Goal: Task Accomplishment & Management: Manage account settings

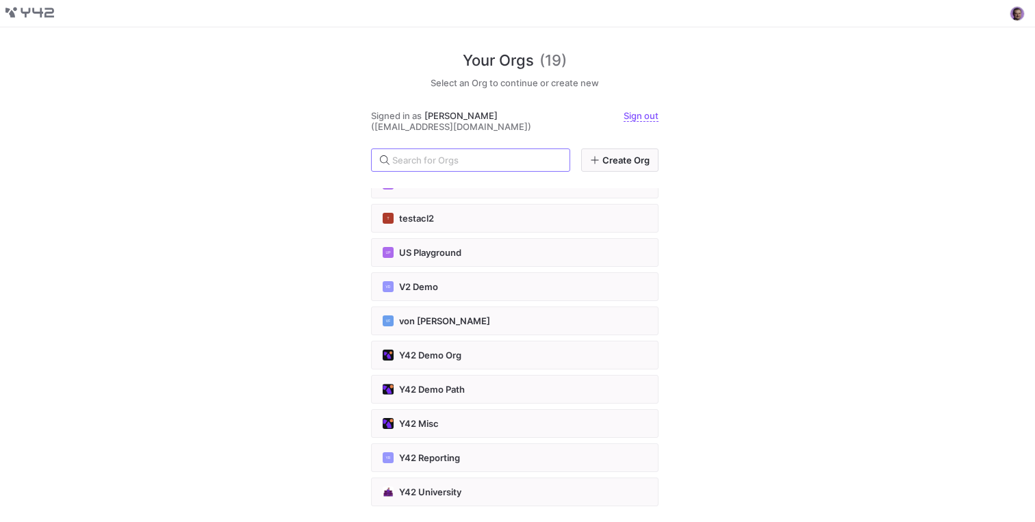
scroll to position [333, 0]
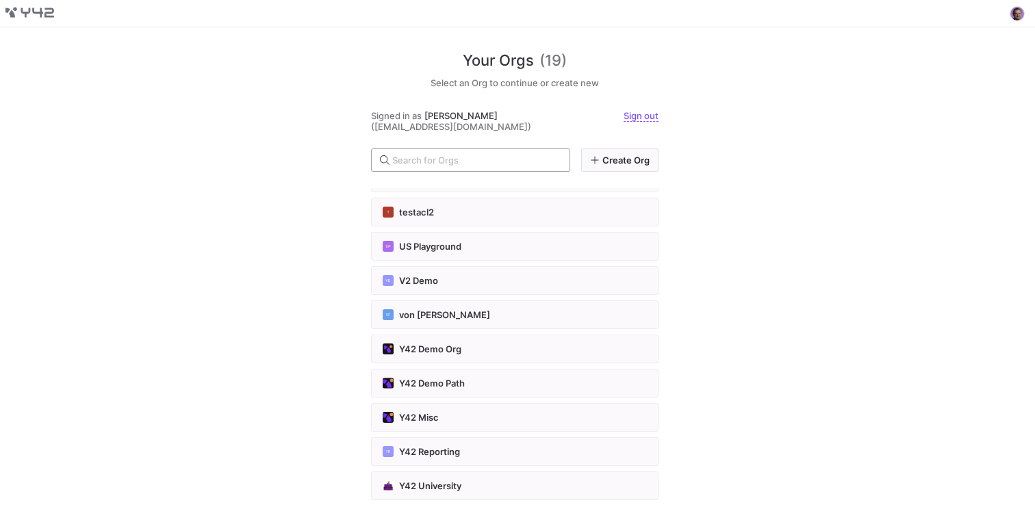
click at [428, 159] on input "text" at bounding box center [475, 160] width 166 height 11
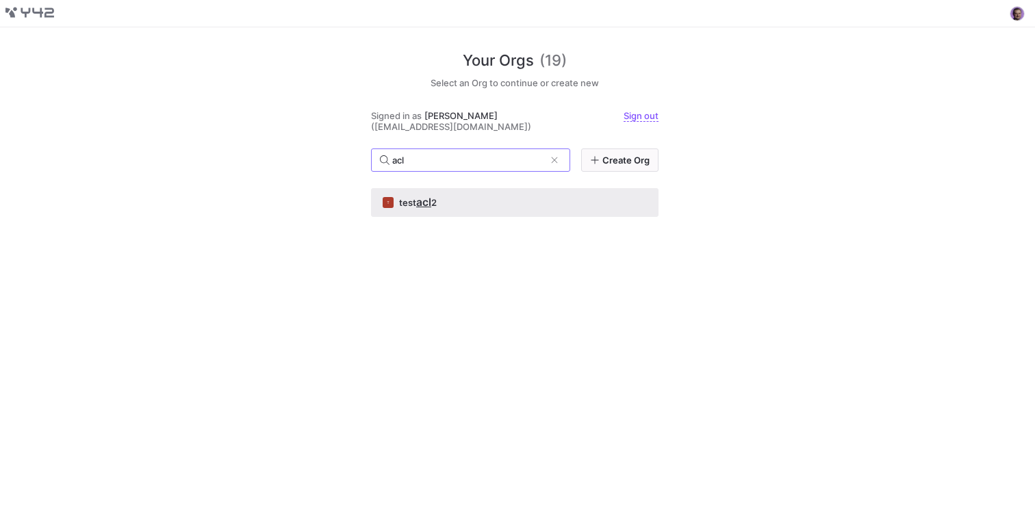
type input "acl"
click at [433, 202] on span "2" at bounding box center [433, 202] width 5 height 11
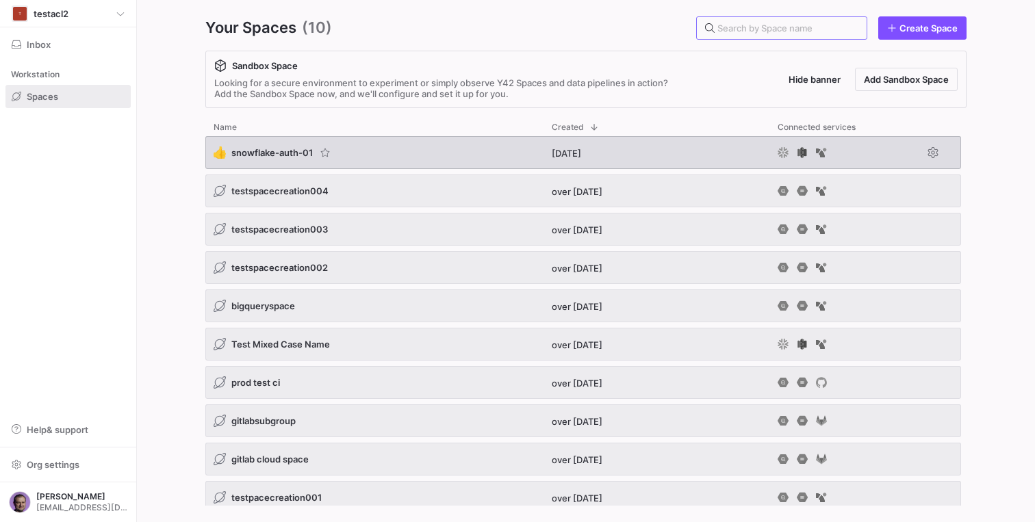
click at [292, 152] on span "snowflake-auth-01" at bounding box center [271, 152] width 81 height 11
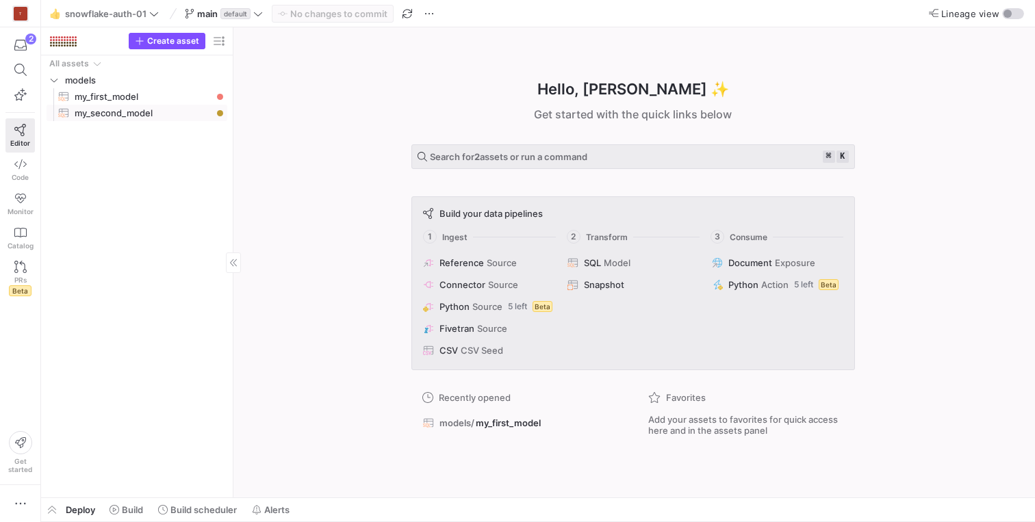
click at [112, 113] on span "my_second_model​​​​​​​​​​" at bounding box center [143, 113] width 137 height 16
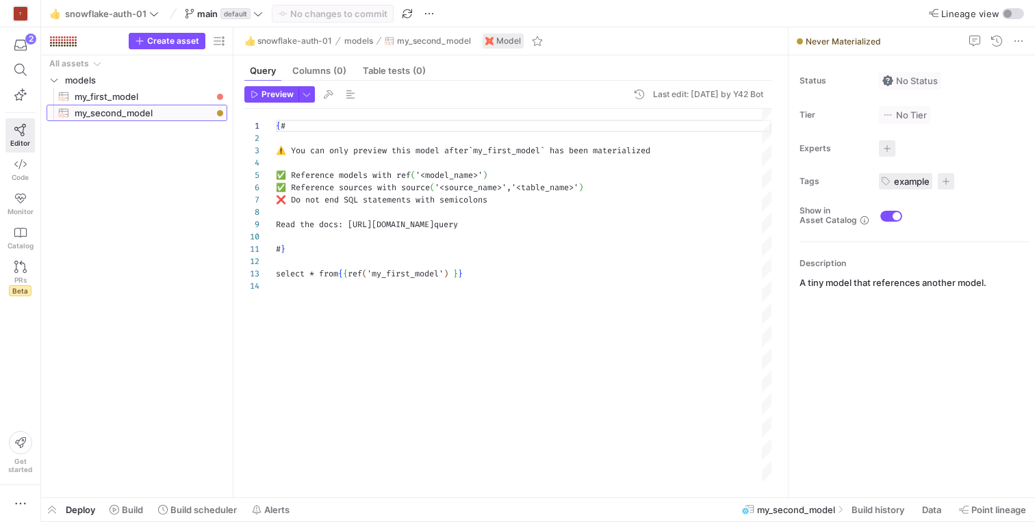
scroll to position [123, 0]
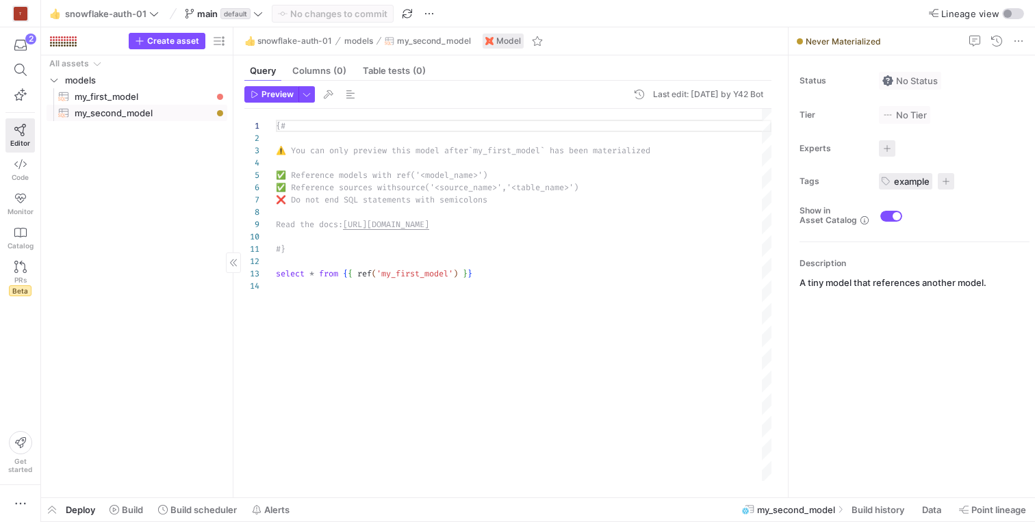
click at [118, 97] on span "my_first_model​​​​​​​​​​" at bounding box center [143, 97] width 137 height 16
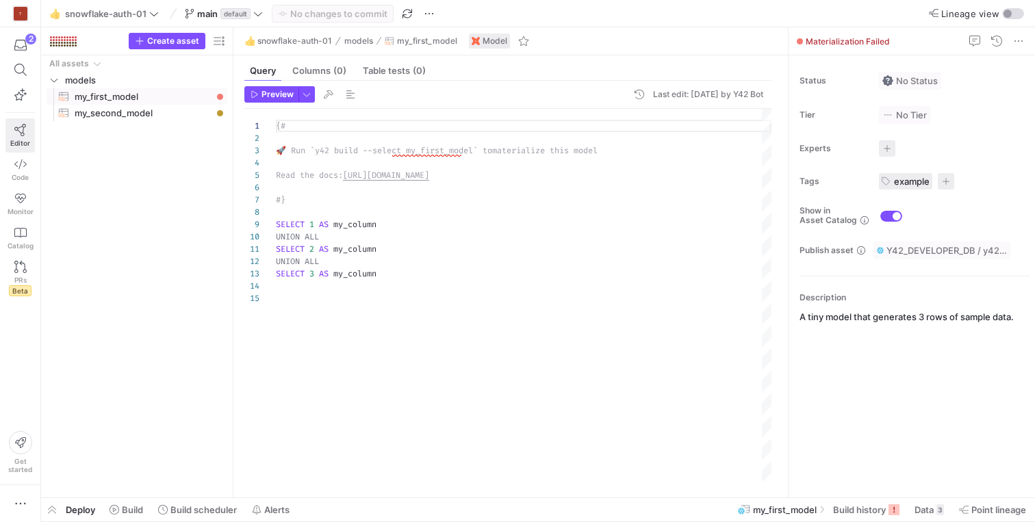
click at [24, 123] on link "Editor" at bounding box center [19, 135] width 29 height 34
click at [55, 76] on icon "Press SPACE to select this row." at bounding box center [54, 80] width 10 height 8
click at [55, 76] on icon at bounding box center [54, 80] width 10 height 8
click at [125, 101] on span "my_first_model​​​​​​​​​​" at bounding box center [143, 97] width 137 height 16
click at [129, 107] on span "my_second_model​​​​​​​​​​" at bounding box center [143, 113] width 137 height 16
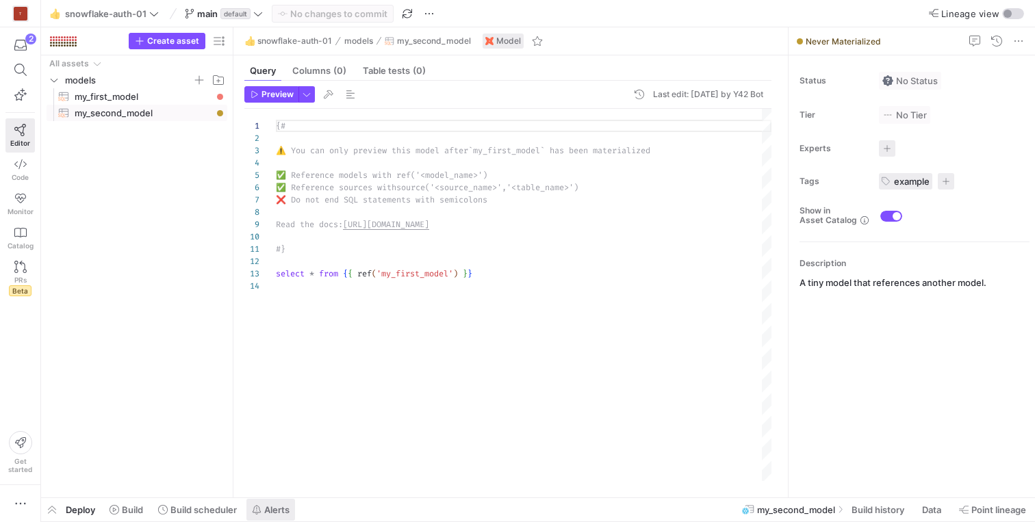
click at [282, 511] on span "Alerts" at bounding box center [276, 510] width 25 height 11
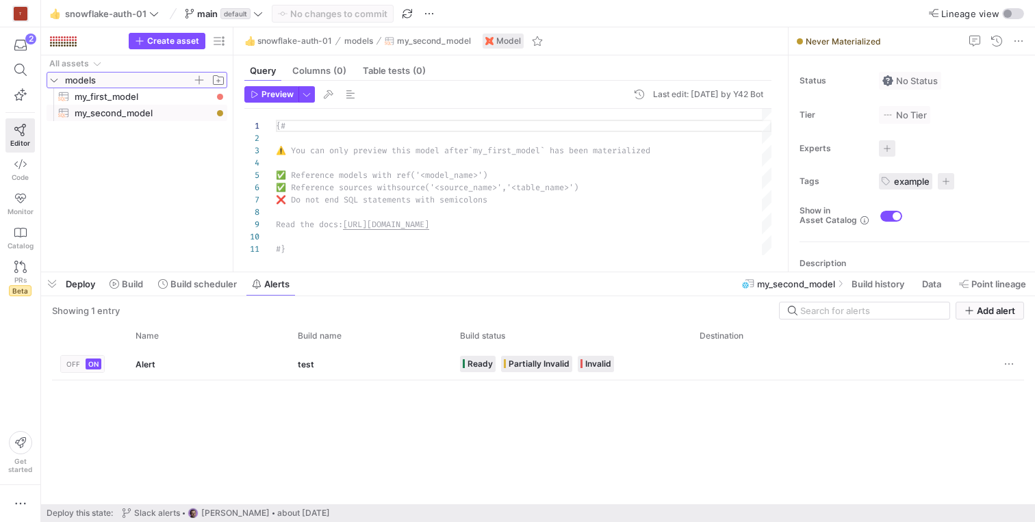
click at [110, 86] on span "models" at bounding box center [128, 81] width 127 height 16
click at [108, 86] on span "models" at bounding box center [128, 81] width 127 height 16
click at [102, 93] on span "my_first_model​​​​​​​​​​" at bounding box center [143, 97] width 137 height 16
type textarea "{# 🚀 Run `y42 build --select my_first_model` to materialize this model Read the…"
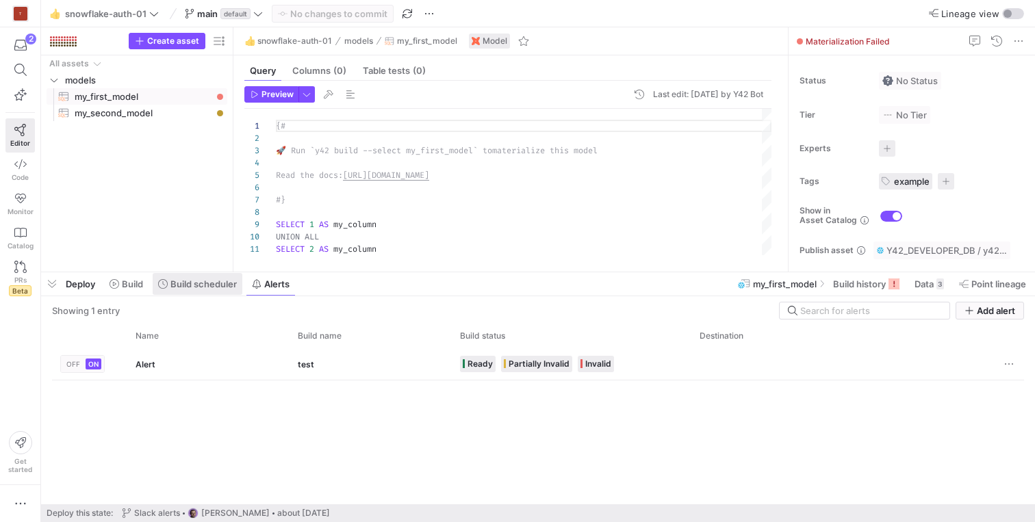
click at [193, 285] on span "Build scheduler" at bounding box center [203, 284] width 66 height 11
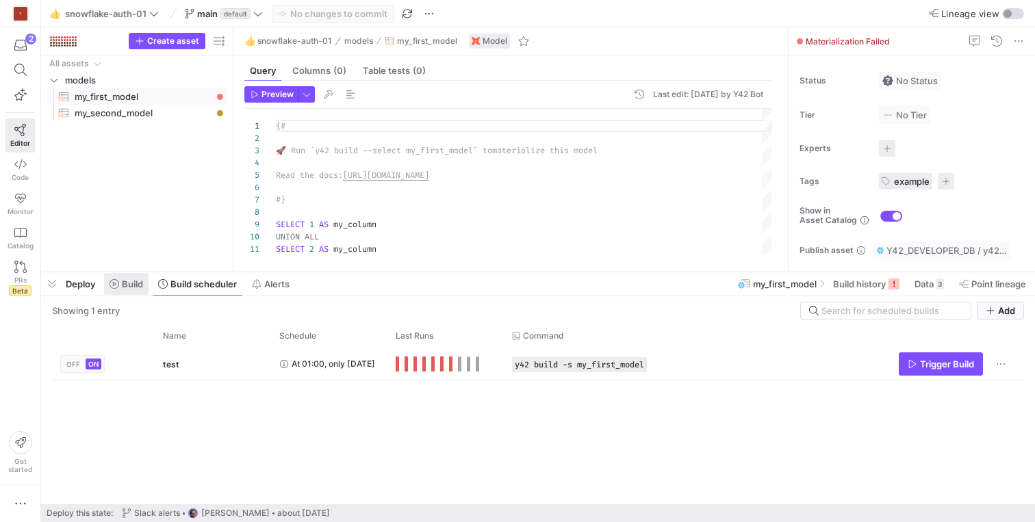
click at [131, 289] on span "Build" at bounding box center [132, 284] width 21 height 11
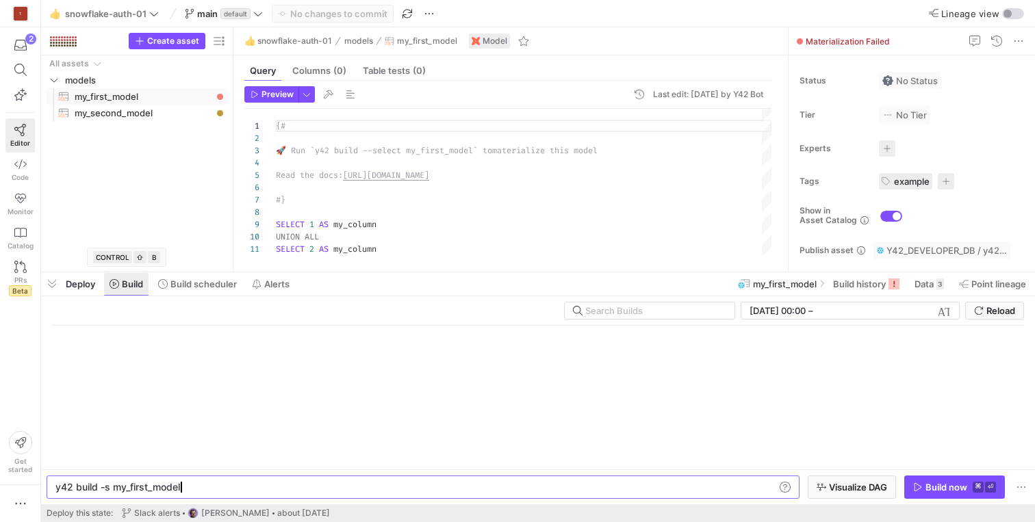
scroll to position [0, 123]
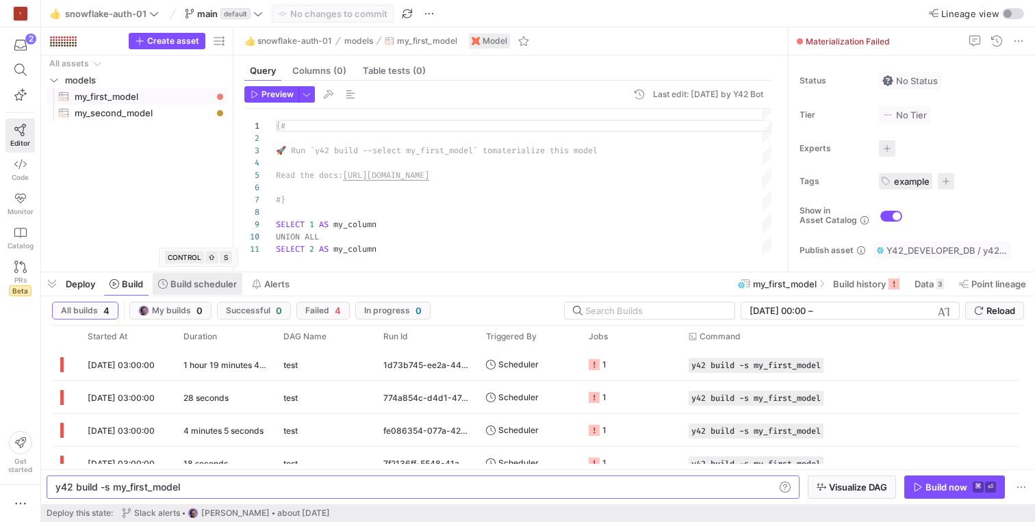
click at [189, 290] on span at bounding box center [198, 284] width 90 height 22
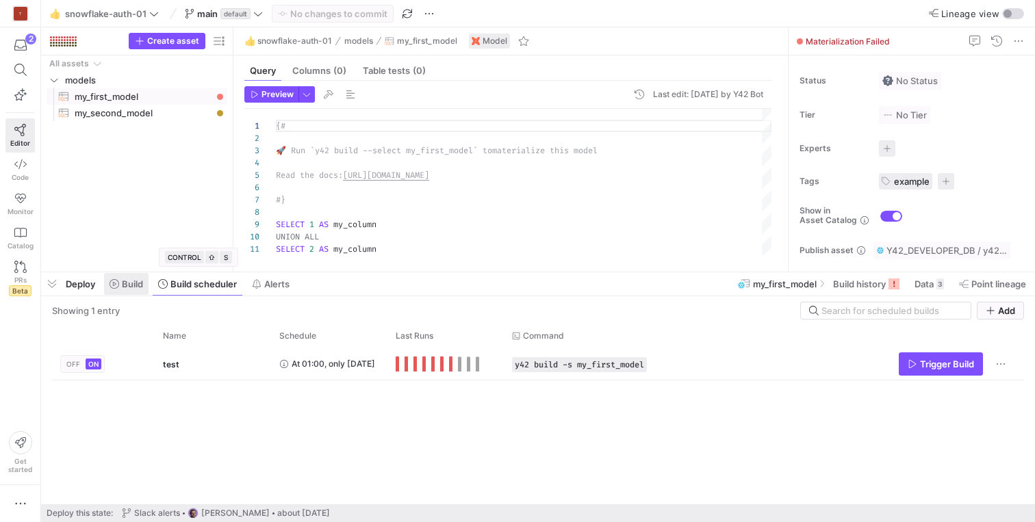
click at [128, 295] on button "Build" at bounding box center [126, 284] width 46 height 23
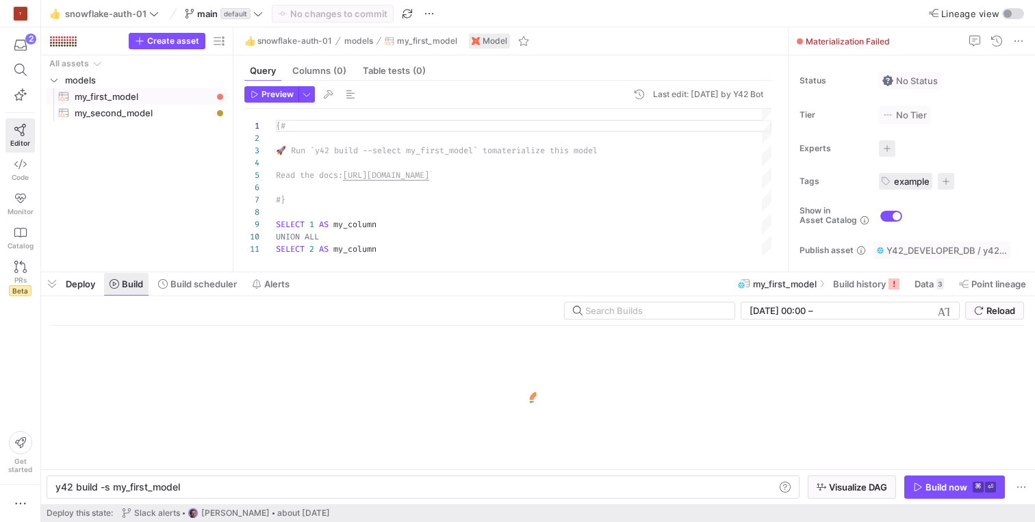
scroll to position [0, 123]
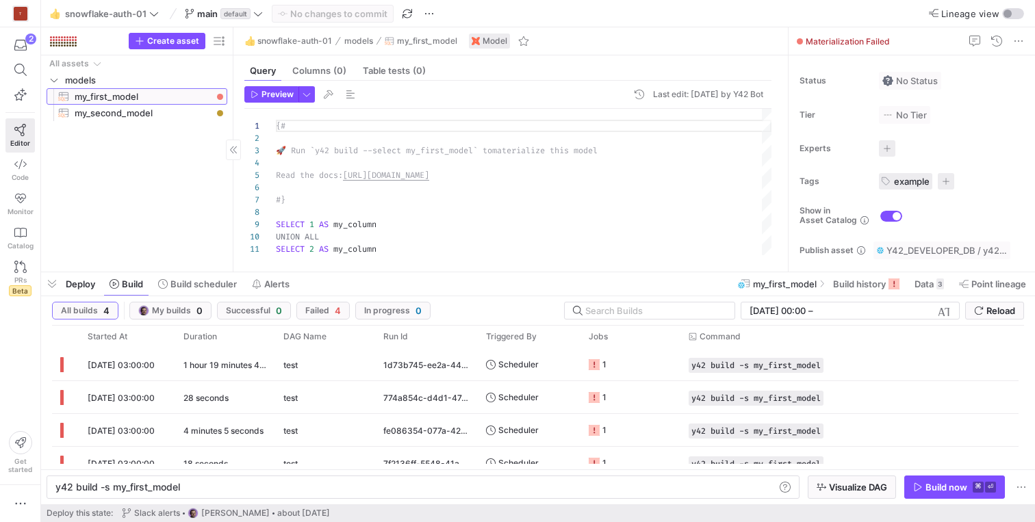
click at [117, 94] on span "my_first_model​​​​​​​​​​" at bounding box center [143, 97] width 137 height 16
click at [948, 486] on div "Build now" at bounding box center [947, 487] width 42 height 11
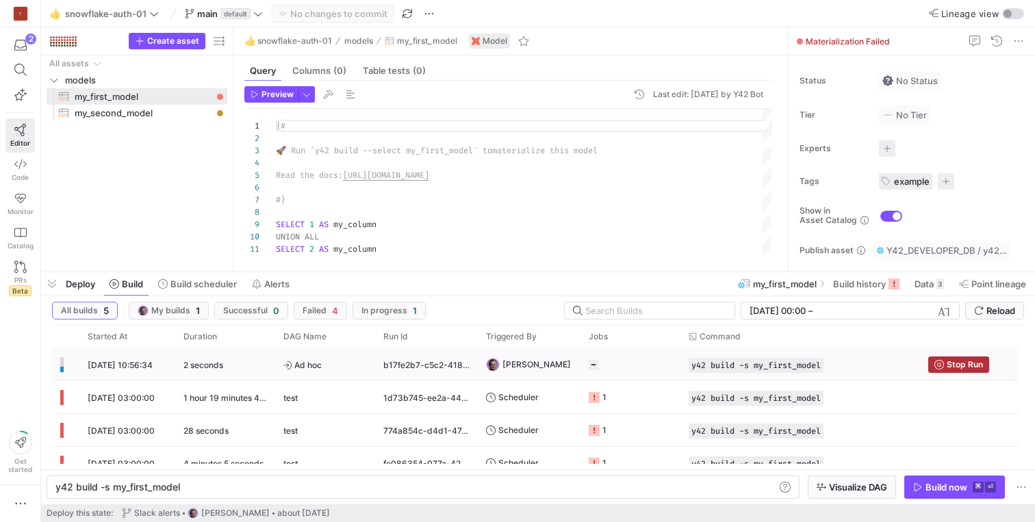
click at [153, 366] on span "09/10/25, 10:56:34" at bounding box center [120, 365] width 65 height 10
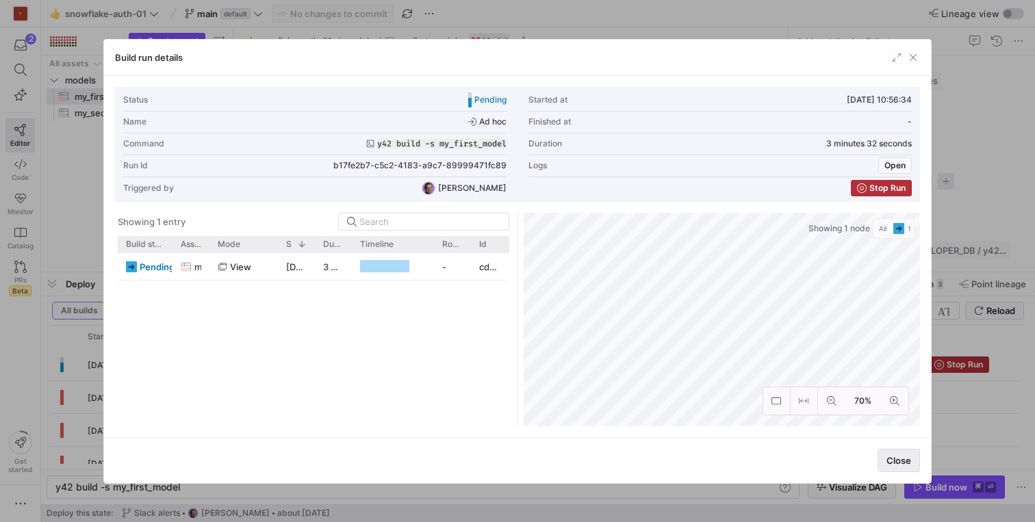
click at [896, 455] on span "Close" at bounding box center [899, 460] width 25 height 11
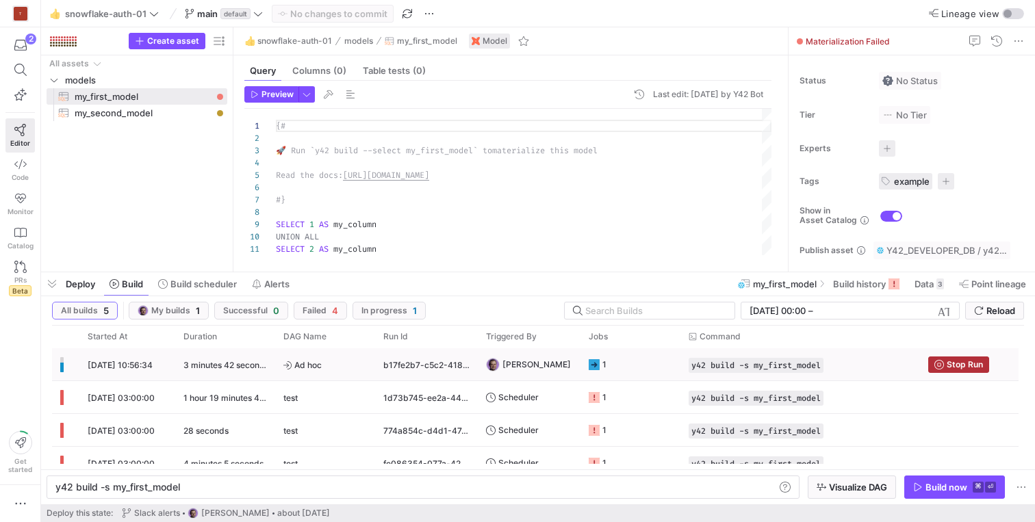
click at [164, 363] on div "09/10/25, 10:56:34" at bounding box center [127, 365] width 96 height 32
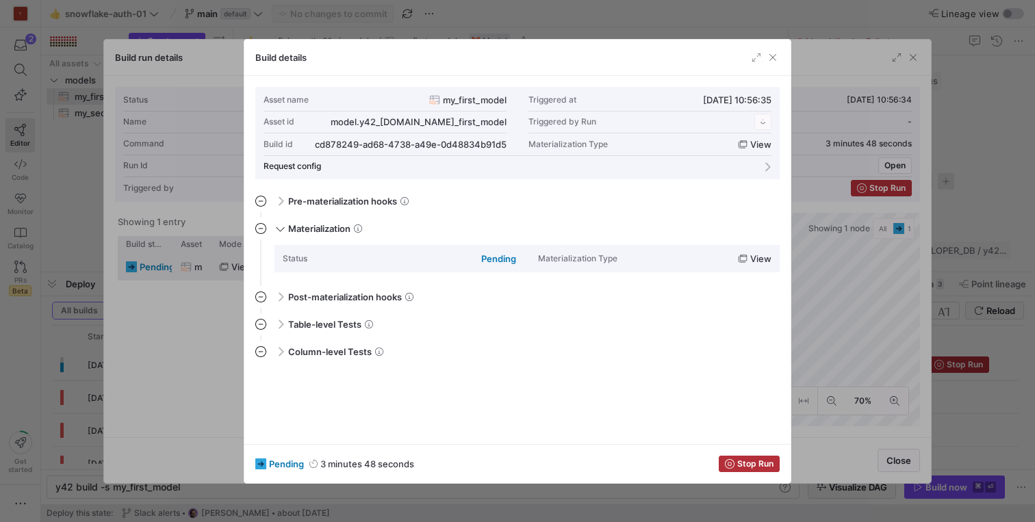
scroll to position [123, 0]
click at [771, 63] on span "button" at bounding box center [773, 58] width 14 height 14
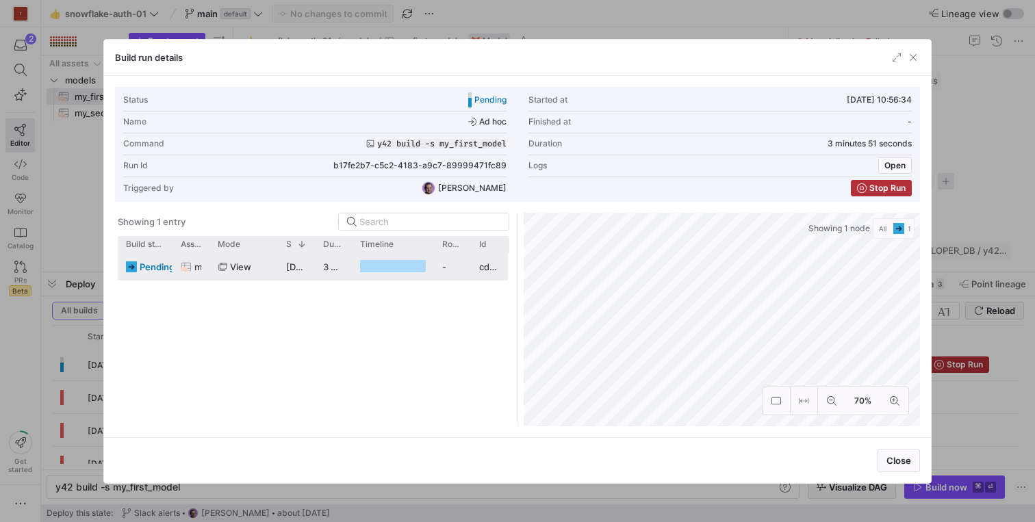
click at [920, 56] on div "Build run details" at bounding box center [517, 58] width 827 height 36
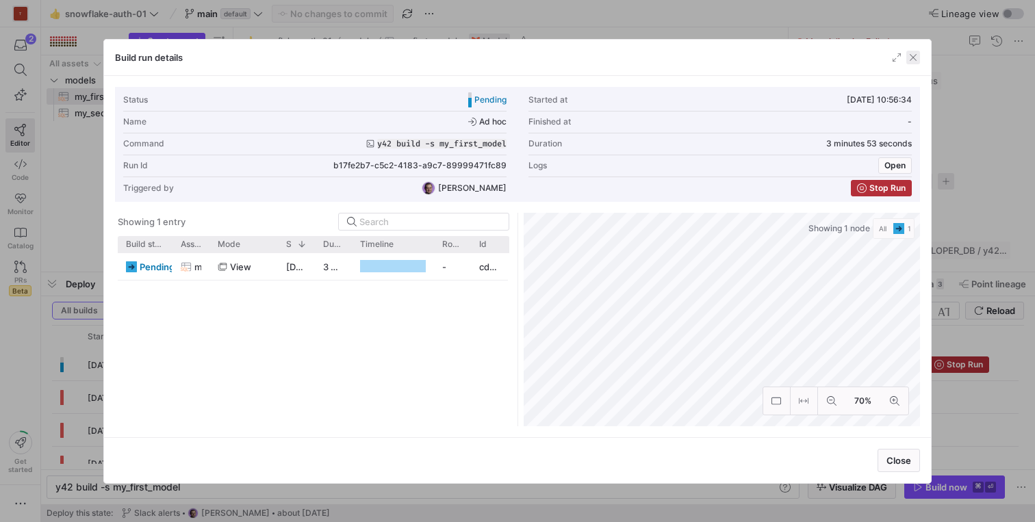
click at [909, 62] on span "button" at bounding box center [914, 58] width 14 height 14
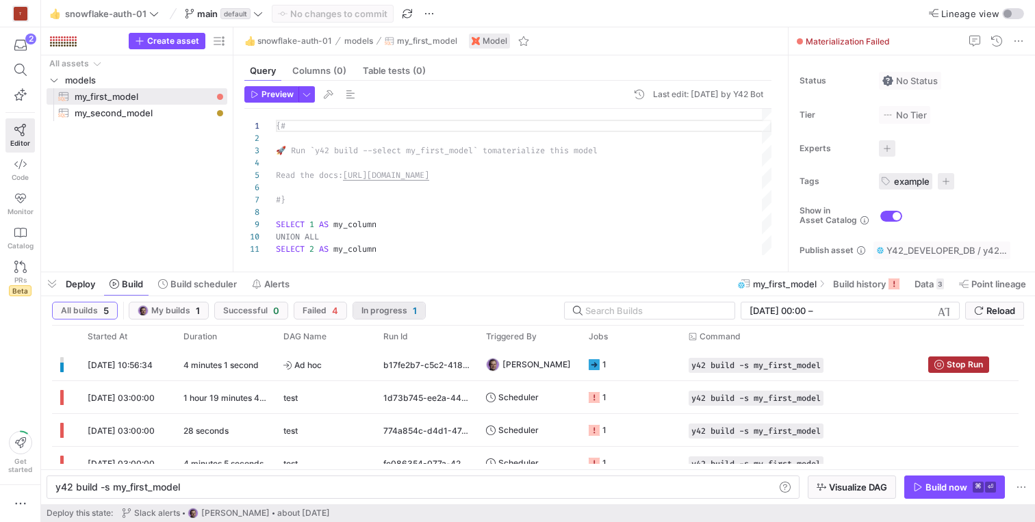
click at [380, 313] on span "In progress" at bounding box center [385, 311] width 46 height 10
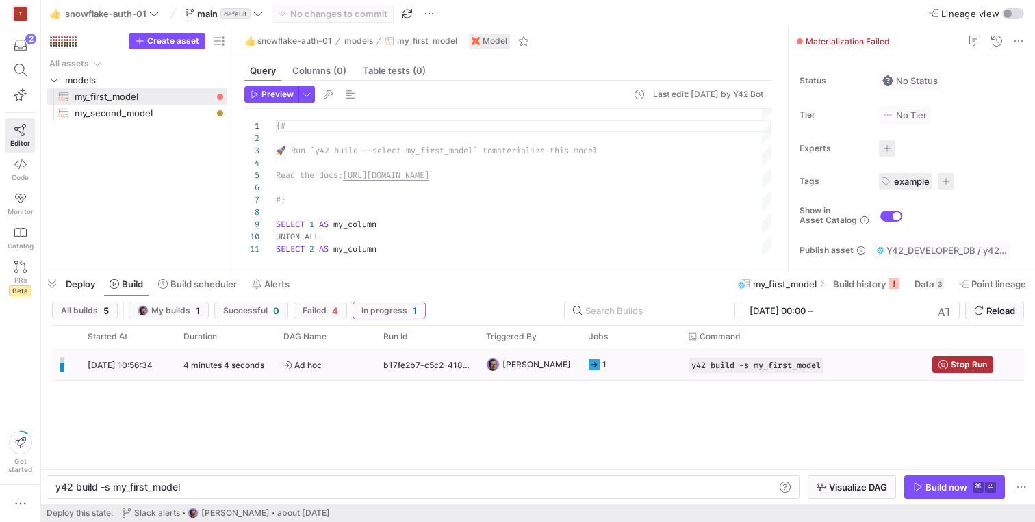
click at [600, 366] on div "1" at bounding box center [598, 365] width 18 height 32
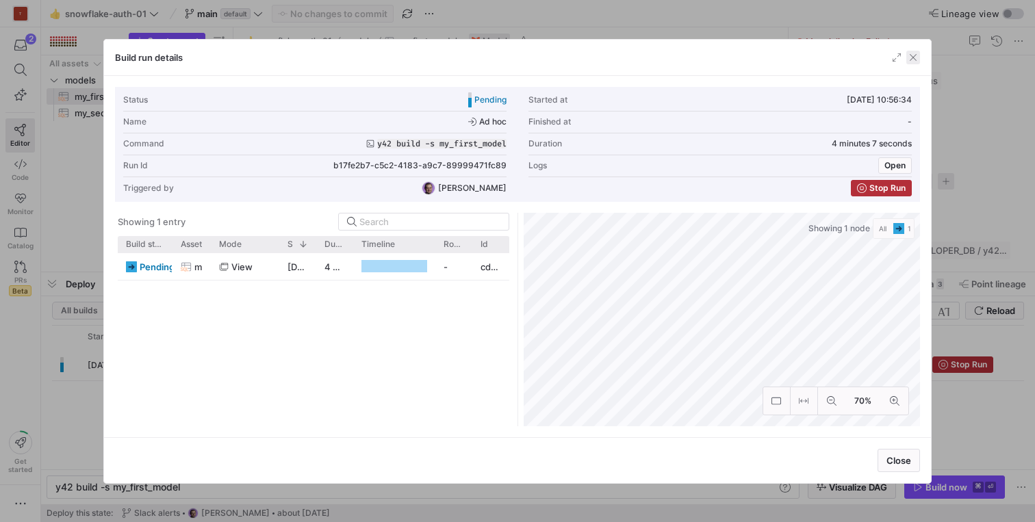
click at [912, 58] on span "button" at bounding box center [914, 58] width 14 height 14
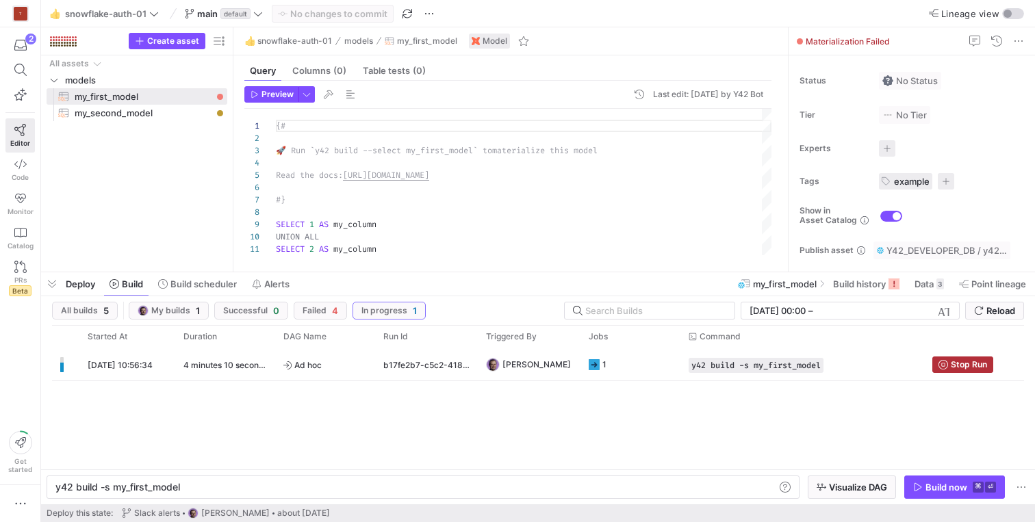
click at [88, 281] on span "Deploy" at bounding box center [80, 284] width 29 height 11
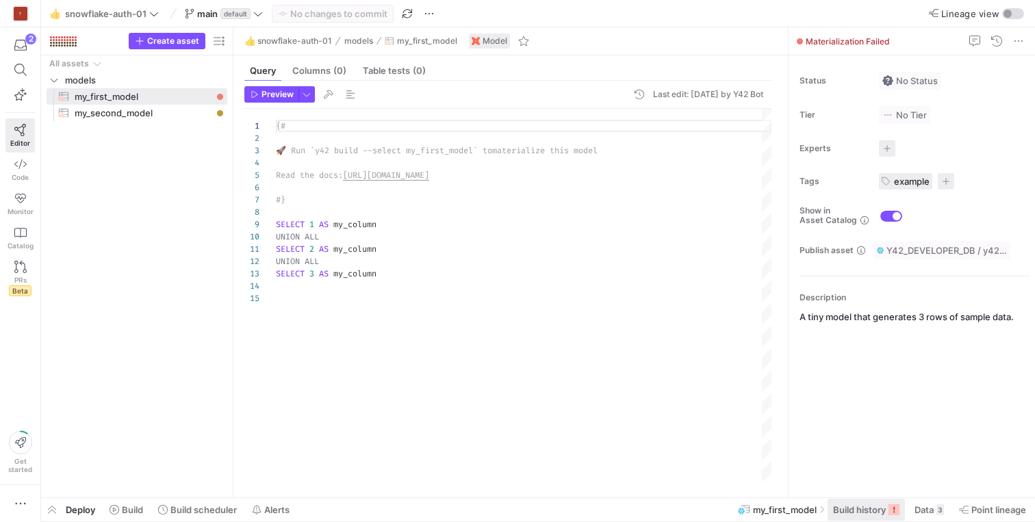
click at [867, 503] on span at bounding box center [866, 510] width 77 height 22
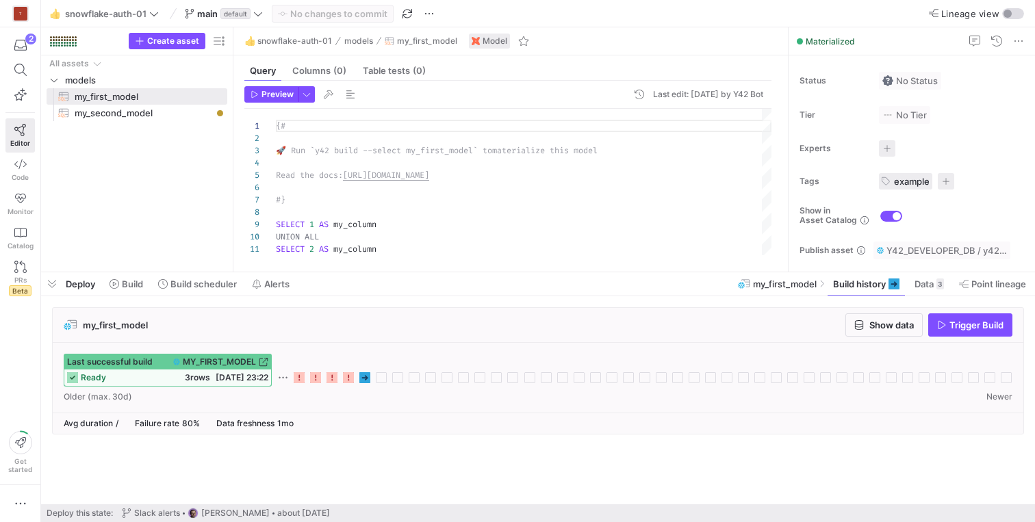
click at [365, 377] on icon at bounding box center [364, 377] width 11 height 11
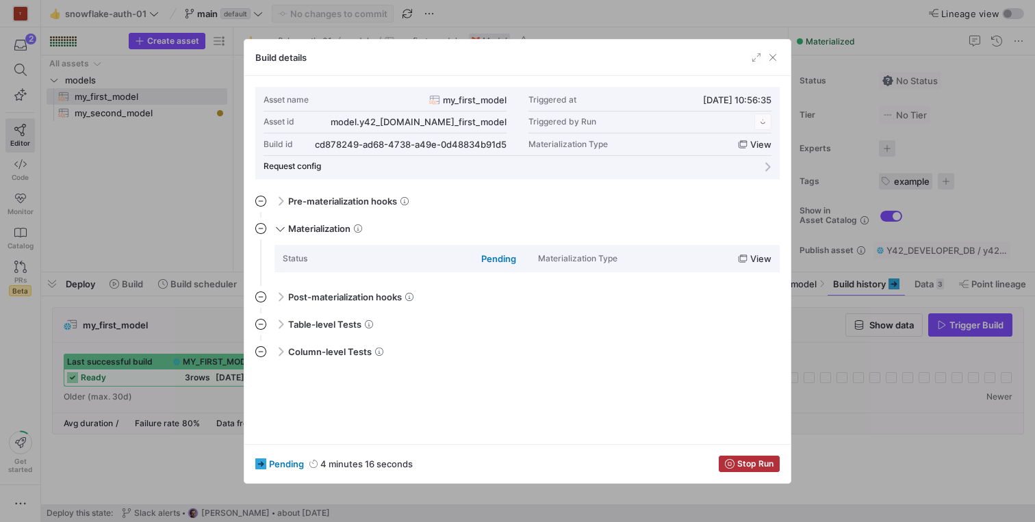
scroll to position [123, 0]
click at [772, 57] on span "button" at bounding box center [773, 58] width 14 height 14
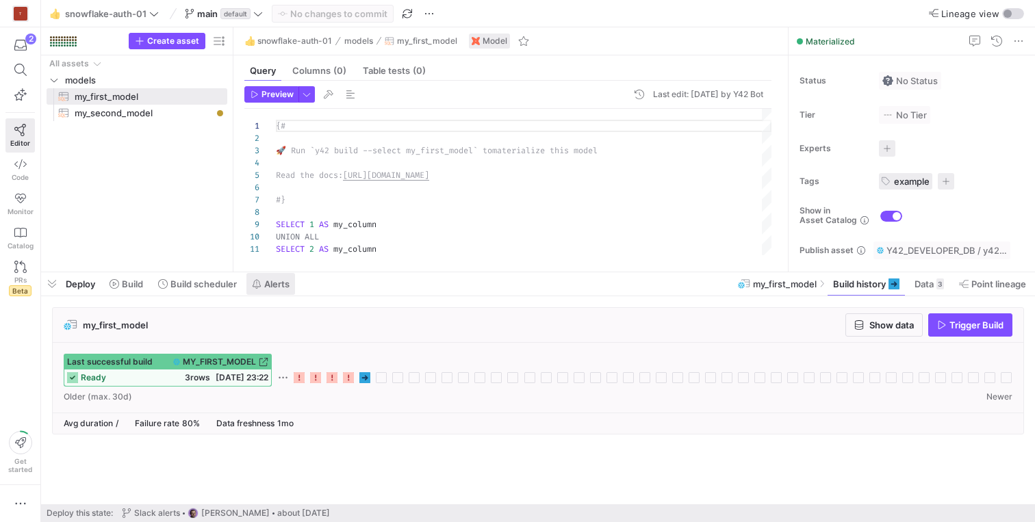
click at [280, 282] on span "Alerts" at bounding box center [276, 284] width 25 height 11
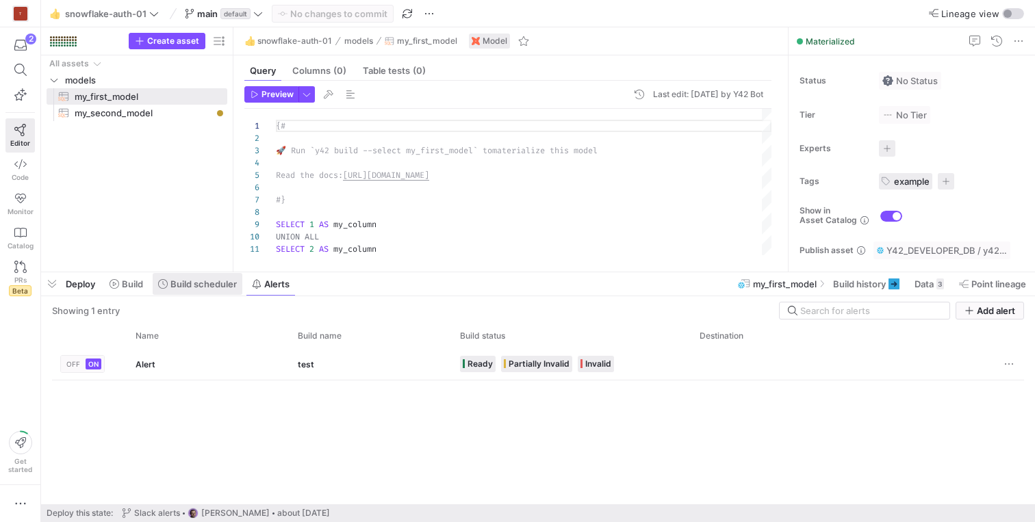
click at [210, 288] on span "Build scheduler" at bounding box center [203, 284] width 66 height 11
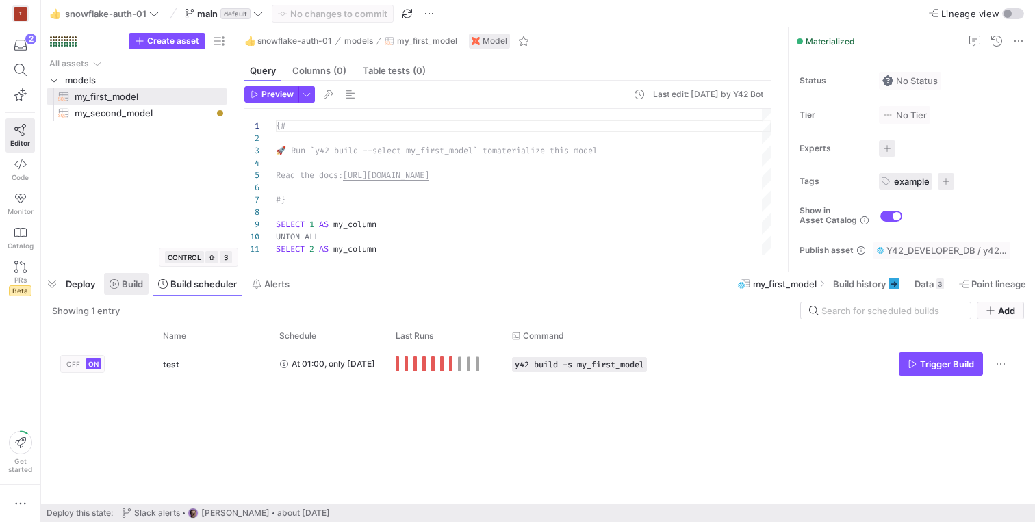
click at [131, 281] on span "Build" at bounding box center [132, 284] width 21 height 11
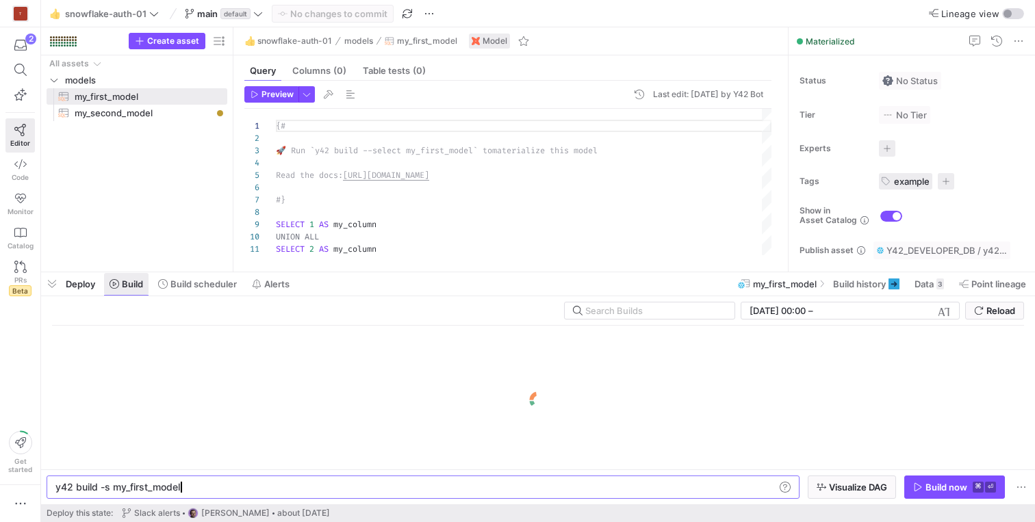
scroll to position [0, 123]
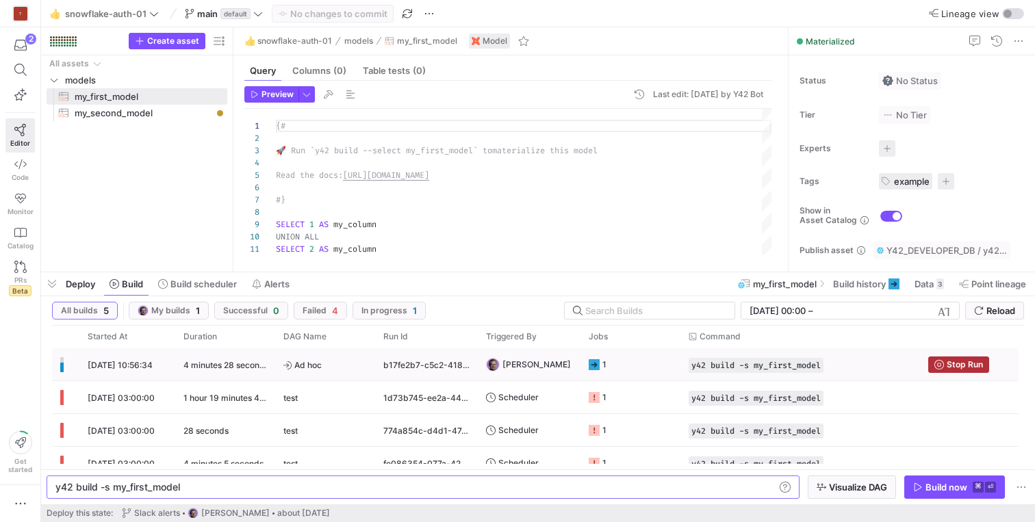
click at [153, 364] on span "09/10/25, 10:56:34" at bounding box center [120, 365] width 65 height 10
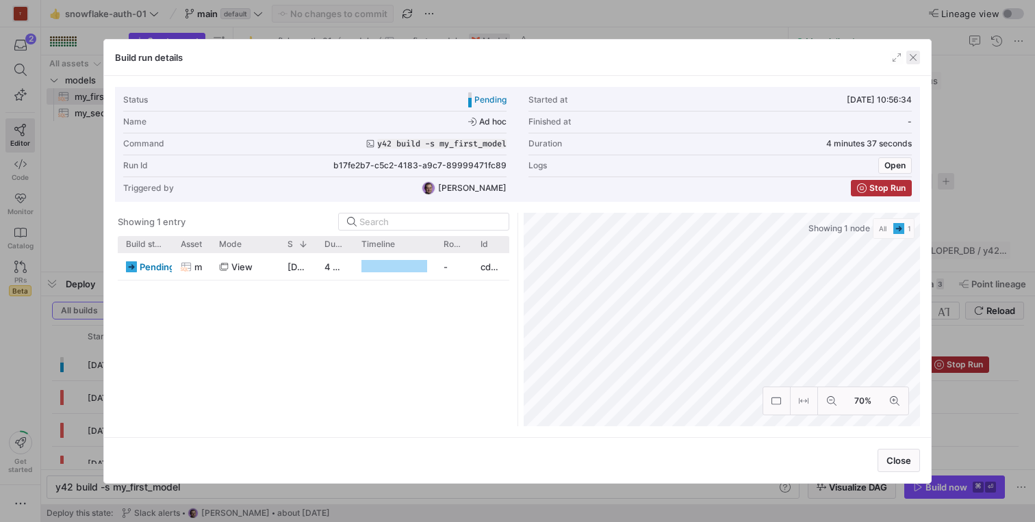
click at [915, 55] on span "button" at bounding box center [914, 58] width 14 height 14
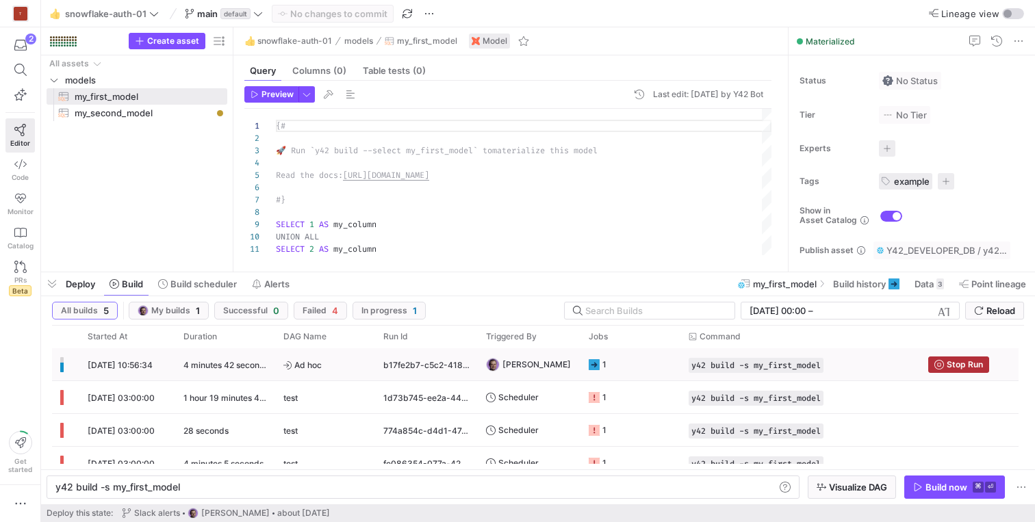
click at [85, 358] on div "09/10/25, 10:56:34" at bounding box center [127, 365] width 96 height 32
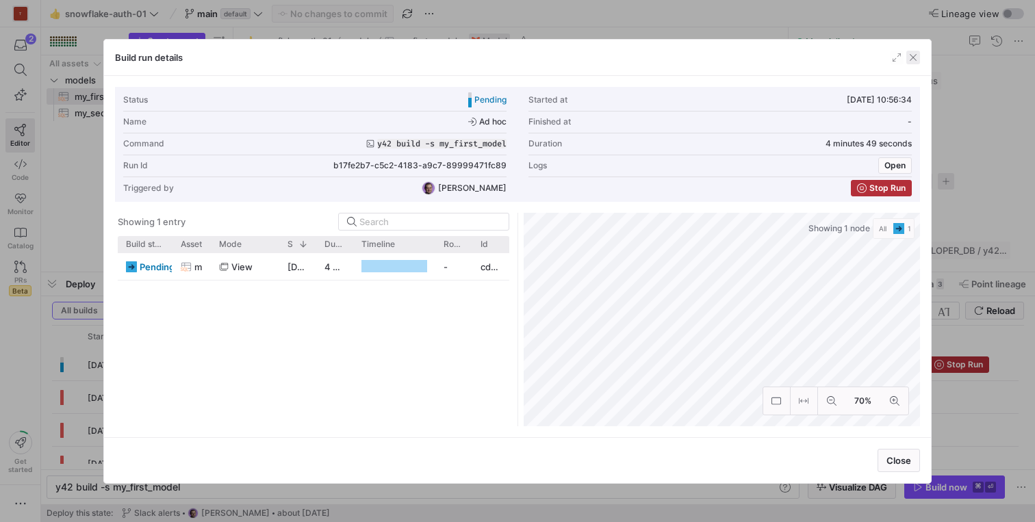
click at [918, 61] on span "button" at bounding box center [914, 58] width 14 height 14
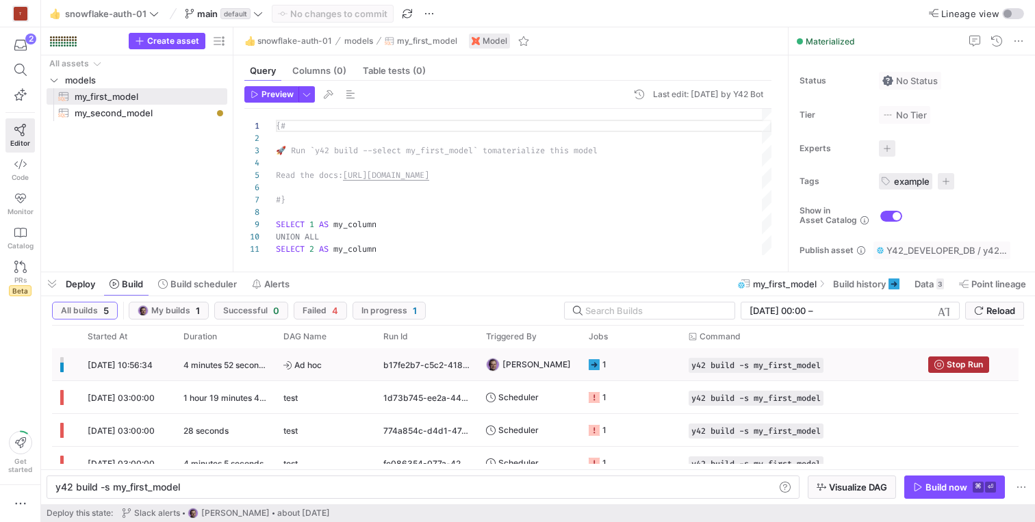
click at [214, 360] on y42-duration "4 minutes 52 seconds" at bounding box center [226, 365] width 85 height 10
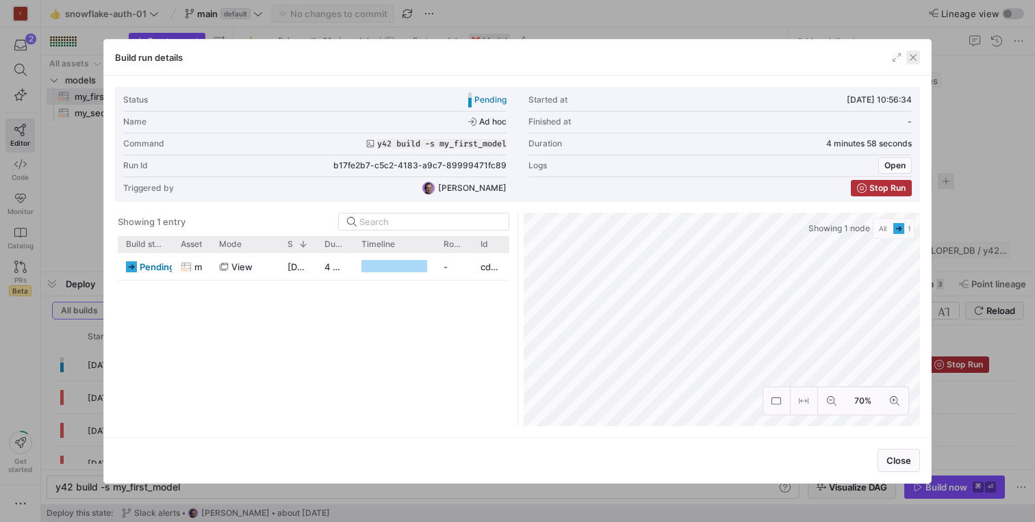
click at [909, 60] on span "button" at bounding box center [914, 58] width 14 height 14
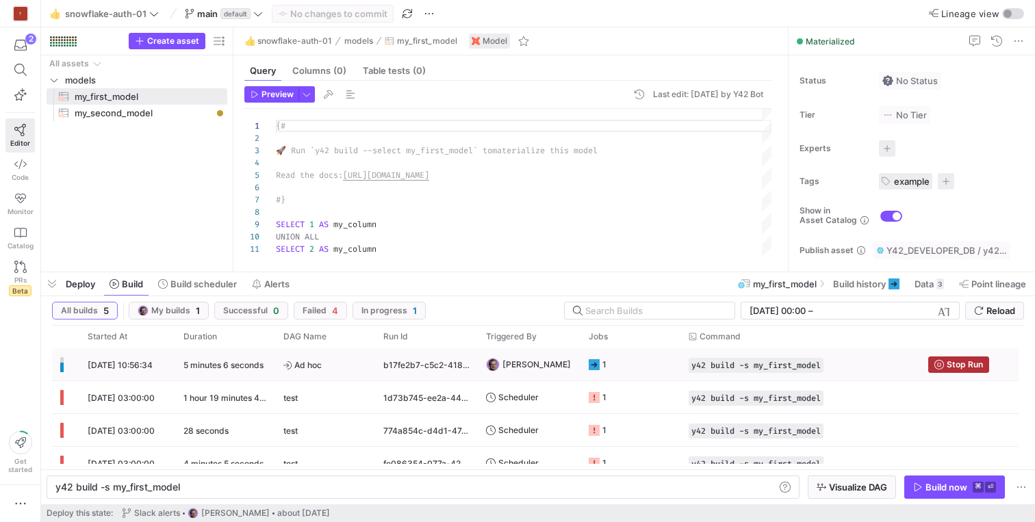
click at [150, 368] on span "09/10/25, 10:56:34" at bounding box center [120, 365] width 65 height 10
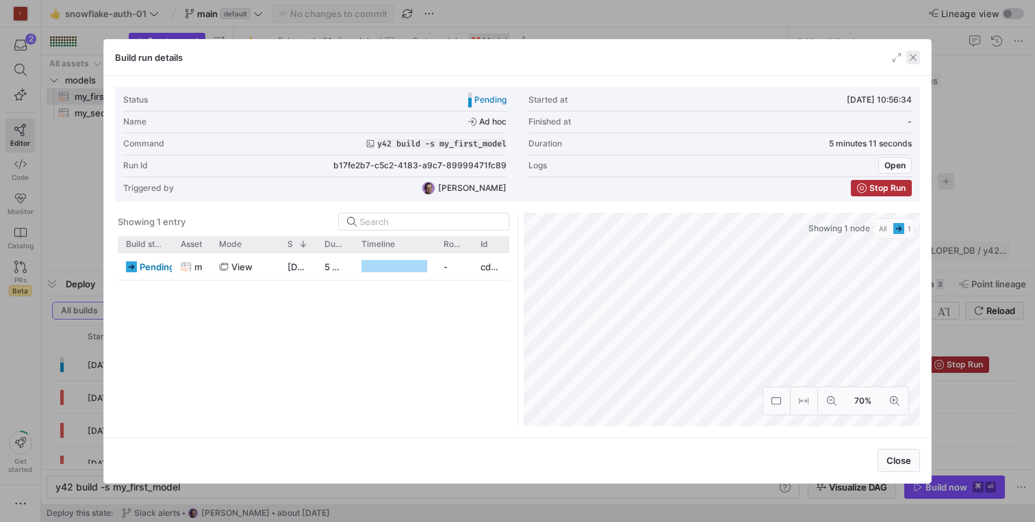
click at [911, 58] on span "button" at bounding box center [914, 58] width 14 height 14
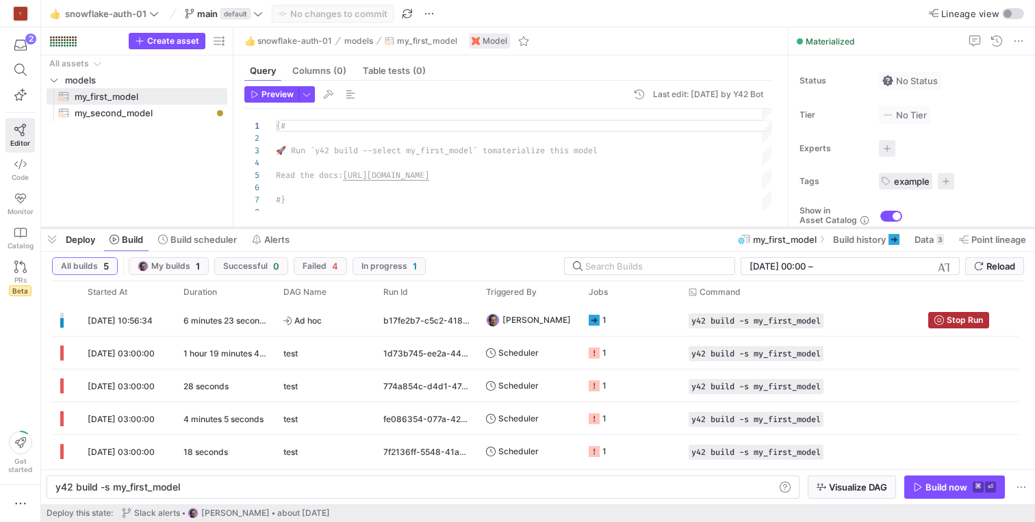
drag, startPoint x: 372, startPoint y: 271, endPoint x: 366, endPoint y: 227, distance: 44.8
click at [366, 227] on div at bounding box center [538, 227] width 994 height 5
click at [597, 316] on icon "Press SPACE to select this row." at bounding box center [594, 320] width 11 height 11
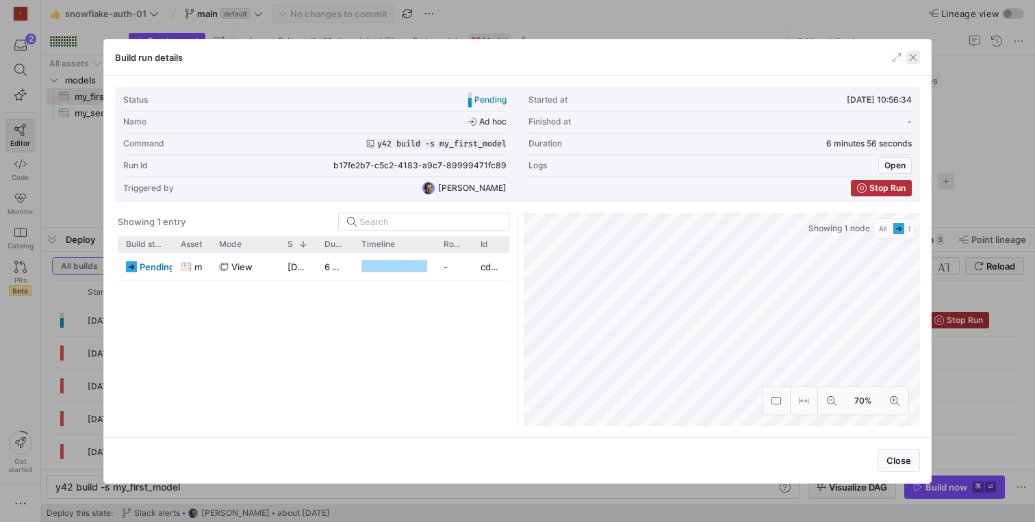
click at [919, 62] on span "button" at bounding box center [914, 58] width 14 height 14
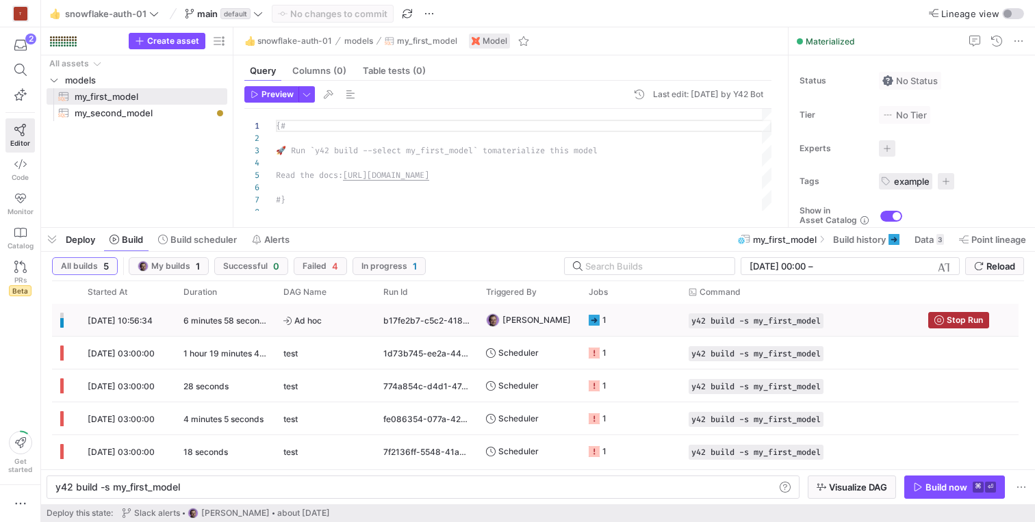
click at [142, 318] on span "09/10/25, 10:56:34" at bounding box center [120, 321] width 65 height 10
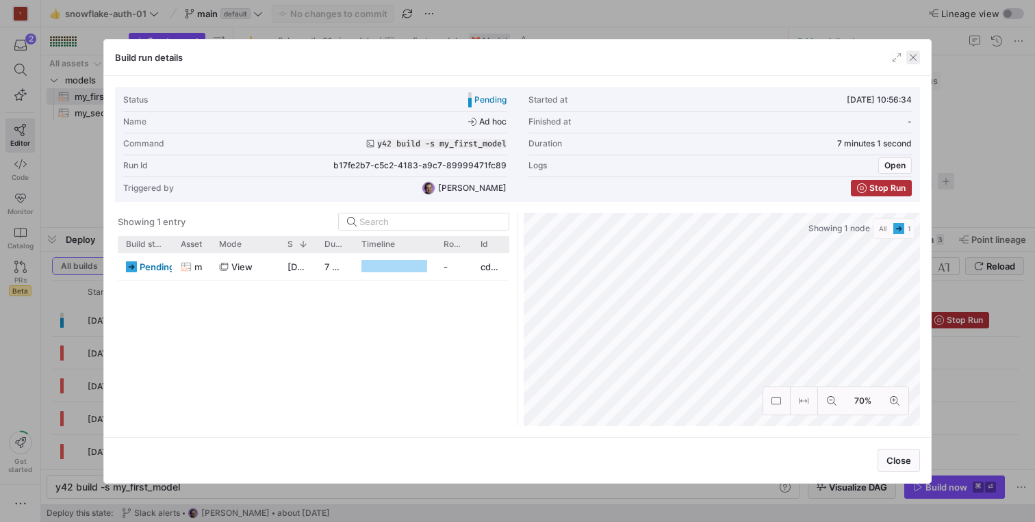
click at [920, 53] on span "button" at bounding box center [914, 58] width 14 height 14
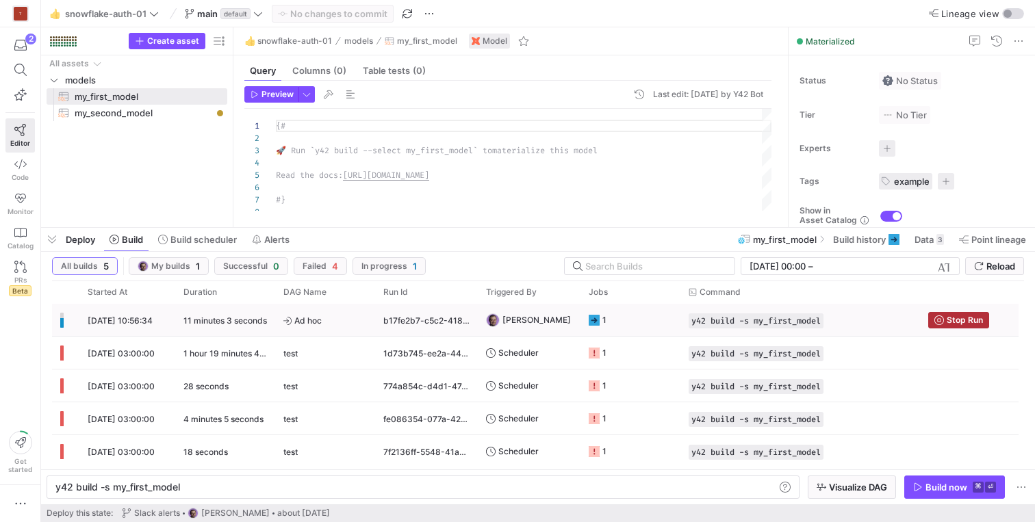
click at [239, 323] on y42-duration "11 minutes 3 seconds" at bounding box center [226, 321] width 84 height 10
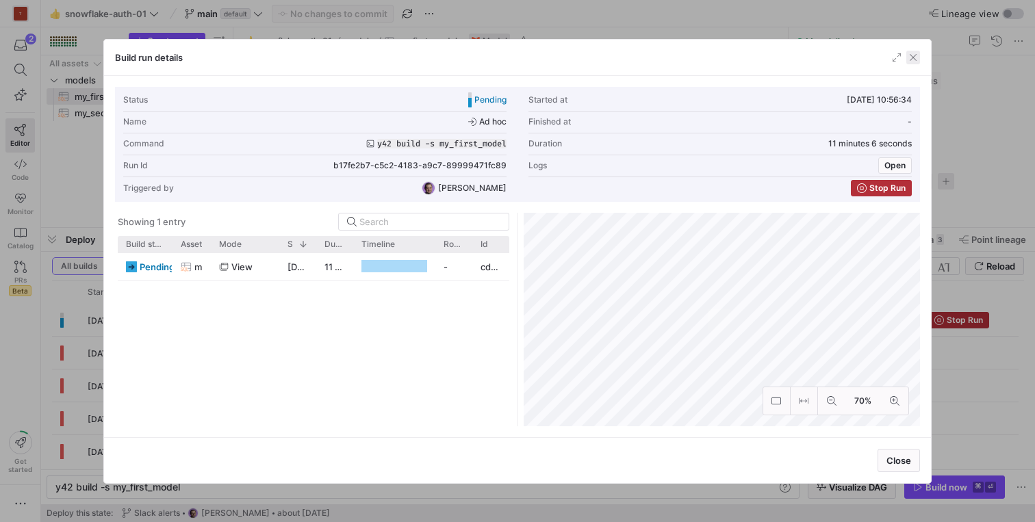
click at [911, 53] on span "button" at bounding box center [914, 58] width 14 height 14
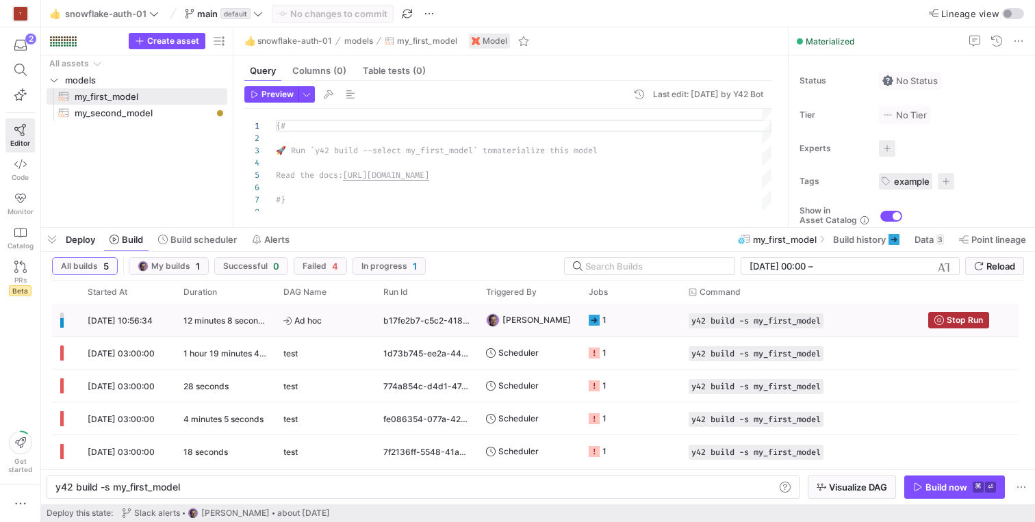
click at [125, 315] on div "09/10/25, 10:56:34" at bounding box center [127, 320] width 96 height 32
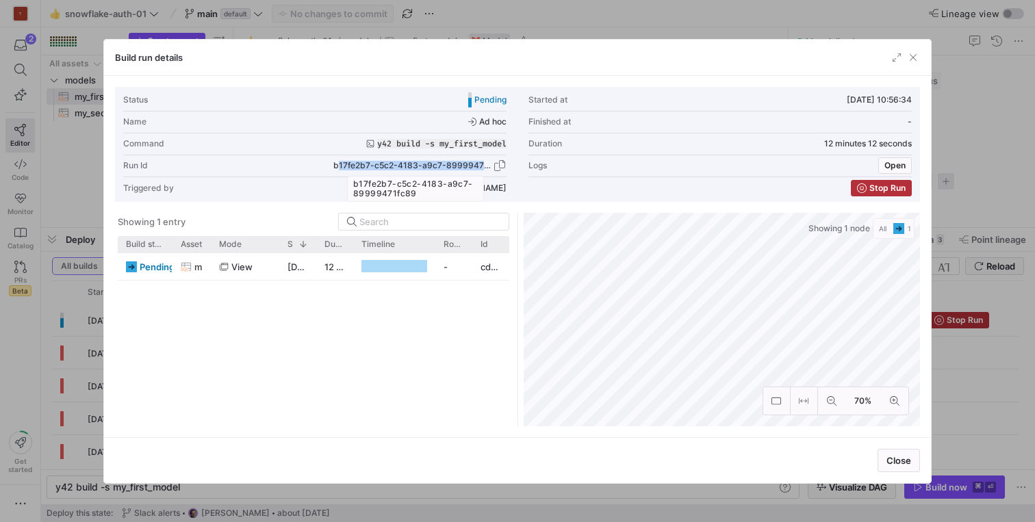
drag, startPoint x: 331, startPoint y: 164, endPoint x: 485, endPoint y: 164, distance: 154.7
click at [485, 164] on div "Run Id b17fe2b7-c5c2-4183-a9c7-89999471fc89" at bounding box center [314, 166] width 383 height 22
click at [503, 166] on span "button" at bounding box center [500, 166] width 14 height 14
copy span "b17fe2b7-c5c2-4183-a9c7-8999947"
click at [502, 166] on span "button" at bounding box center [500, 166] width 14 height 14
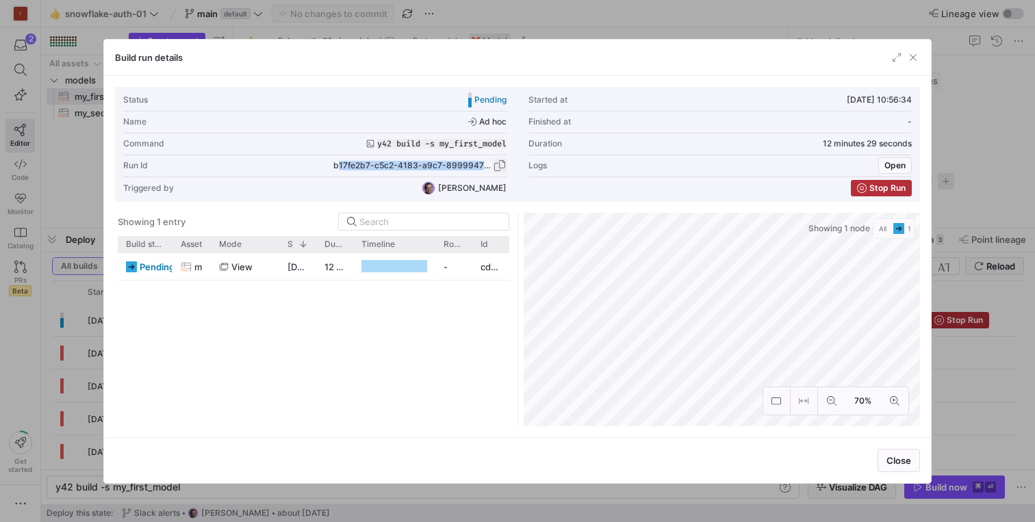
copy span "b17fe2b7-c5c2-4183-a9c7-8999947"
click at [908, 57] on span "button" at bounding box center [914, 58] width 14 height 14
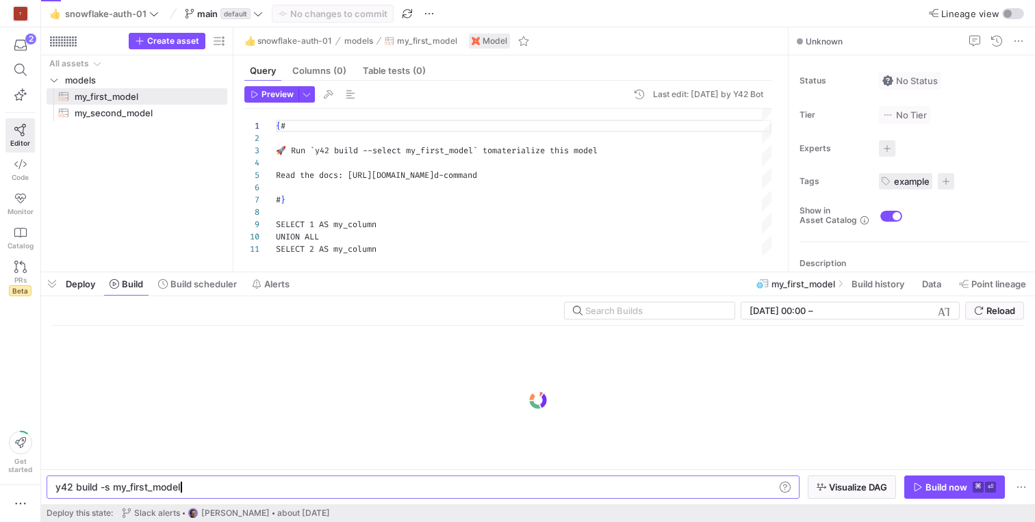
scroll to position [123, 0]
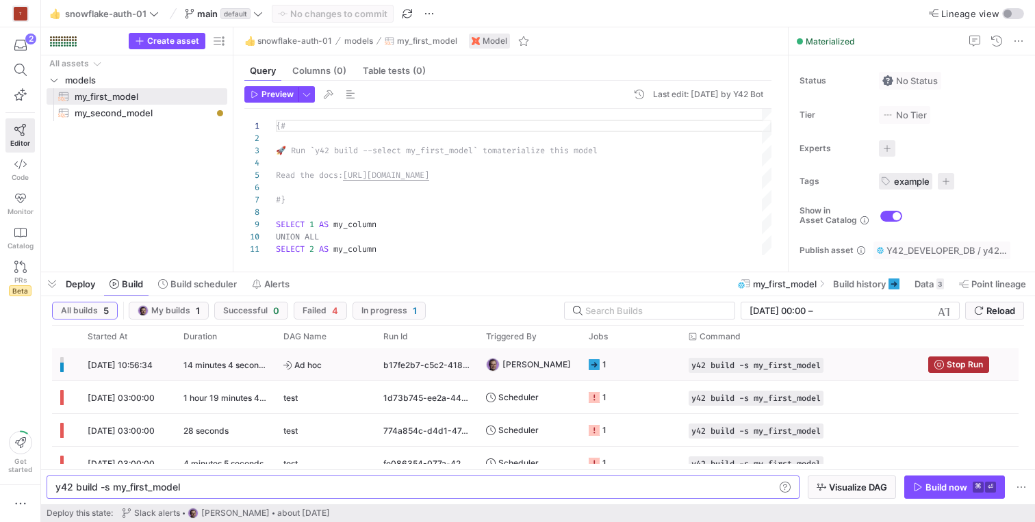
click at [188, 367] on y42-duration "14 minutes 4 seconds" at bounding box center [226, 365] width 85 height 10
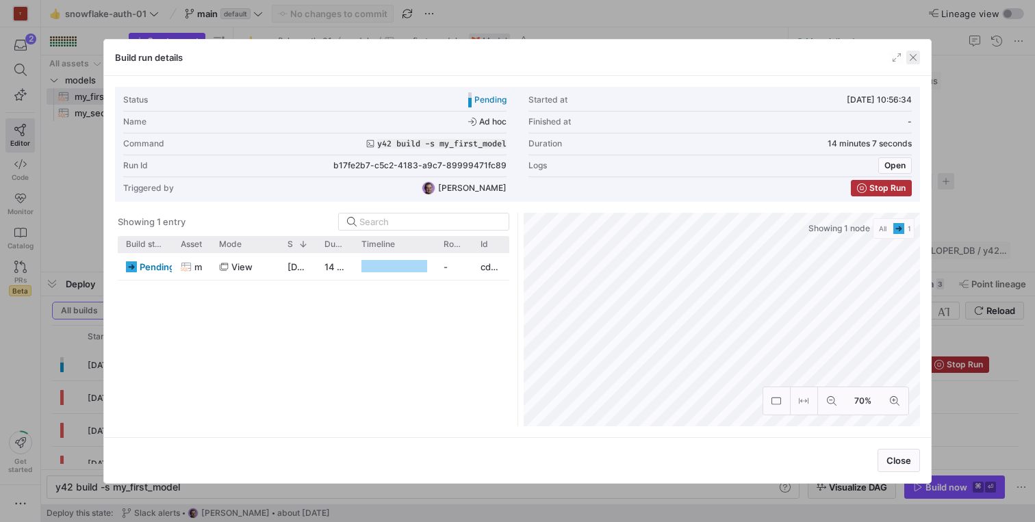
click at [918, 54] on span "button" at bounding box center [914, 58] width 14 height 14
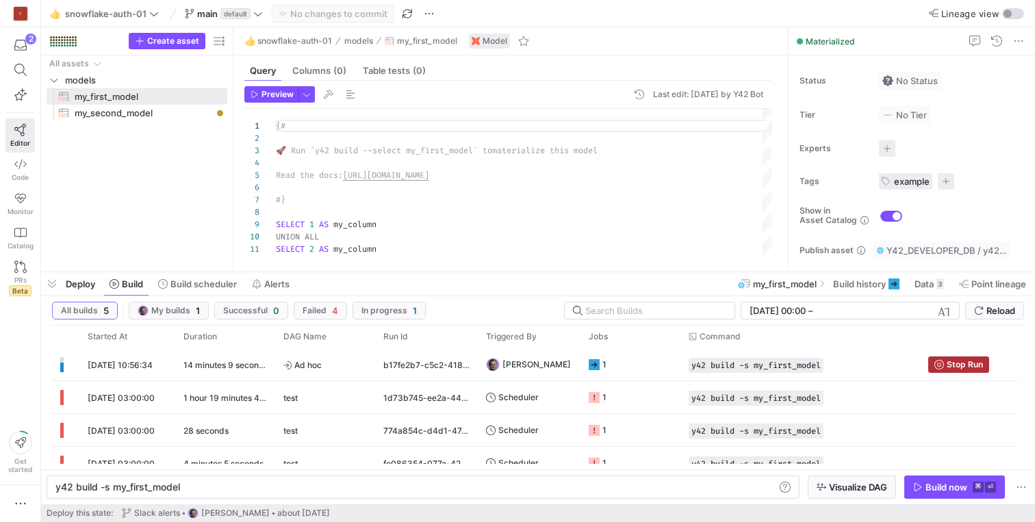
click at [298, 284] on div "Deploy Build Build scheduler Alerts my_first_model Build history Data 3 Point l…" at bounding box center [538, 284] width 994 height 23
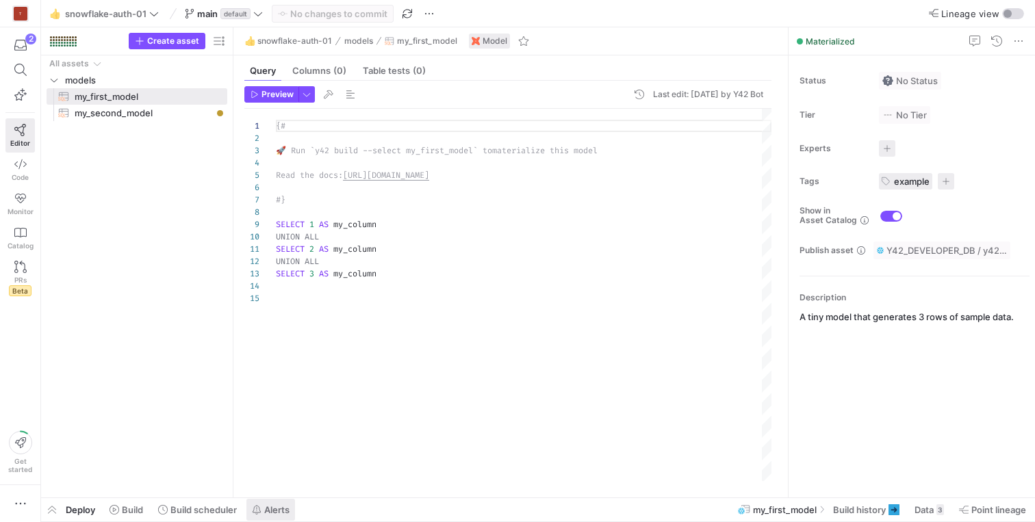
click at [277, 509] on span "Alerts" at bounding box center [276, 510] width 25 height 11
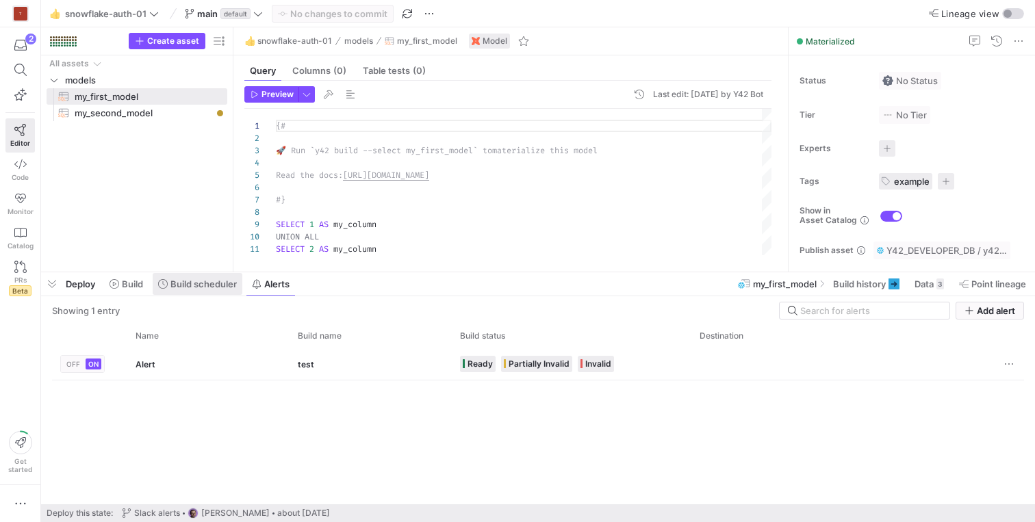
click at [211, 277] on span at bounding box center [198, 284] width 90 height 22
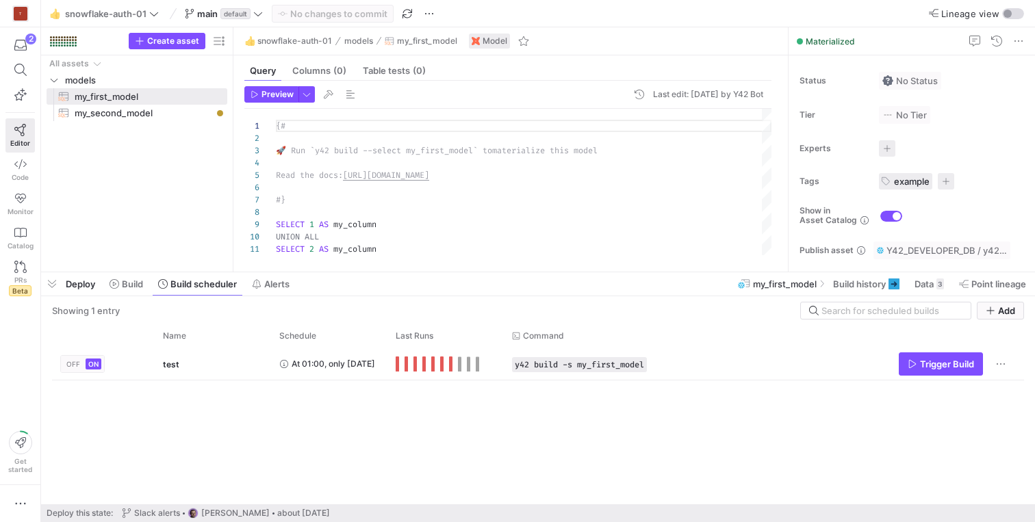
click at [79, 284] on span "Deploy" at bounding box center [80, 284] width 29 height 11
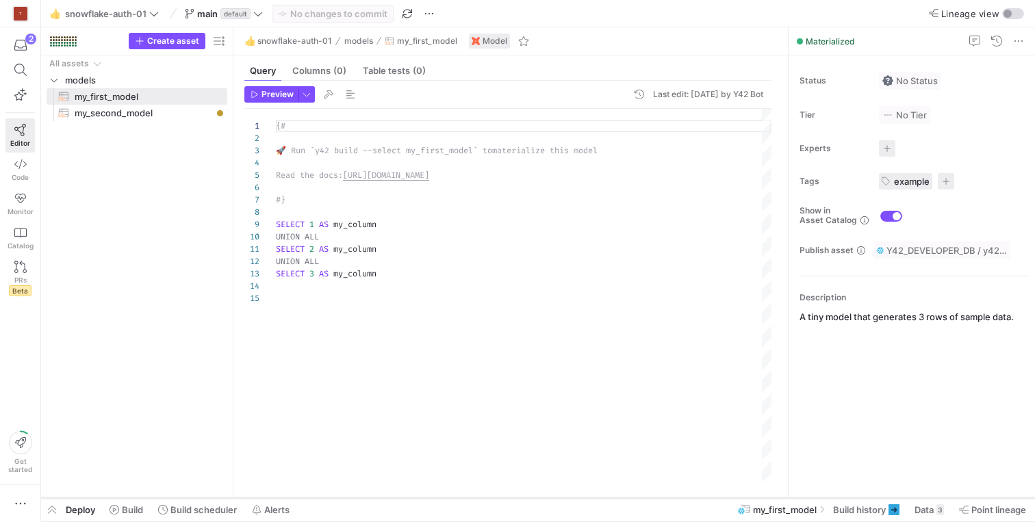
click at [80, 498] on div at bounding box center [538, 498] width 994 height 5
click at [79, 504] on div "Deploy Build Build scheduler Alerts" at bounding box center [168, 509] width 255 height 23
click at [81, 507] on span "Deploy" at bounding box center [80, 510] width 29 height 11
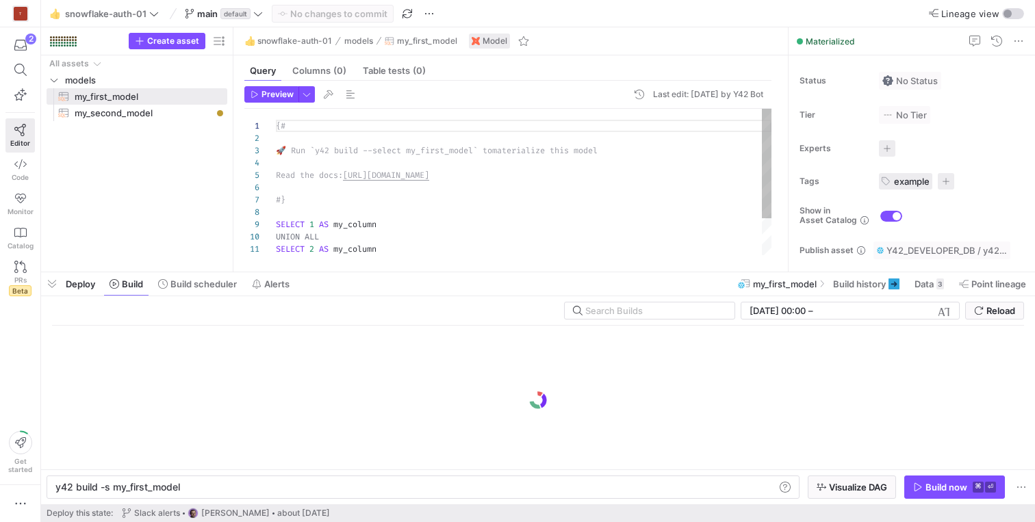
scroll to position [0, 123]
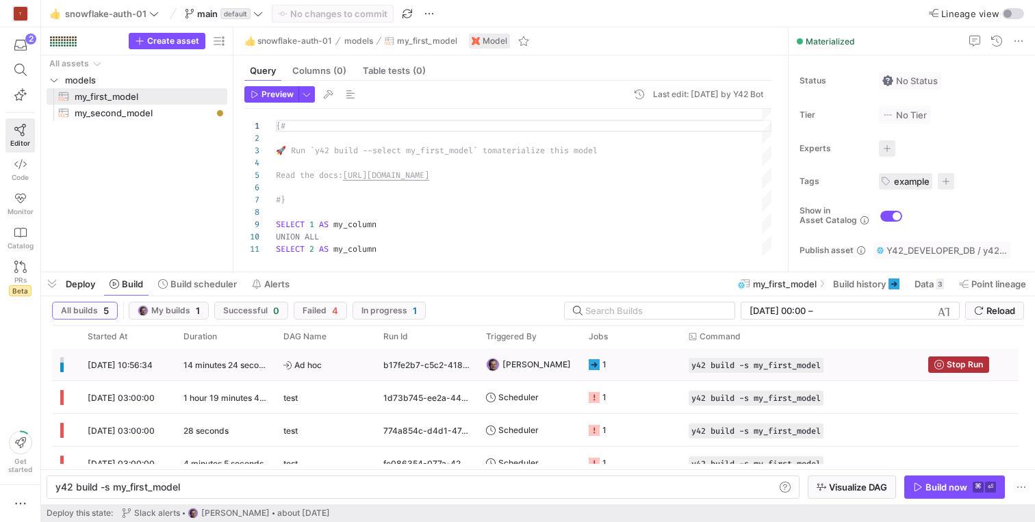
click at [153, 363] on span "09/10/25, 10:56:34" at bounding box center [120, 365] width 65 height 10
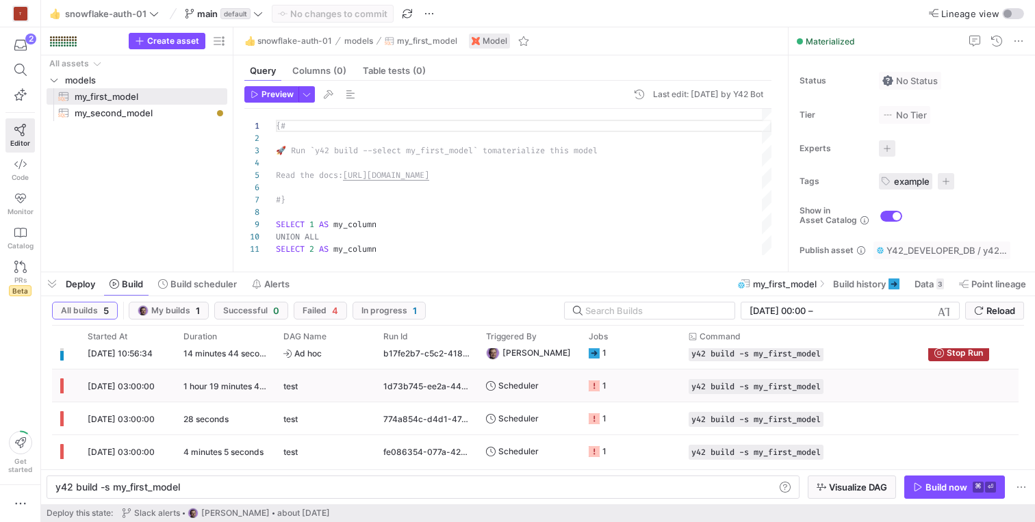
scroll to position [9, 0]
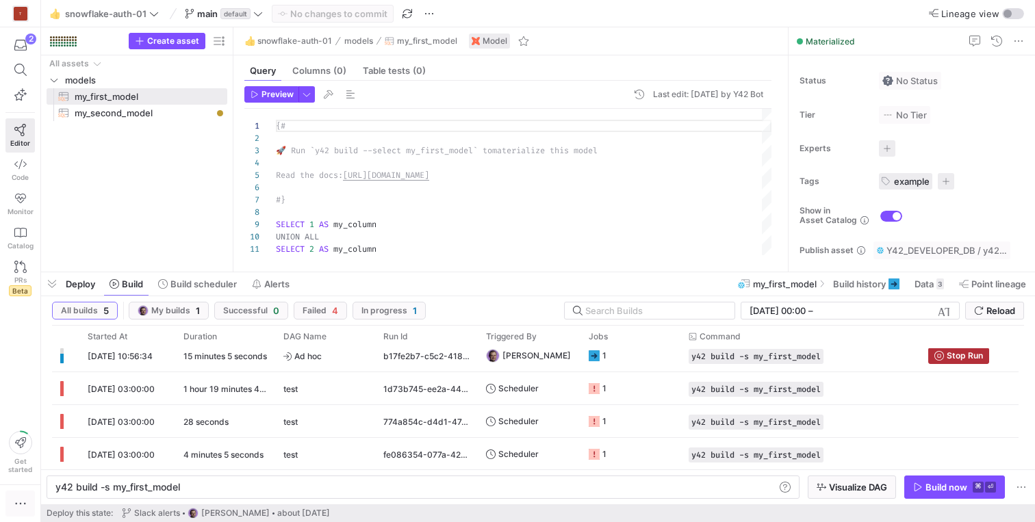
click at [18, 491] on button "button" at bounding box center [19, 504] width 29 height 26
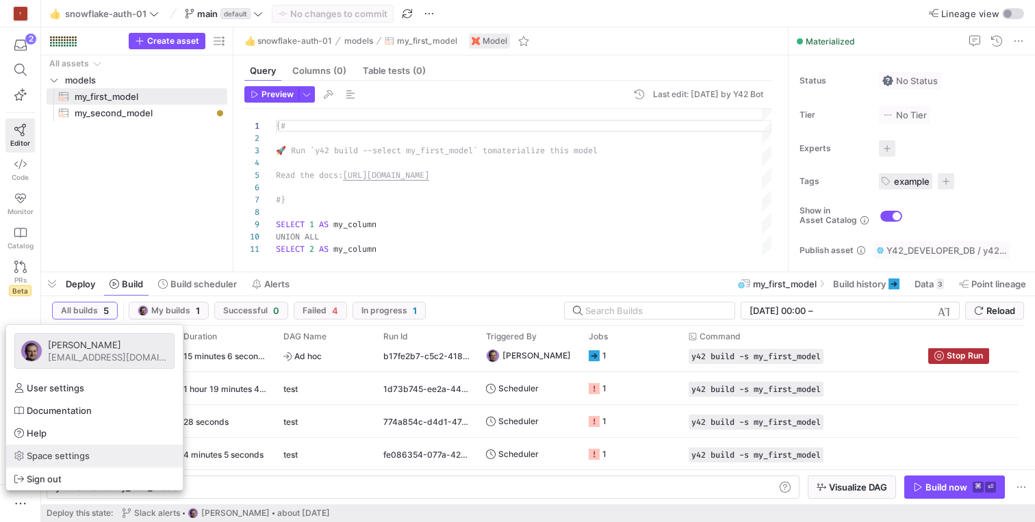
click at [38, 453] on span "Space settings" at bounding box center [58, 456] width 63 height 11
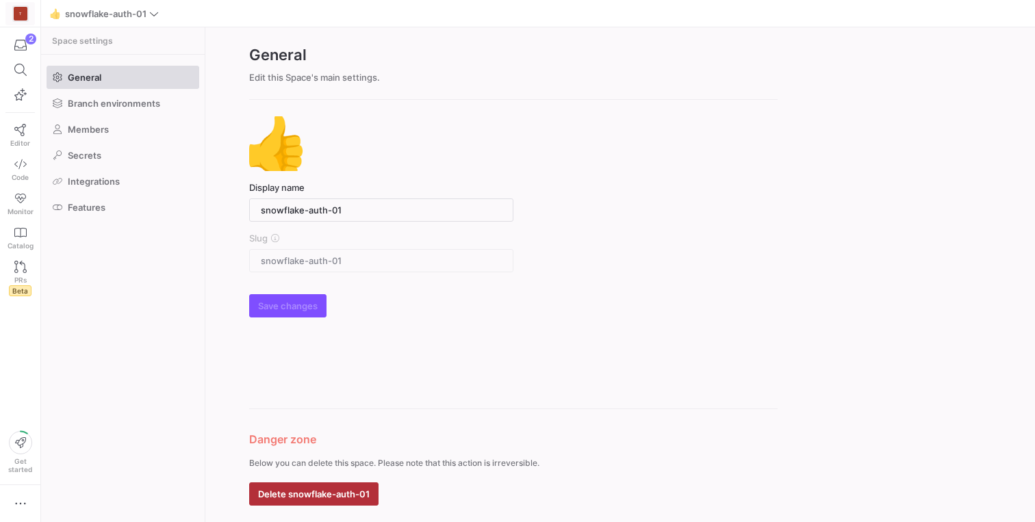
click at [21, 16] on div "T" at bounding box center [21, 14] width 14 height 14
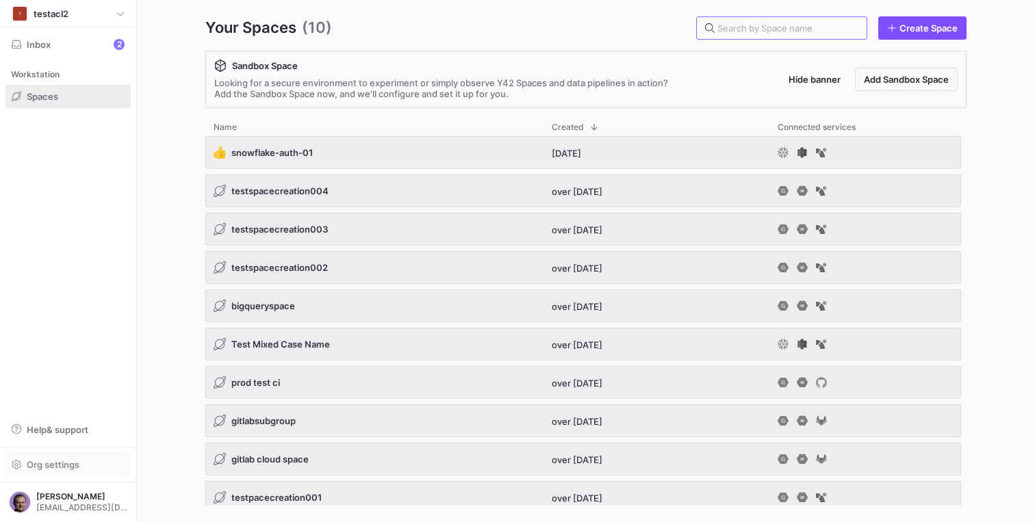
click at [58, 470] on span "Org settings" at bounding box center [53, 464] width 53 height 11
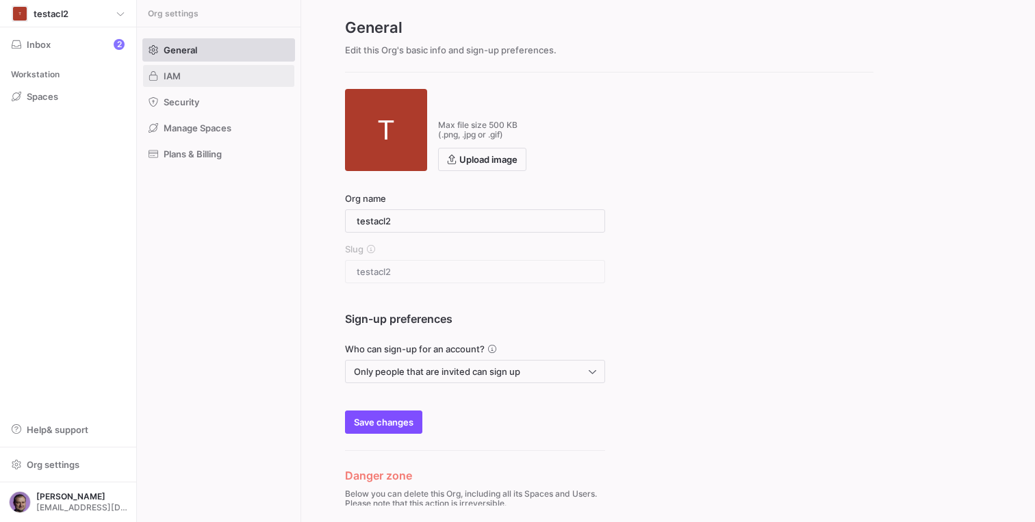
click at [181, 77] on span at bounding box center [218, 76] width 151 height 22
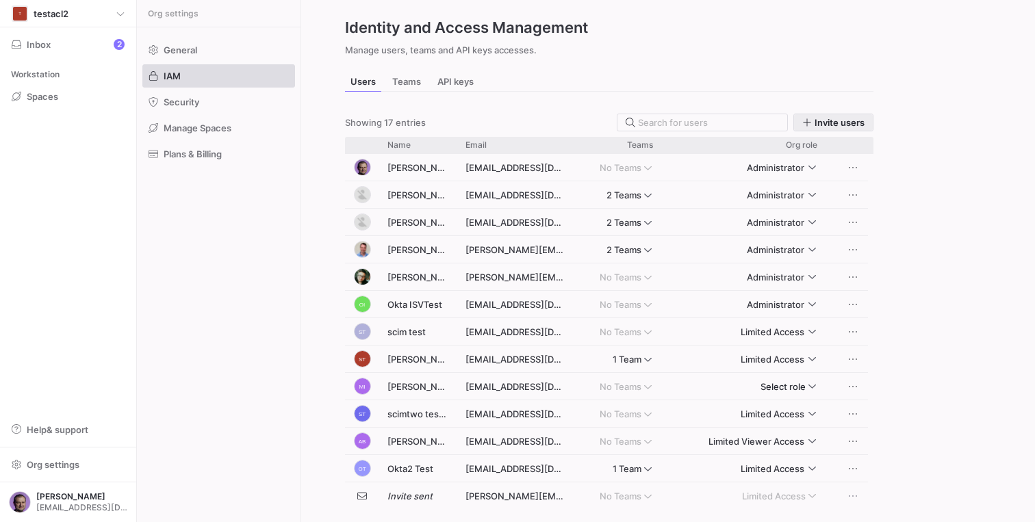
click at [834, 119] on span "Invite users" at bounding box center [840, 122] width 50 height 11
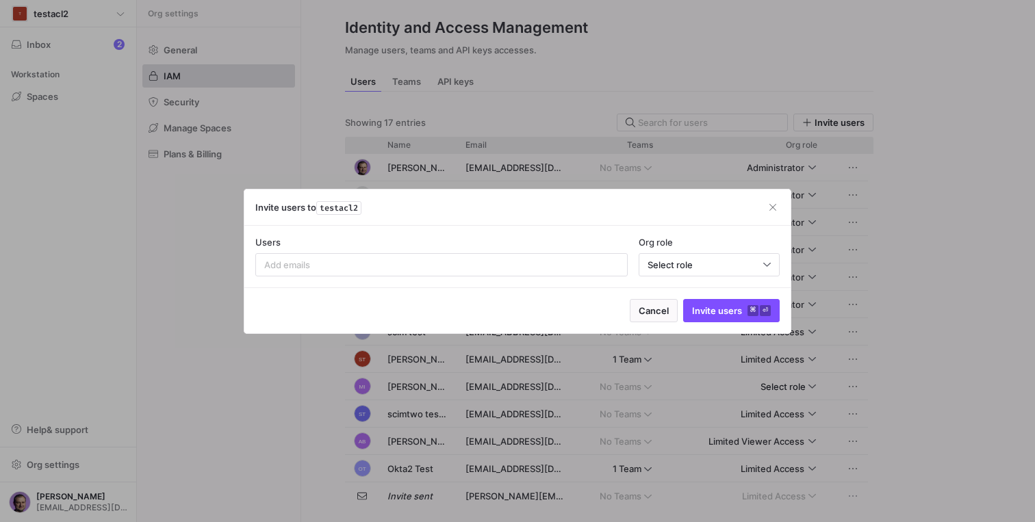
click at [381, 249] on div "Users" at bounding box center [441, 257] width 372 height 40
click at [371, 260] on input at bounding box center [441, 265] width 355 height 11
type input "den"
drag, startPoint x: 359, startPoint y: 271, endPoint x: 223, endPoint y: 263, distance: 136.5
click at [223, 263] on div "Invite users to testacl2 Users den Invalid email pattern Org role Select role C…" at bounding box center [517, 261] width 1035 height 522
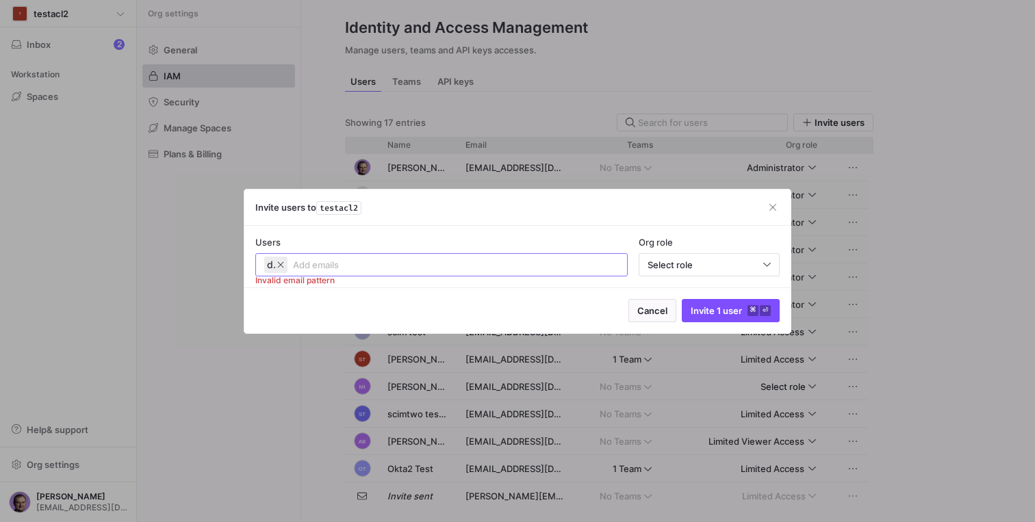
click at [275, 261] on span "den" at bounding box center [272, 265] width 10 height 14
click at [279, 263] on icon "button" at bounding box center [280, 265] width 6 height 6
paste input "denys.pishchenko@y42.com"
type input "denys.pishchenko@y42.com"
click at [691, 264] on span "Select role" at bounding box center [670, 265] width 45 height 11
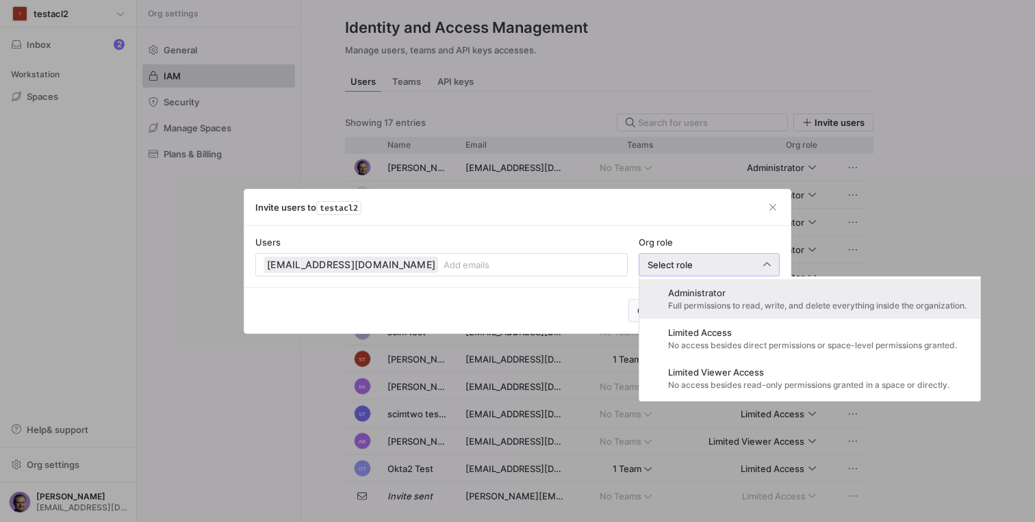
click at [696, 302] on span "Full permissions to read, write, and delete everything inside the organization." at bounding box center [817, 306] width 299 height 10
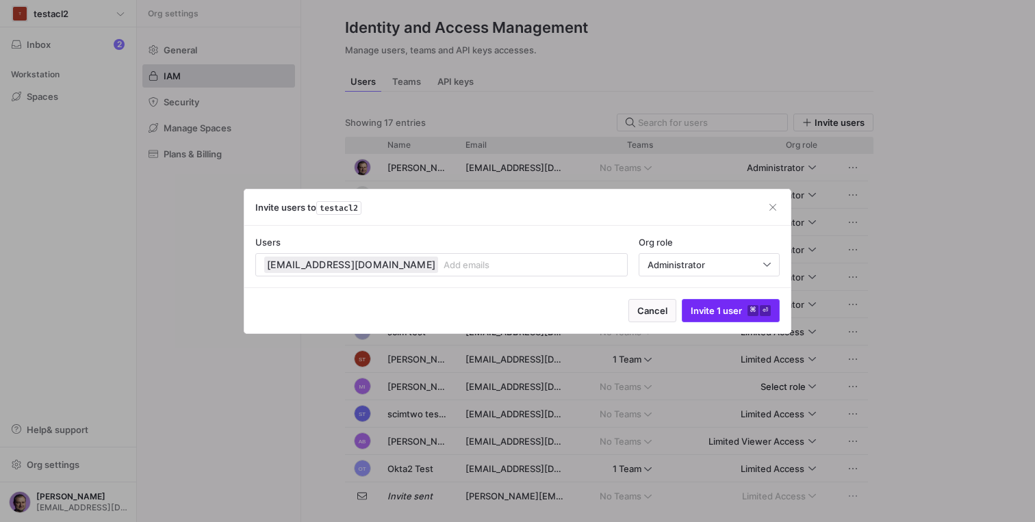
click at [712, 312] on span "Invite 1 user ⌘ ⏎" at bounding box center [731, 310] width 80 height 11
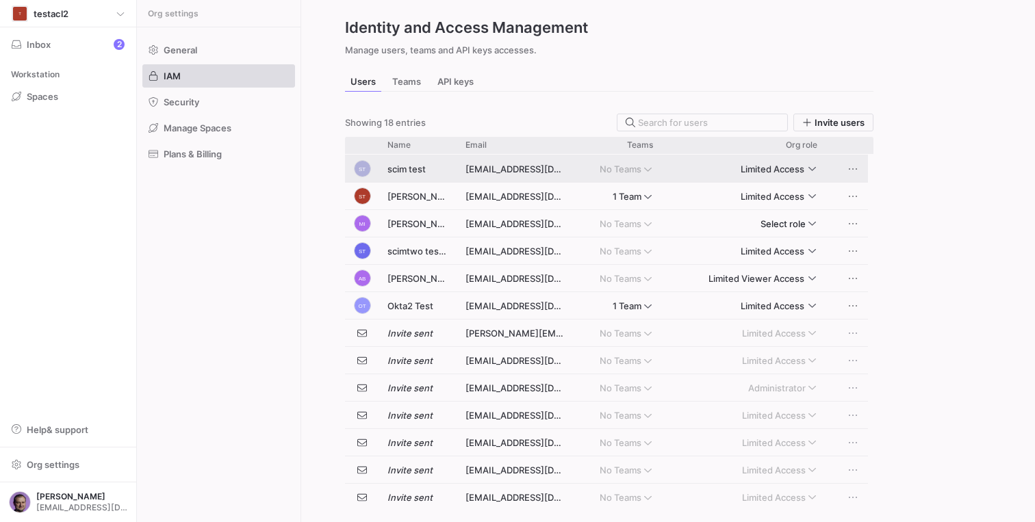
scroll to position [168, 0]
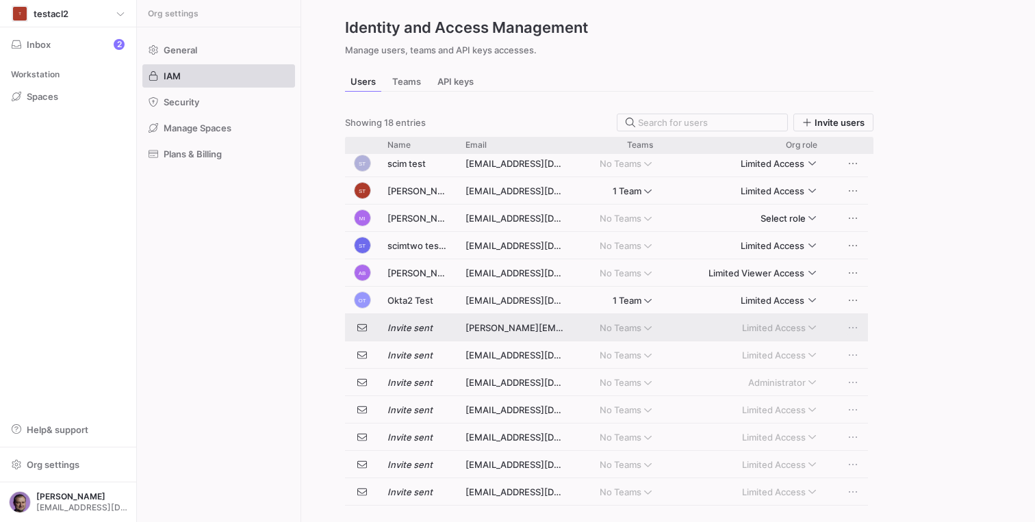
click at [851, 326] on span "Press SPACE to select this row." at bounding box center [853, 328] width 14 height 14
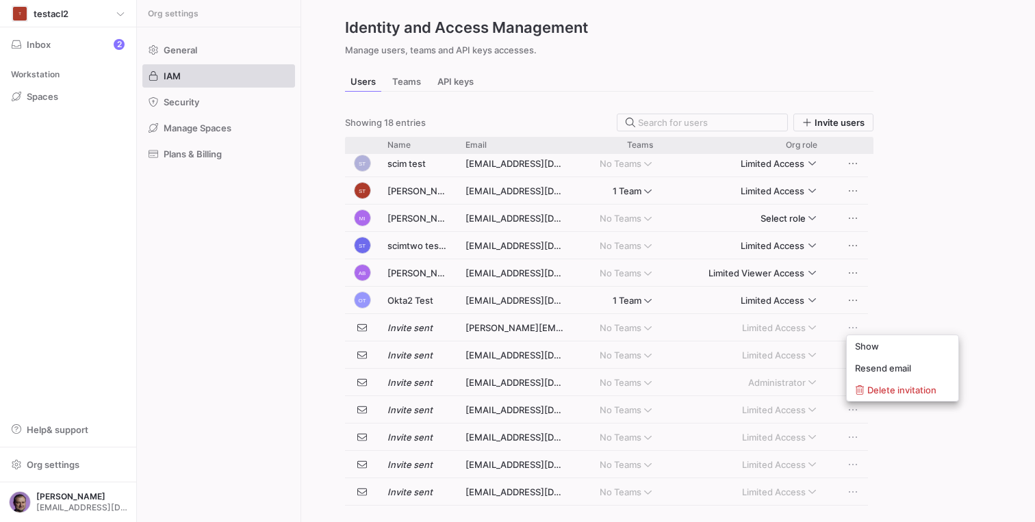
click at [936, 262] on div at bounding box center [517, 261] width 1035 height 522
click at [54, 39] on span "Inbox 2" at bounding box center [68, 44] width 113 height 11
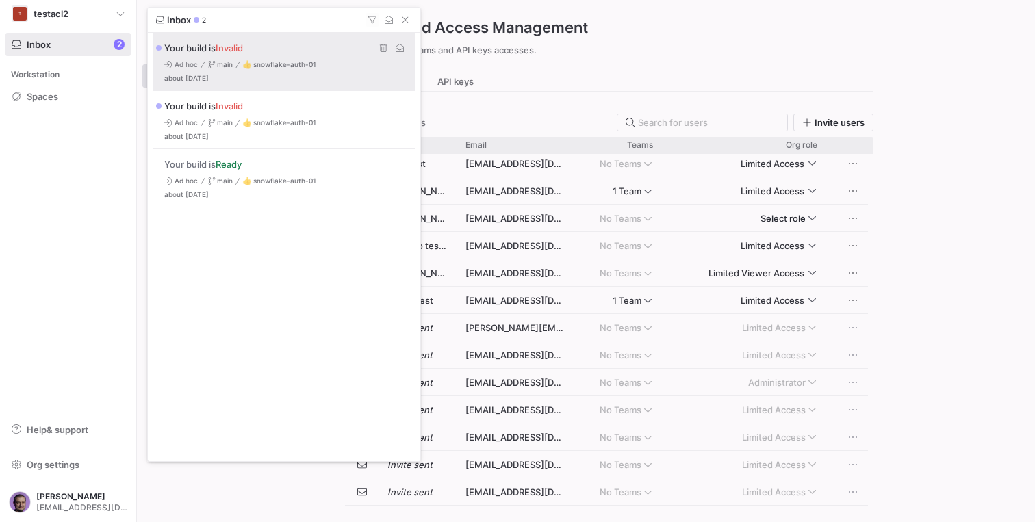
click at [212, 65] on icon "Press SPACE to select this row." at bounding box center [212, 65] width 8 height 8
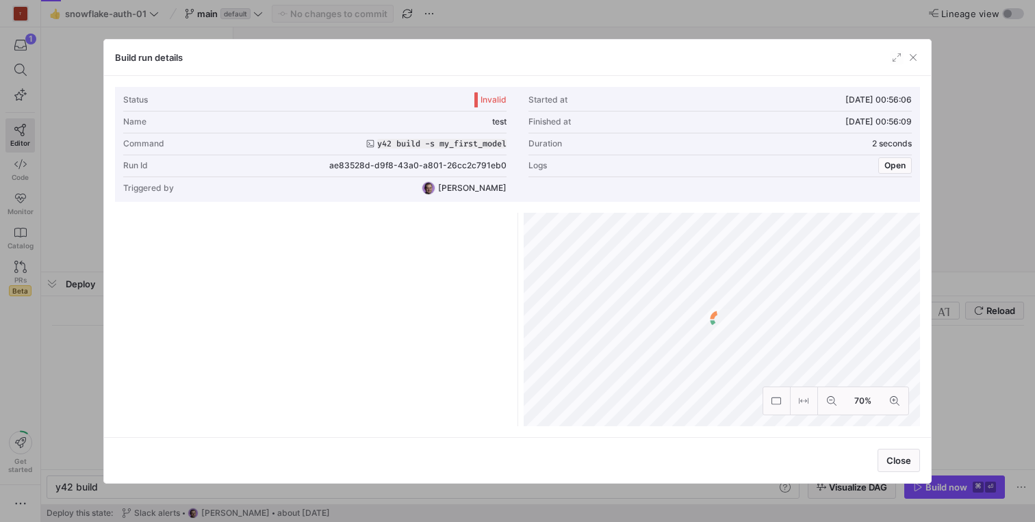
scroll to position [0, 41]
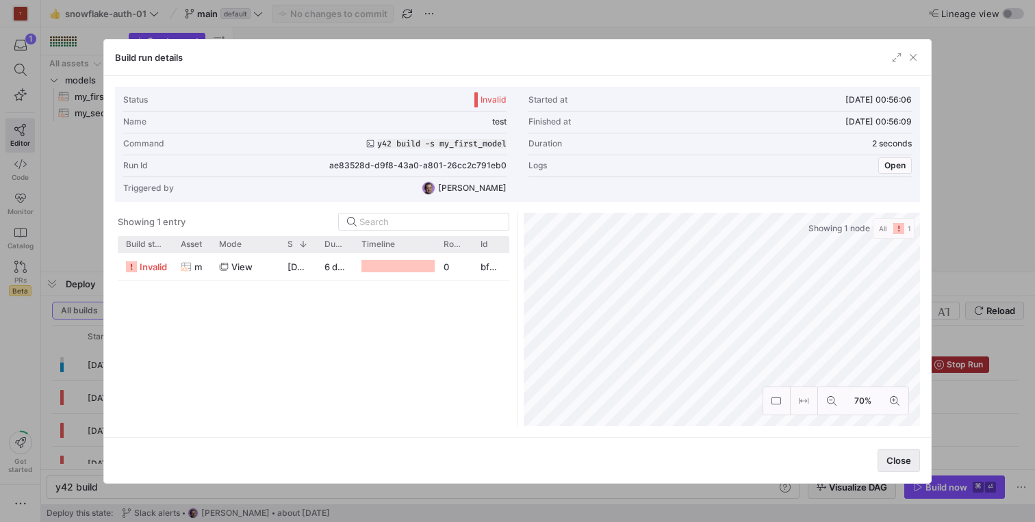
click at [900, 450] on span "button" at bounding box center [898, 461] width 41 height 22
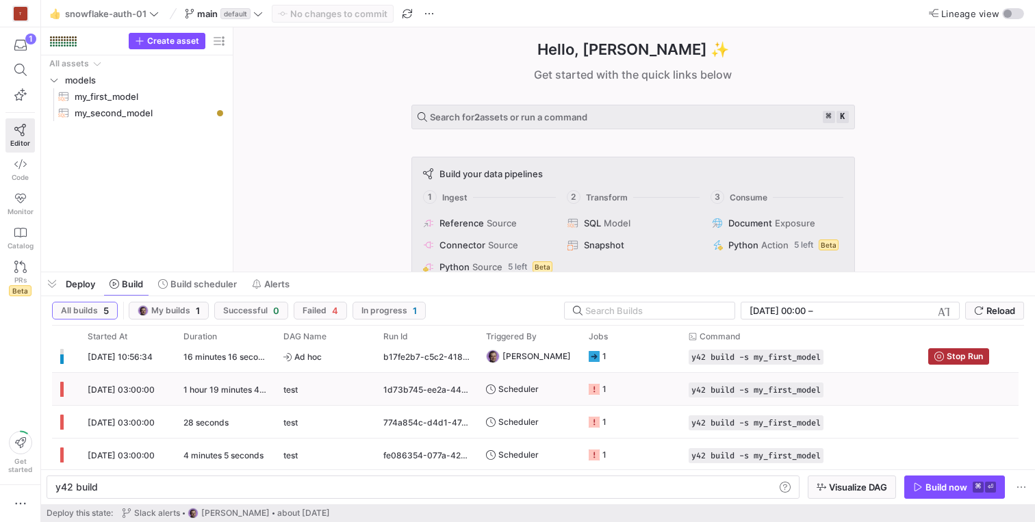
scroll to position [0, 0]
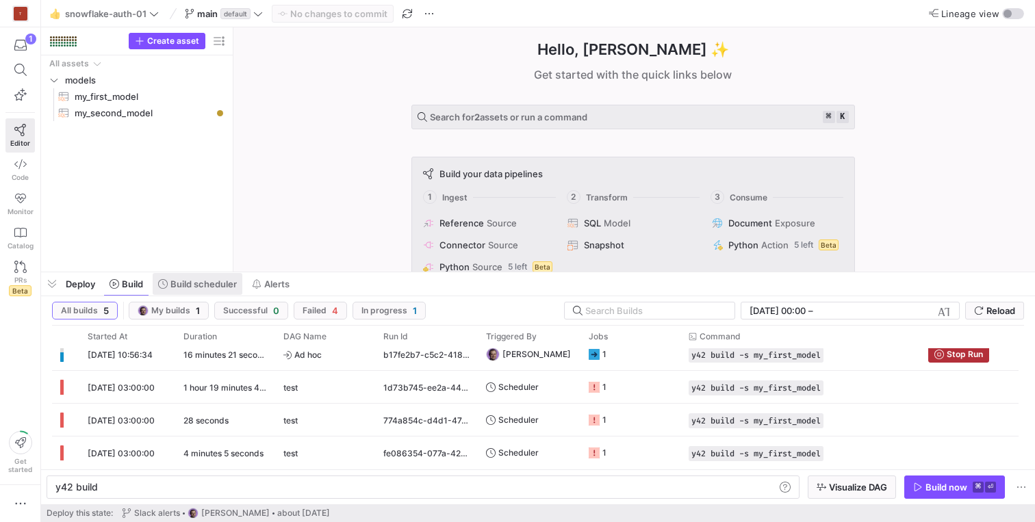
click at [208, 293] on span at bounding box center [198, 284] width 90 height 22
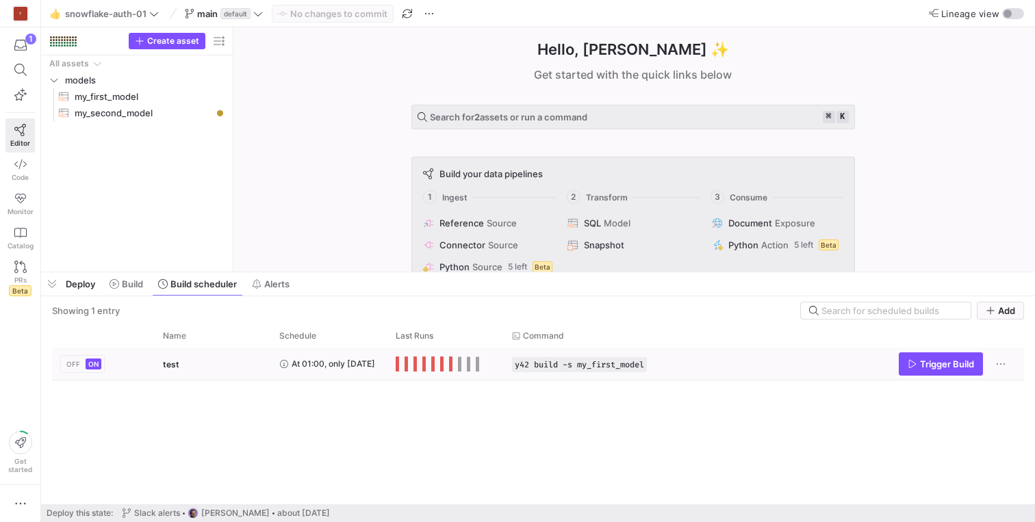
click at [335, 364] on span "At 01:00, only on Monday" at bounding box center [334, 364] width 84 height 32
click at [123, 285] on span "Build" at bounding box center [132, 284] width 21 height 11
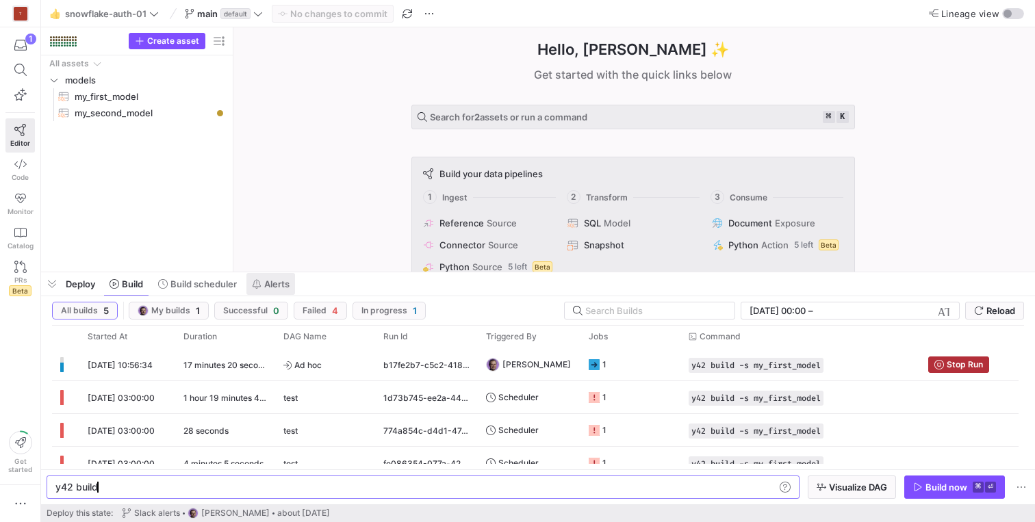
click at [284, 284] on span "Alerts" at bounding box center [276, 284] width 25 height 11
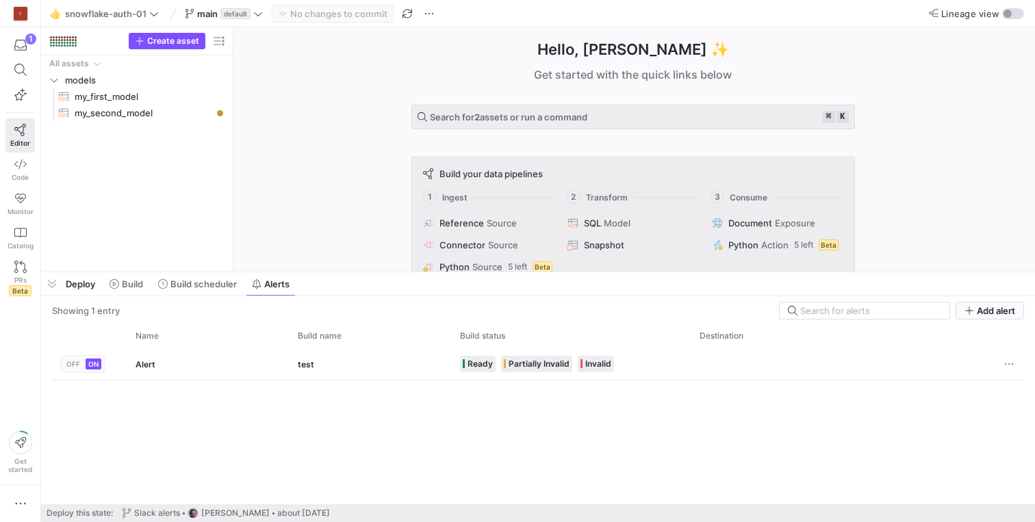
click at [78, 288] on span "Deploy" at bounding box center [80, 284] width 29 height 11
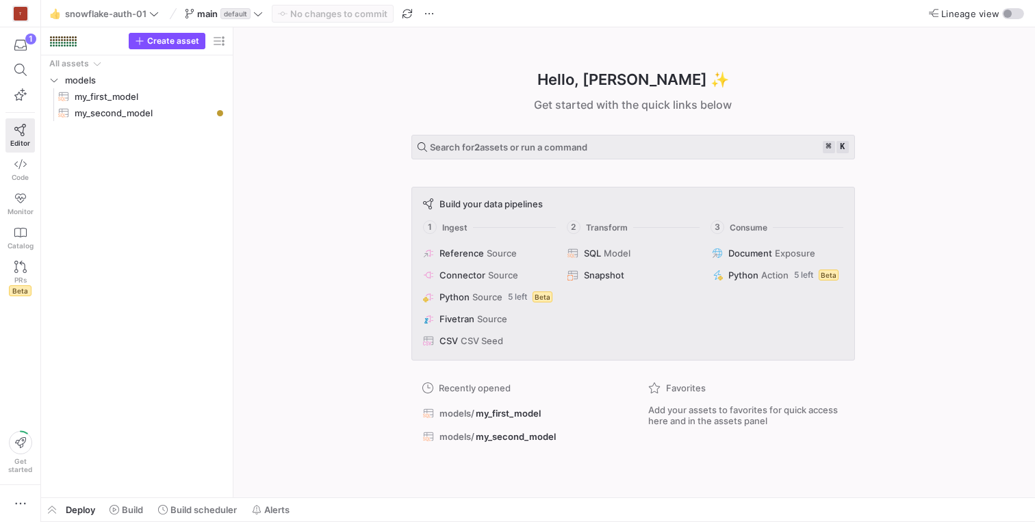
click at [71, 502] on div "Deploy Build Build scheduler Alerts" at bounding box center [168, 509] width 255 height 23
click at [71, 509] on span "Deploy" at bounding box center [80, 510] width 29 height 11
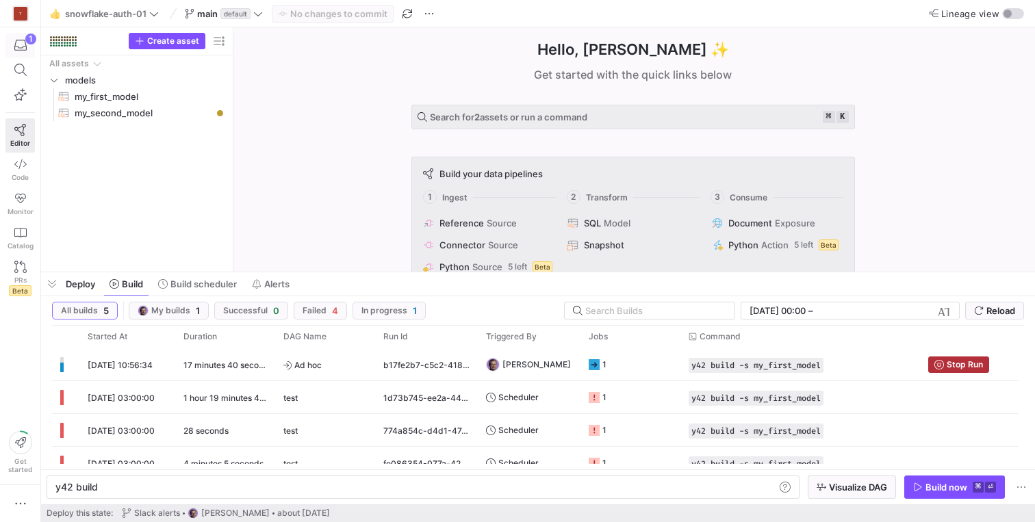
click at [16, 42] on icon "button" at bounding box center [20, 45] width 12 height 12
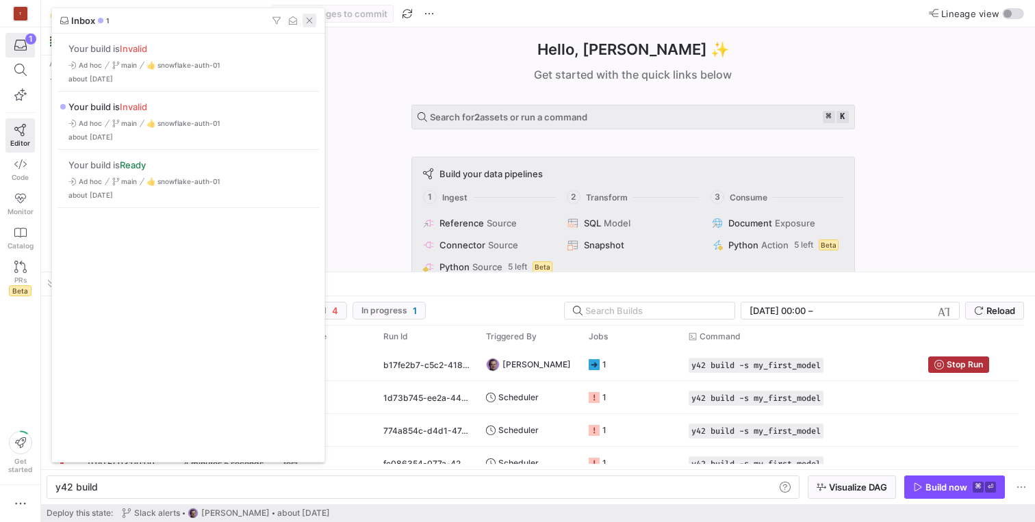
click at [305, 23] on span "button" at bounding box center [310, 21] width 14 height 14
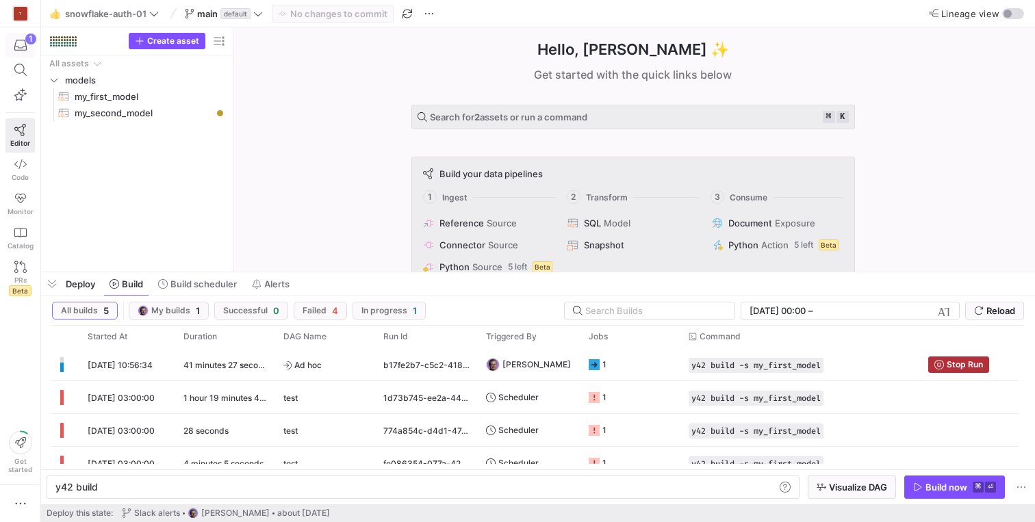
click at [14, 36] on span "button" at bounding box center [20, 45] width 28 height 23
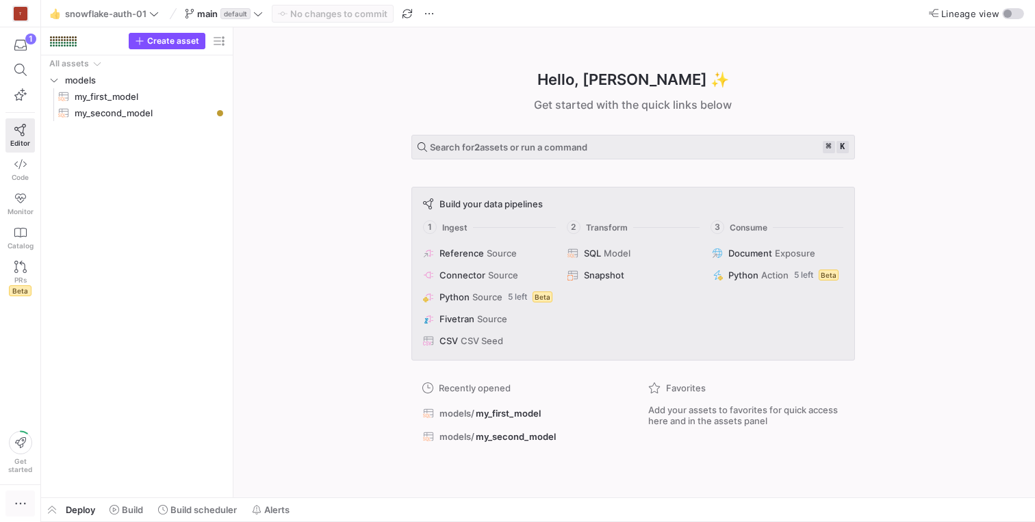
click at [17, 503] on icon "button" at bounding box center [21, 504] width 14 height 14
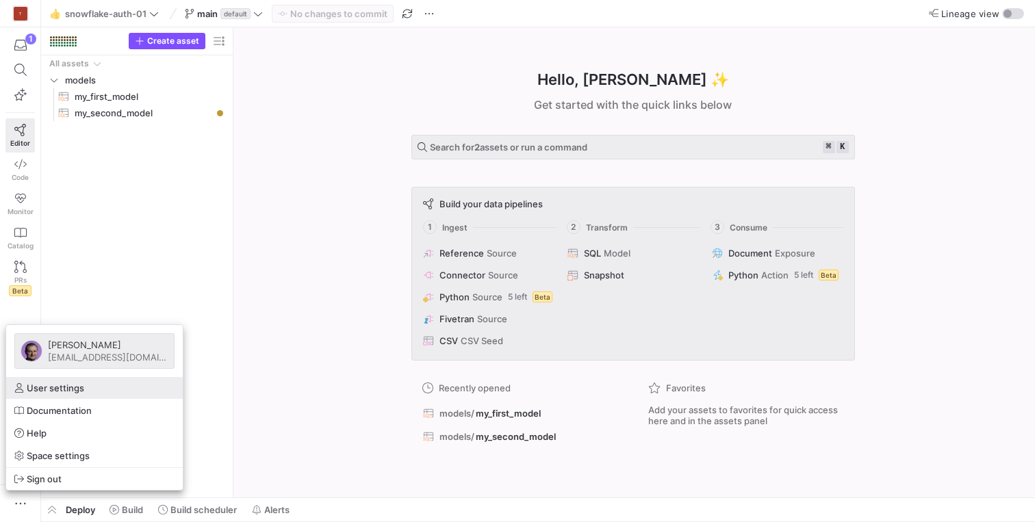
click at [45, 390] on span "User settings" at bounding box center [56, 388] width 58 height 11
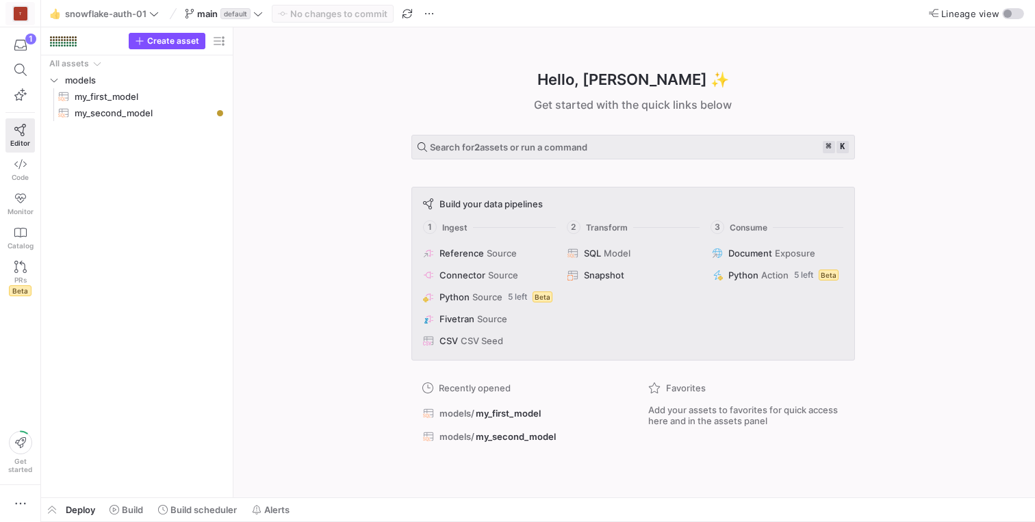
click at [27, 9] on y42-org-icon "T" at bounding box center [20, 13] width 16 height 16
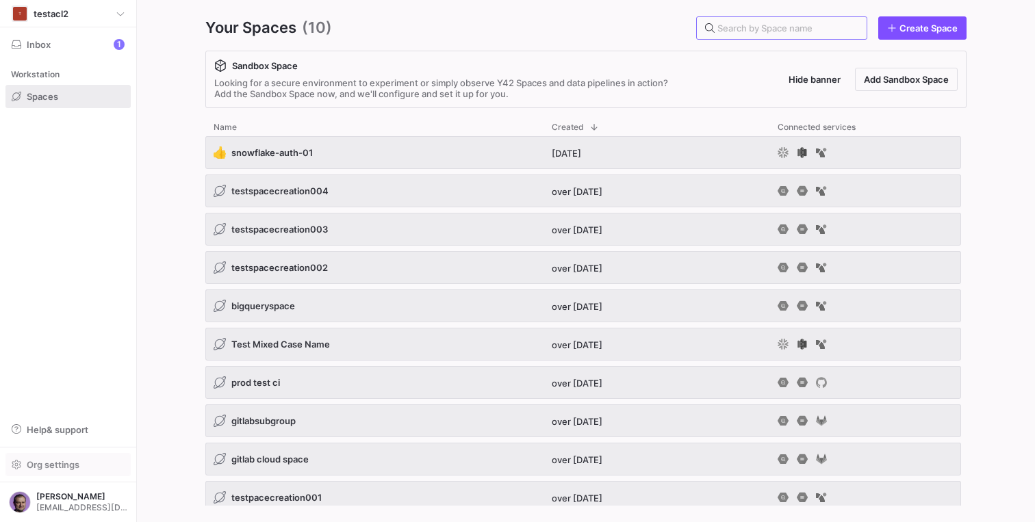
click at [61, 462] on span "Org settings" at bounding box center [53, 464] width 53 height 11
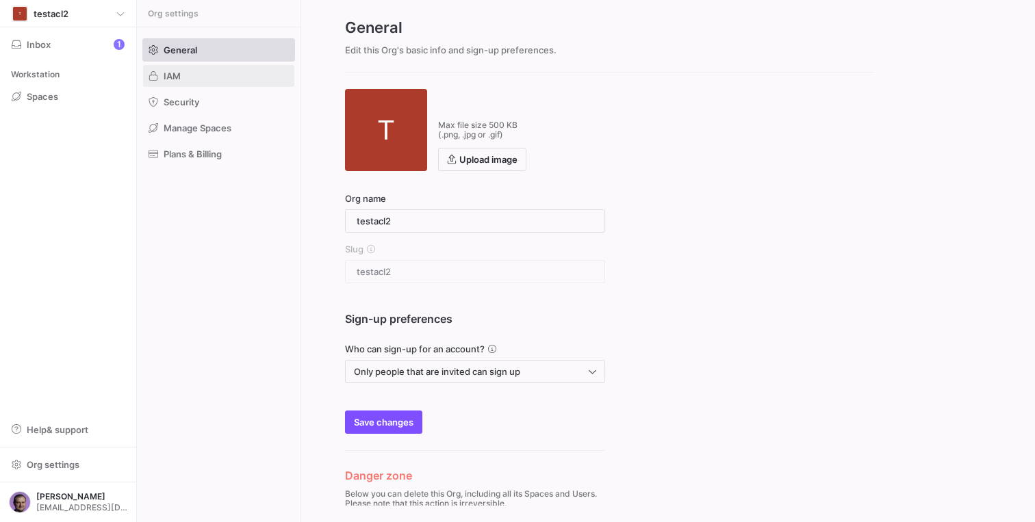
click at [192, 74] on span at bounding box center [218, 76] width 151 height 22
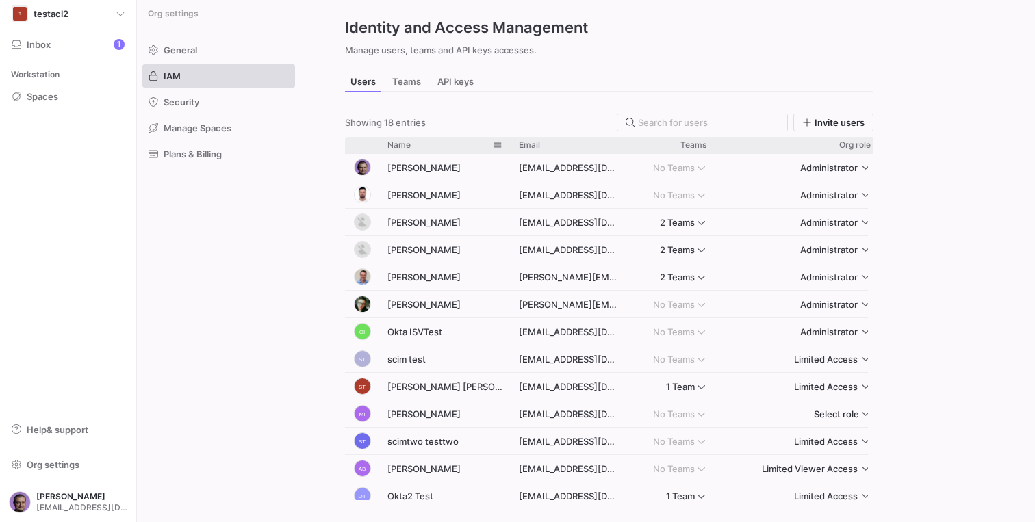
drag, startPoint x: 454, startPoint y: 142, endPoint x: 492, endPoint y: 148, distance: 38.8
click at [508, 148] on div at bounding box center [510, 145] width 5 height 16
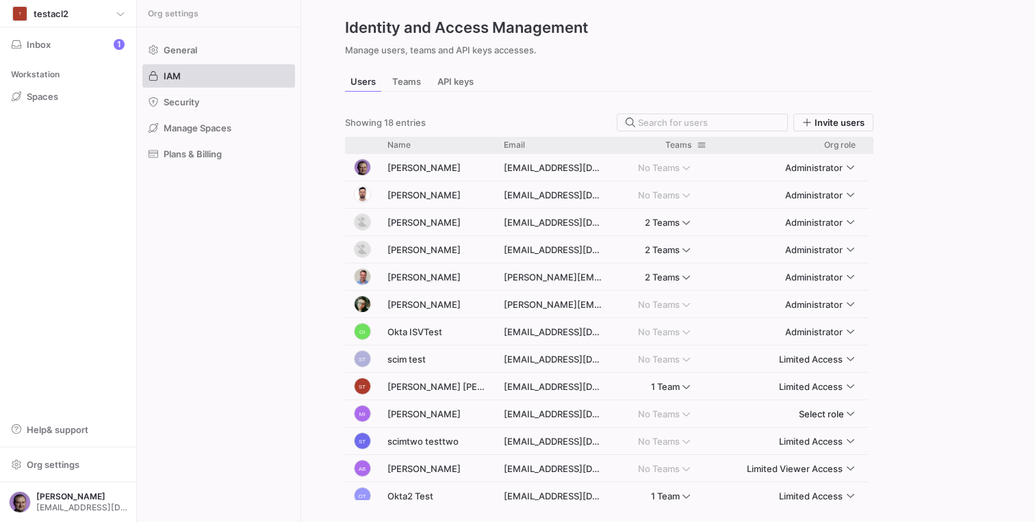
click at [612, 143] on div "Teams" at bounding box center [663, 145] width 103 height 16
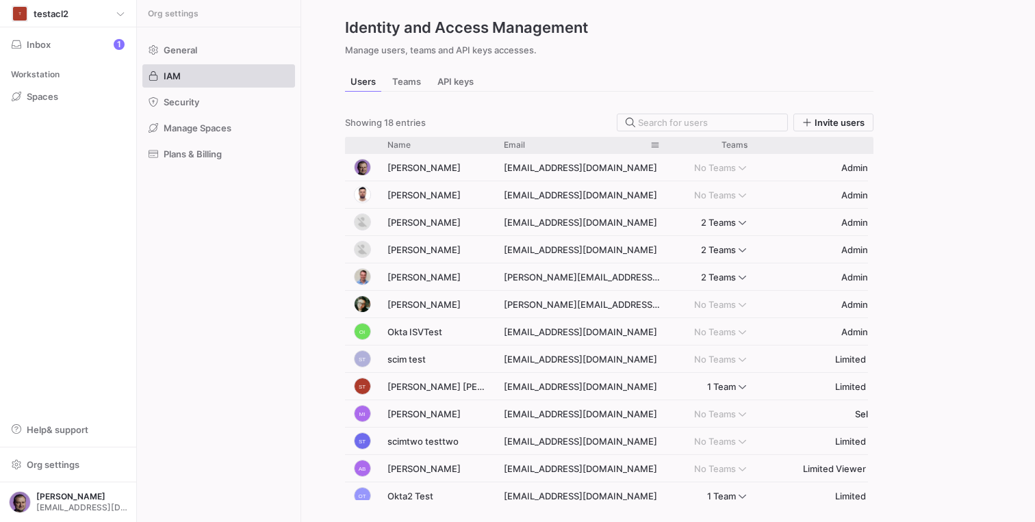
drag, startPoint x: 611, startPoint y: 143, endPoint x: 667, endPoint y: 144, distance: 56.2
click at [667, 144] on div at bounding box center [668, 145] width 5 height 16
click at [30, 45] on span "Inbox" at bounding box center [39, 44] width 24 height 11
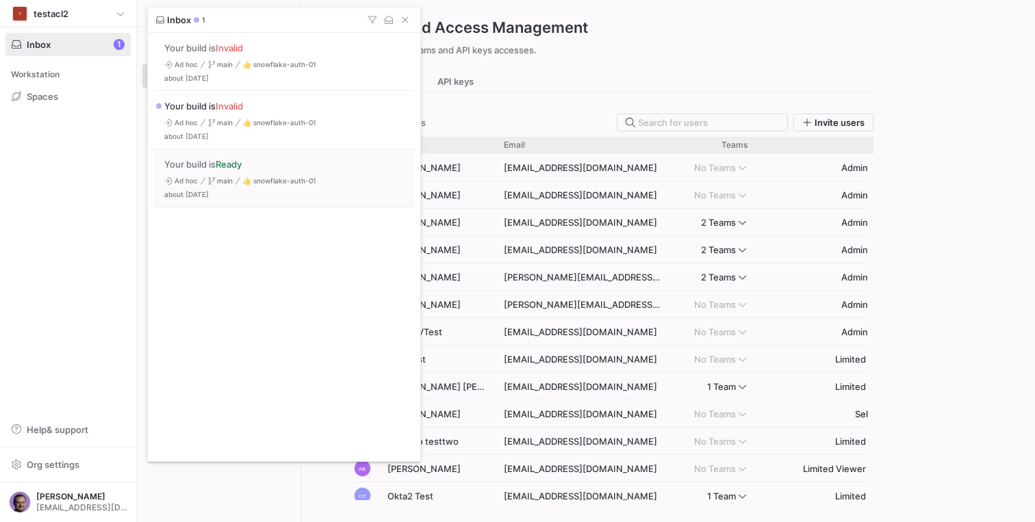
click at [112, 160] on div at bounding box center [517, 261] width 1035 height 522
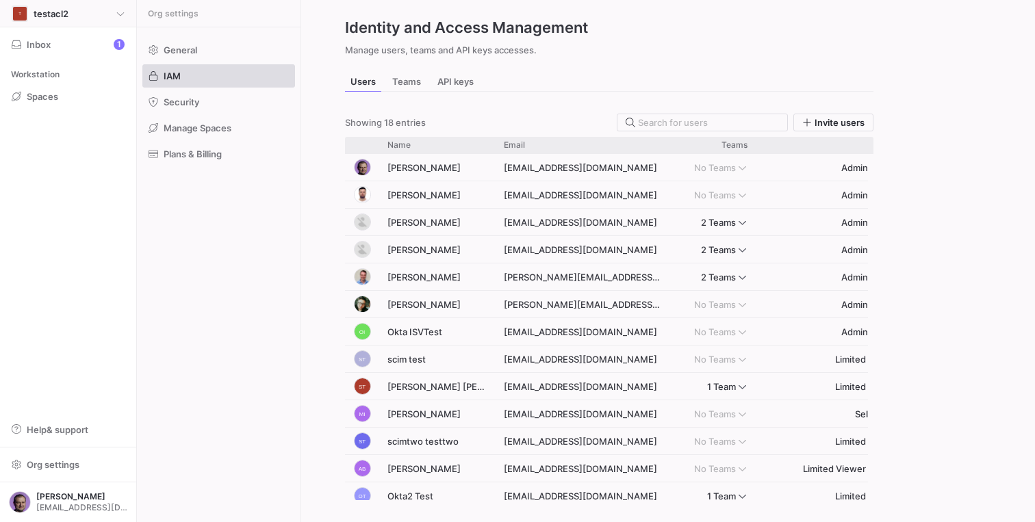
click at [37, 11] on span "testacl2" at bounding box center [51, 13] width 35 height 11
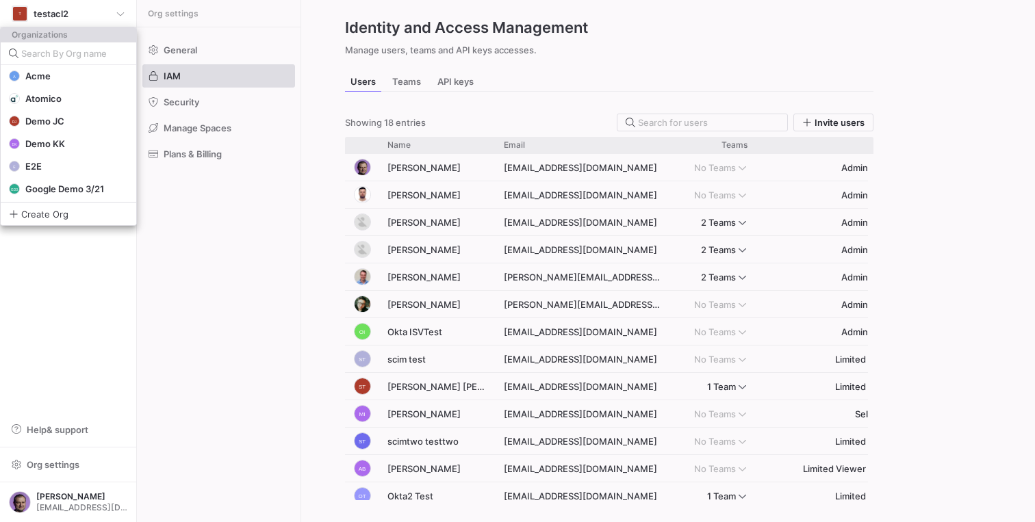
click at [60, 4] on div at bounding box center [517, 261] width 1035 height 522
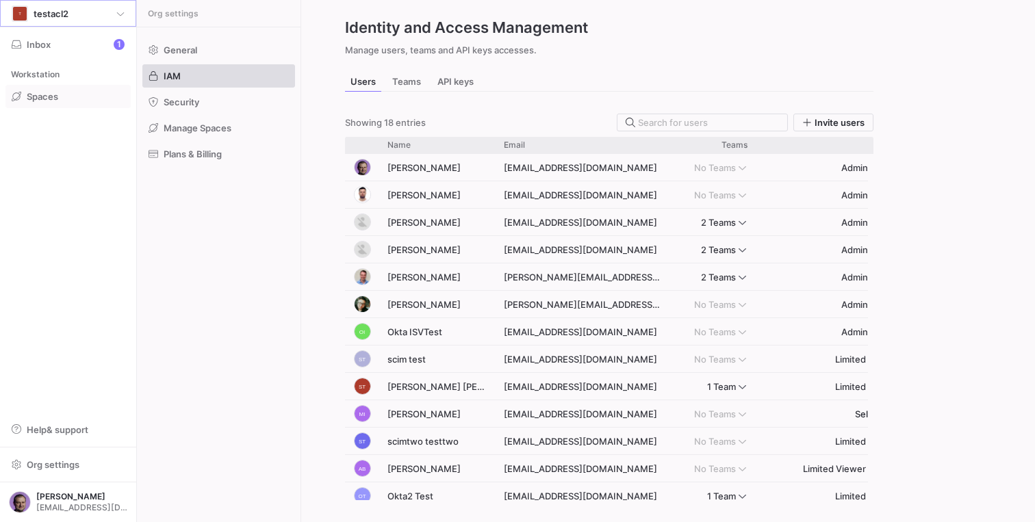
click at [49, 92] on span "Spaces" at bounding box center [42, 96] width 31 height 11
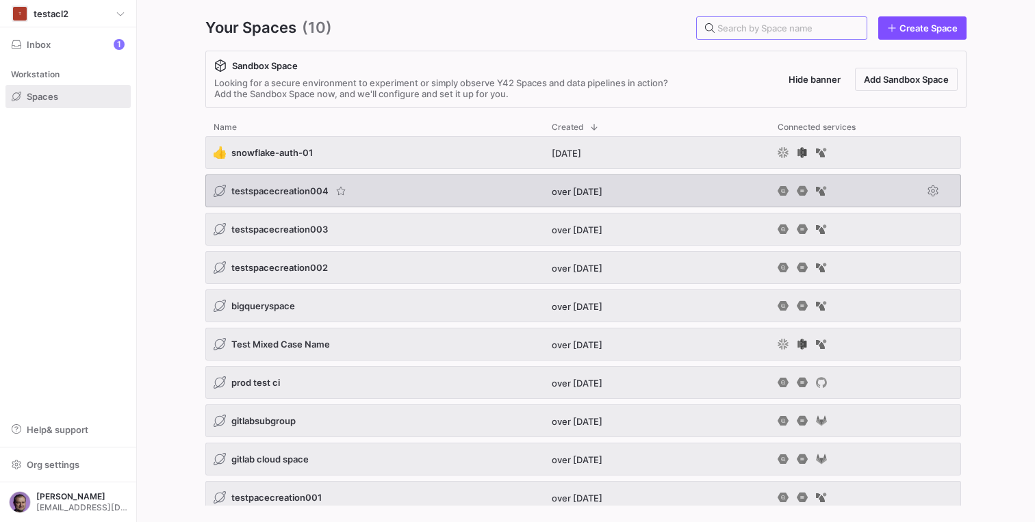
click at [291, 194] on span "testspacecreation004" at bounding box center [279, 191] width 97 height 11
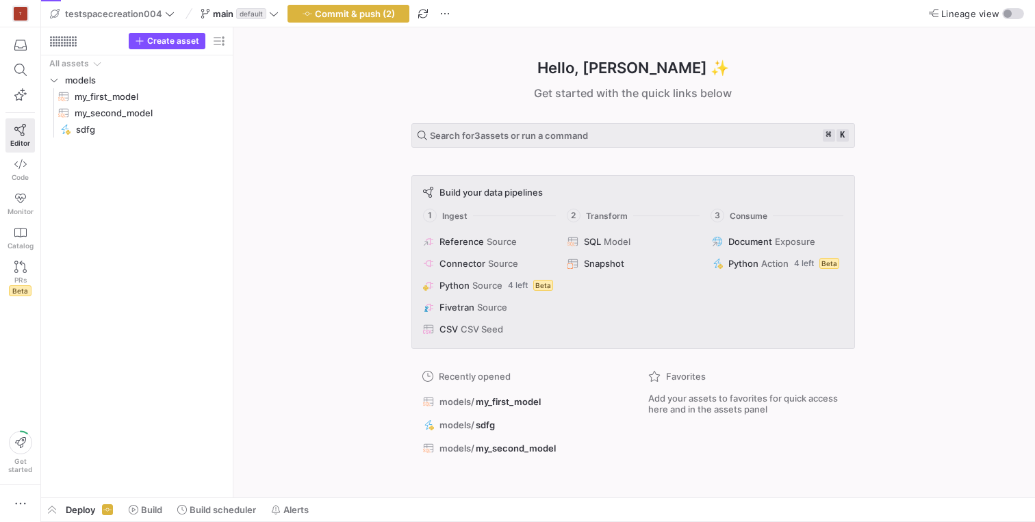
click at [329, 213] on div "Hello, Aliaksei ✨ Get started with the quick links below Search for 3 assets or…" at bounding box center [633, 262] width 788 height 470
click at [57, 507] on span "button" at bounding box center [52, 509] width 22 height 23
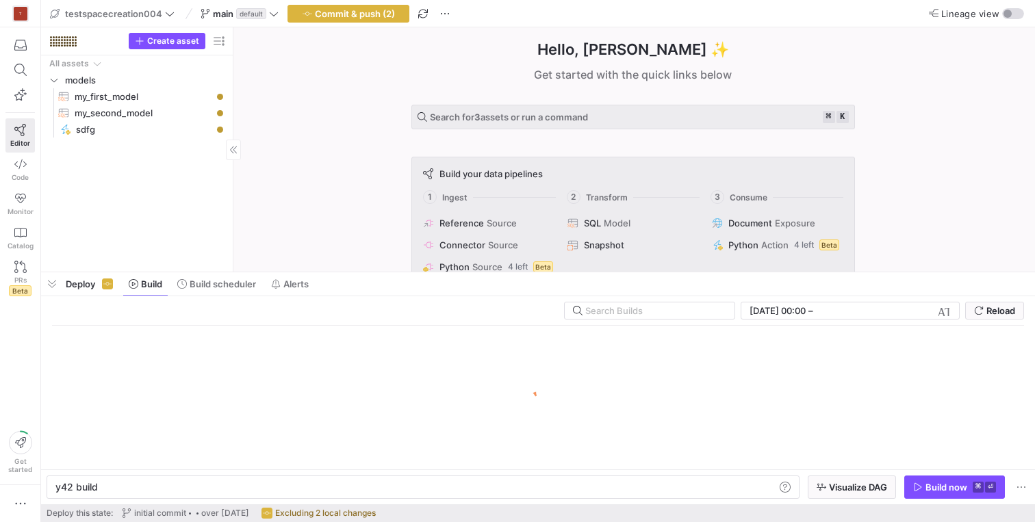
scroll to position [0, 41]
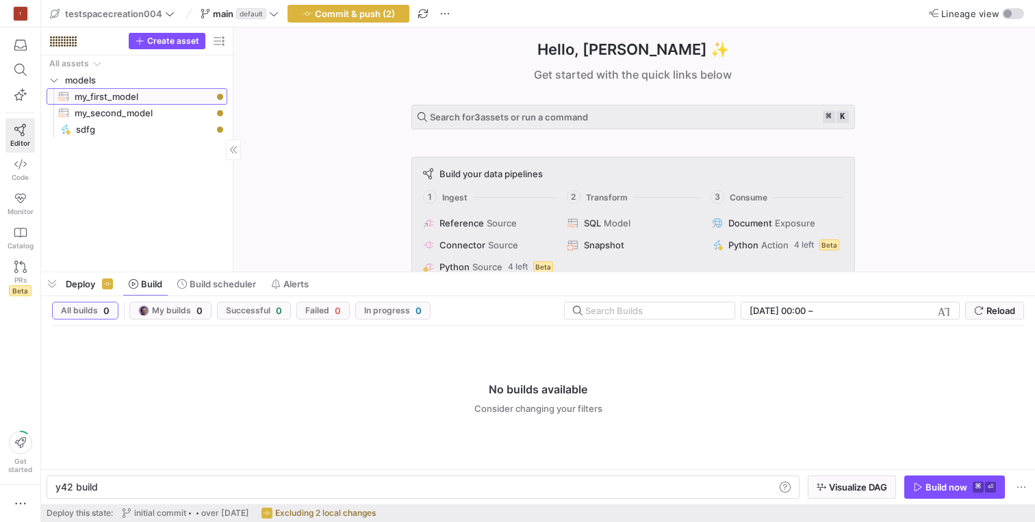
click at [119, 99] on span "my_first_model​​​​​​​​​​" at bounding box center [143, 97] width 137 height 16
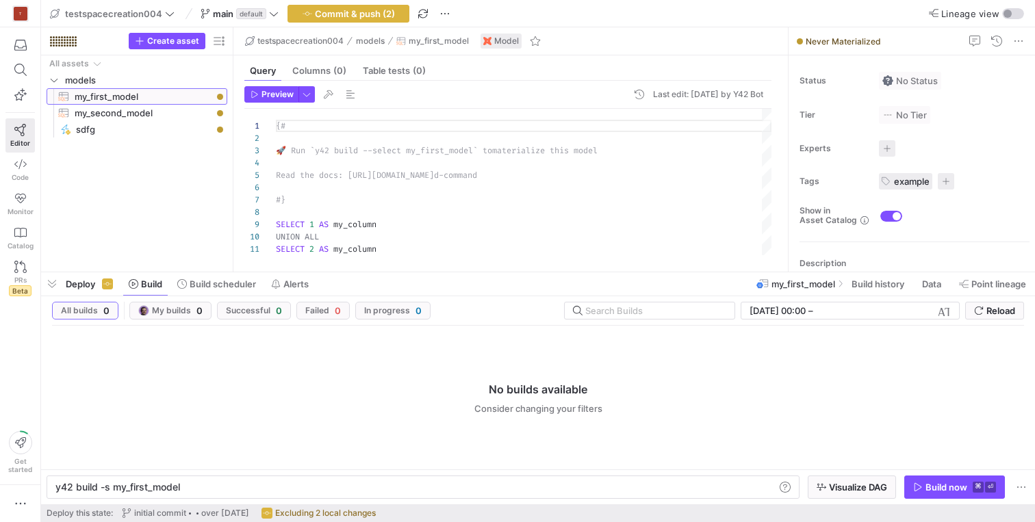
scroll to position [123, 0]
click at [950, 480] on span "button" at bounding box center [954, 488] width 99 height 22
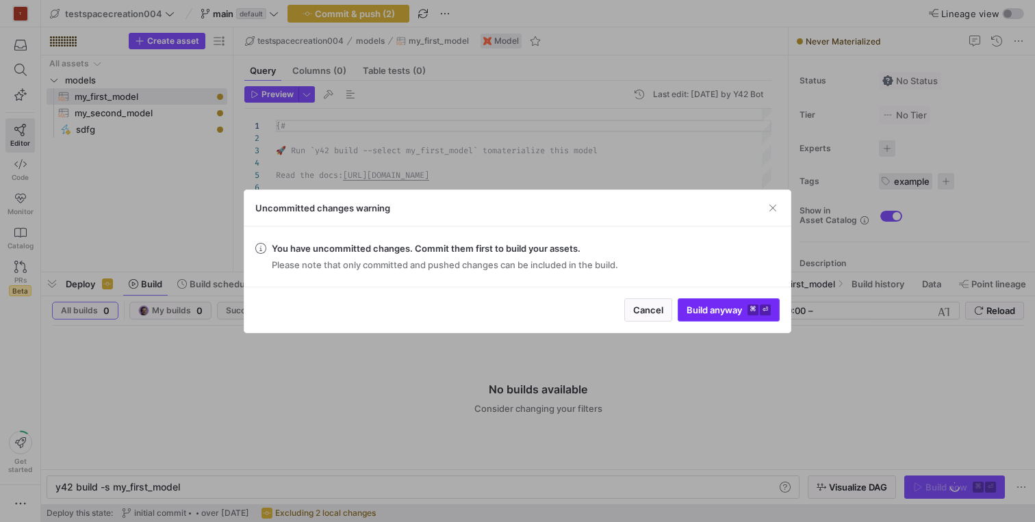
click at [701, 309] on span "Build anyway ⌘ ⏎" at bounding box center [729, 310] width 84 height 11
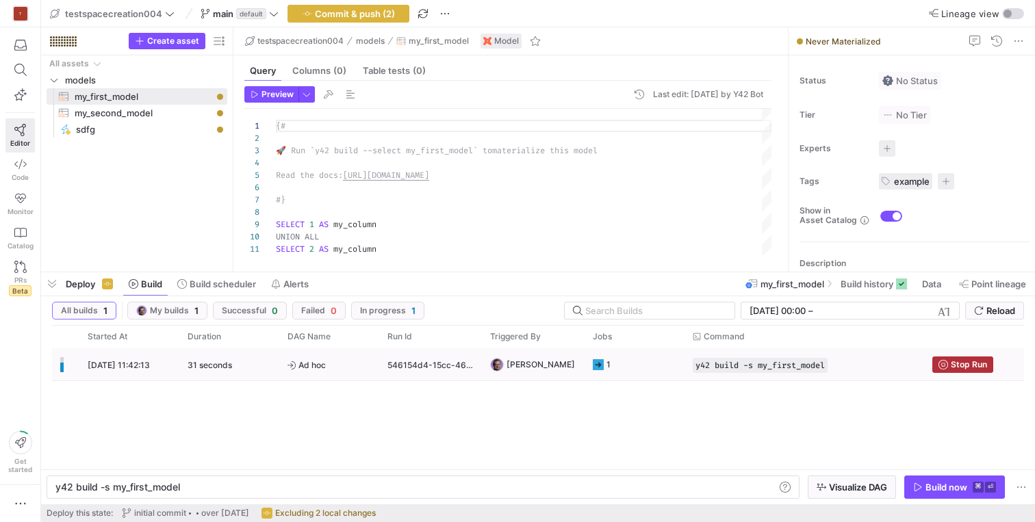
click at [150, 367] on span "09/10/25, 11:42:13" at bounding box center [119, 365] width 62 height 10
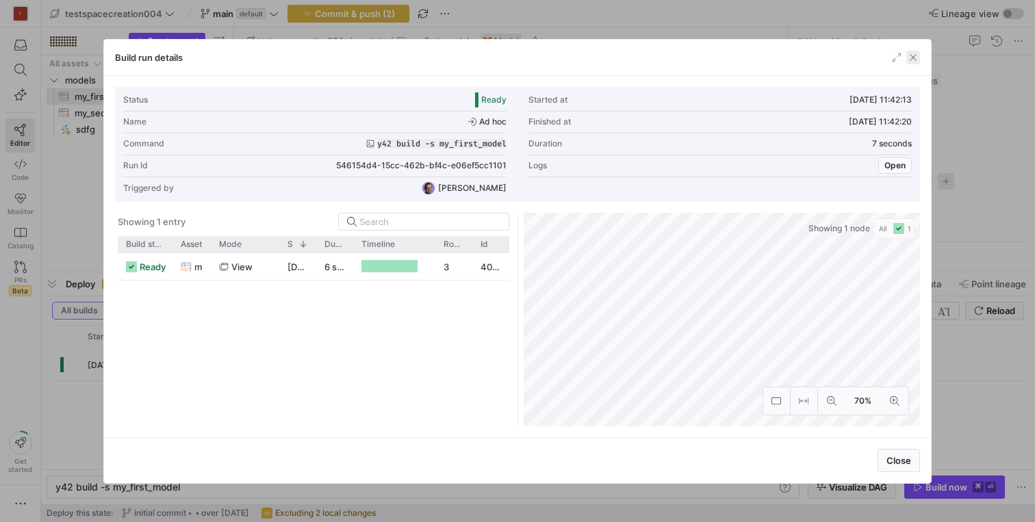
click at [911, 55] on span "button" at bounding box center [914, 58] width 14 height 14
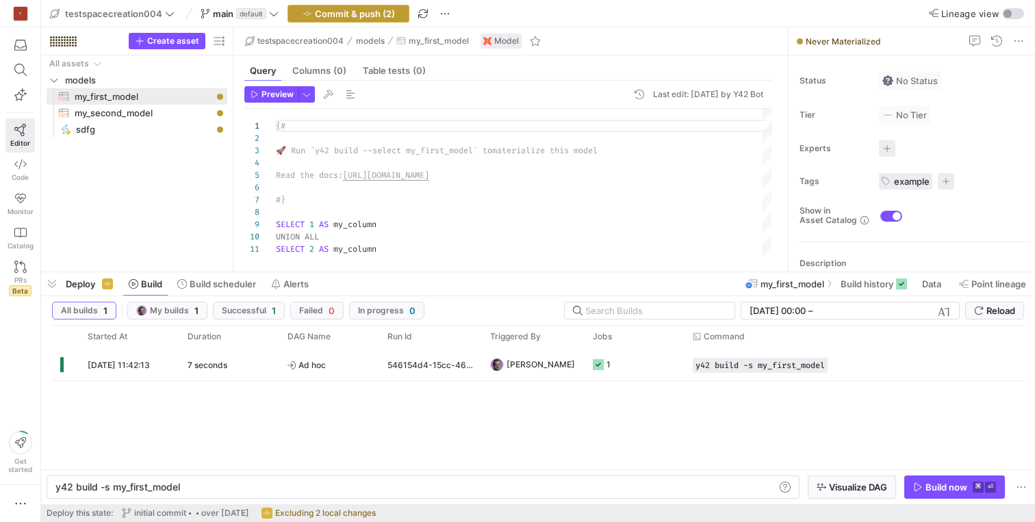
click at [380, 10] on span "Commit & push (2)" at bounding box center [355, 13] width 80 height 11
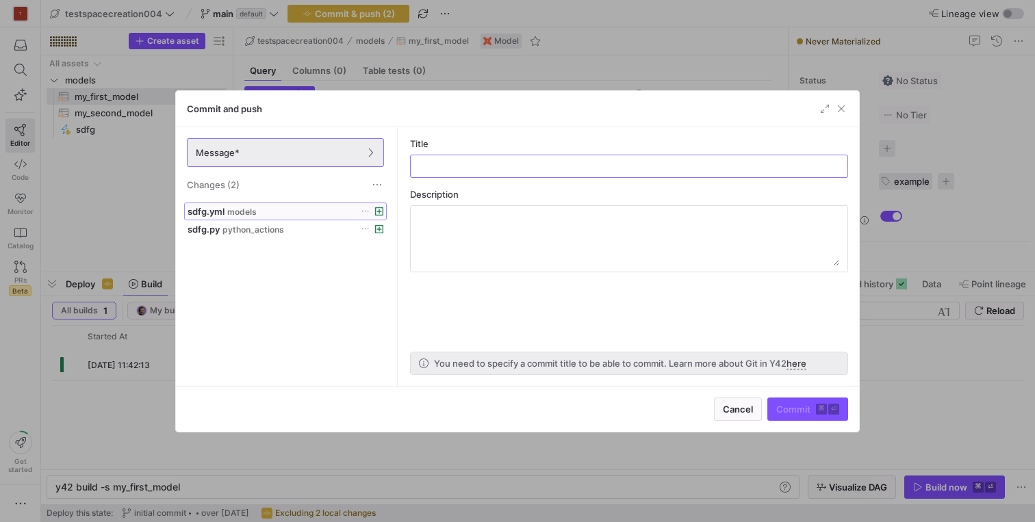
click at [262, 209] on div "sdfg.yml models" at bounding box center [271, 211] width 166 height 11
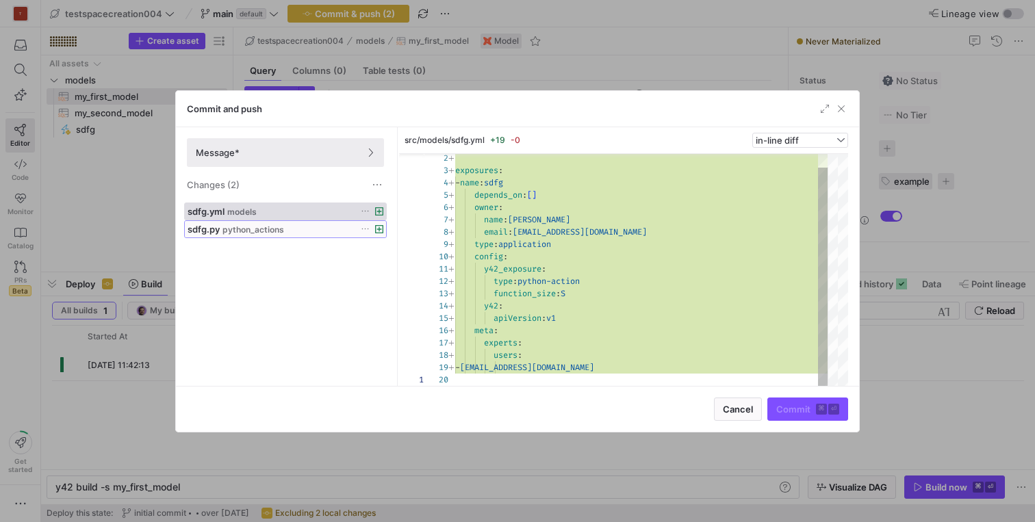
click at [266, 229] on span "python_actions" at bounding box center [254, 230] width 62 height 10
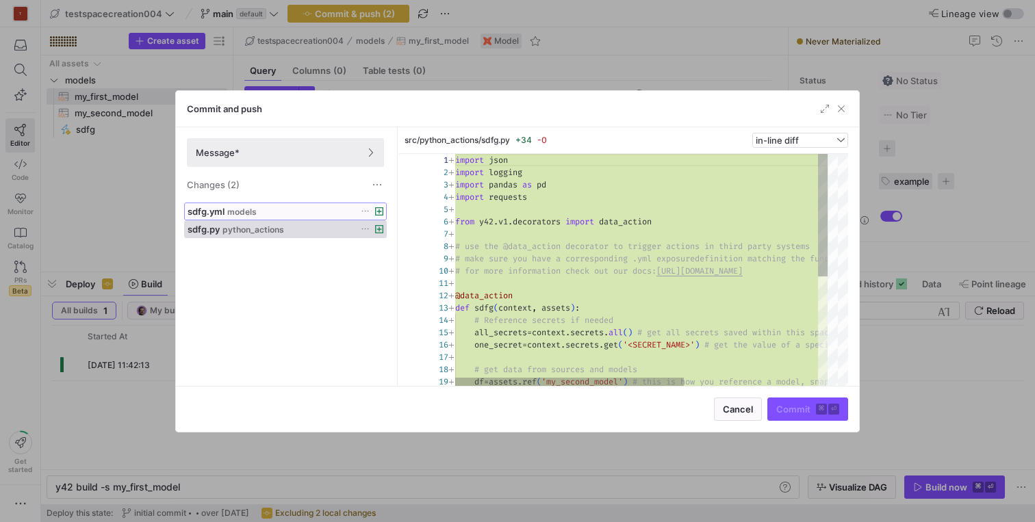
click at [258, 212] on div "sdfg.yml models" at bounding box center [271, 211] width 166 height 11
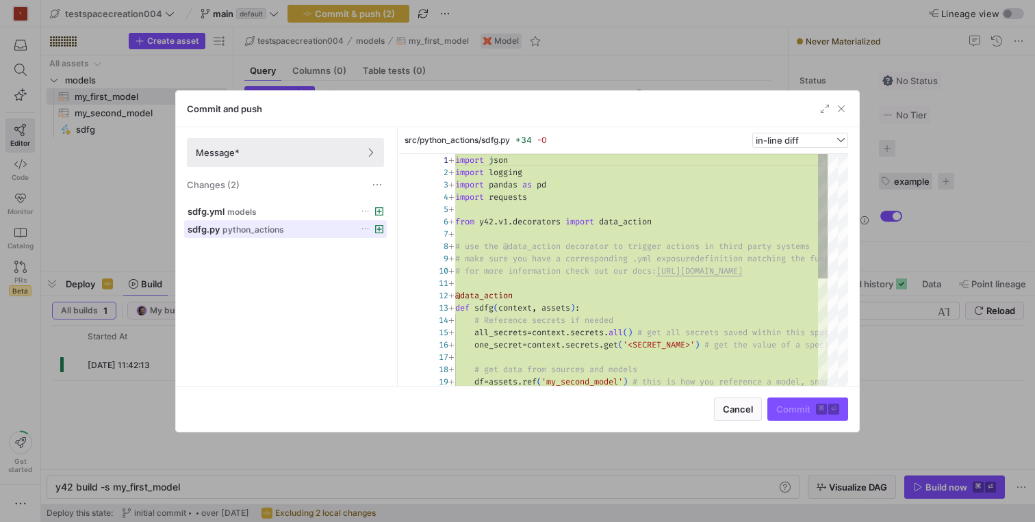
click at [258, 224] on div "sdfg.py python_actions" at bounding box center [271, 229] width 166 height 11
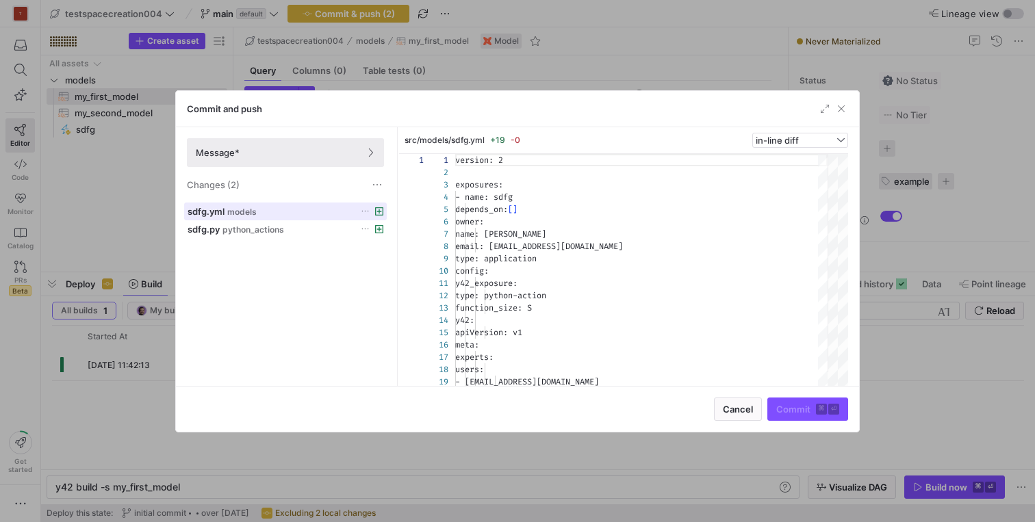
click at [254, 217] on span at bounding box center [285, 211] width 201 height 16
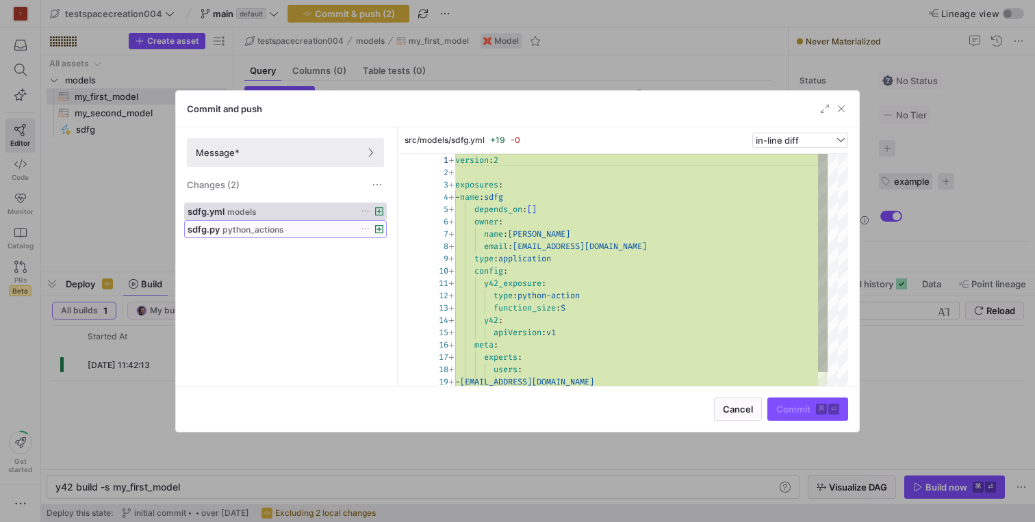
click at [254, 229] on span "python_actions" at bounding box center [254, 230] width 62 height 10
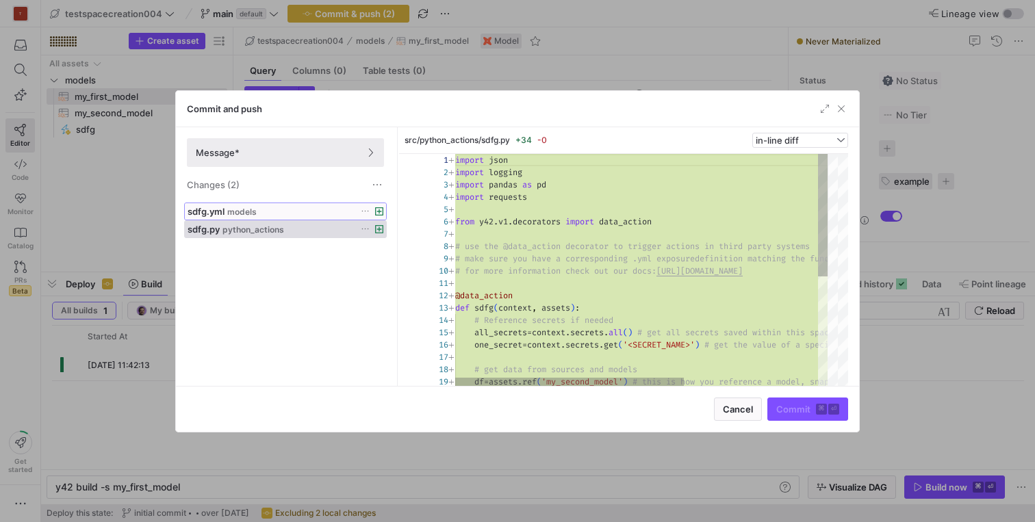
click at [253, 210] on span "models" at bounding box center [241, 212] width 29 height 10
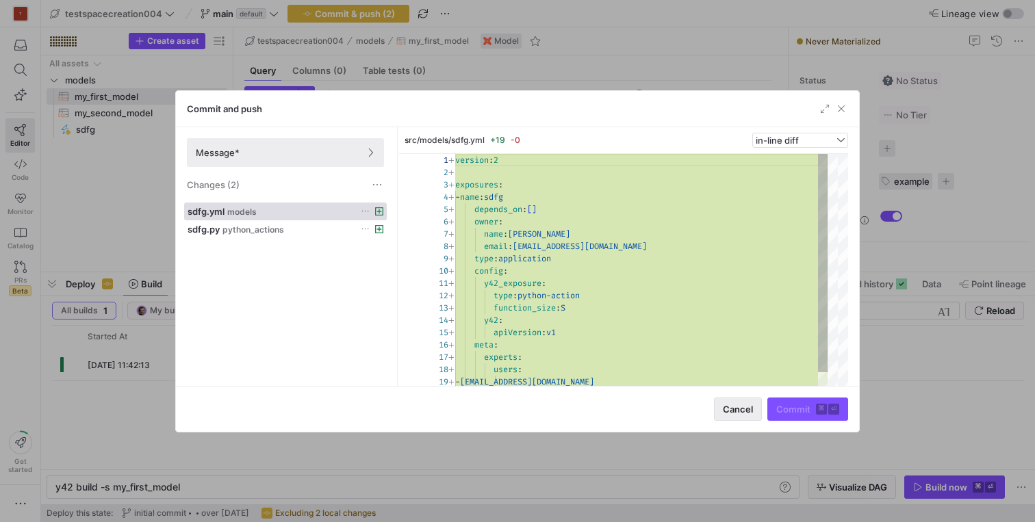
click at [731, 405] on span "Cancel" at bounding box center [738, 409] width 30 height 11
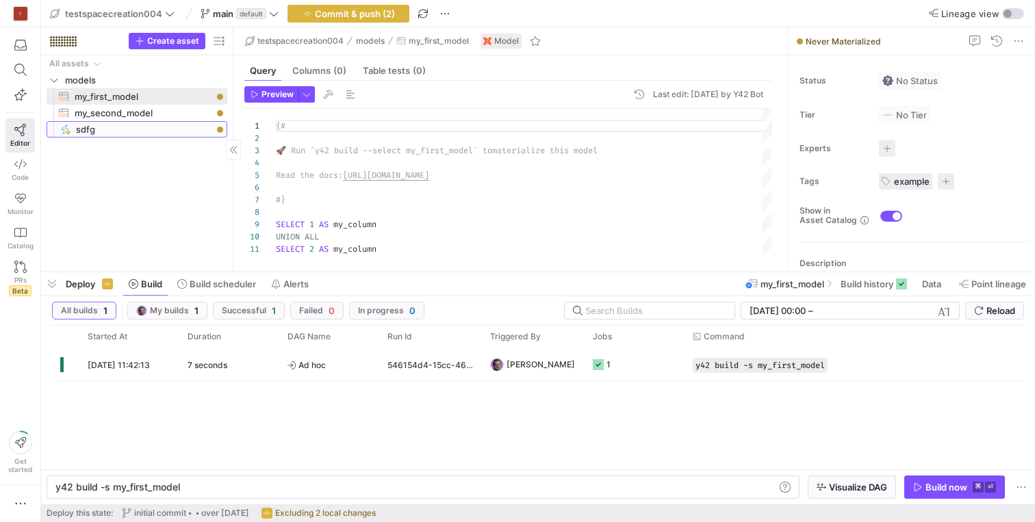
click at [99, 125] on span "sdfg​​​​​" at bounding box center [144, 130] width 136 height 16
type textarea "y42 build -s exposure:sdfg"
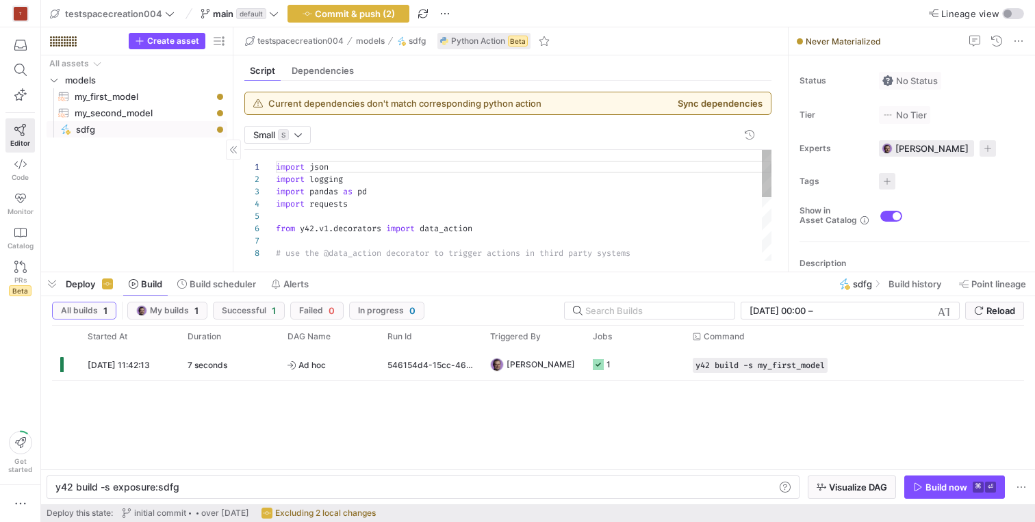
scroll to position [123, 0]
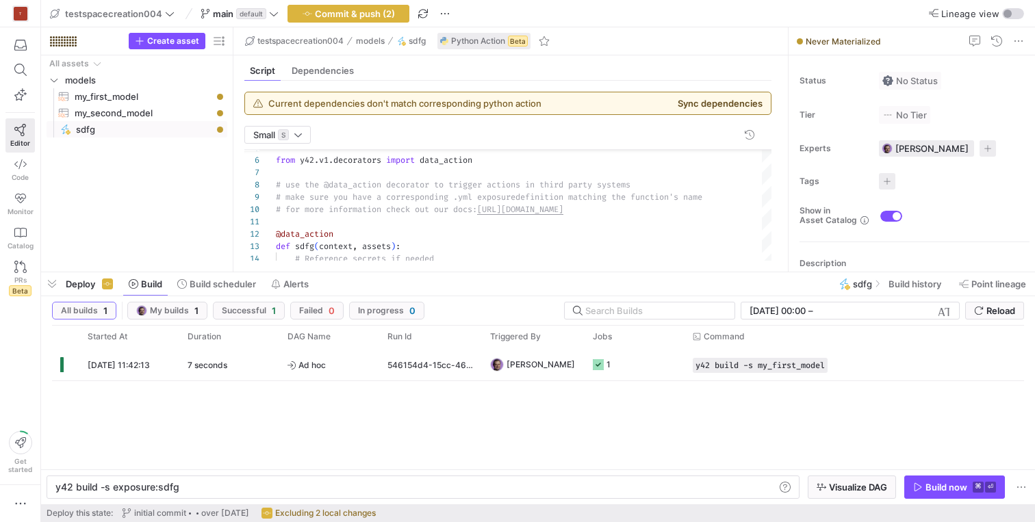
click at [691, 107] on button "Sync dependencies" at bounding box center [720, 103] width 85 height 11
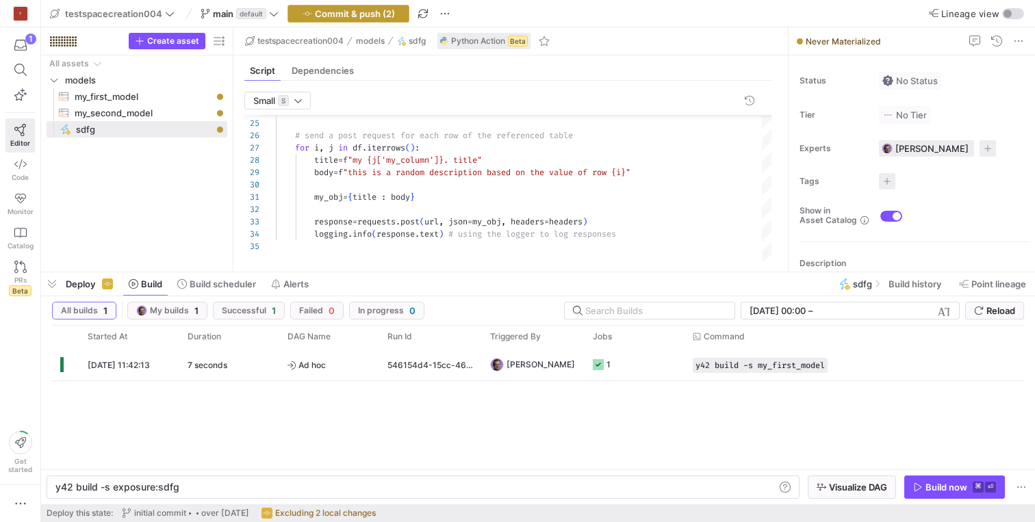
click at [349, 19] on span "button" at bounding box center [348, 13] width 121 height 16
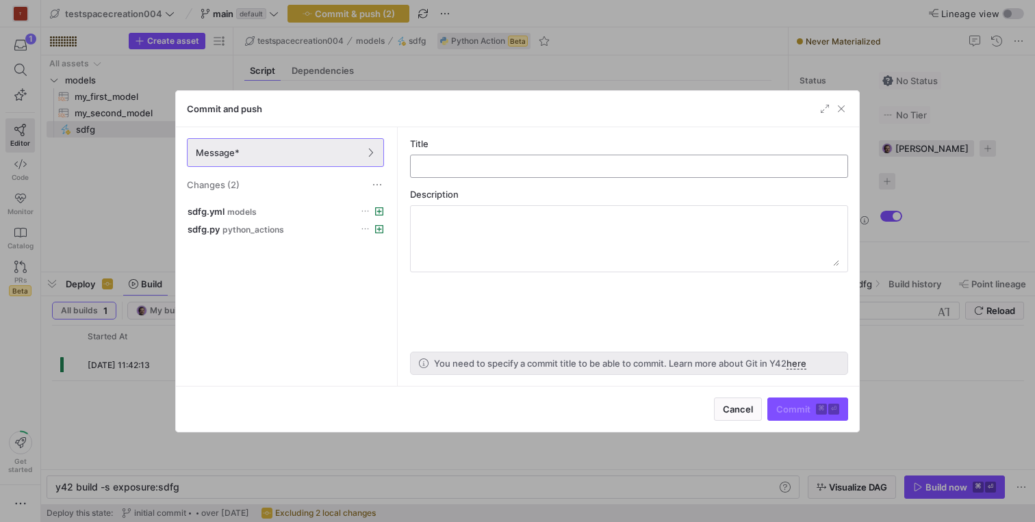
click at [443, 171] on div at bounding box center [629, 166] width 415 height 22
type input "s"
type input "o"
type input "test python"
click at [784, 407] on span "Commit ⌘ ⏎" at bounding box center [807, 409] width 63 height 11
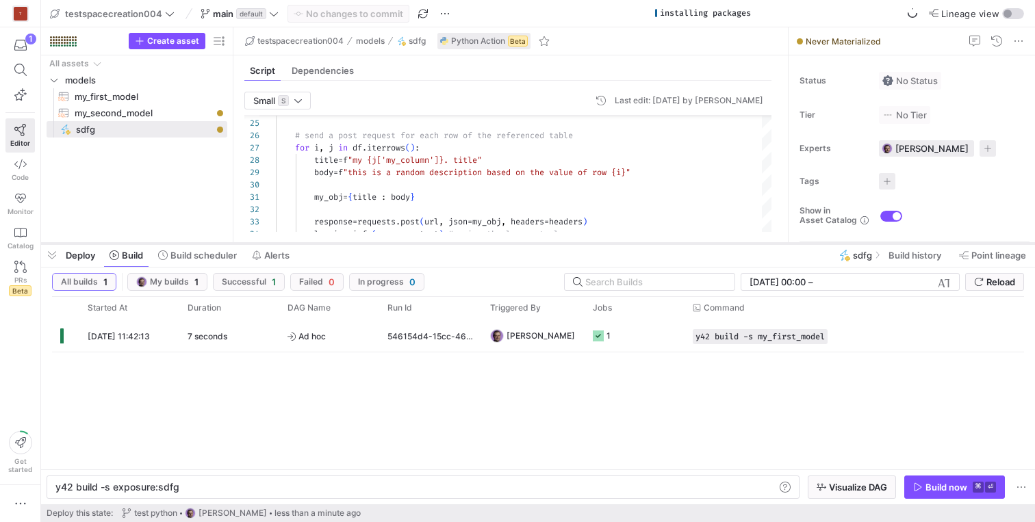
drag, startPoint x: 364, startPoint y: 271, endPoint x: 362, endPoint y: 242, distance: 28.9
click at [362, 242] on div at bounding box center [538, 243] width 994 height 5
click at [272, 255] on span "Alerts" at bounding box center [276, 255] width 25 height 11
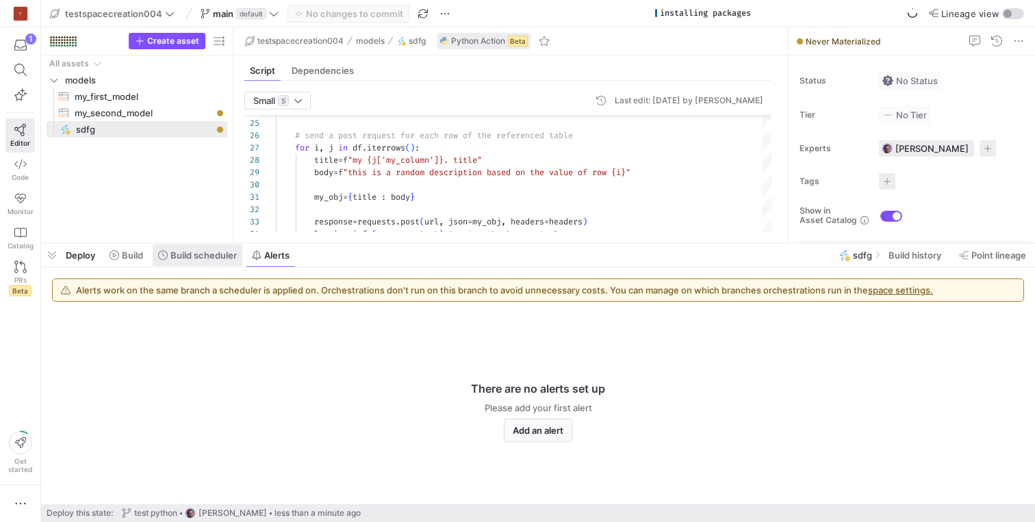
click at [207, 258] on span "Build scheduler" at bounding box center [203, 255] width 66 height 11
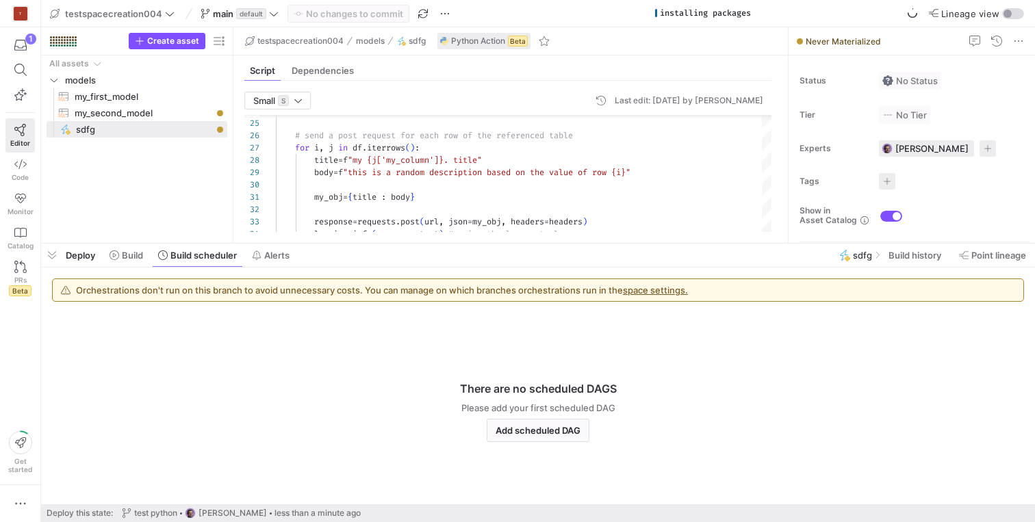
click at [637, 296] on div "Orchestrations don't run on this branch to avoid unnecessary costs. You can man…" at bounding box center [538, 290] width 971 height 22
click at [639, 291] on link "space settings." at bounding box center [655, 290] width 65 height 11
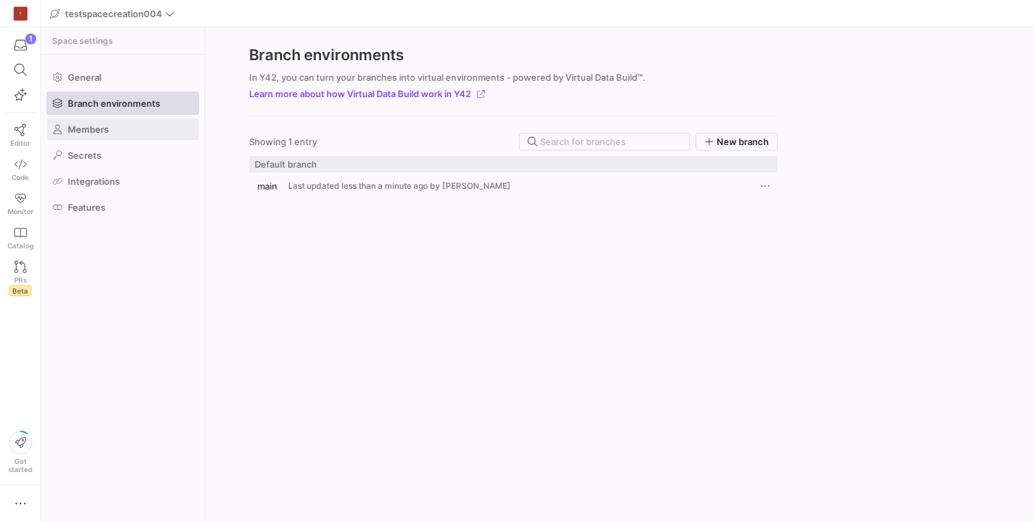
click at [102, 126] on span "Members" at bounding box center [88, 129] width 41 height 11
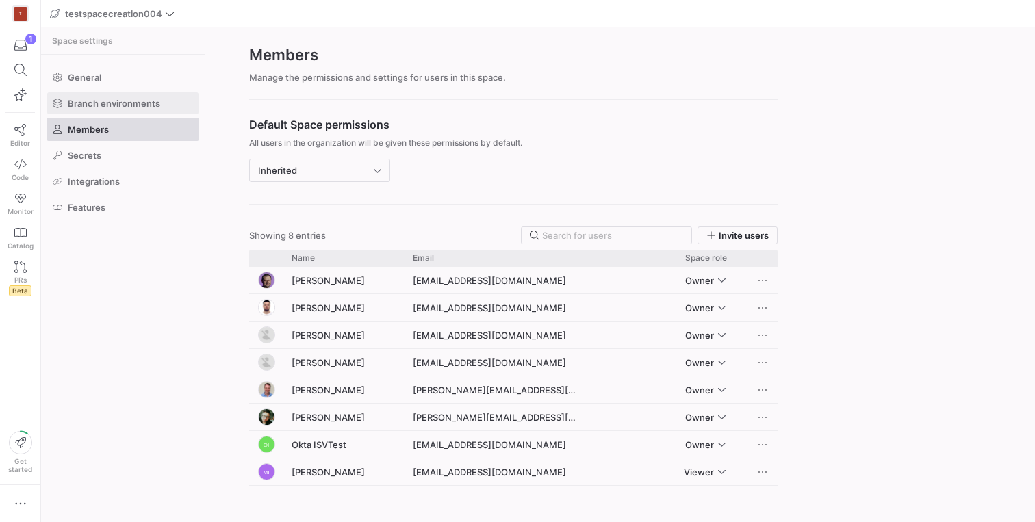
click at [103, 103] on span "Branch environments" at bounding box center [114, 103] width 92 height 11
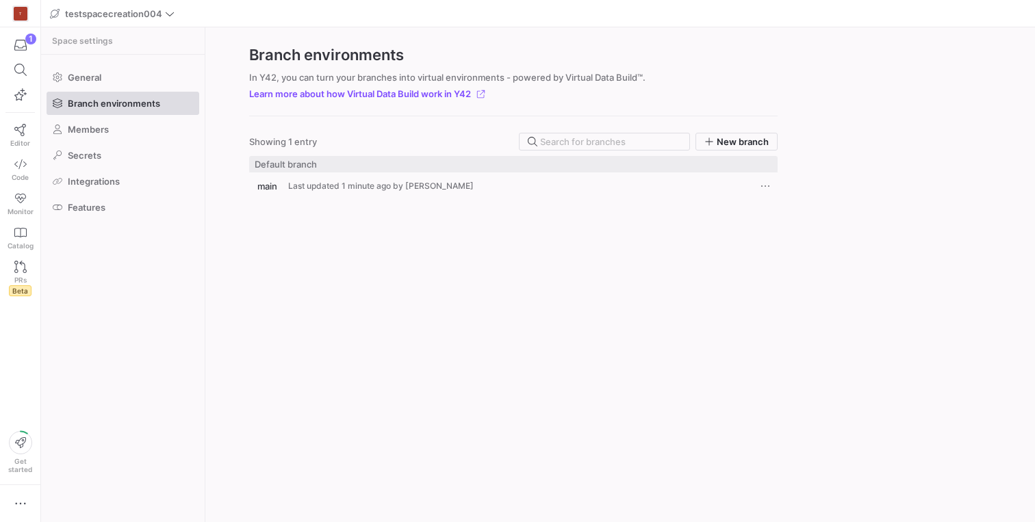
click at [275, 186] on span "main" at bounding box center [267, 186] width 20 height 11
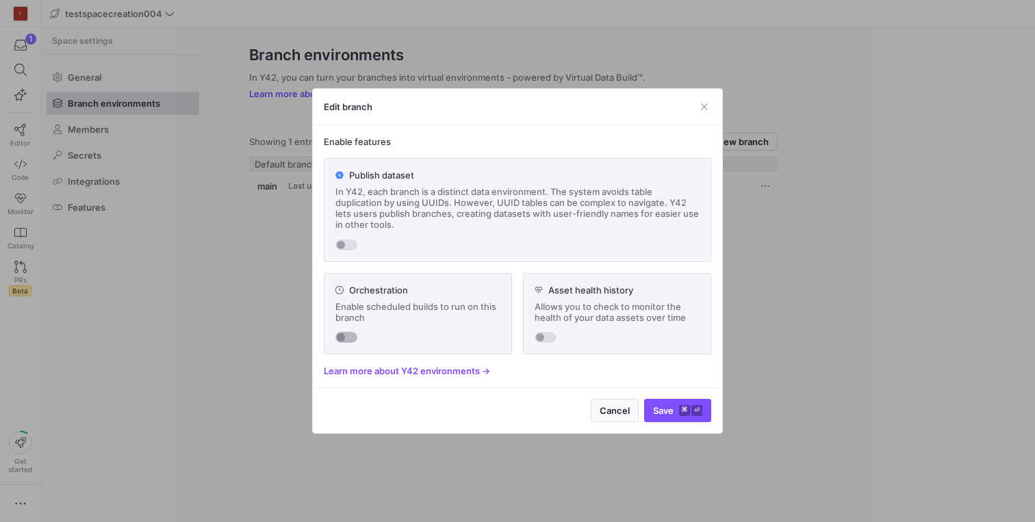
click at [340, 334] on div "button" at bounding box center [341, 337] width 8 height 8
click at [669, 411] on span "Save ⌘ ⏎" at bounding box center [677, 410] width 49 height 11
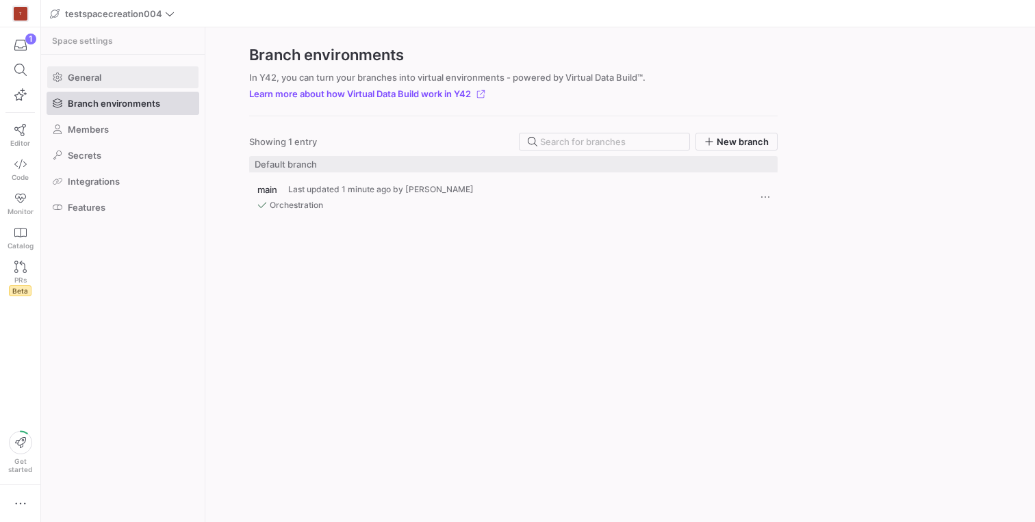
click at [109, 75] on span at bounding box center [122, 77] width 151 height 22
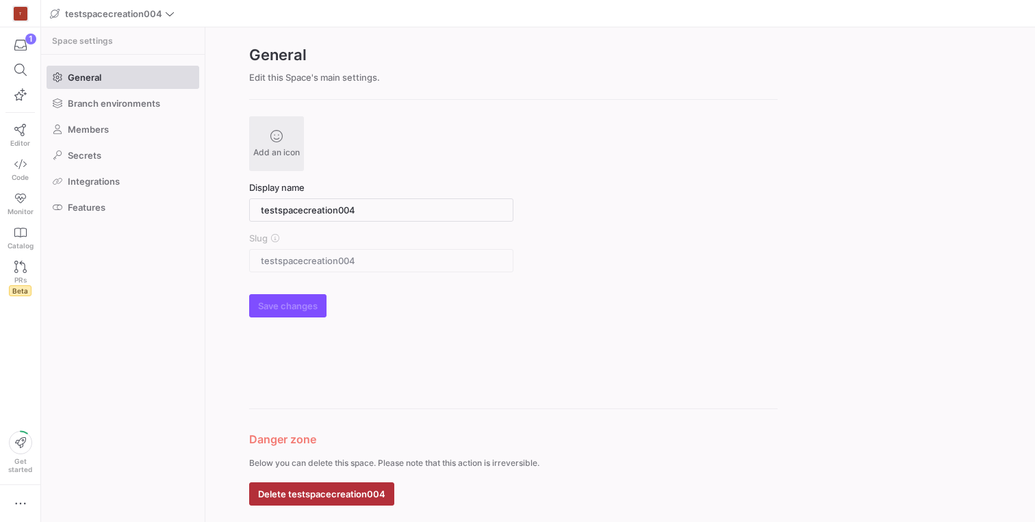
click at [162, 320] on y42-org-space-settings-sidebar "Space settings General Branch environments Members Secrets Integrations Features" at bounding box center [123, 274] width 164 height 495
click at [98, 12] on span "testspacecreation004" at bounding box center [113, 13] width 97 height 11
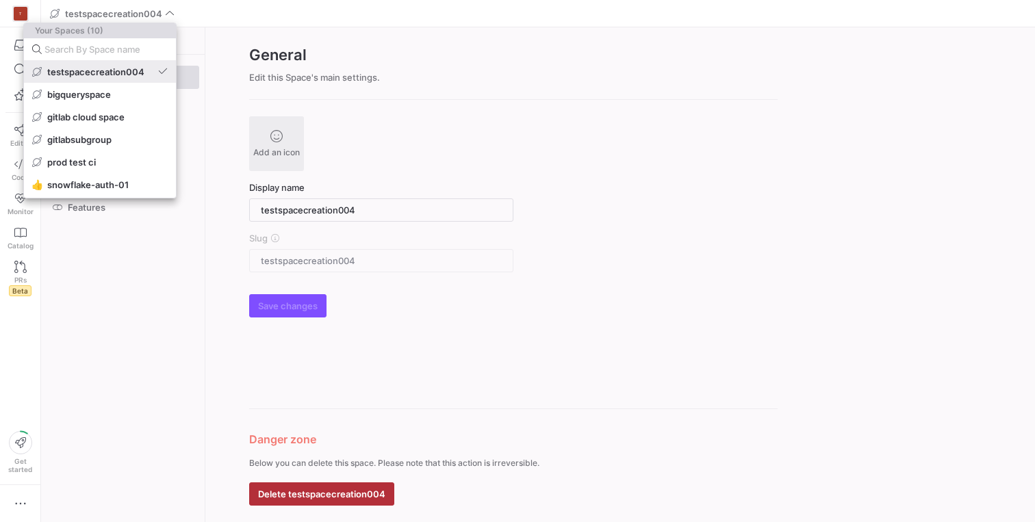
click at [98, 66] on span "testspacecreation004" at bounding box center [95, 71] width 97 height 11
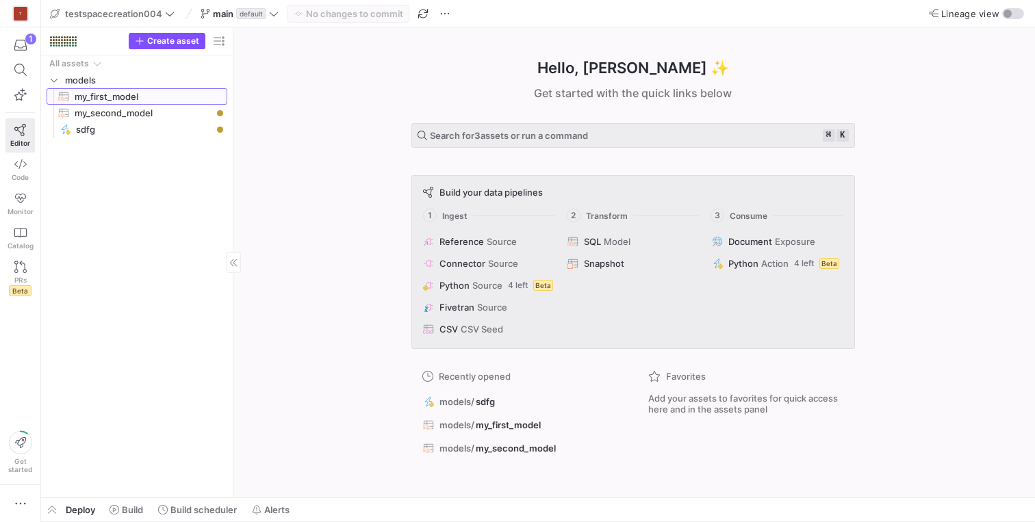
click at [118, 94] on span "my_first_model​​​​​​​​​​" at bounding box center [143, 97] width 137 height 16
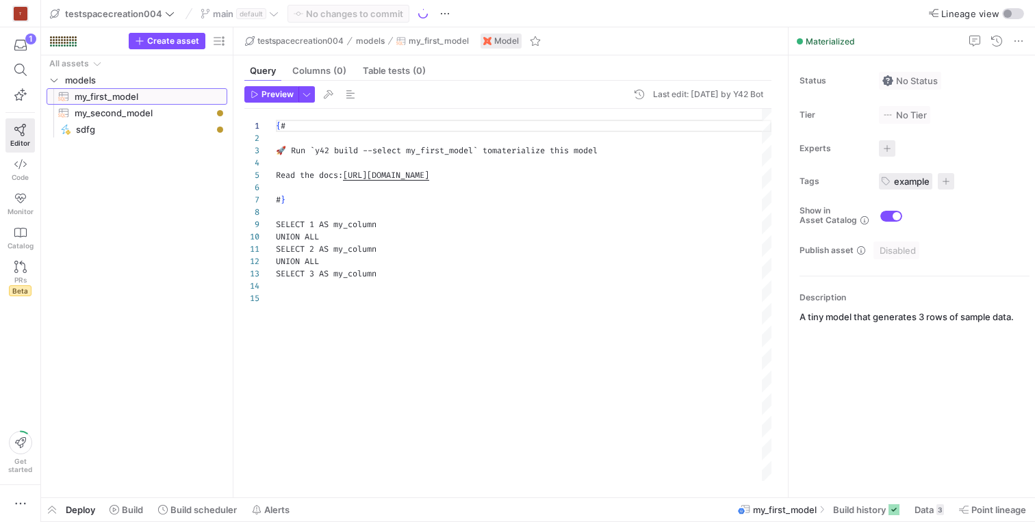
scroll to position [123, 0]
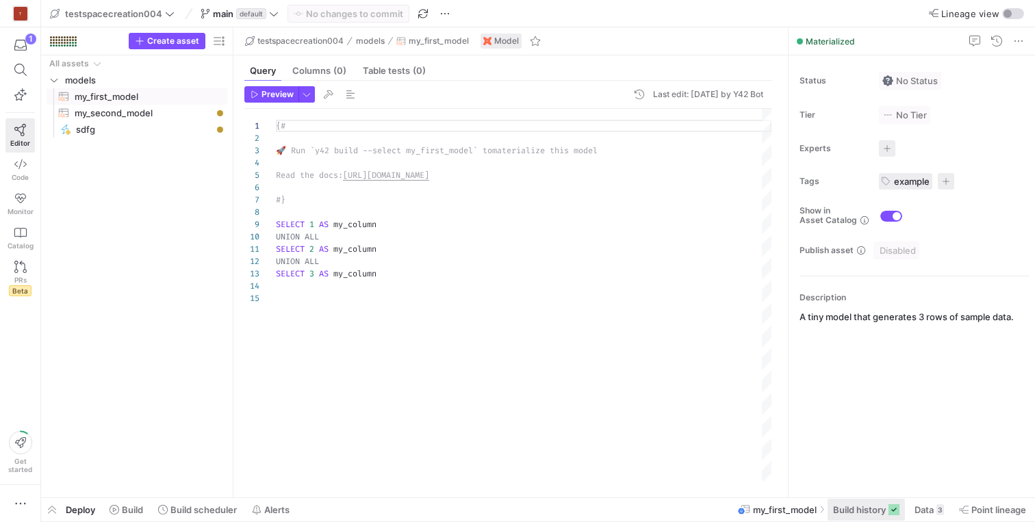
click at [864, 505] on span "Build history" at bounding box center [859, 510] width 53 height 11
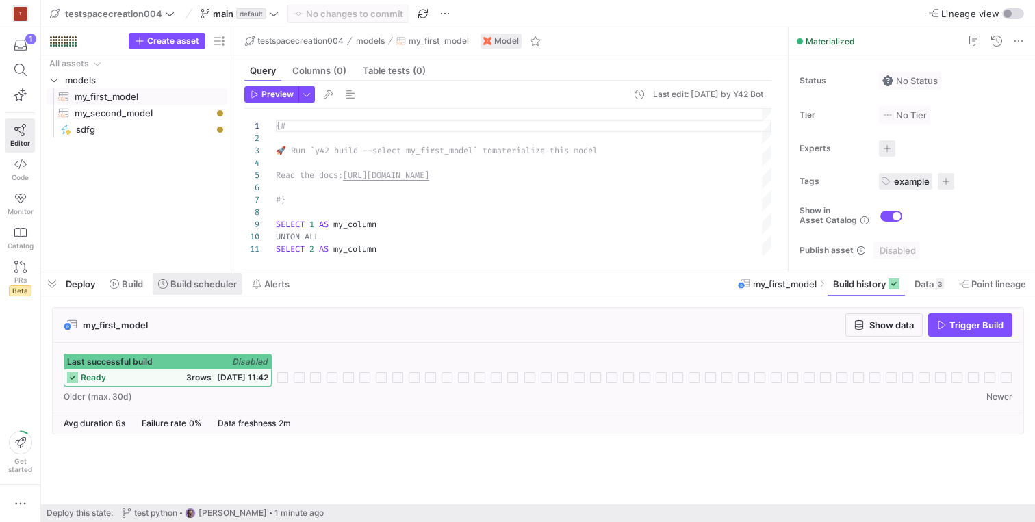
click at [216, 279] on span "Build scheduler" at bounding box center [203, 284] width 66 height 11
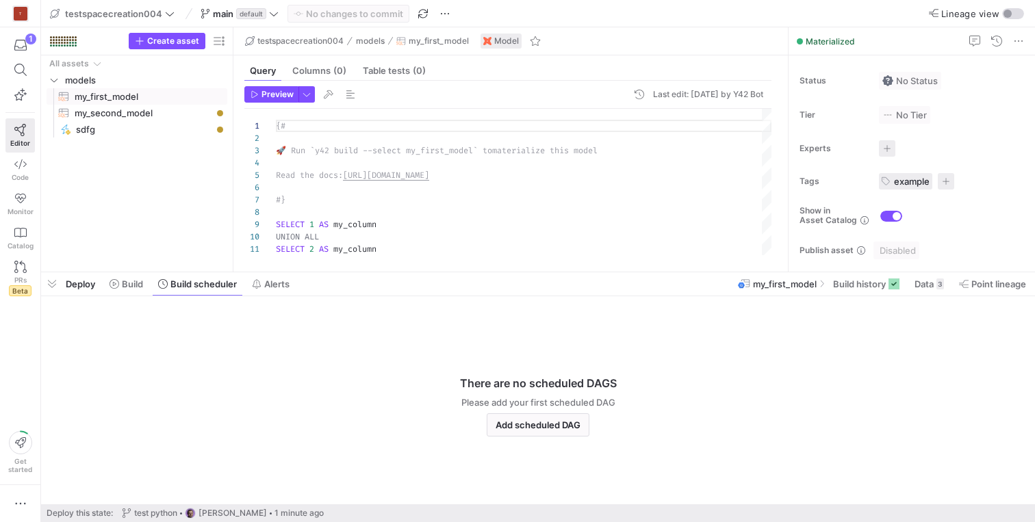
click at [876, 338] on y42-empty-state "There are no scheduled DAGS Please add your first scheduled DAG Add scheduled D…" at bounding box center [538, 405] width 972 height 197
click at [530, 417] on span "button" at bounding box center [538, 425] width 101 height 22
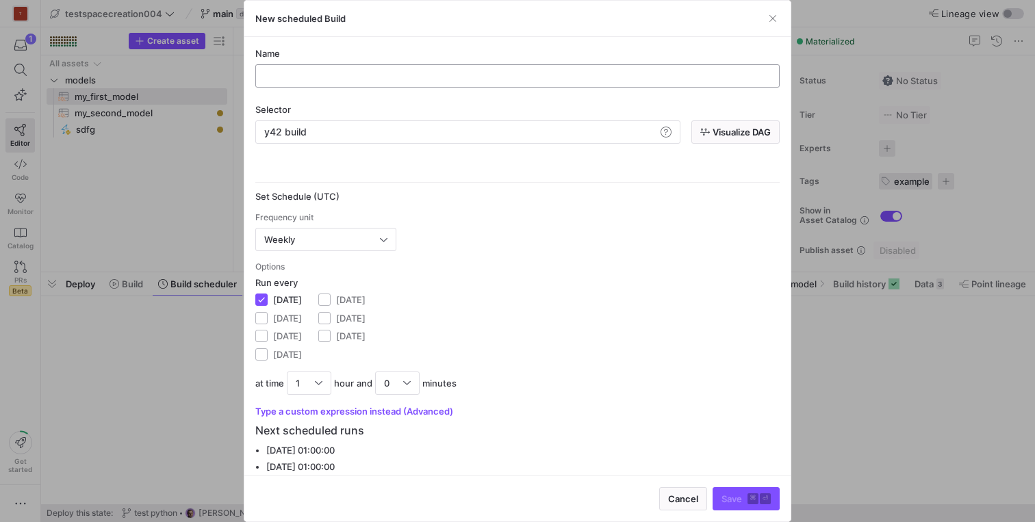
click at [342, 84] on div at bounding box center [517, 76] width 501 height 22
click at [297, 246] on div "Weekly" at bounding box center [325, 240] width 123 height 22
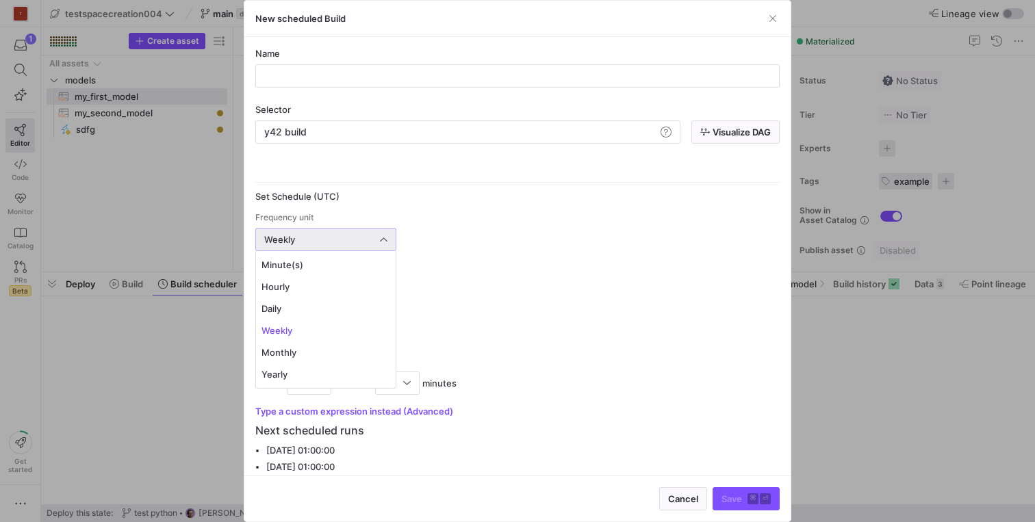
click at [578, 261] on div at bounding box center [517, 261] width 1035 height 522
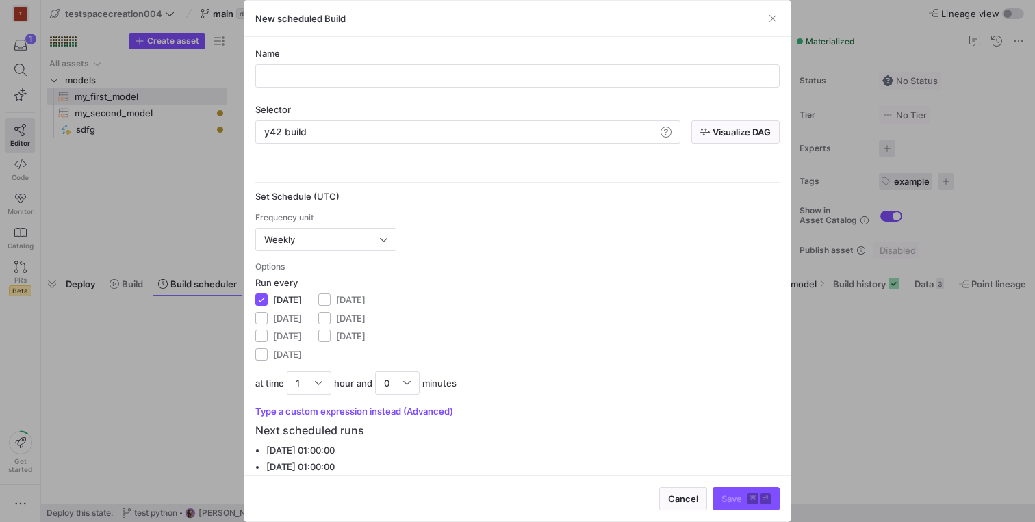
click at [685, 489] on span "button" at bounding box center [683, 499] width 47 height 22
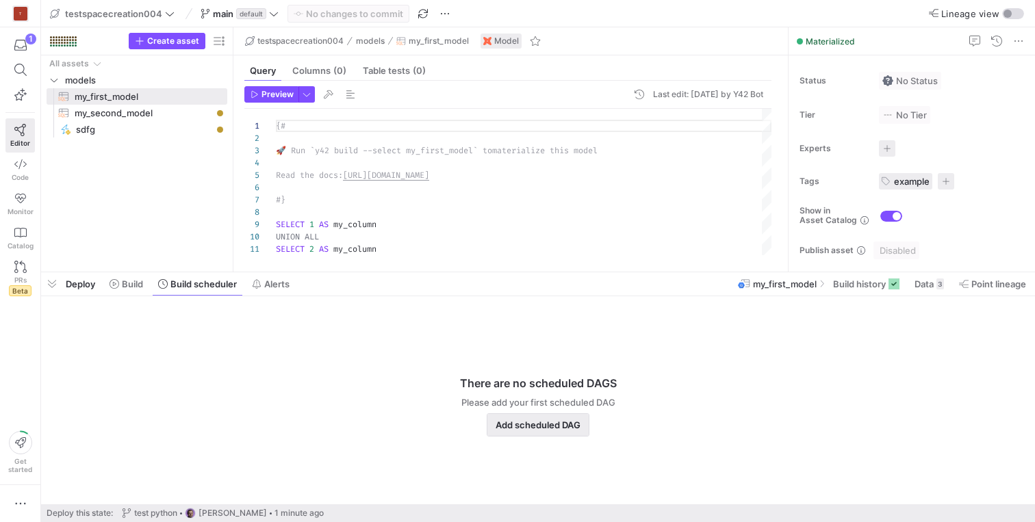
click at [533, 427] on span "Add scheduled DAG" at bounding box center [538, 425] width 85 height 11
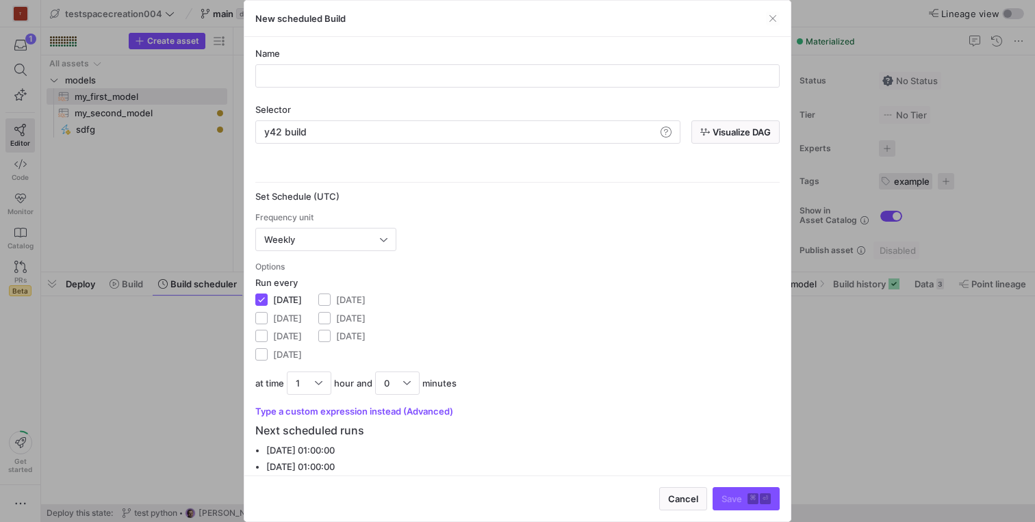
click at [155, 403] on div at bounding box center [517, 261] width 1035 height 522
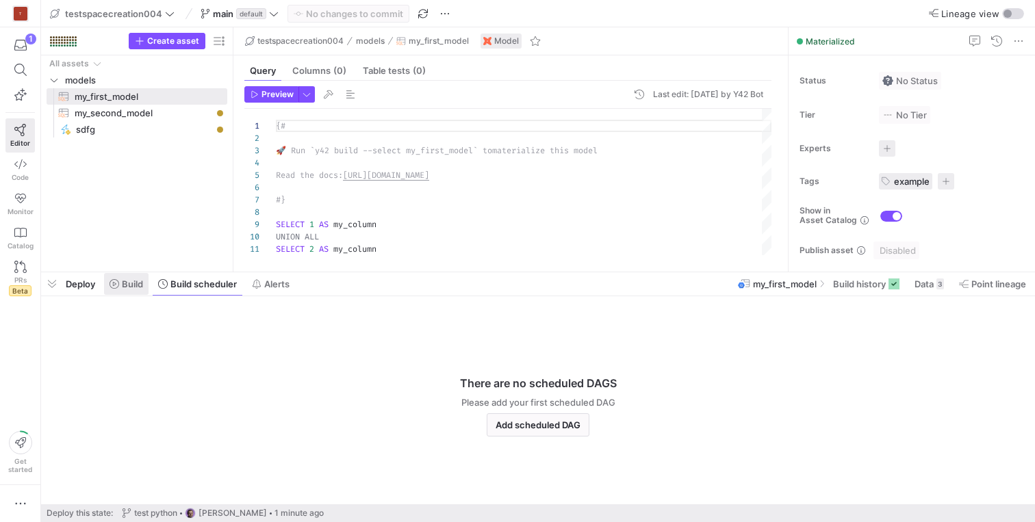
click at [106, 283] on span at bounding box center [126, 284] width 45 height 22
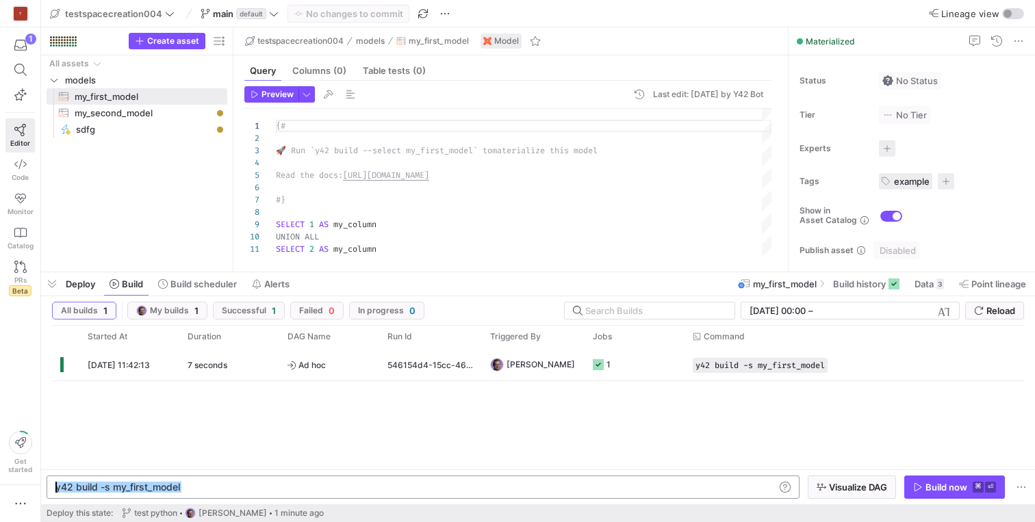
drag, startPoint x: 205, startPoint y: 485, endPoint x: 41, endPoint y: 480, distance: 164.4
click at [55, 482] on div "y42 build -s my_first_model" at bounding box center [415, 487] width 720 height 11
click at [207, 287] on span "Build scheduler" at bounding box center [203, 284] width 66 height 11
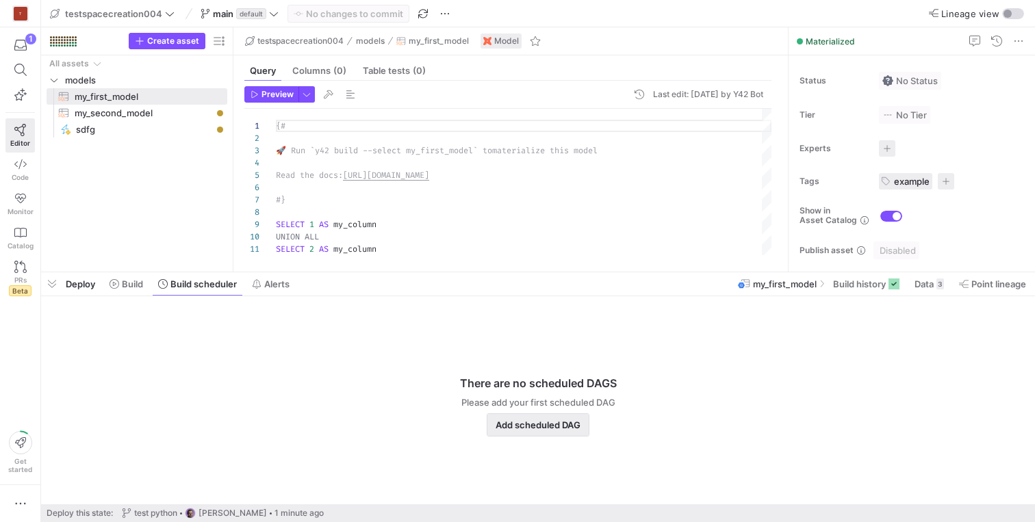
click at [542, 430] on span "Add scheduled DAG" at bounding box center [538, 425] width 85 height 11
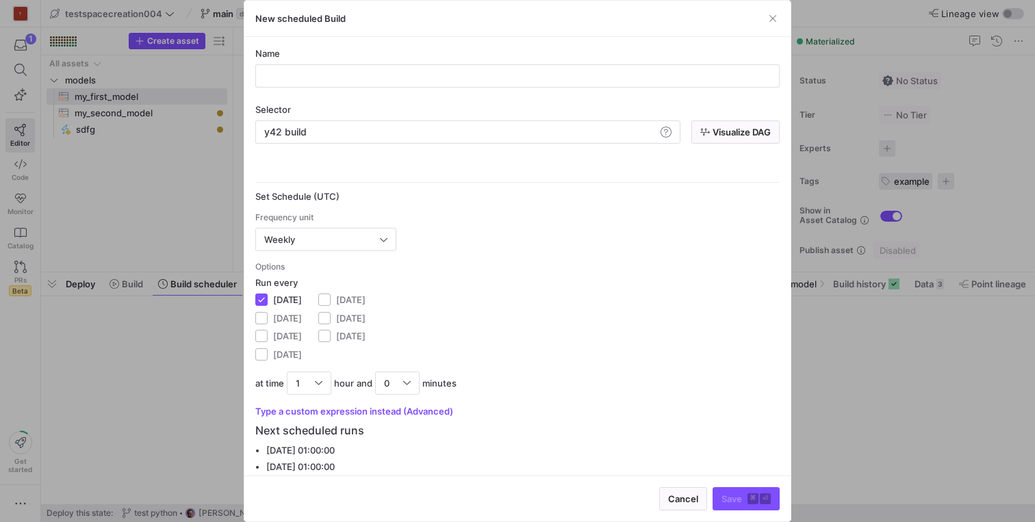
drag, startPoint x: 340, startPoint y: 125, endPoint x: 244, endPoint y: 125, distance: 95.9
click at [237, 123] on div "New scheduled Build Name Selector y42 build y42 build Visualize DAG Schedule op…" at bounding box center [517, 261] width 1035 height 522
click at [315, 129] on div "y42 build" at bounding box center [460, 132] width 392 height 11
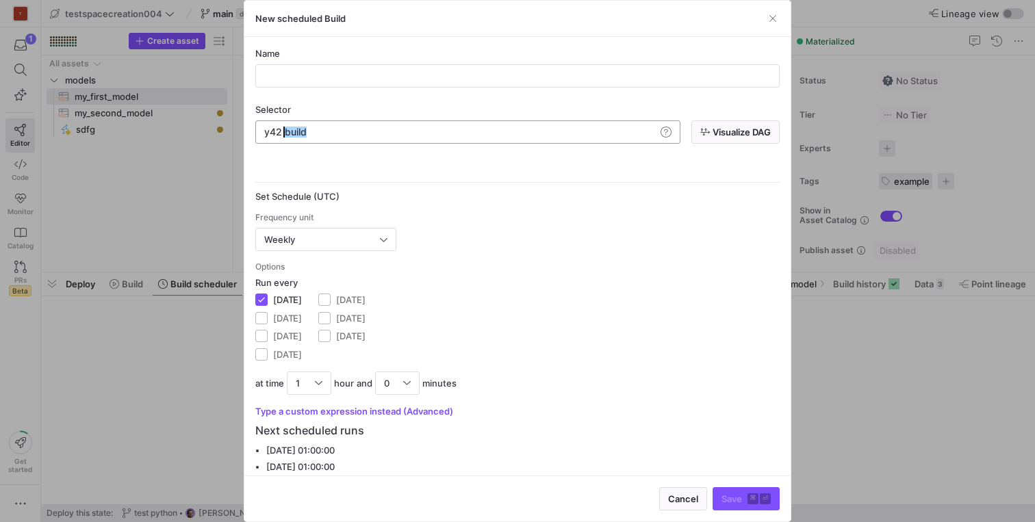
drag, startPoint x: 344, startPoint y: 131, endPoint x: 216, endPoint y: 128, distance: 128.1
click at [264, 128] on div "y42 build" at bounding box center [460, 132] width 392 height 11
type textarea "y42 build -s my_first_model"
click at [438, 157] on div "Name Selector y42 build -s my_first_model y42 build -s my_first_model Visualize…" at bounding box center [517, 286] width 524 height 477
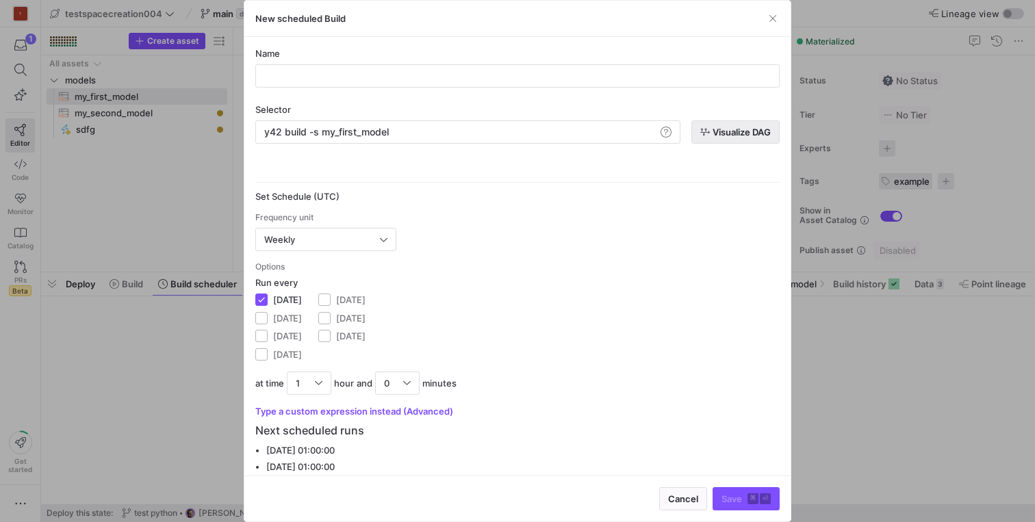
click at [753, 126] on button "Visualize DAG" at bounding box center [736, 132] width 88 height 23
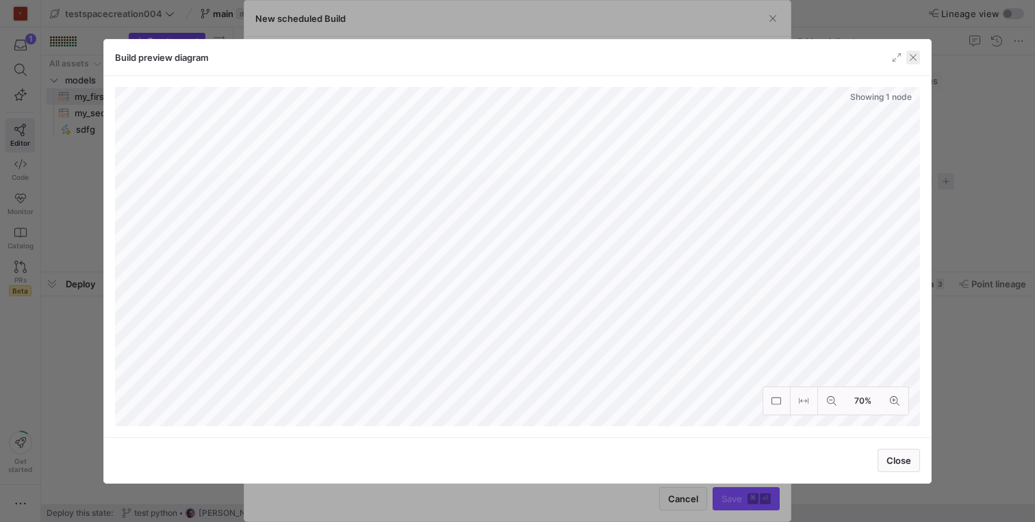
click at [918, 54] on span "button" at bounding box center [914, 58] width 14 height 14
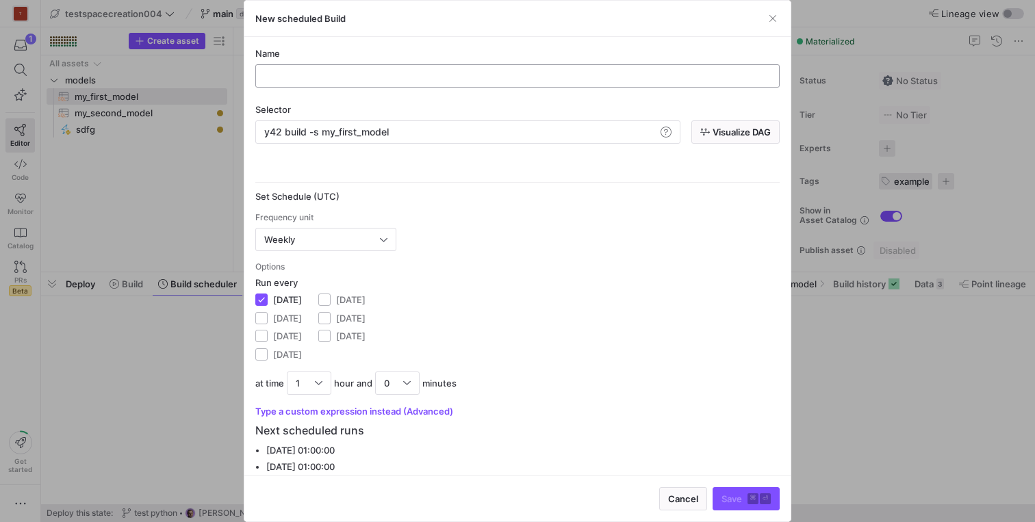
click at [359, 80] on input "text" at bounding box center [517, 76] width 501 height 11
type input "test_alerts"
click at [320, 236] on div "Weekly" at bounding box center [322, 239] width 116 height 11
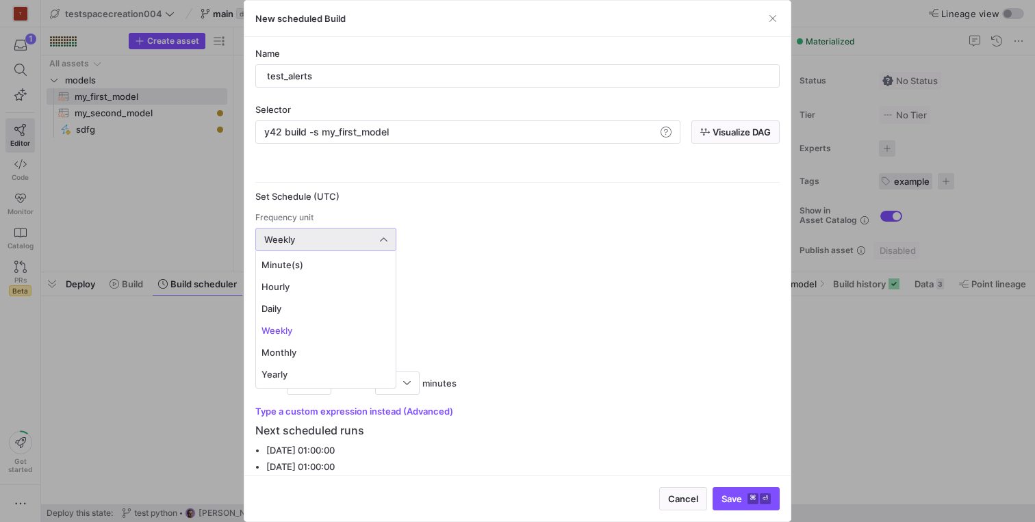
click at [320, 236] on div at bounding box center [517, 261] width 1035 height 522
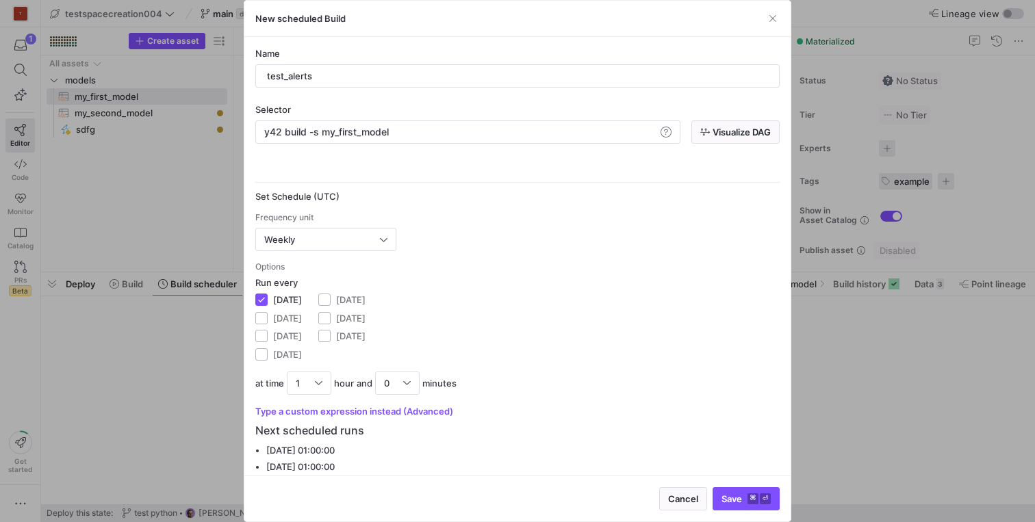
click at [292, 353] on label "Thursday" at bounding box center [285, 354] width 34 height 11
click at [268, 353] on input "Thursday" at bounding box center [261, 355] width 12 height 12
checkbox input "true"
click at [277, 299] on label "Monday" at bounding box center [285, 299] width 34 height 11
click at [268, 299] on input "Monday" at bounding box center [261, 300] width 12 height 12
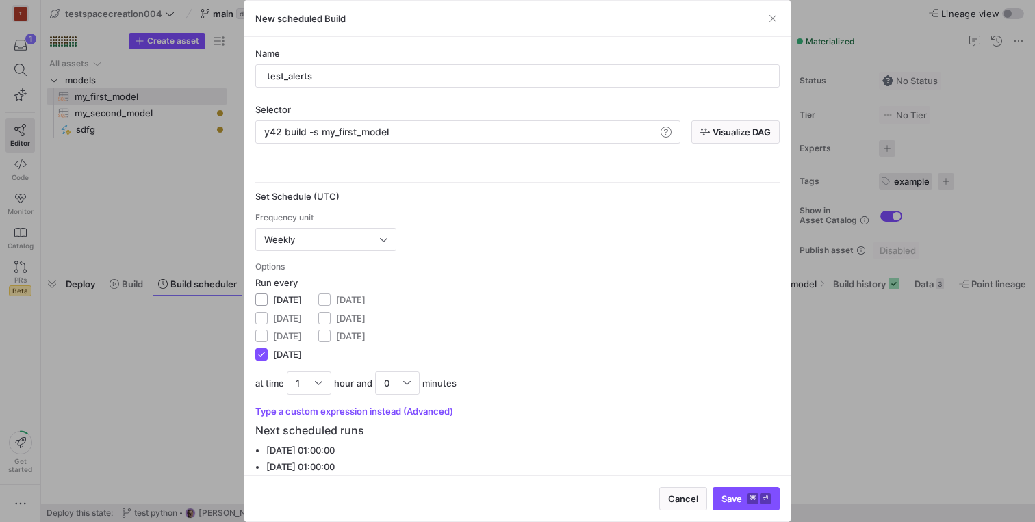
checkbox input "false"
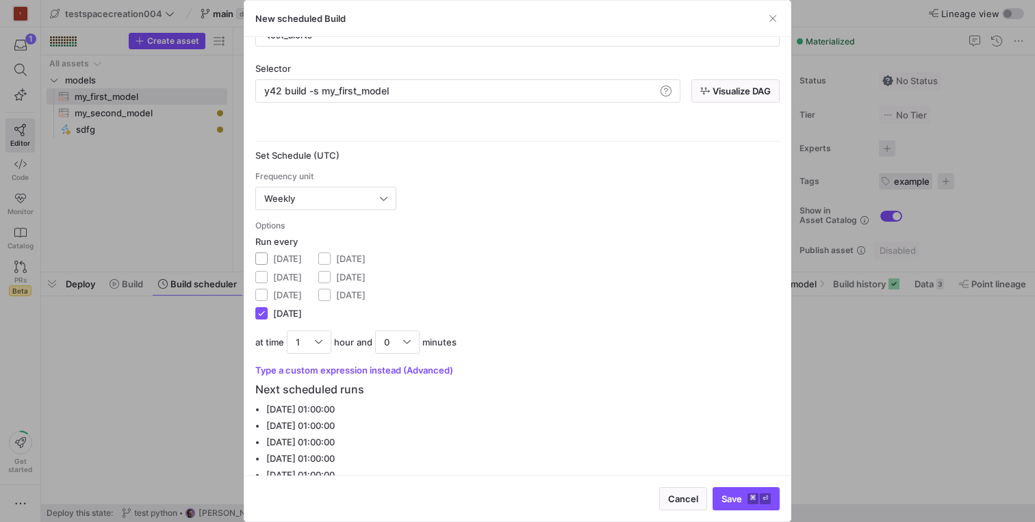
scroll to position [58, 0]
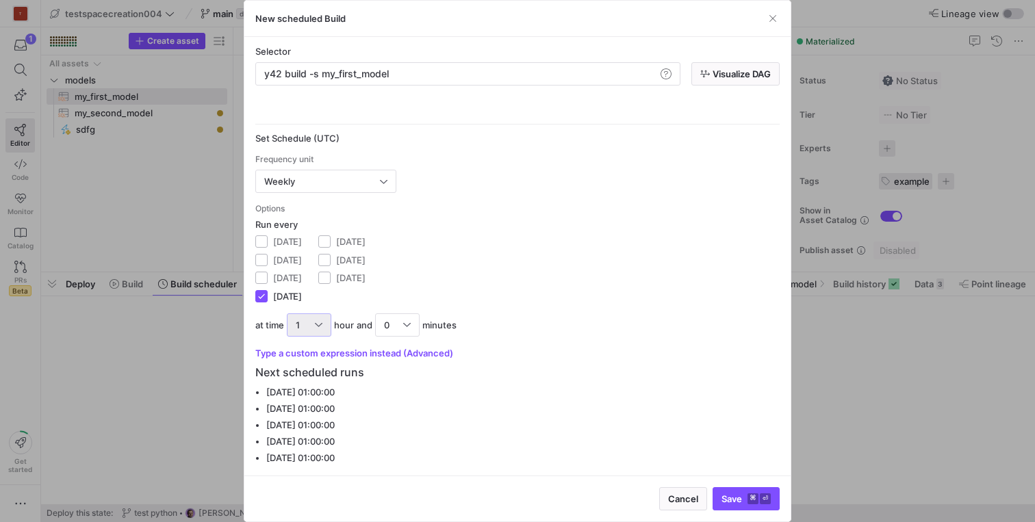
click at [315, 321] on div at bounding box center [319, 325] width 8 height 11
click at [314, 235] on mat-option "11" at bounding box center [309, 242] width 43 height 22
click at [409, 323] on div at bounding box center [412, 325] width 8 height 11
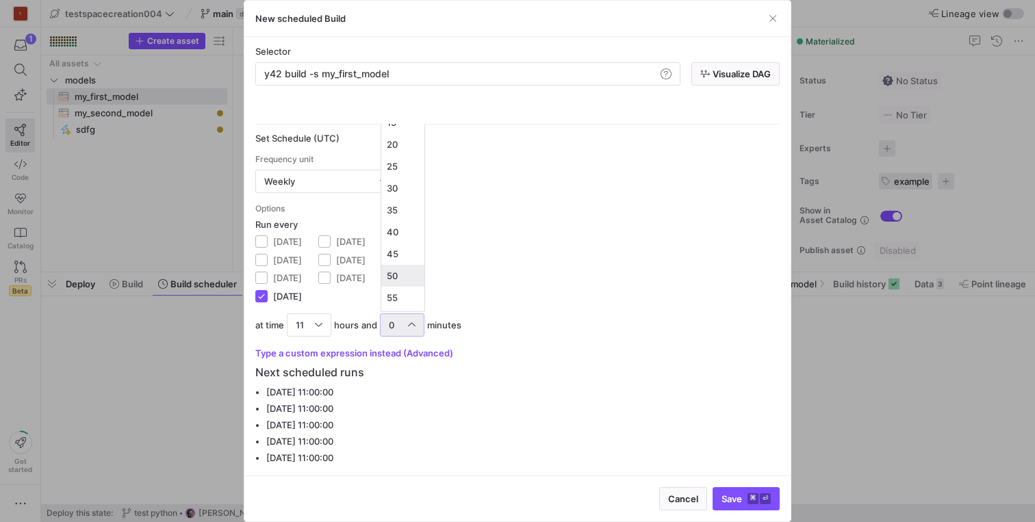
click at [403, 268] on mat-option "50" at bounding box center [402, 276] width 43 height 22
click at [733, 502] on span "Save ⌘ ⏎" at bounding box center [746, 499] width 49 height 11
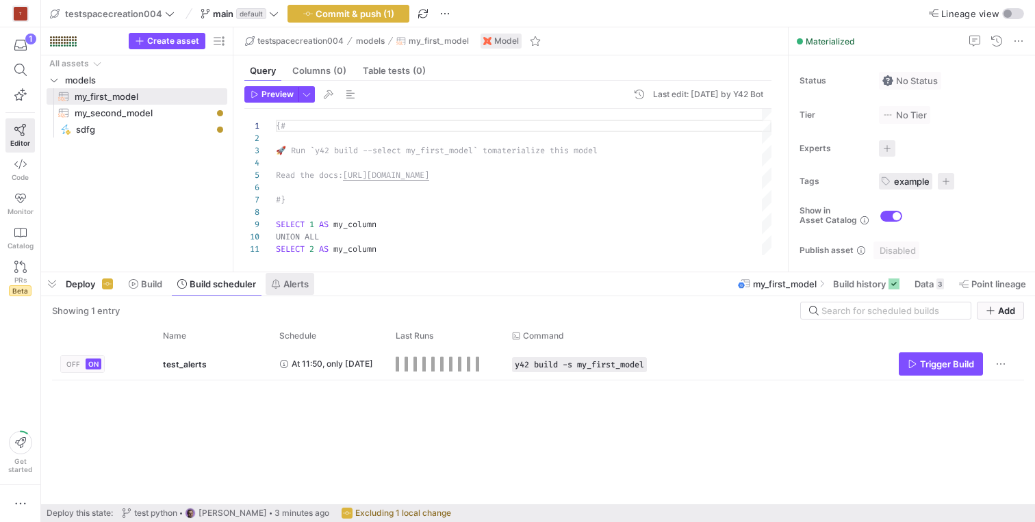
click at [306, 283] on span "Alerts" at bounding box center [295, 284] width 25 height 11
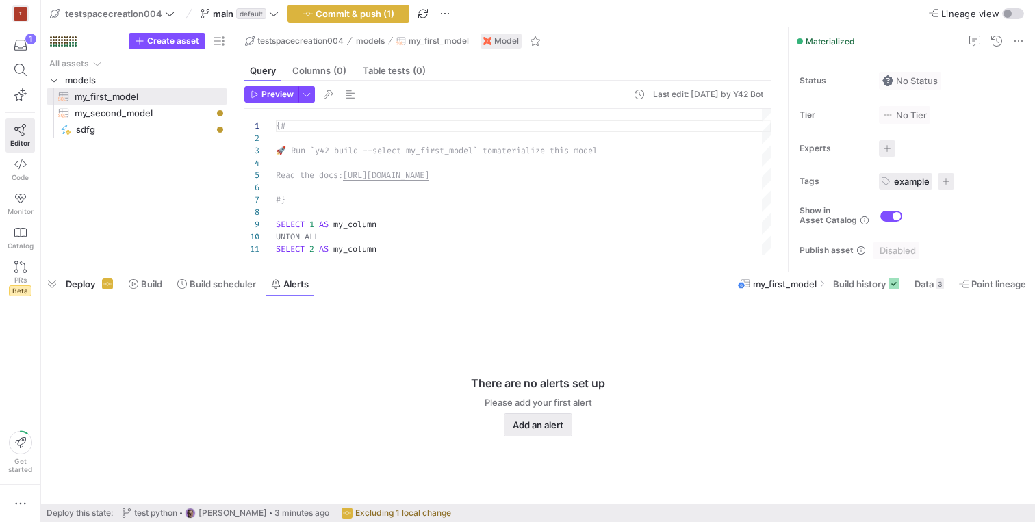
click at [531, 422] on span "Add an alert" at bounding box center [538, 425] width 51 height 11
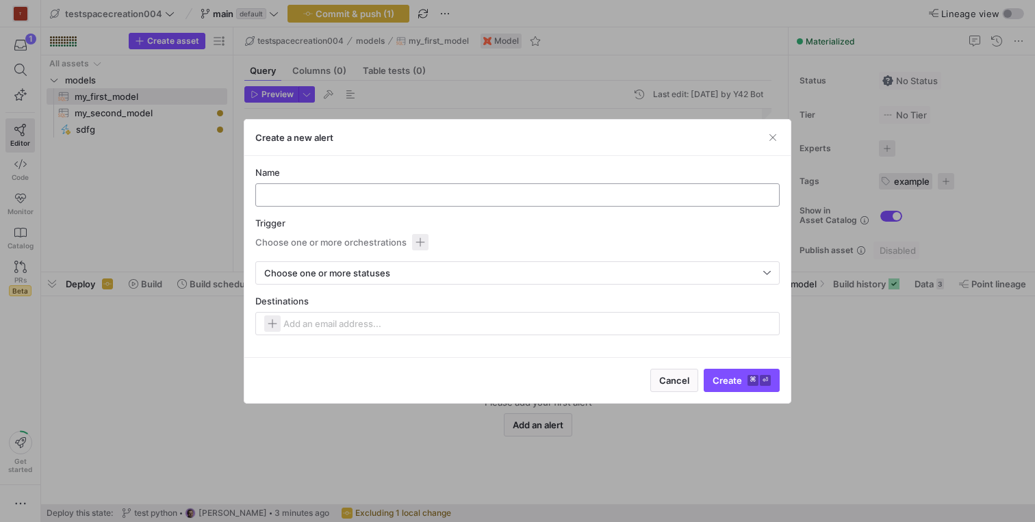
click at [307, 202] on div at bounding box center [517, 195] width 501 height 22
type input "r"
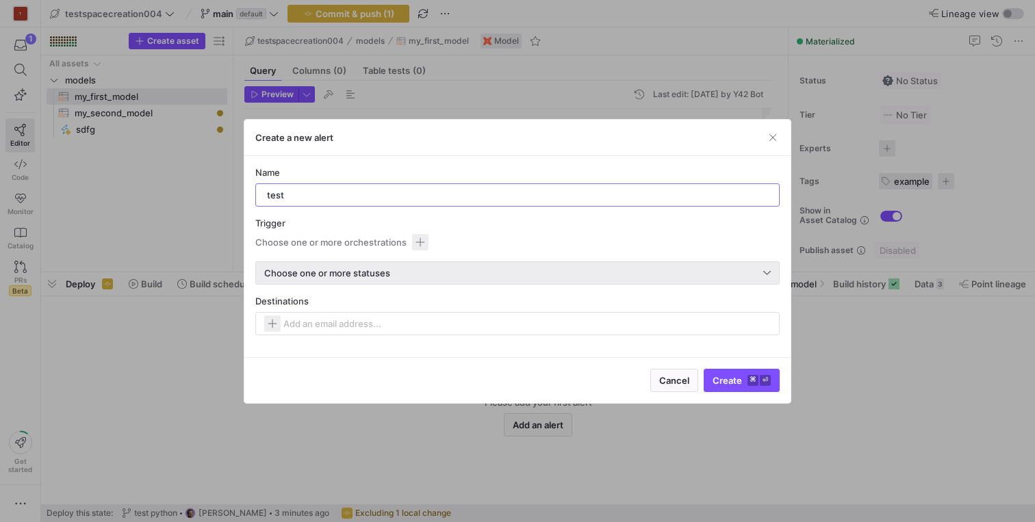
type input "test"
click at [340, 268] on span "Choose one or more statuses" at bounding box center [327, 273] width 126 height 11
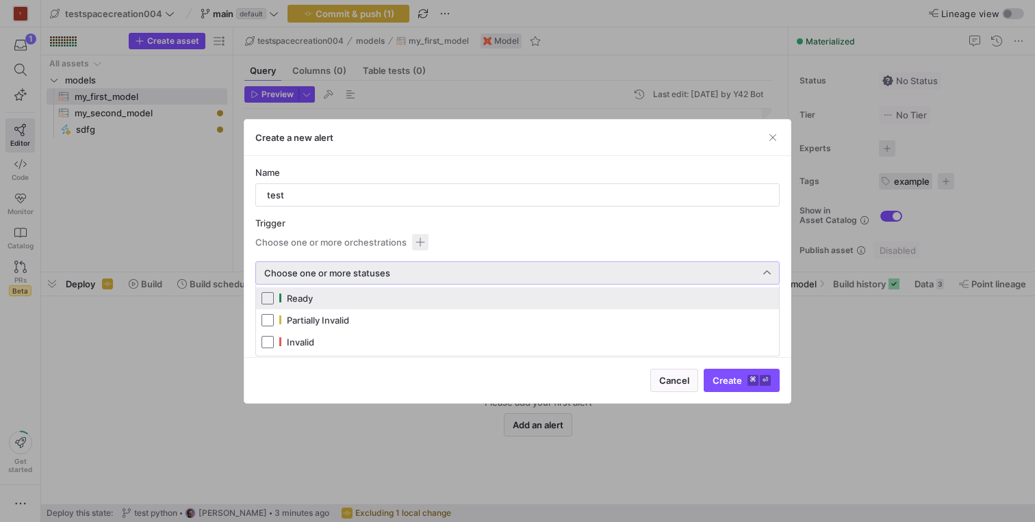
click at [299, 302] on span "Ready" at bounding box center [300, 298] width 26 height 11
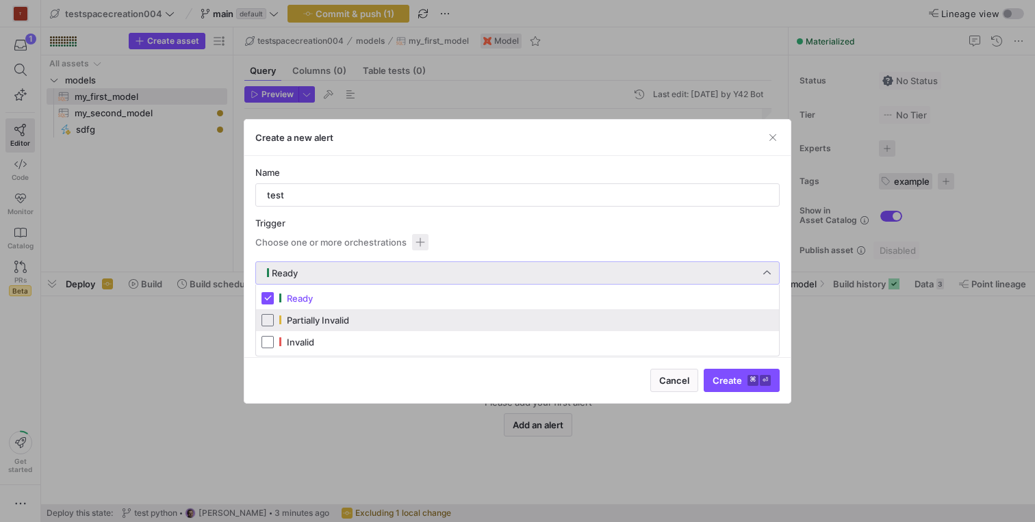
click at [267, 325] on mat-pseudo-checkbox at bounding box center [268, 320] width 12 height 12
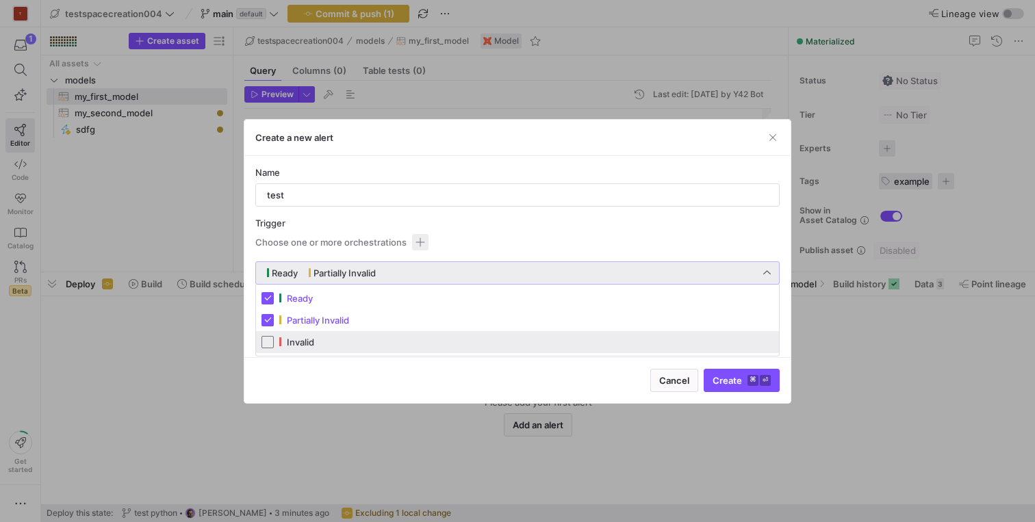
click at [267, 342] on mat-pseudo-checkbox at bounding box center [268, 342] width 12 height 12
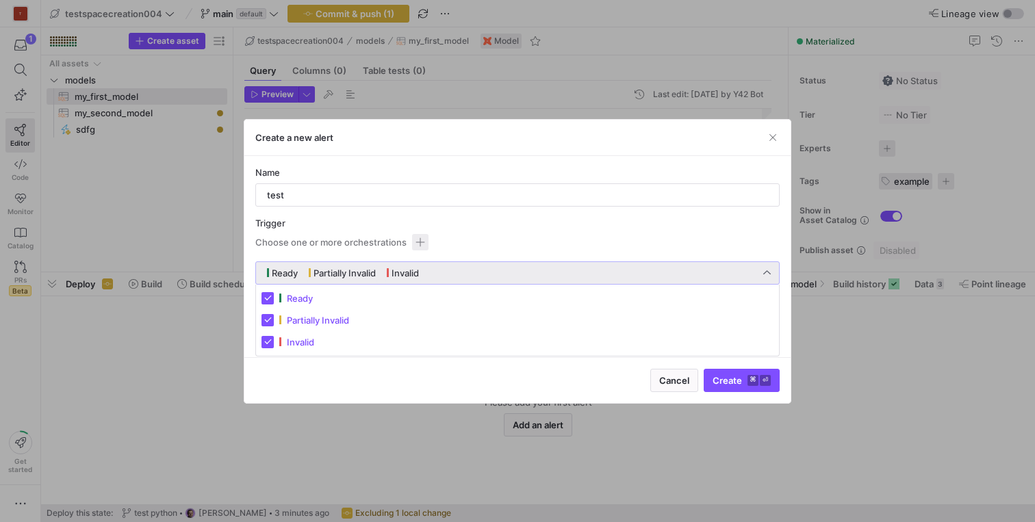
click at [711, 381] on div at bounding box center [517, 261] width 1035 height 522
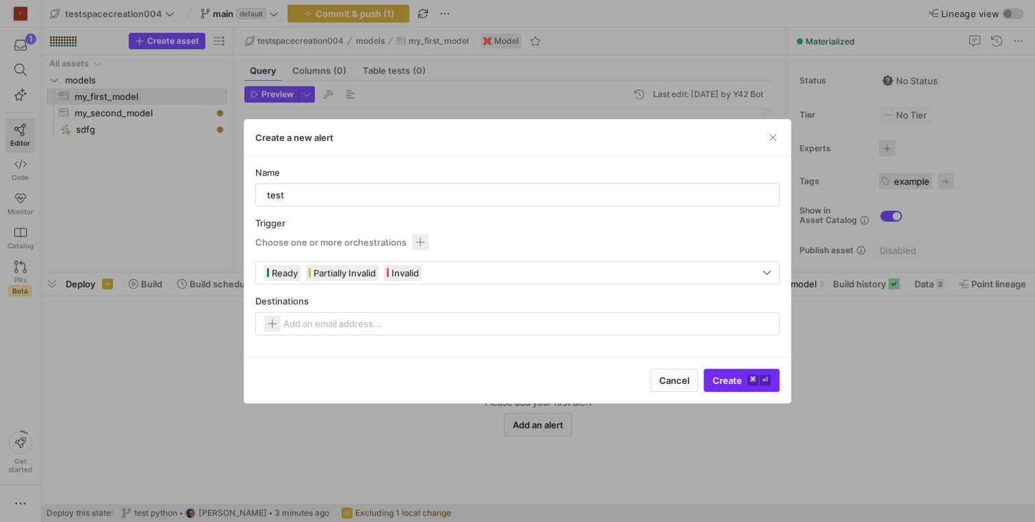
click at [716, 379] on span "Create ⌘ ⏎" at bounding box center [742, 380] width 58 height 11
click at [276, 324] on span "button" at bounding box center [272, 324] width 16 height 16
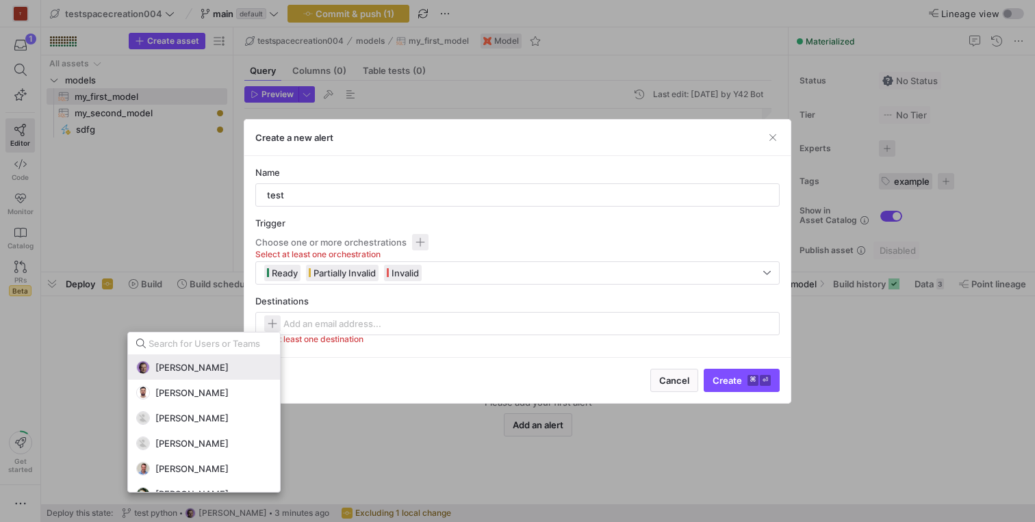
click at [212, 364] on span "[PERSON_NAME]" at bounding box center [191, 367] width 73 height 11
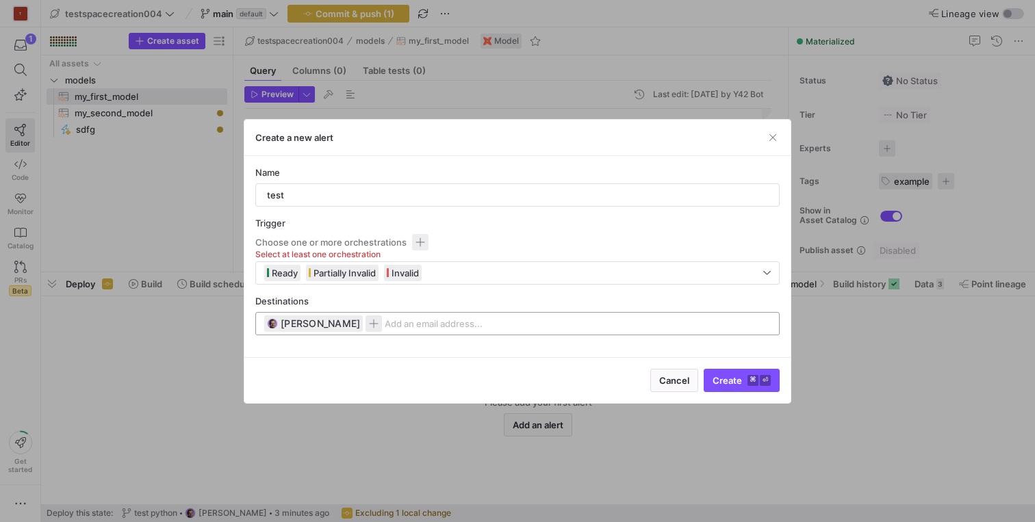
click at [434, 324] on input at bounding box center [454, 323] width 138 height 11
click at [717, 376] on span "Create ⌘ ⏎" at bounding box center [742, 380] width 58 height 11
click at [418, 323] on input at bounding box center [454, 323] width 138 height 11
click at [382, 321] on span "button" at bounding box center [374, 324] width 16 height 16
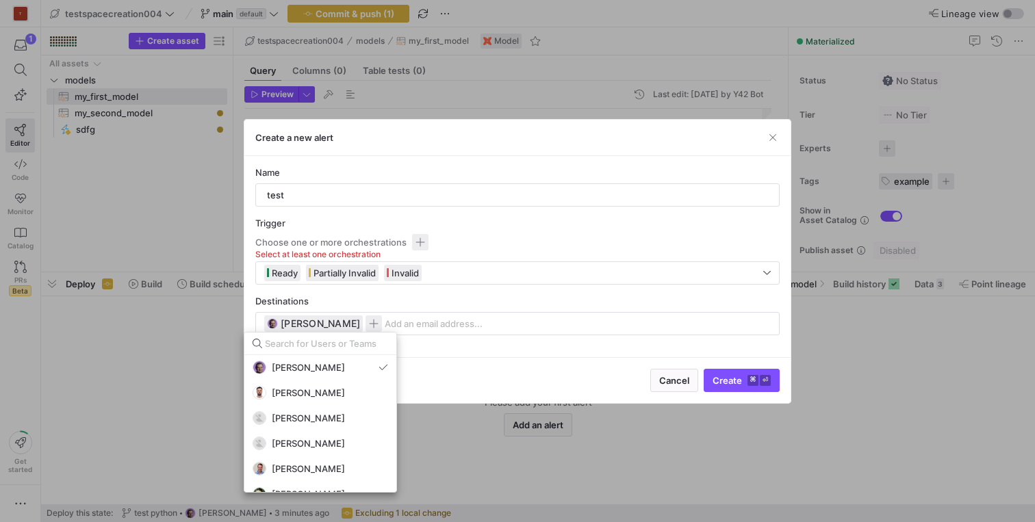
click at [422, 324] on div at bounding box center [517, 261] width 1035 height 522
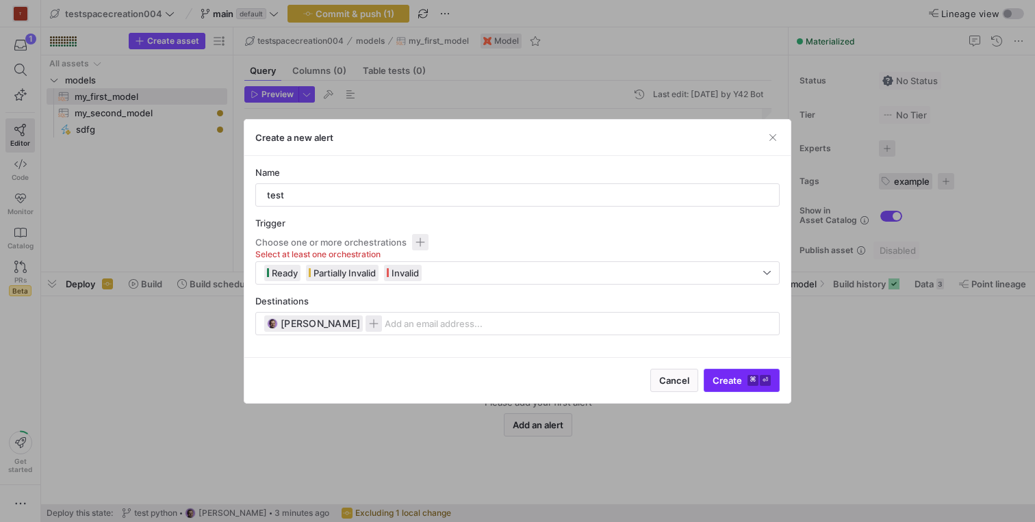
click at [723, 379] on span "Create ⌘ ⏎" at bounding box center [742, 380] width 58 height 11
click at [417, 240] on span "button" at bounding box center [420, 242] width 16 height 16
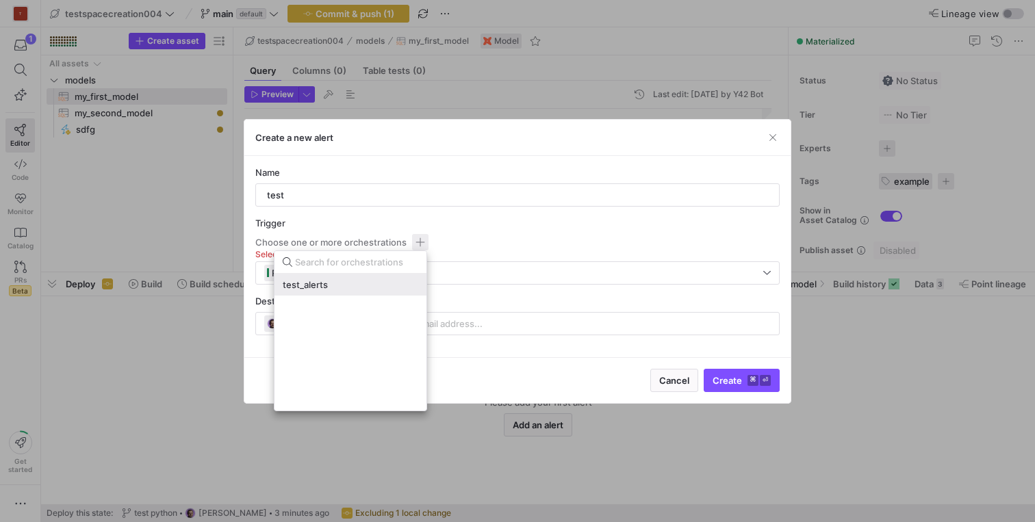
click at [334, 282] on div "test_alerts" at bounding box center [351, 284] width 136 height 11
click at [737, 379] on div at bounding box center [517, 261] width 1035 height 522
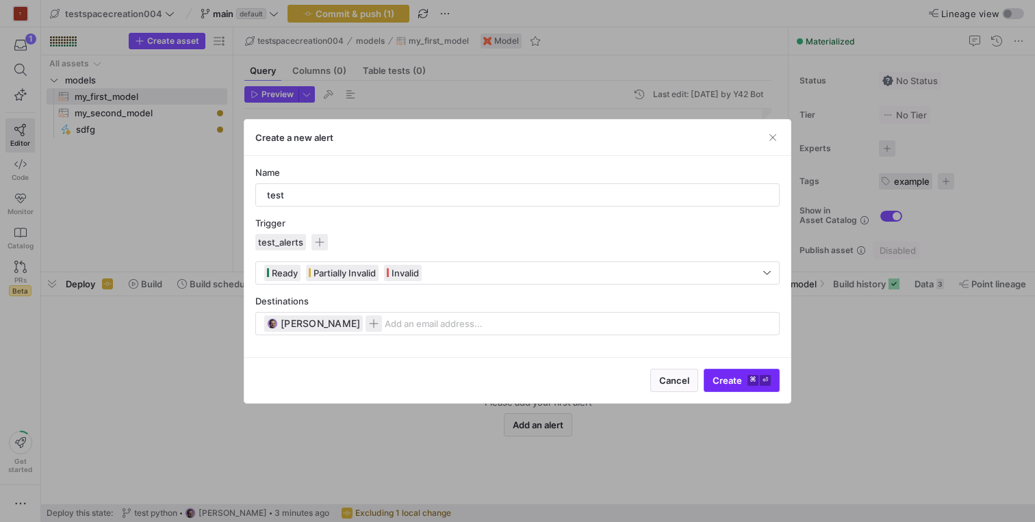
click at [734, 379] on span "Create ⌘ ⏎" at bounding box center [742, 380] width 58 height 11
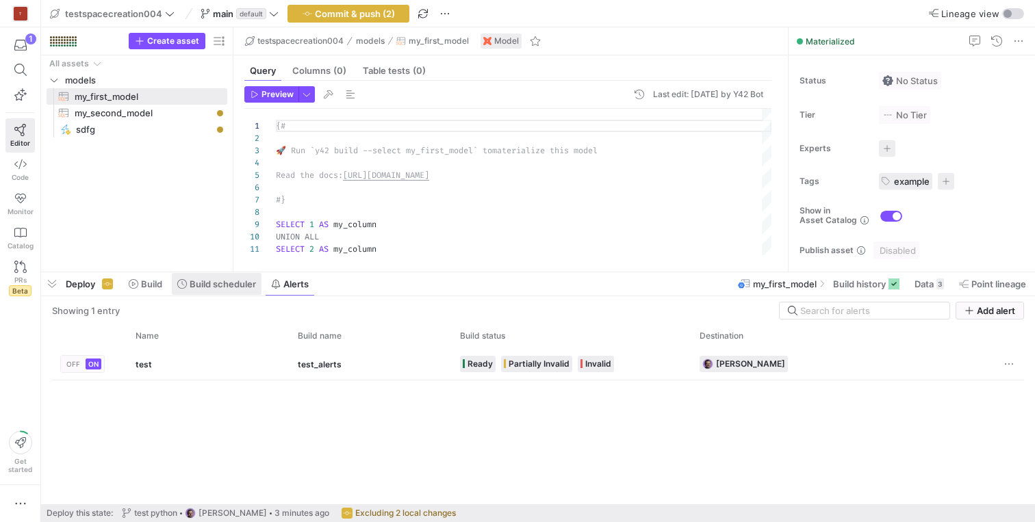
click at [212, 277] on span at bounding box center [217, 284] width 90 height 22
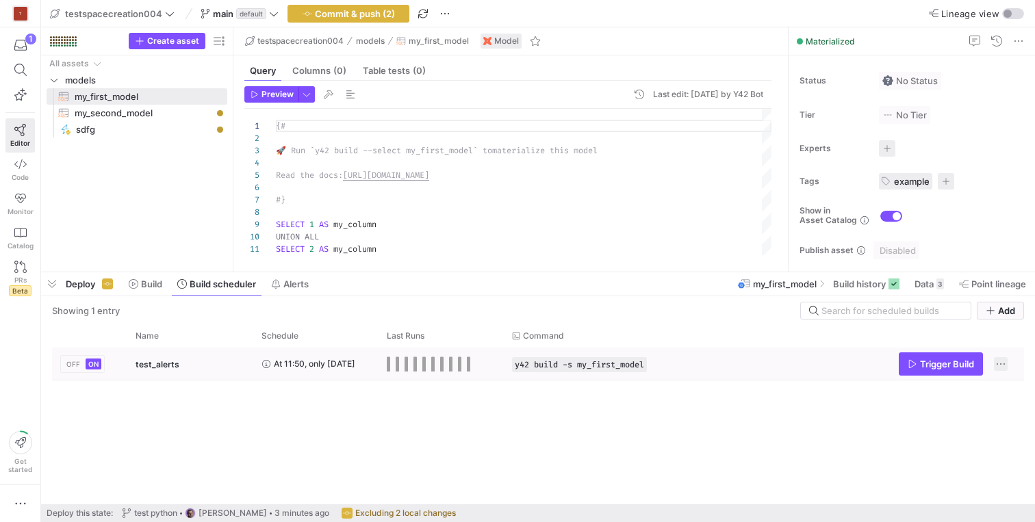
click at [1001, 365] on span "Press SPACE to select this row." at bounding box center [1001, 364] width 14 height 14
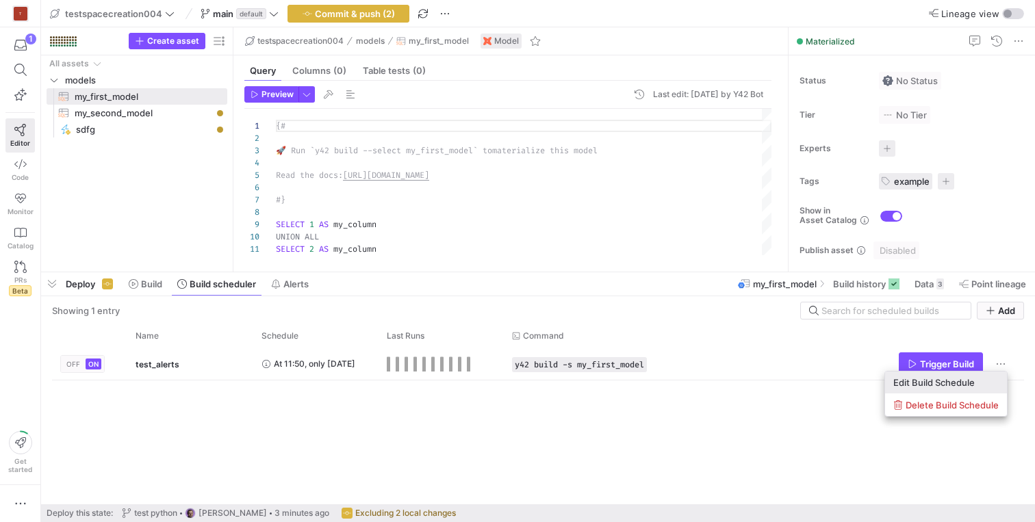
click at [951, 382] on span "Edit Build Schedule" at bounding box center [934, 382] width 81 height 11
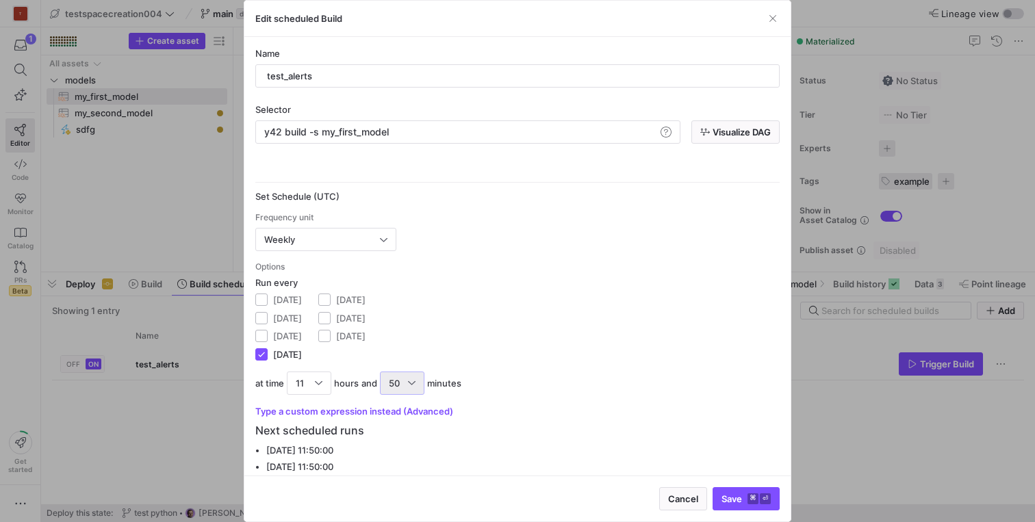
click at [412, 383] on div at bounding box center [412, 383] width 8 height 11
click at [498, 329] on div at bounding box center [517, 261] width 1035 height 522
click at [418, 378] on div "50" at bounding box center [402, 383] width 45 height 23
click at [565, 292] on div at bounding box center [517, 261] width 1035 height 522
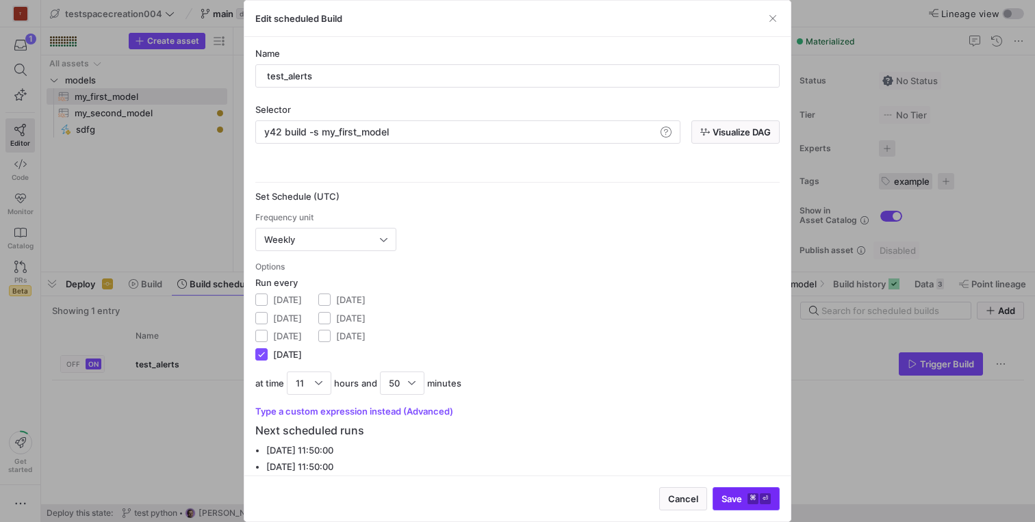
click at [731, 502] on span "Save ⌘ ⏎" at bounding box center [746, 499] width 49 height 11
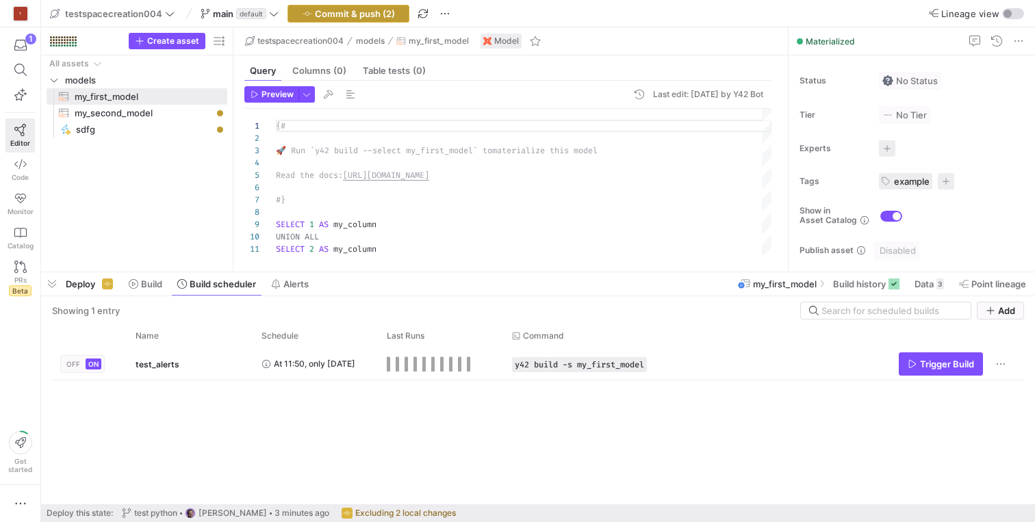
click at [364, 11] on span "Commit & push (2)" at bounding box center [355, 13] width 80 height 11
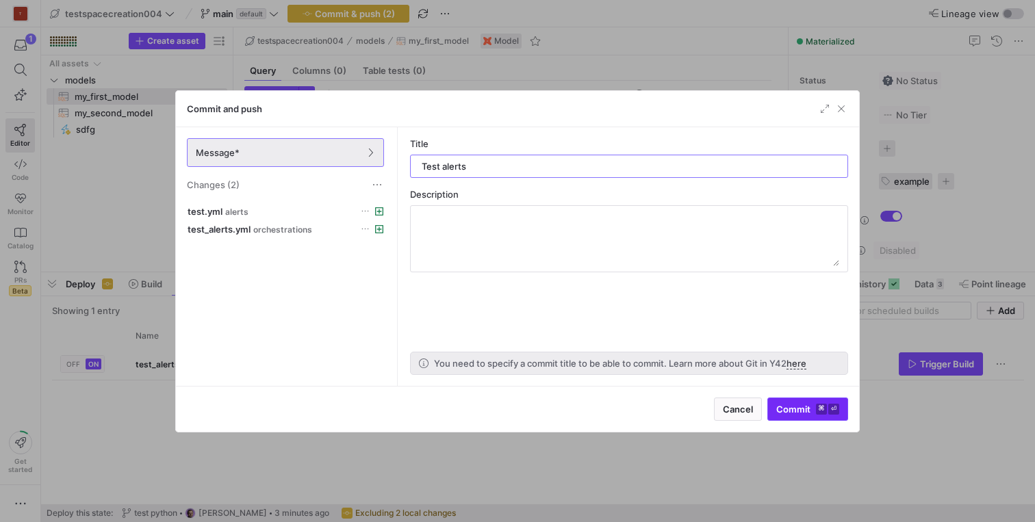
type input "Test alerts"
click at [789, 400] on span "submit" at bounding box center [807, 410] width 79 height 22
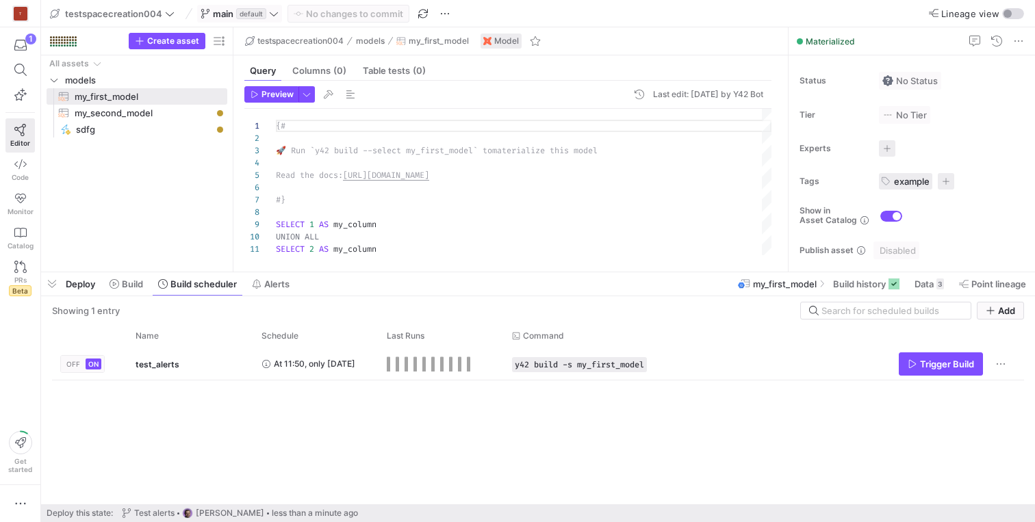
click at [275, 12] on icon at bounding box center [274, 14] width 10 height 10
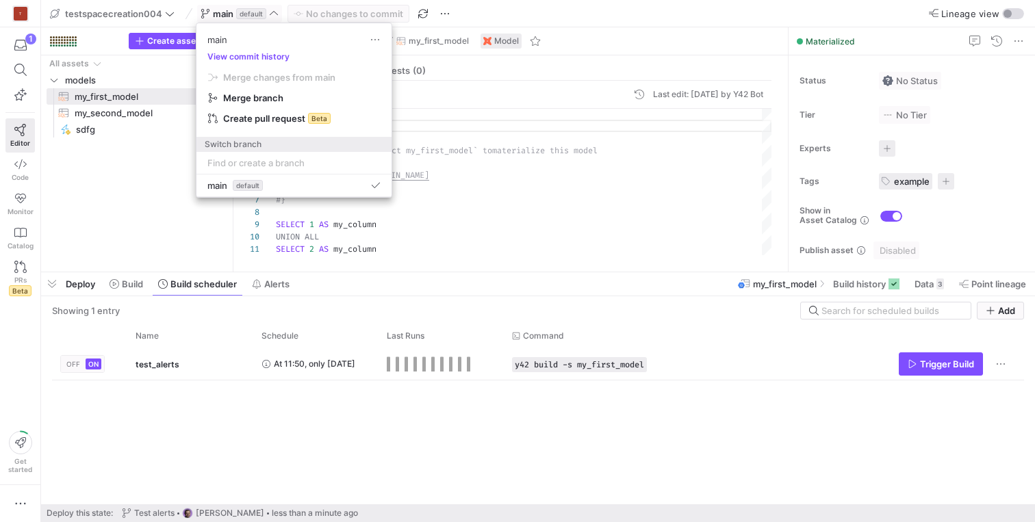
click at [275, 11] on div at bounding box center [517, 261] width 1035 height 522
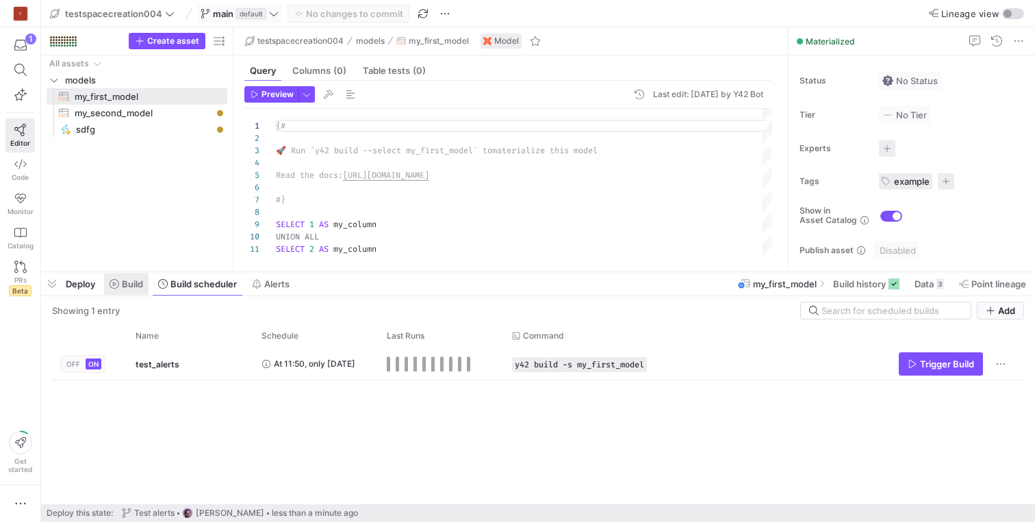
click at [128, 283] on span "Build" at bounding box center [132, 284] width 21 height 11
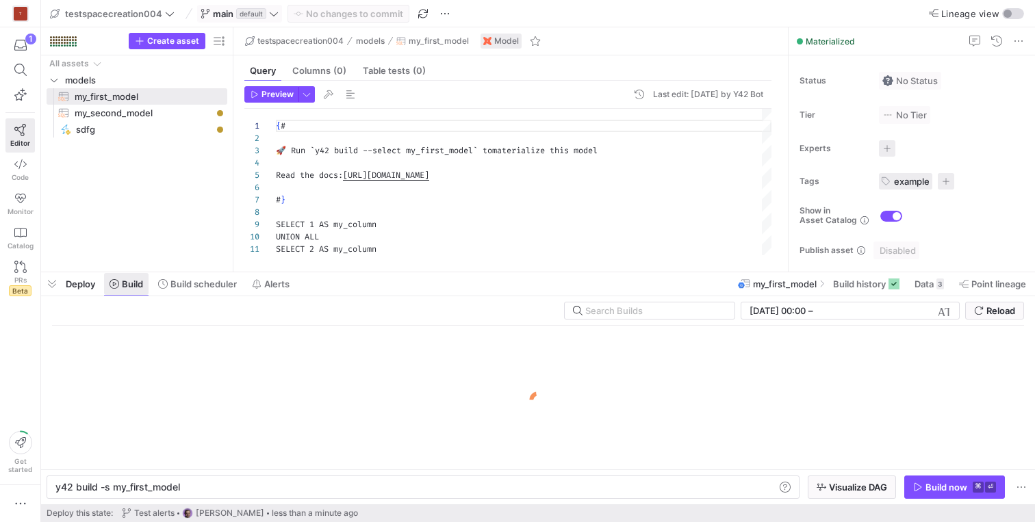
scroll to position [0, 123]
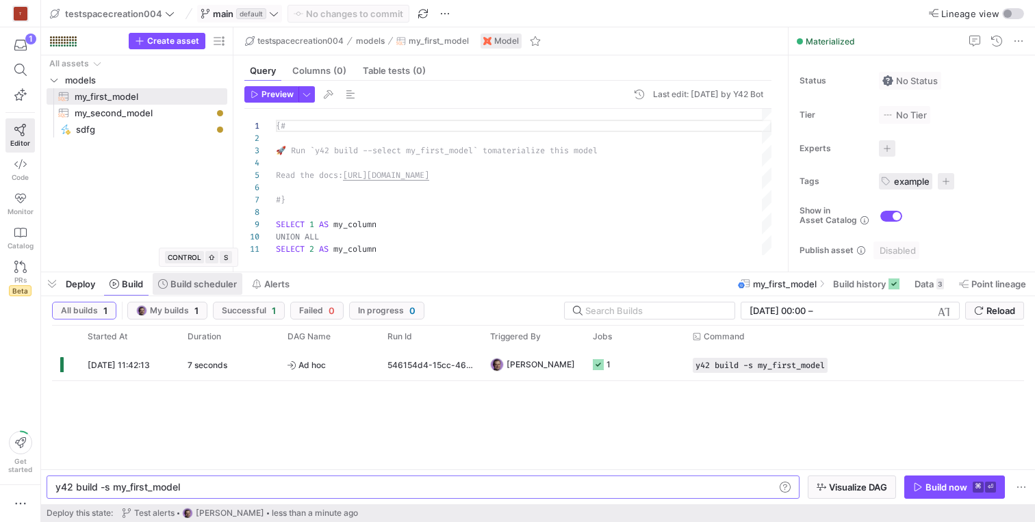
click at [210, 288] on span "Build scheduler" at bounding box center [203, 284] width 66 height 11
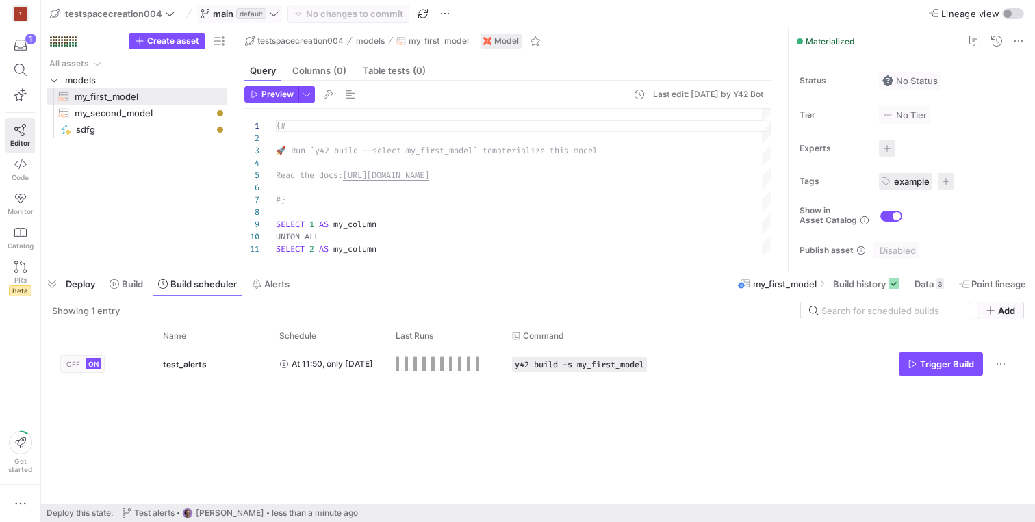
click at [238, 5] on span at bounding box center [240, 13] width 84 height 16
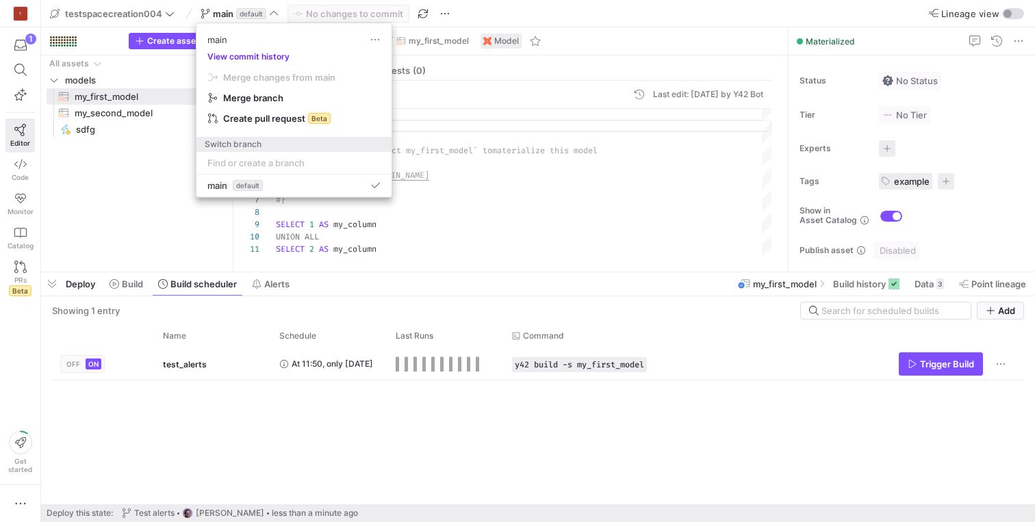
click at [254, 55] on button "View commit history" at bounding box center [249, 57] width 104 height 10
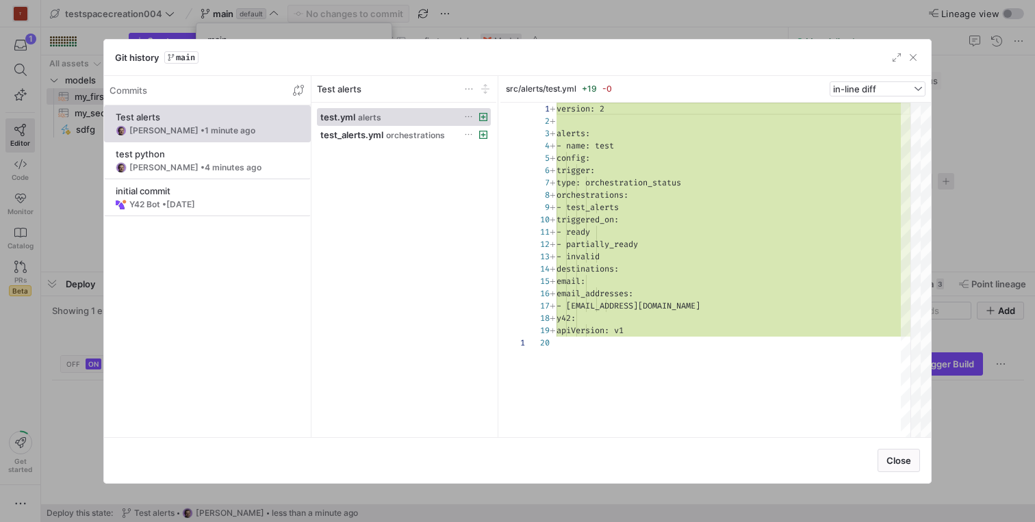
scroll to position [123, 0]
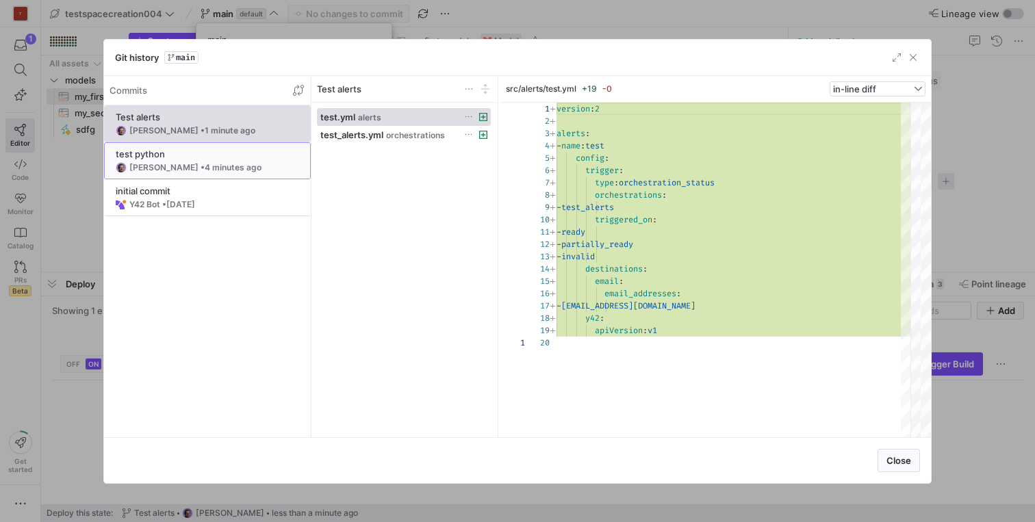
click at [224, 175] on span at bounding box center [207, 161] width 205 height 36
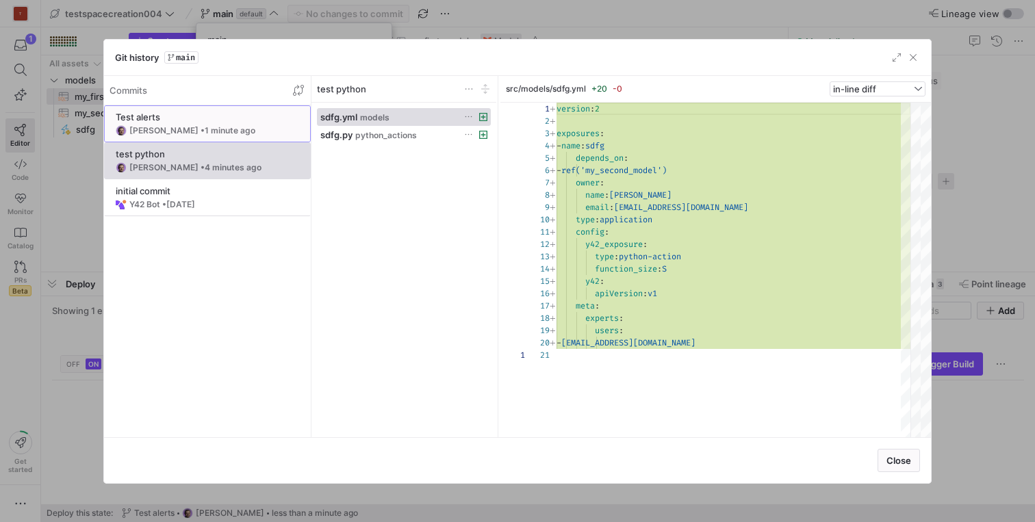
click at [214, 140] on span at bounding box center [207, 124] width 205 height 36
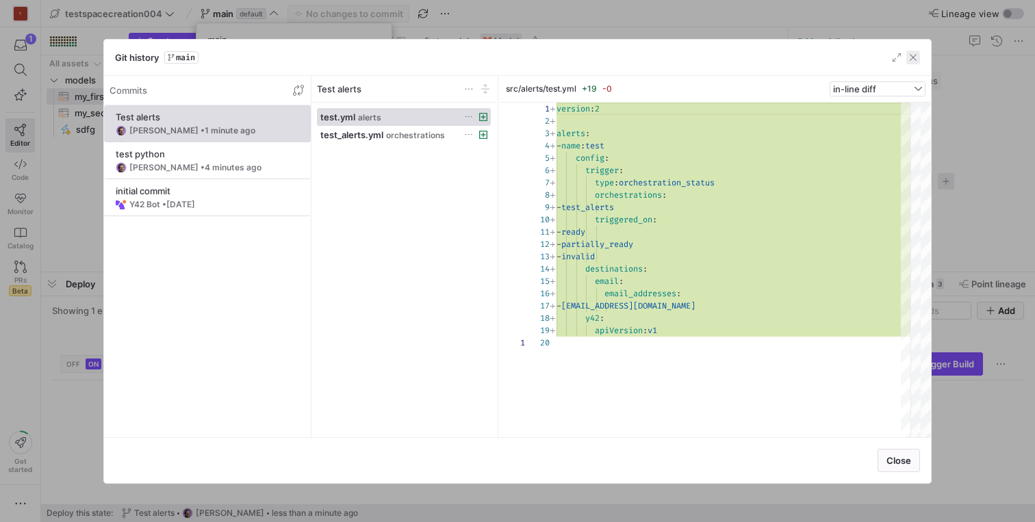
click at [917, 56] on span "button" at bounding box center [914, 58] width 14 height 14
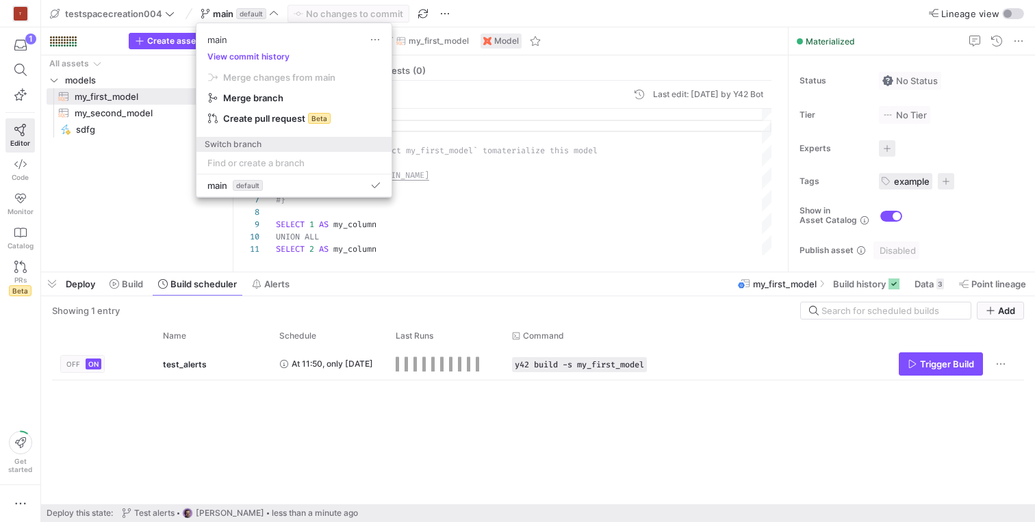
click at [70, 198] on div at bounding box center [517, 261] width 1035 height 522
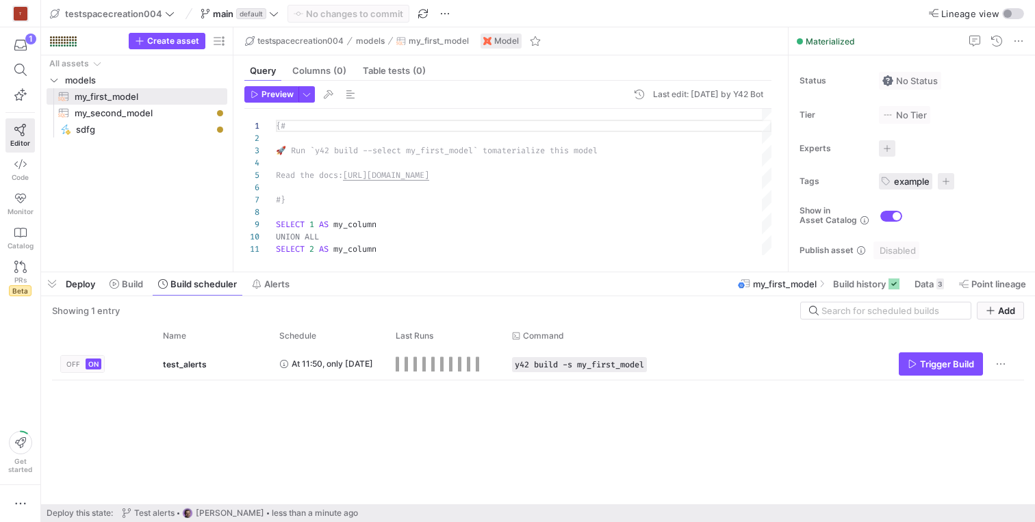
click at [264, 12] on span "default" at bounding box center [251, 13] width 30 height 11
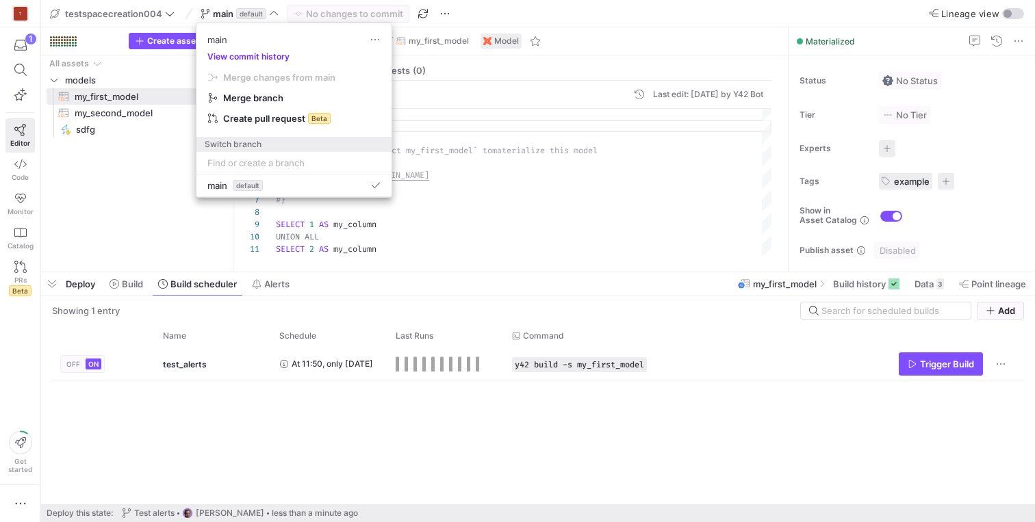
click at [252, 55] on button "View commit history" at bounding box center [249, 57] width 104 height 10
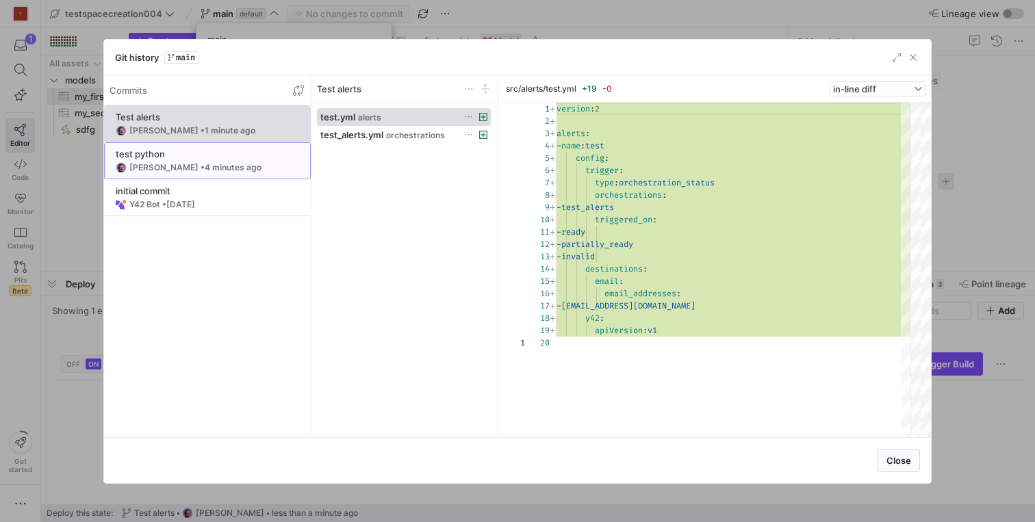
click at [215, 160] on y42-git-commit-item "test python Aliaksei Bahamazau • 4 minutes ago" at bounding box center [208, 161] width 184 height 25
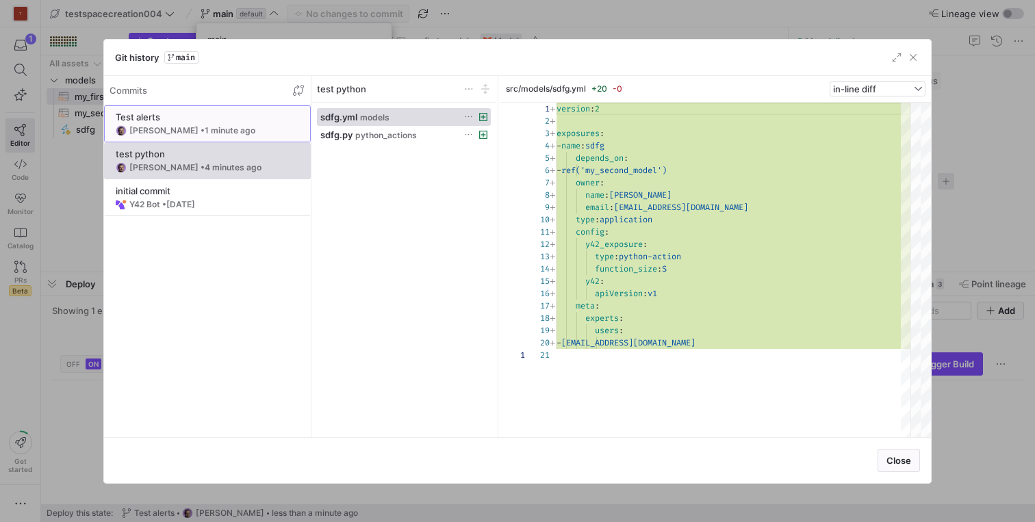
click at [211, 127] on div "Aliaksei Bahamazau • 1 minute ago" at bounding box center [192, 131] width 126 height 10
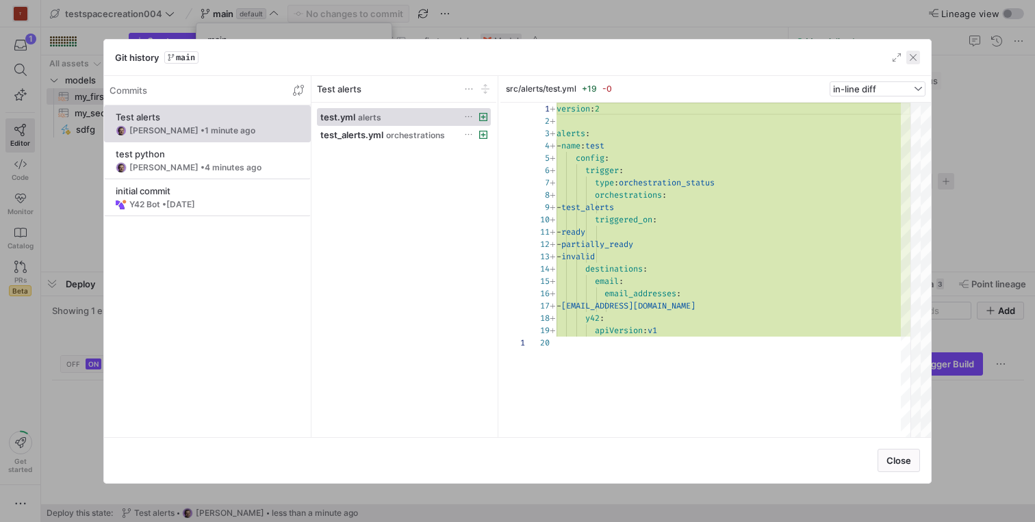
click at [909, 59] on span "button" at bounding box center [914, 58] width 14 height 14
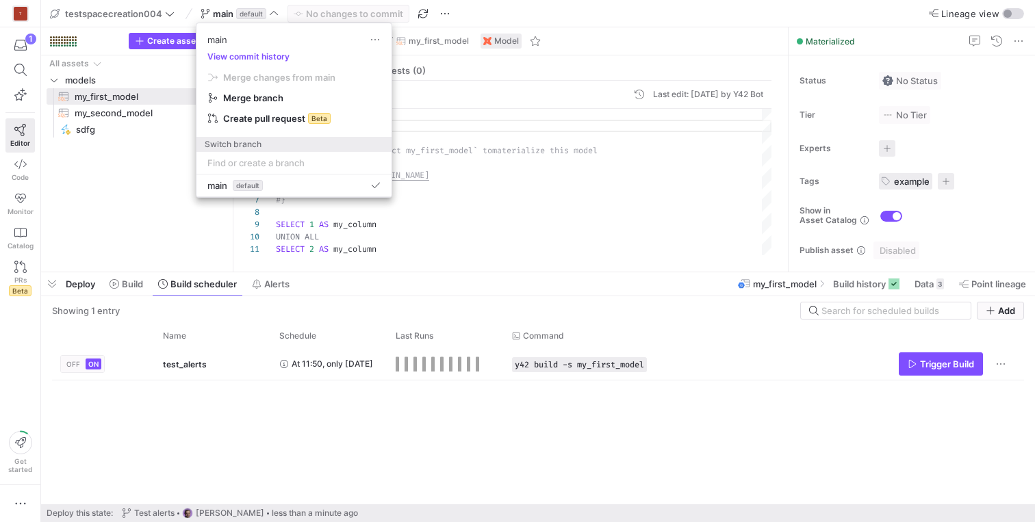
click at [117, 195] on div at bounding box center [517, 261] width 1035 height 522
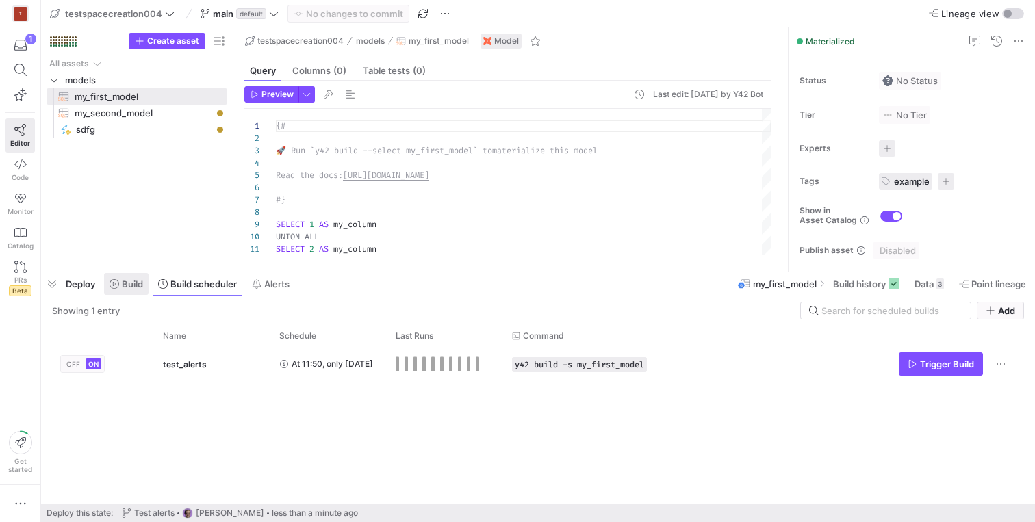
click at [129, 286] on span "Build" at bounding box center [132, 284] width 21 height 11
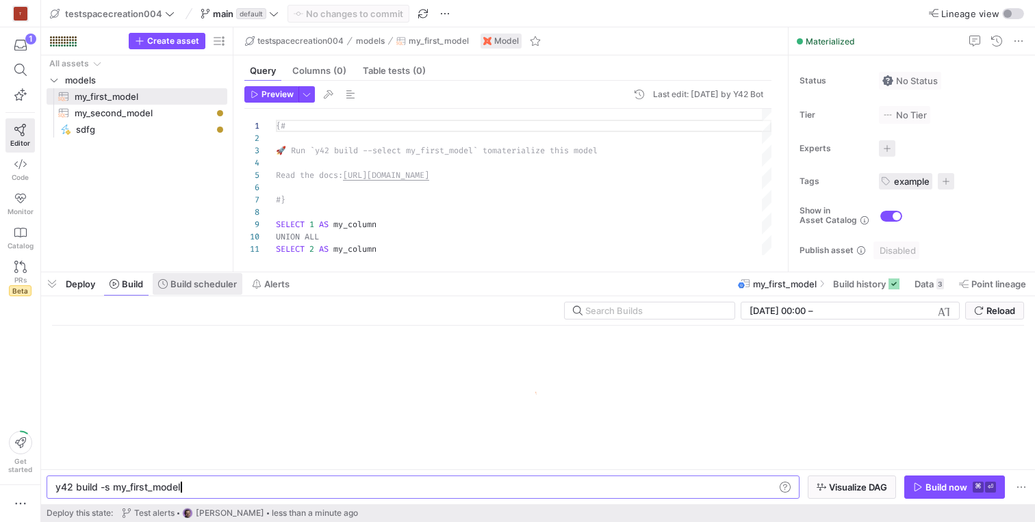
scroll to position [0, 123]
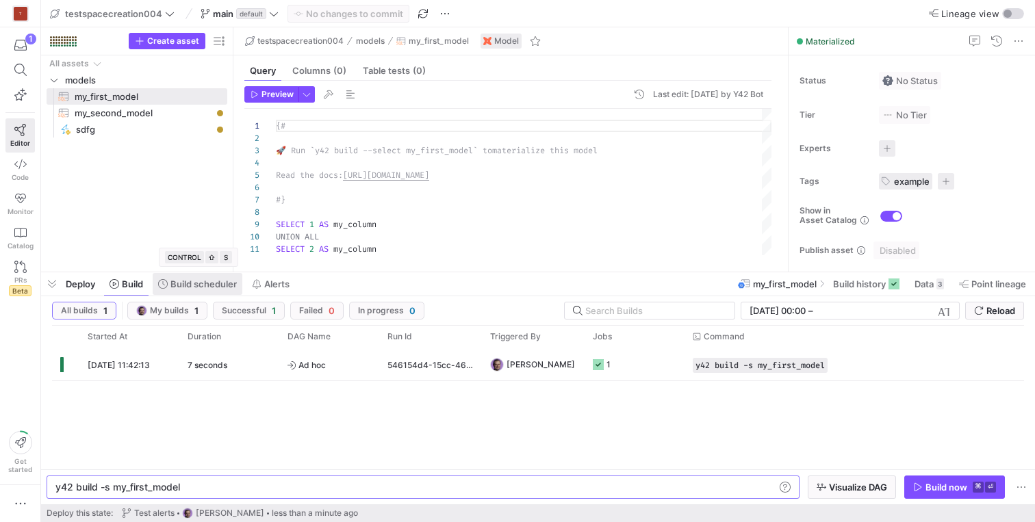
click at [188, 282] on span "Build scheduler" at bounding box center [203, 284] width 66 height 11
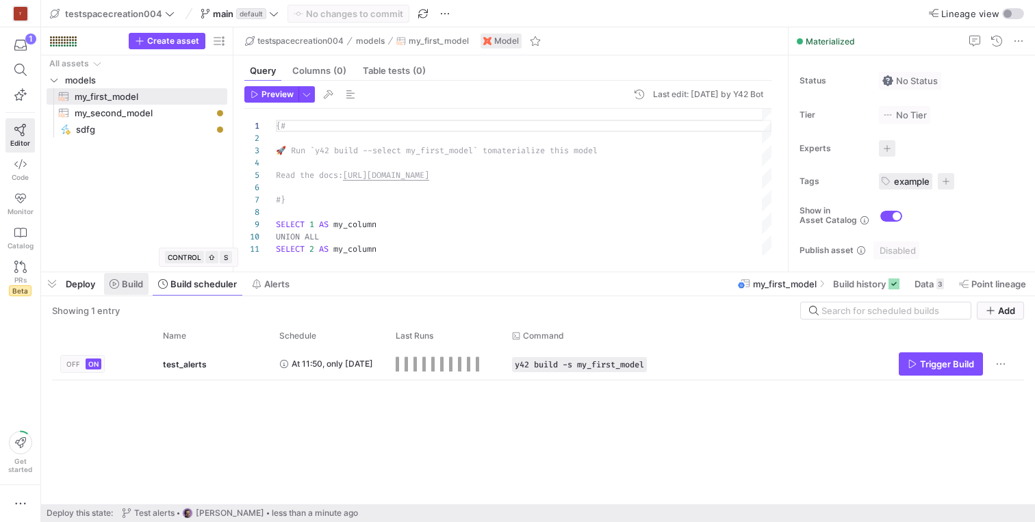
click at [142, 283] on span "Build" at bounding box center [132, 284] width 21 height 11
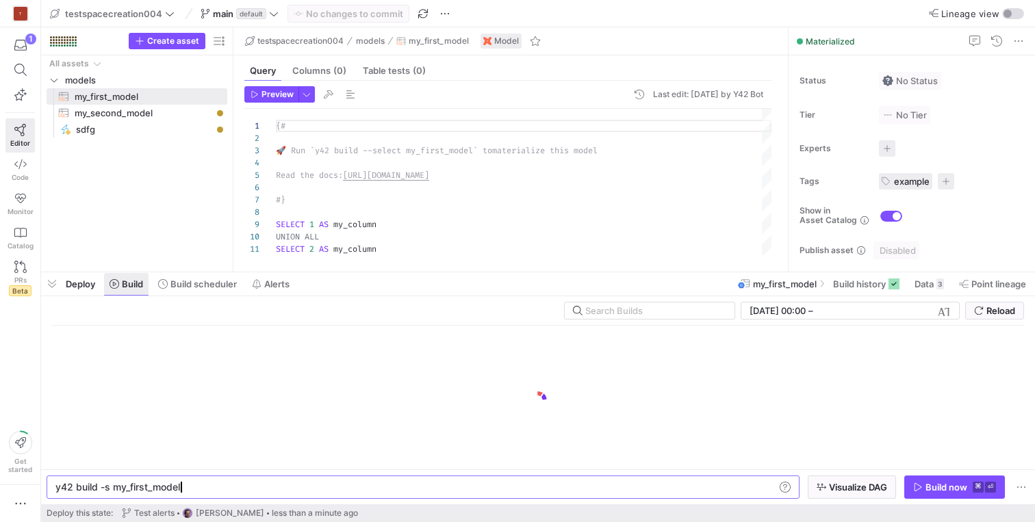
scroll to position [0, 123]
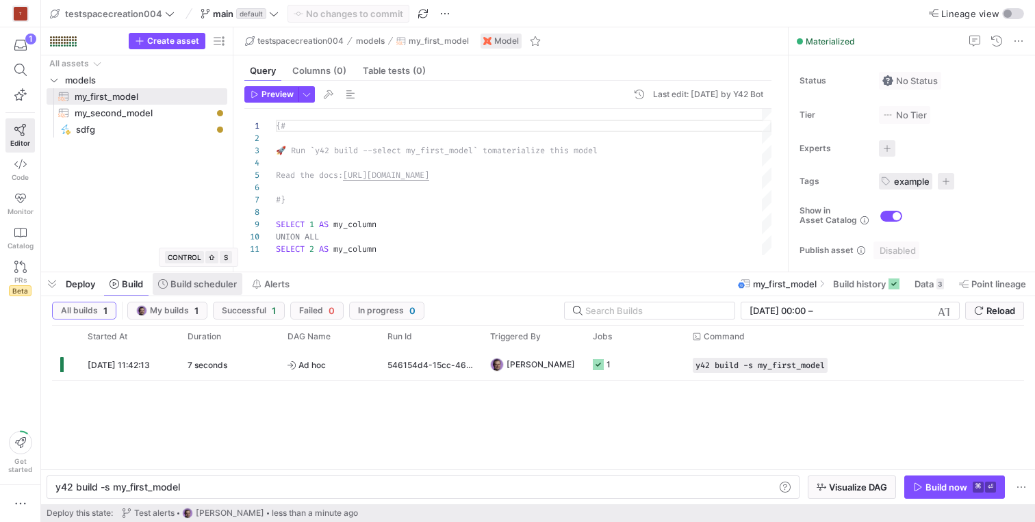
click at [200, 283] on span "Build scheduler" at bounding box center [203, 284] width 66 height 11
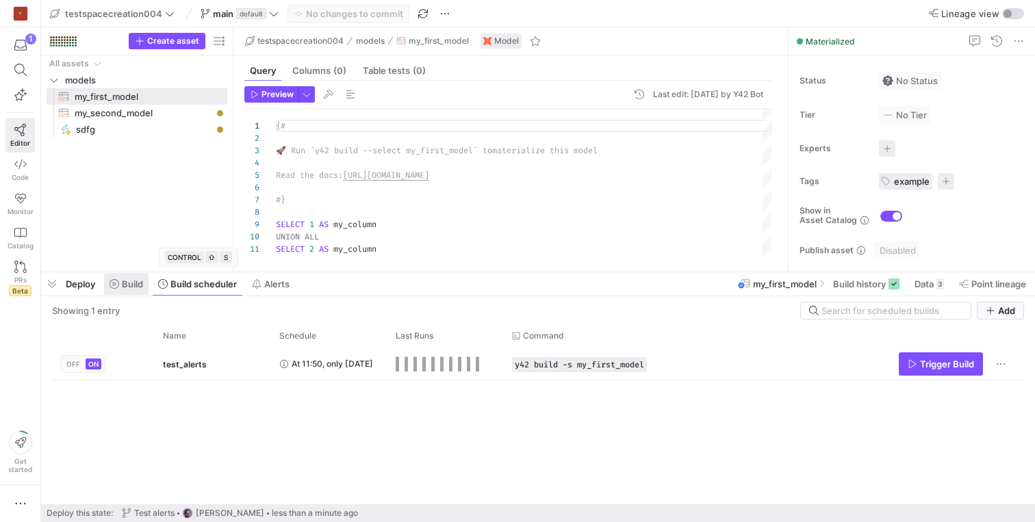
click at [134, 283] on span "Build" at bounding box center [132, 284] width 21 height 11
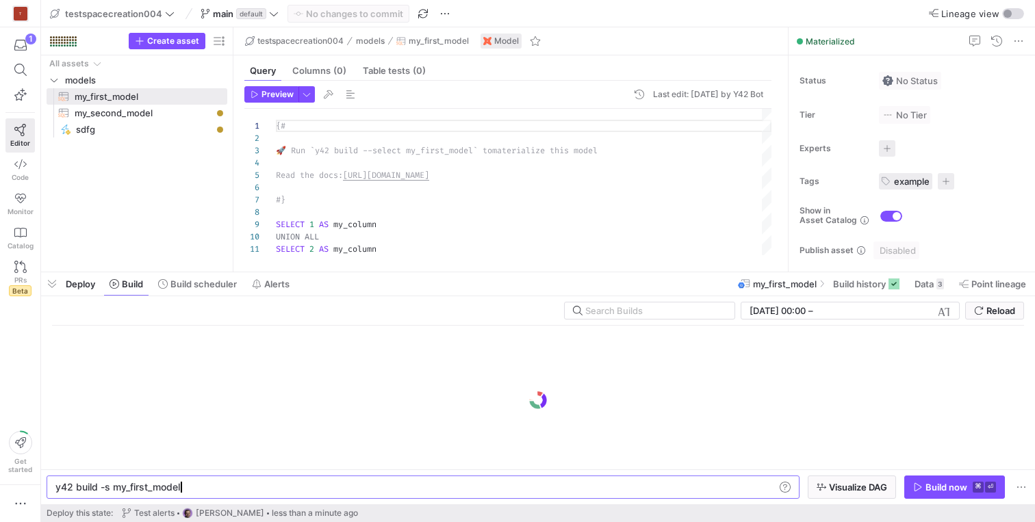
scroll to position [0, 123]
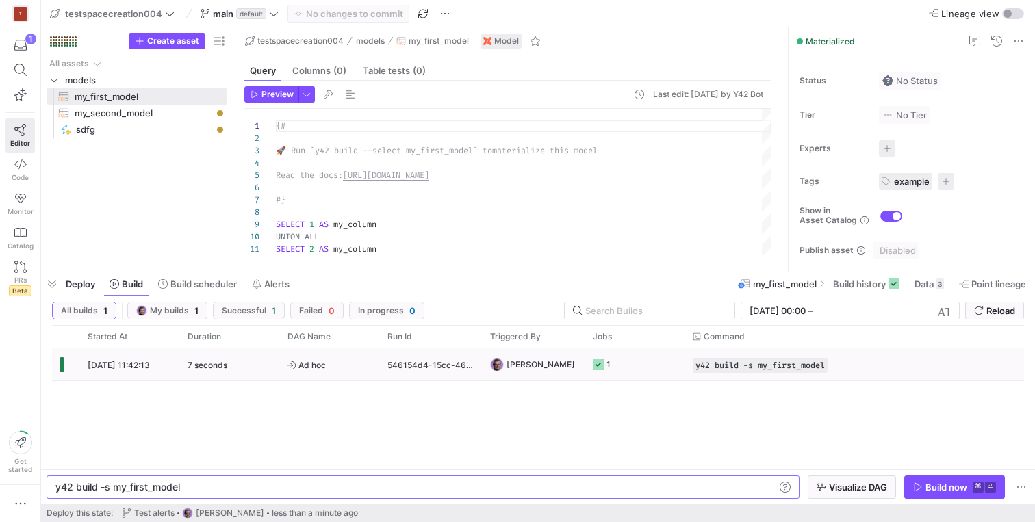
click at [416, 363] on div "546154d4-15cc-462b-bf4c-e06ef5cc1101" at bounding box center [430, 365] width 103 height 32
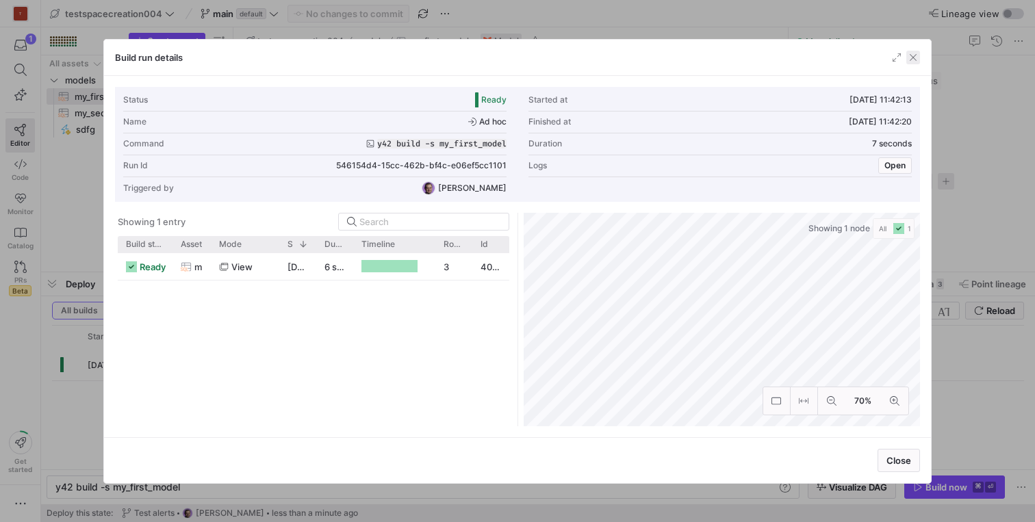
click at [911, 57] on span "button" at bounding box center [914, 58] width 14 height 14
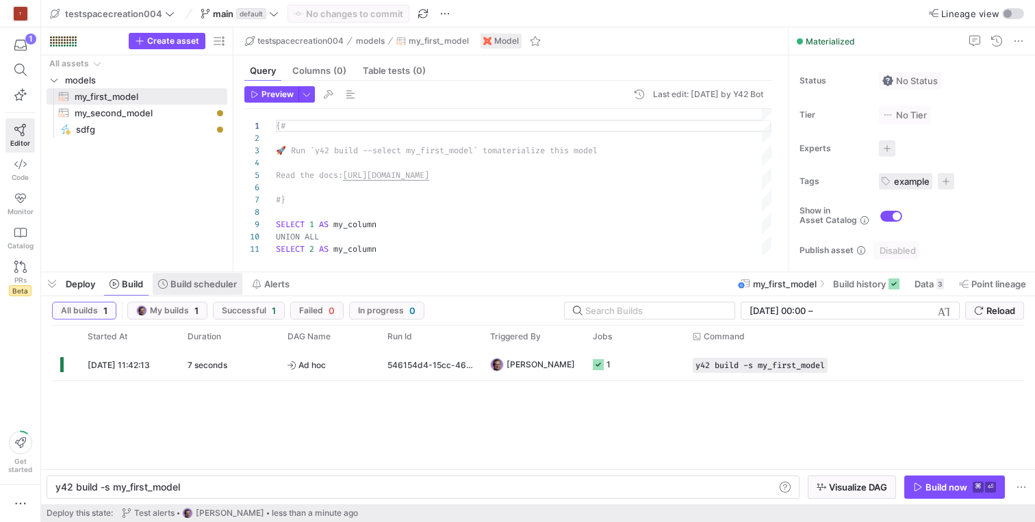
click at [213, 289] on button "Build scheduler" at bounding box center [197, 284] width 91 height 23
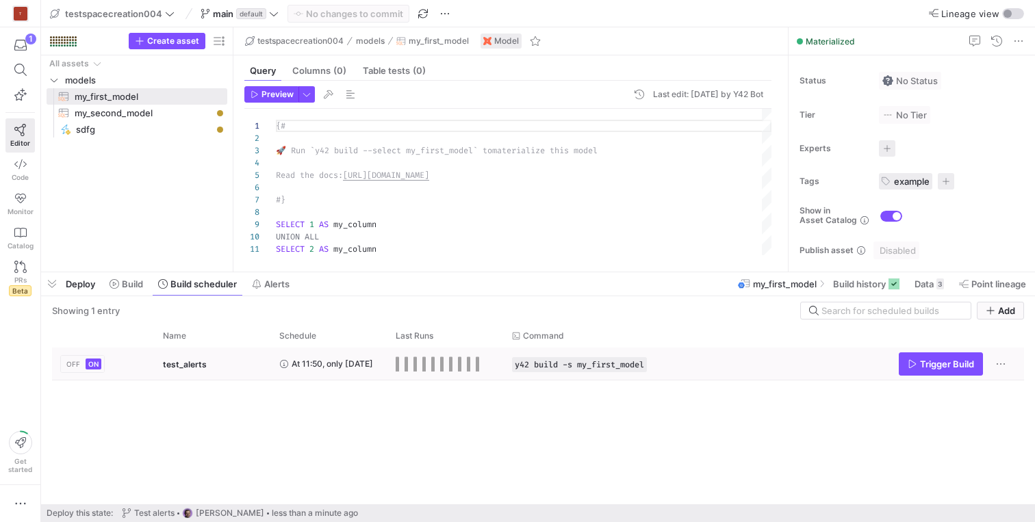
click at [206, 368] on div "test_alerts" at bounding box center [213, 365] width 100 height 32
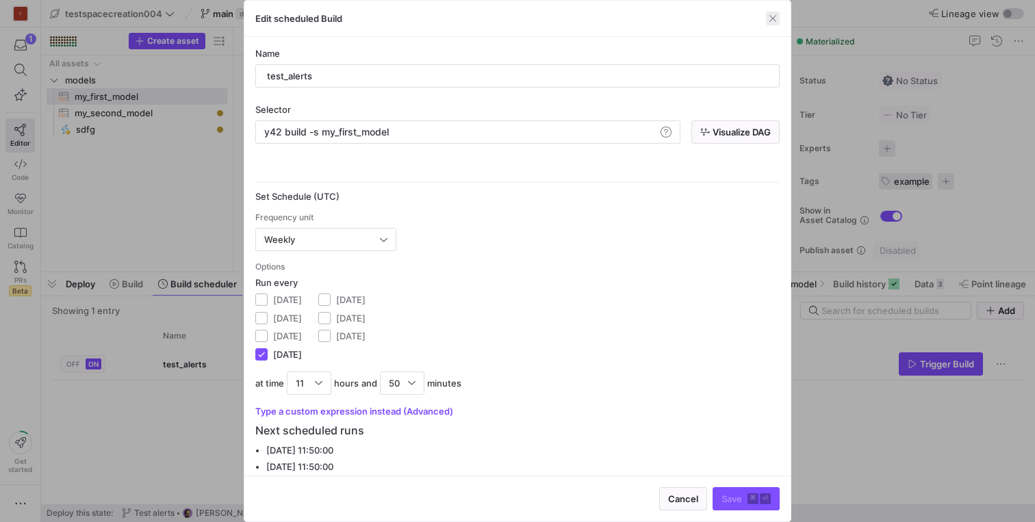
click at [770, 22] on span "button" at bounding box center [773, 19] width 14 height 14
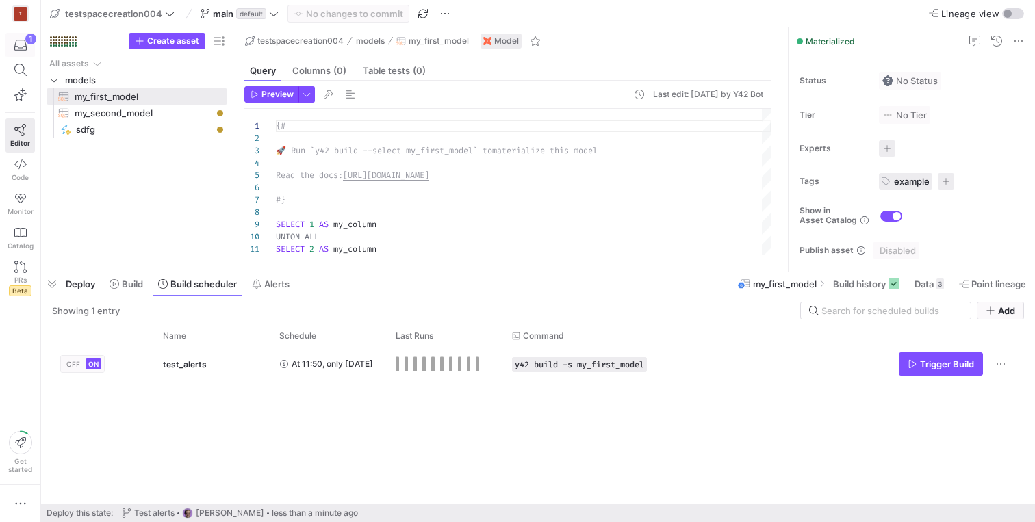
click at [21, 47] on icon "button" at bounding box center [20, 45] width 12 height 12
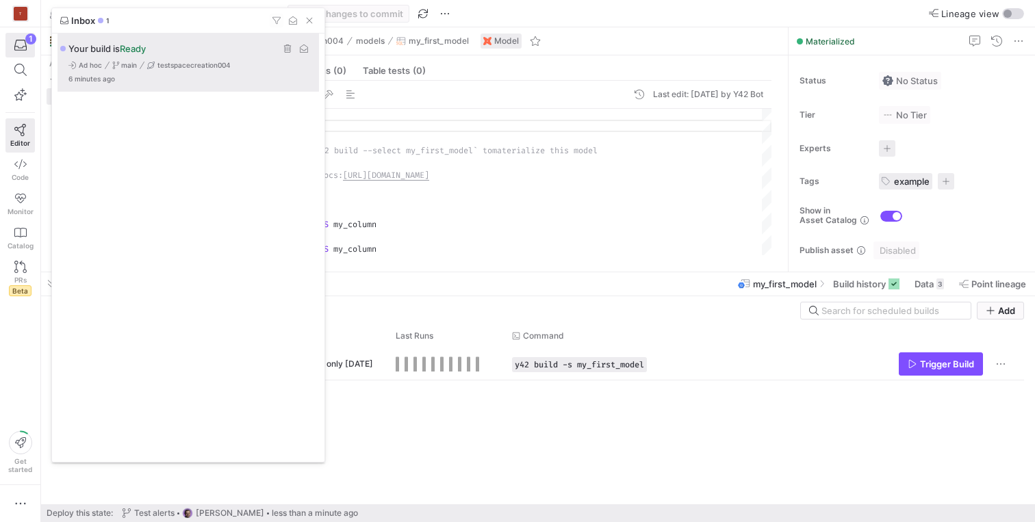
click at [216, 75] on div "Your build is Ready Ad hoc main testspacecreation004 6 minutes ago" at bounding box center [190, 63] width 264 height 58
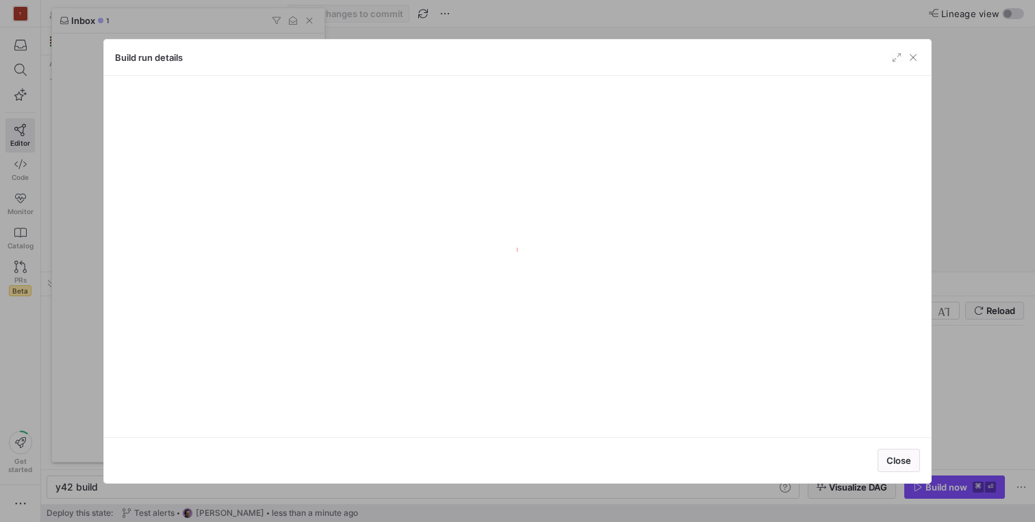
scroll to position [0, 41]
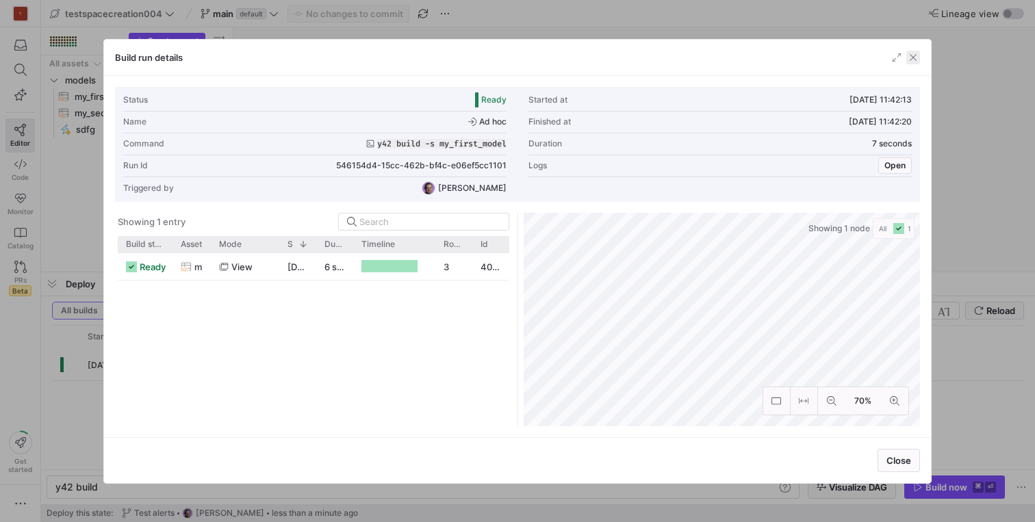
click at [917, 58] on span "button" at bounding box center [914, 58] width 14 height 14
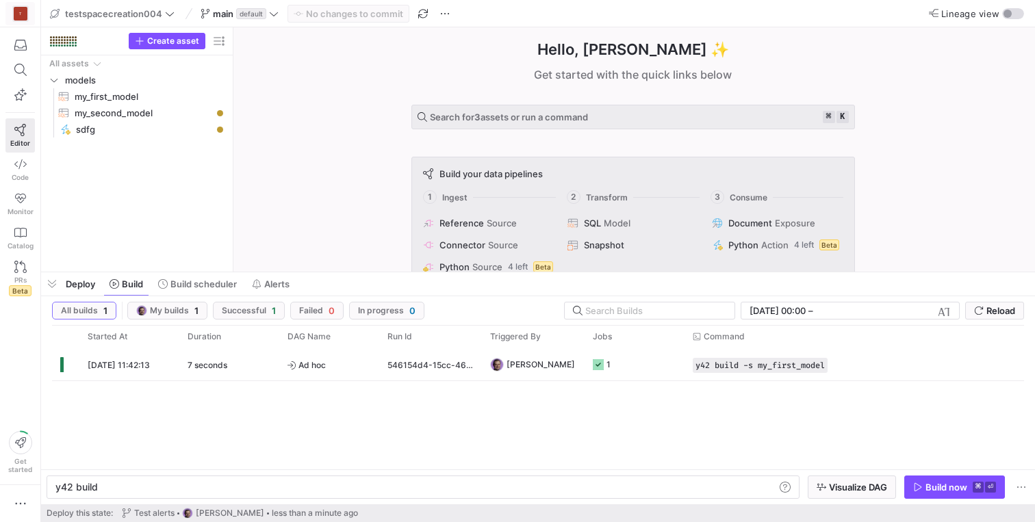
click at [25, 16] on div "T" at bounding box center [21, 14] width 14 height 14
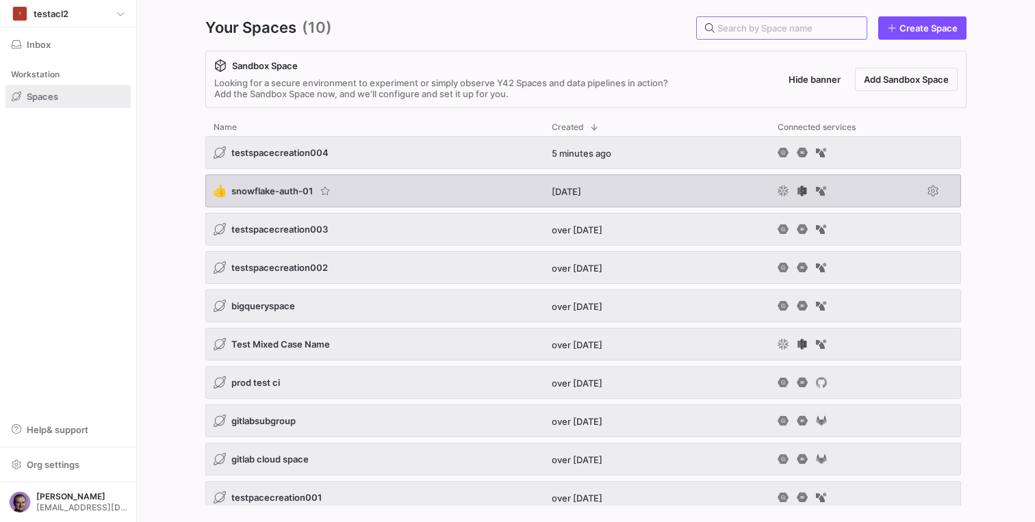
click at [301, 188] on span "snowflake-auth-01" at bounding box center [271, 191] width 81 height 11
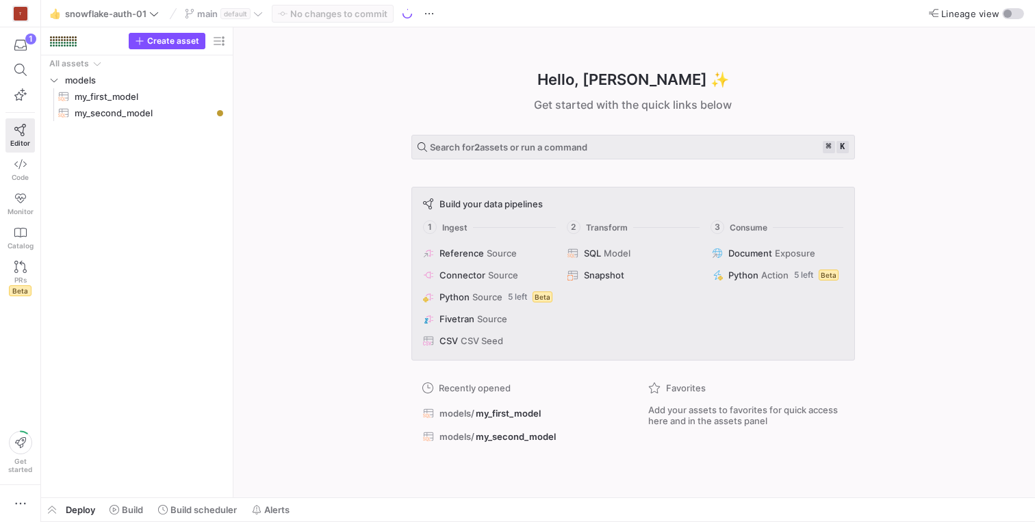
click at [64, 515] on div "Deploy Build Build scheduler Alerts" at bounding box center [168, 509] width 255 height 23
click at [58, 513] on span "button" at bounding box center [52, 509] width 22 height 23
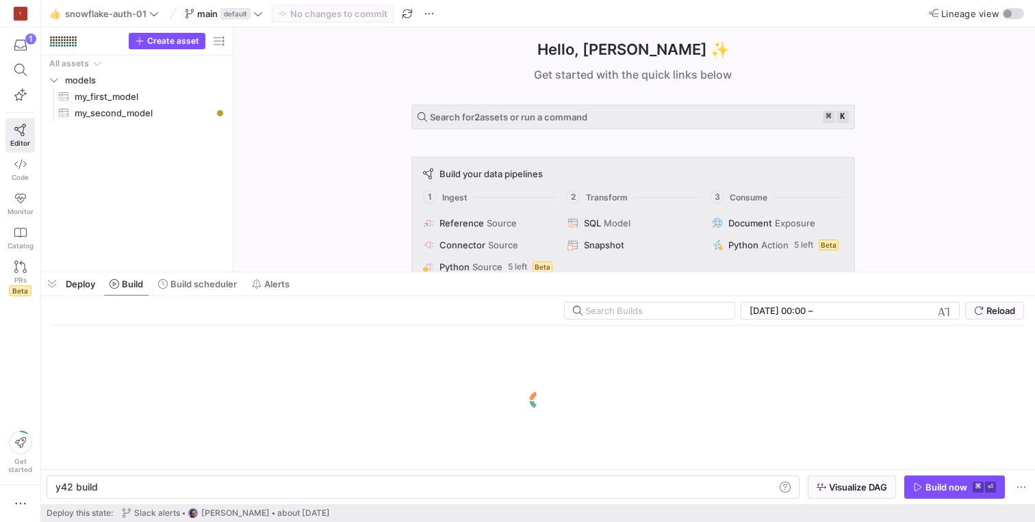
scroll to position [0, 41]
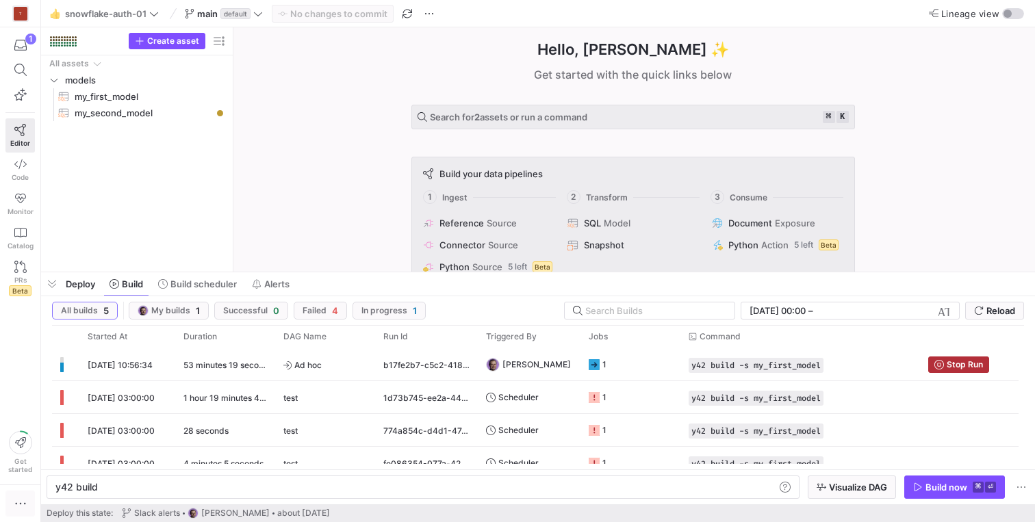
click at [8, 498] on span "button" at bounding box center [20, 504] width 28 height 25
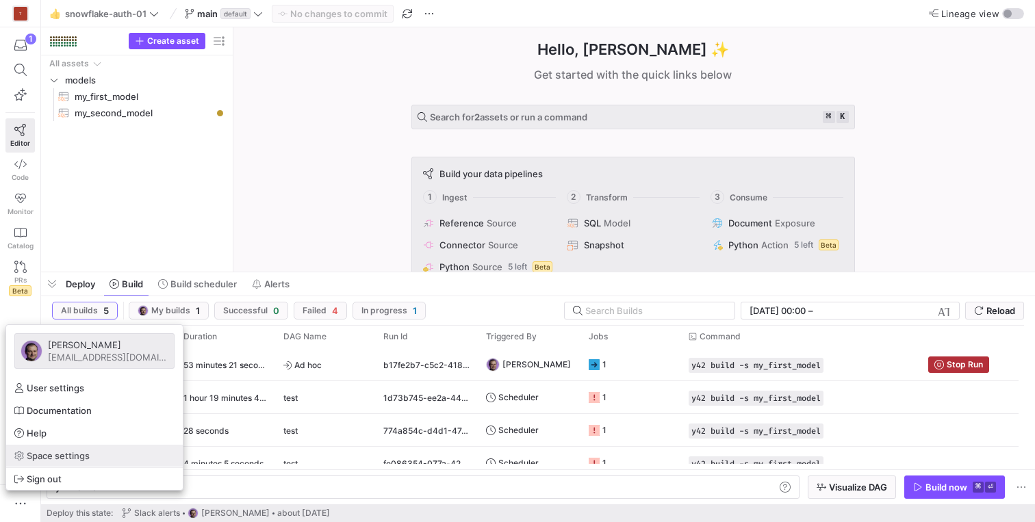
click at [48, 463] on link "Space settings" at bounding box center [94, 456] width 177 height 22
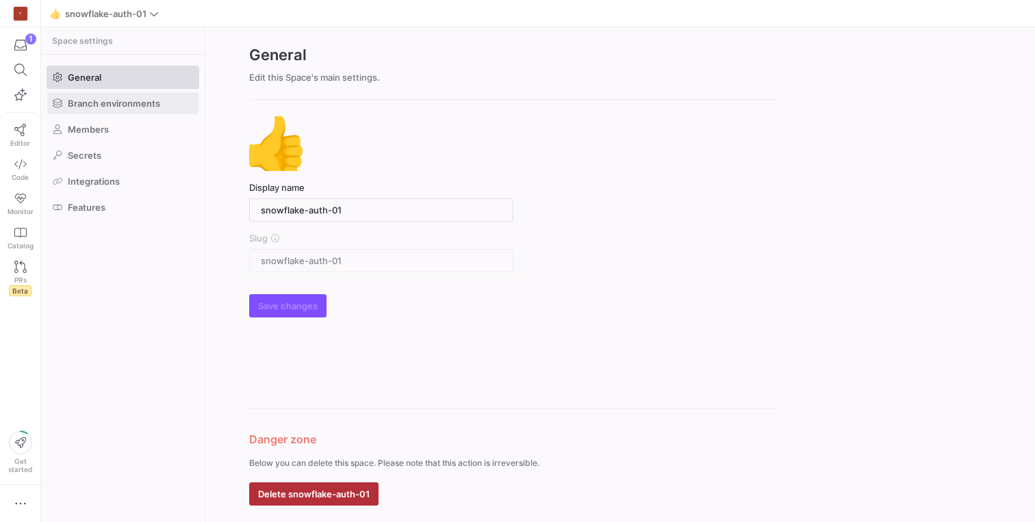
click at [81, 101] on span "Branch environments" at bounding box center [114, 103] width 92 height 11
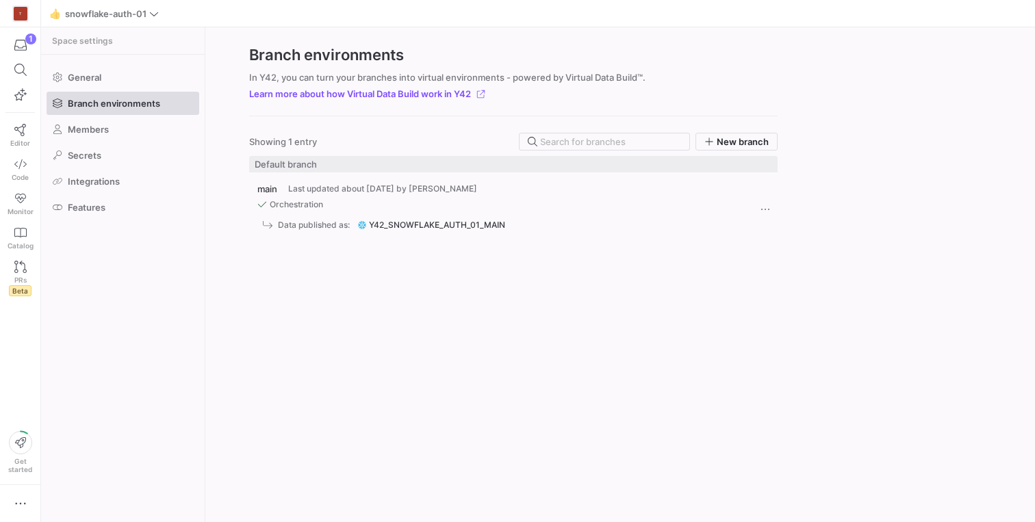
click at [333, 226] on span "Data published as:" at bounding box center [314, 225] width 72 height 10
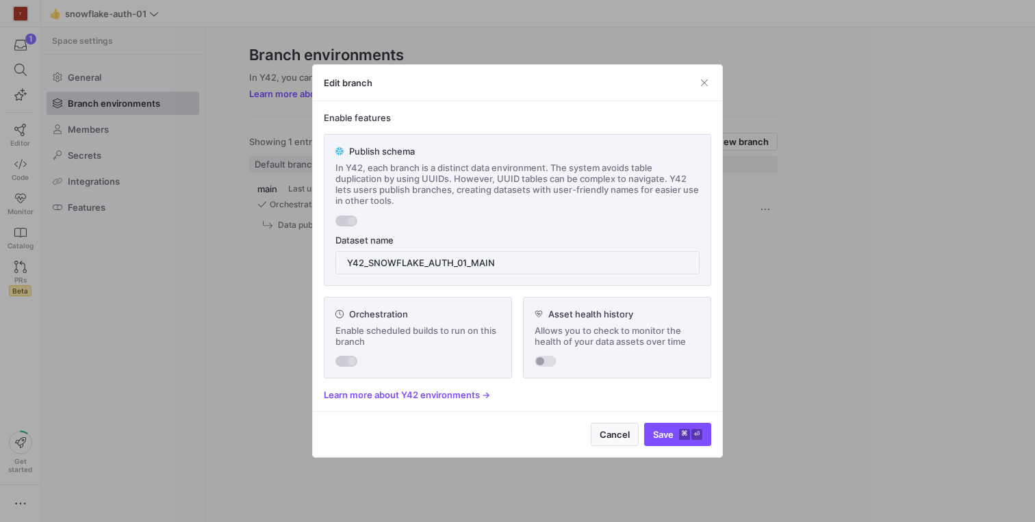
click at [266, 358] on div at bounding box center [517, 261] width 1035 height 522
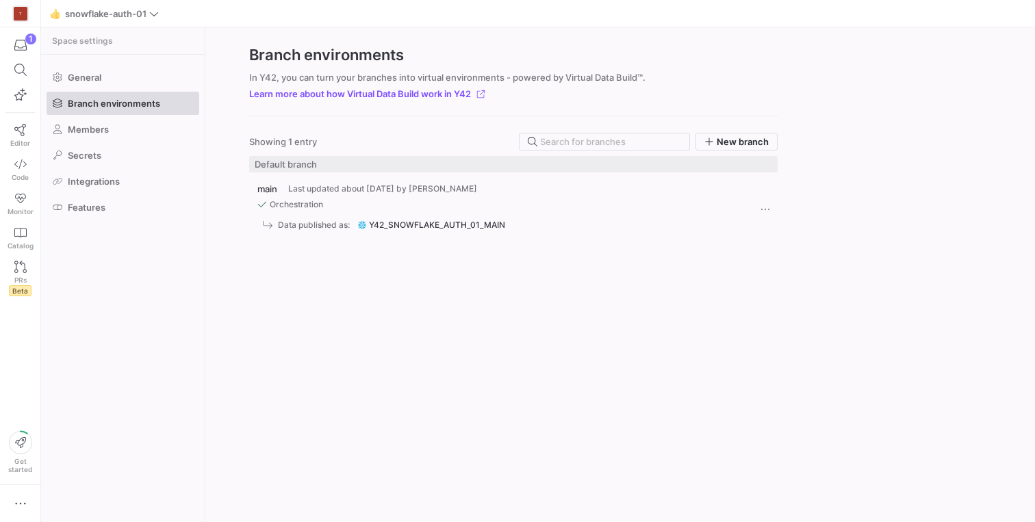
click at [336, 220] on span "Data published as:" at bounding box center [314, 225] width 72 height 10
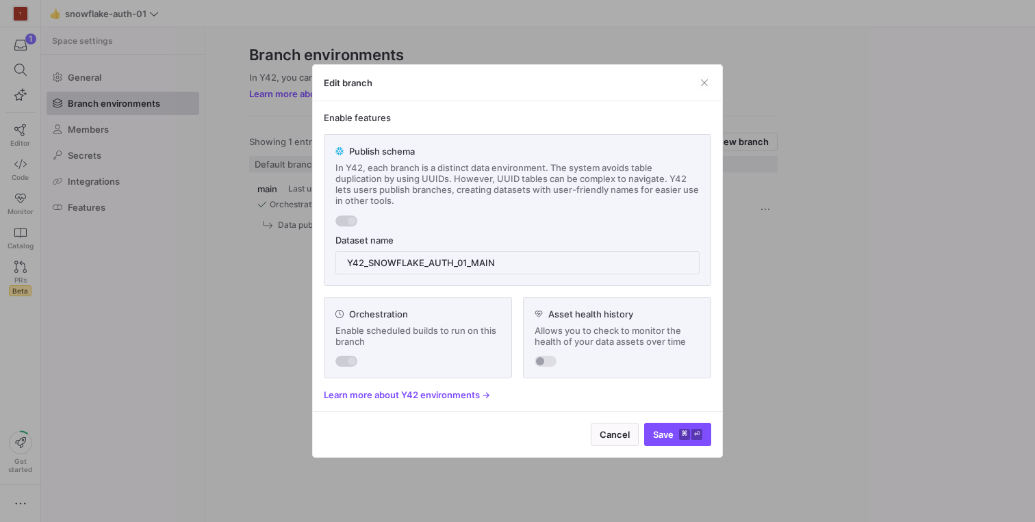
click at [343, 217] on div at bounding box center [347, 221] width 22 height 11
click at [344, 217] on div at bounding box center [347, 221] width 22 height 11
click at [707, 79] on span "button" at bounding box center [705, 83] width 14 height 14
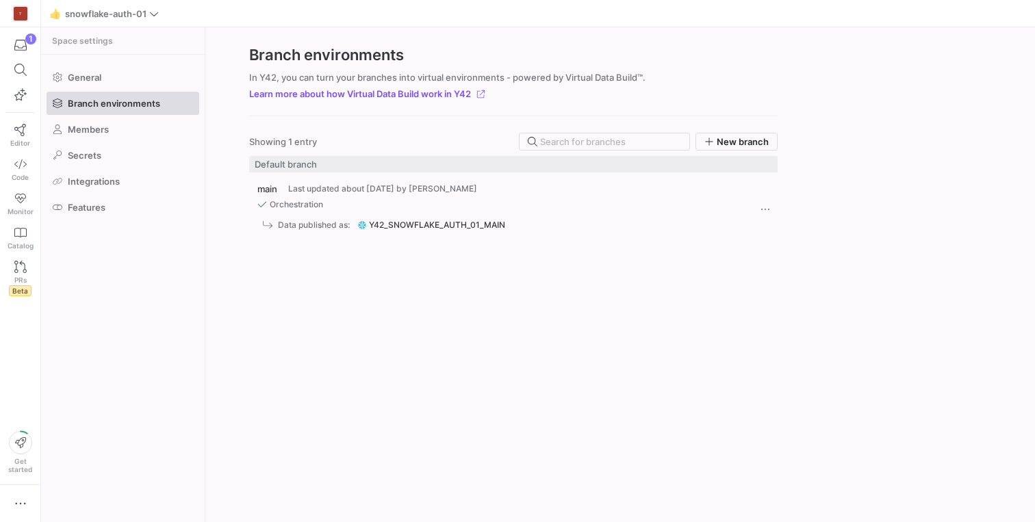
click at [309, 226] on span "Data published as:" at bounding box center [314, 225] width 72 height 10
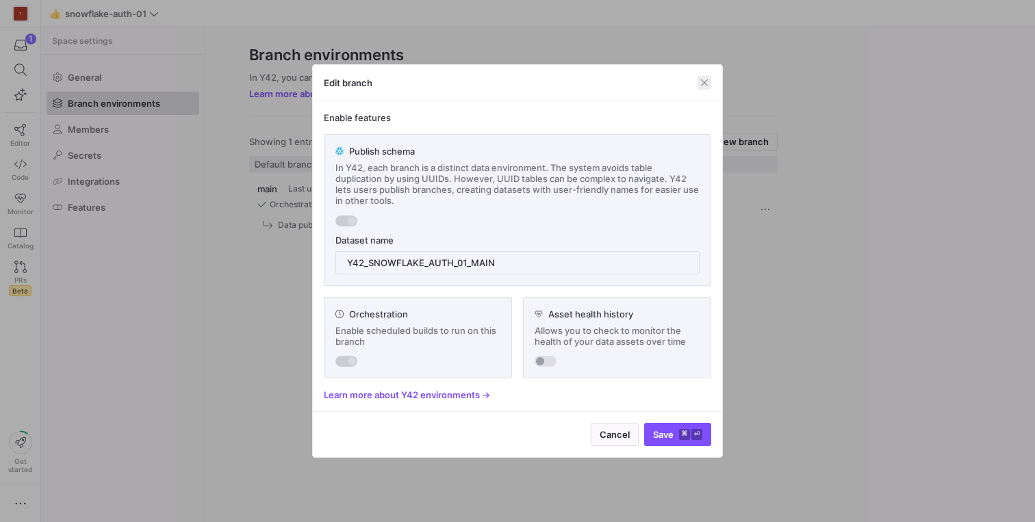
click at [703, 86] on span "button" at bounding box center [705, 83] width 14 height 14
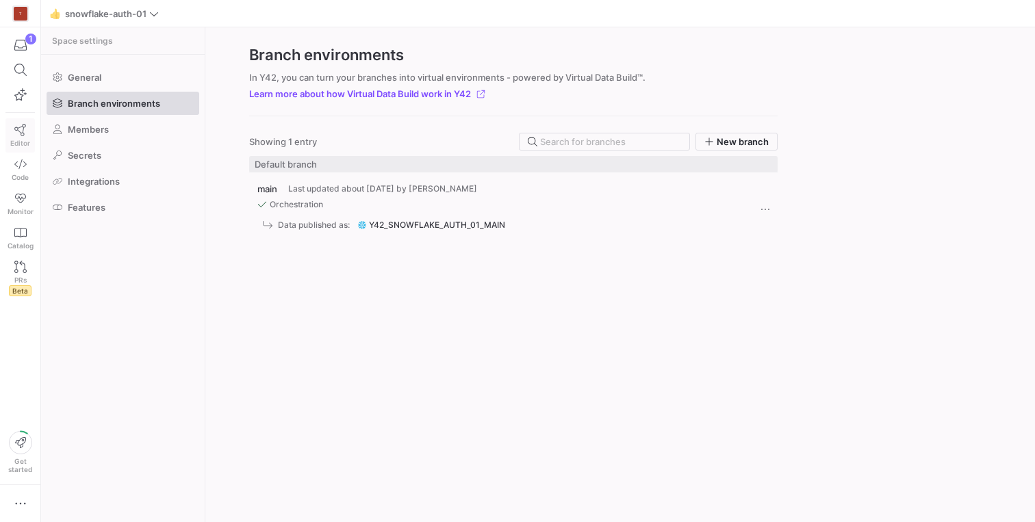
click at [18, 133] on icon at bounding box center [20, 130] width 12 height 12
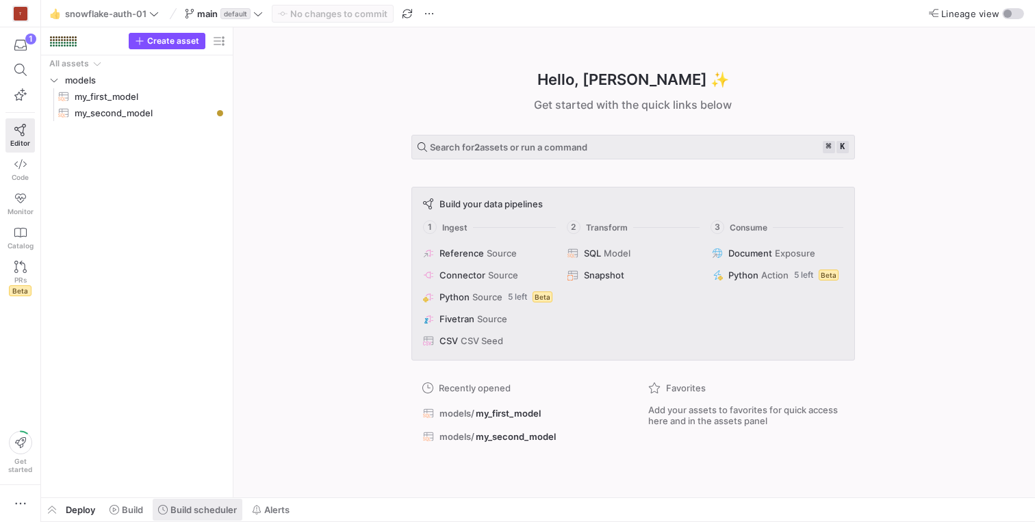
click at [207, 509] on span "Build scheduler" at bounding box center [203, 510] width 66 height 11
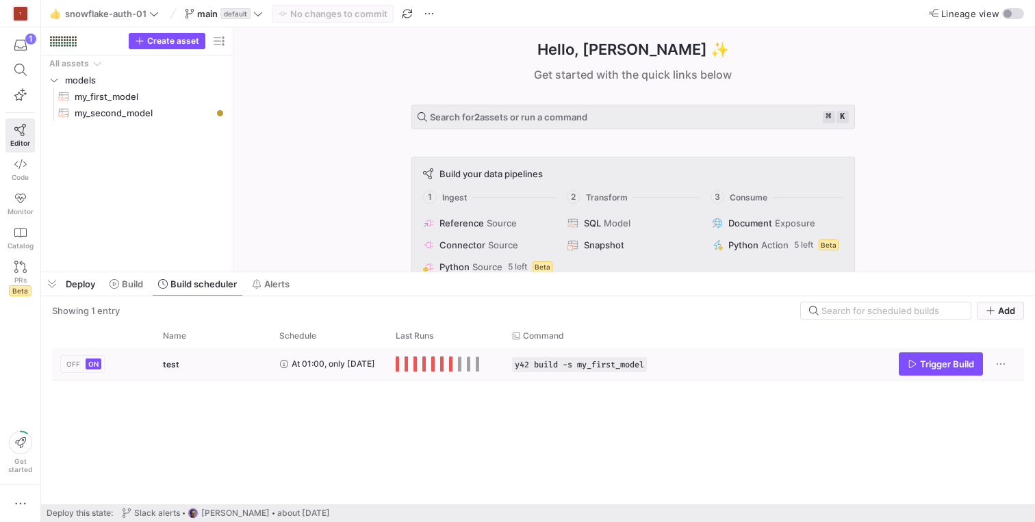
click at [90, 365] on span "ON" at bounding box center [93, 364] width 10 height 8
click at [77, 361] on span "OFF" at bounding box center [73, 364] width 14 height 8
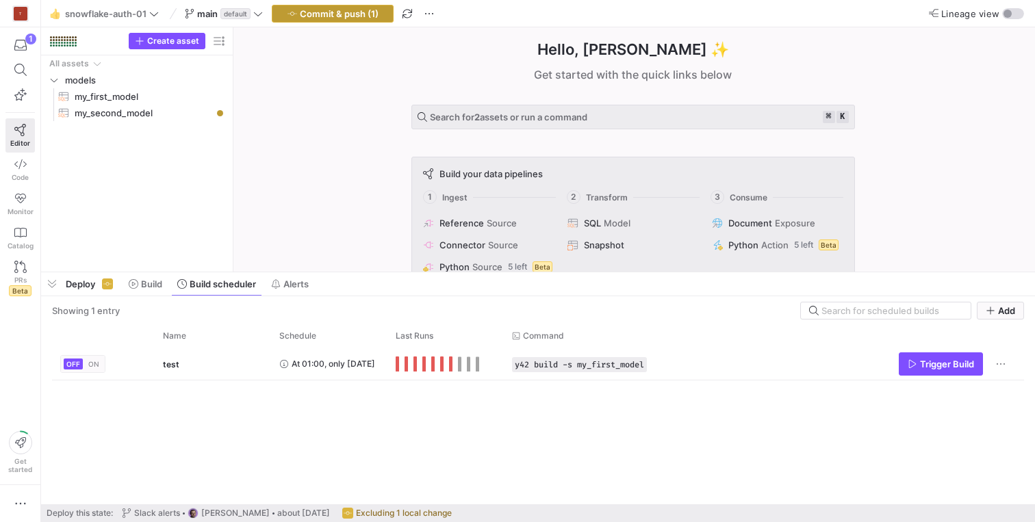
click at [323, 13] on span "Commit & push (1)" at bounding box center [339, 13] width 79 height 11
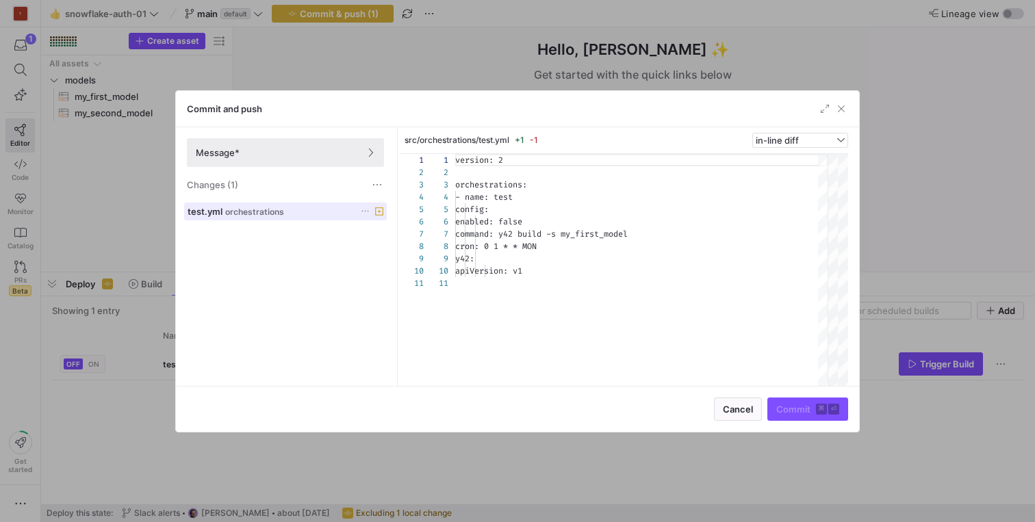
click at [267, 214] on span "orchestrations" at bounding box center [254, 212] width 59 height 10
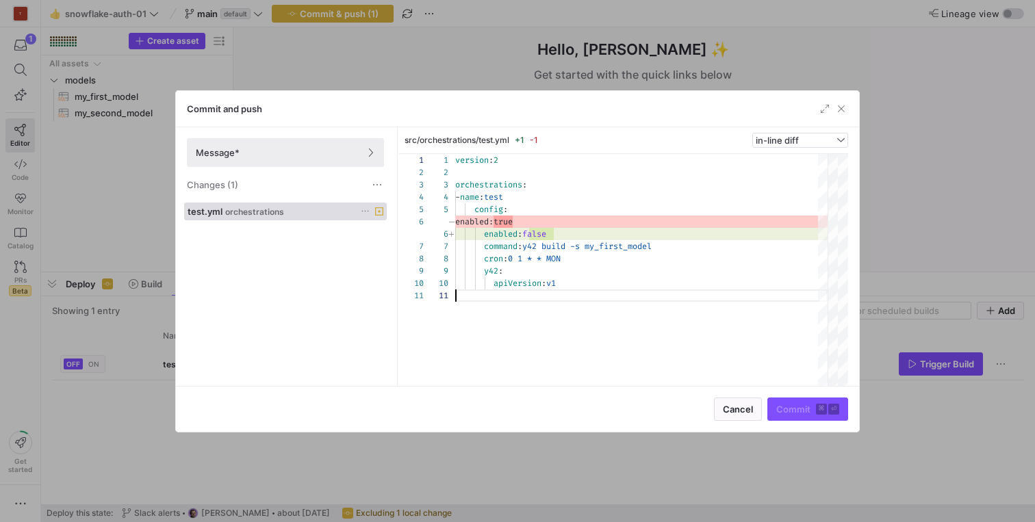
click at [573, 312] on div "version : 2 orchestrations : - name : test config : enabled : false command : y…" at bounding box center [641, 270] width 372 height 232
click at [266, 184] on div "Changes (1)" at bounding box center [285, 185] width 197 height 14
click at [262, 151] on span "Message*" at bounding box center [285, 152] width 179 height 11
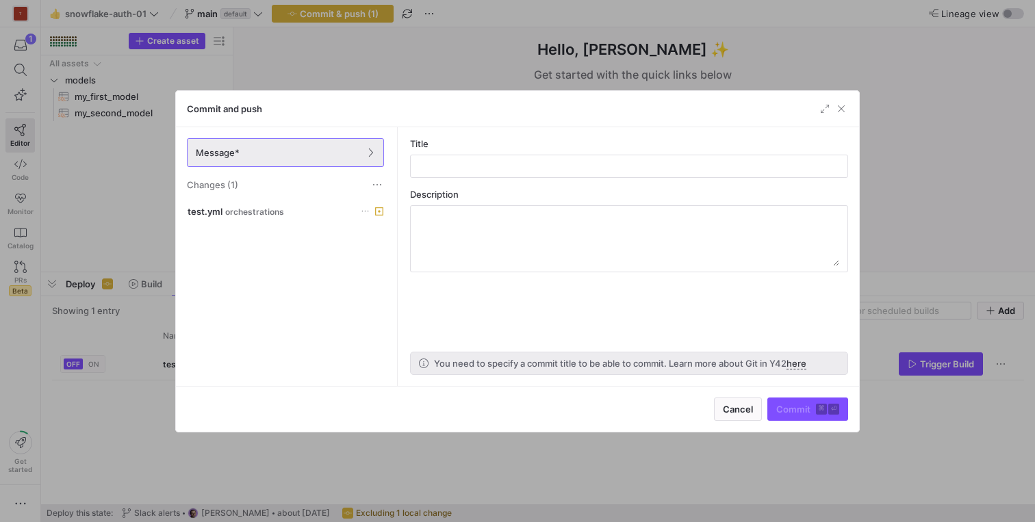
click at [474, 153] on div "Title" at bounding box center [629, 158] width 438 height 40
click at [474, 162] on input "text" at bounding box center [629, 166] width 415 height 11
type input "disable orchestrations"
click at [799, 407] on span "Commit ⌘ ⏎" at bounding box center [807, 409] width 63 height 11
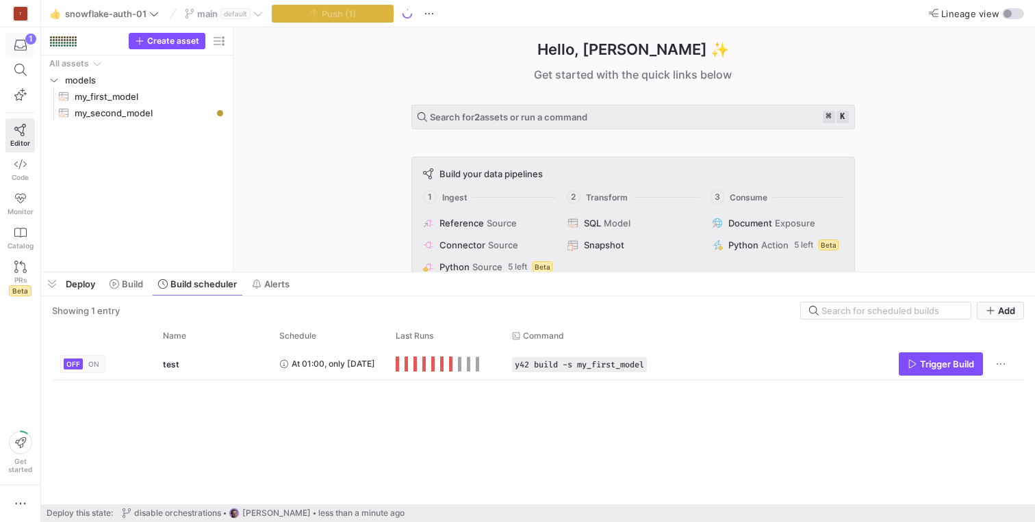
click at [25, 40] on div "1" at bounding box center [30, 39] width 11 height 11
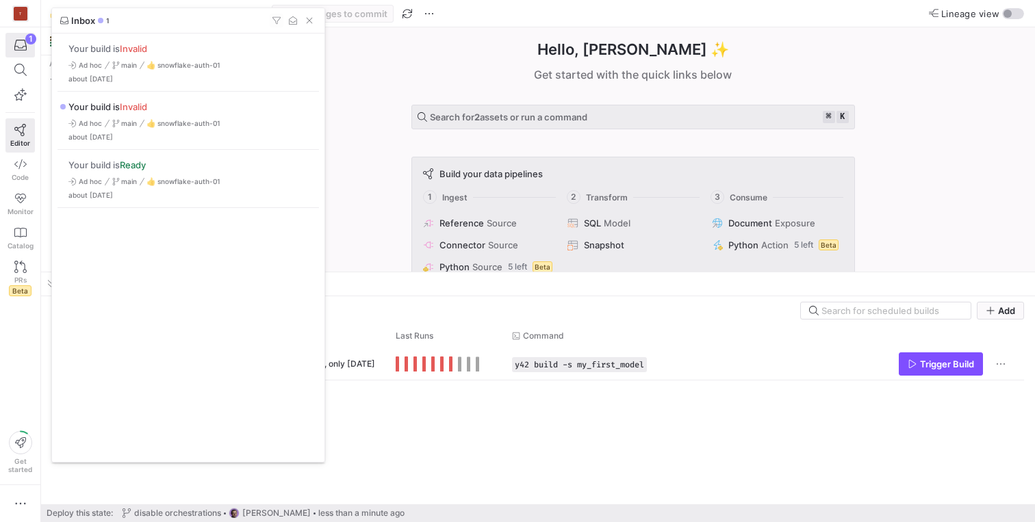
click at [484, 414] on div at bounding box center [517, 261] width 1035 height 522
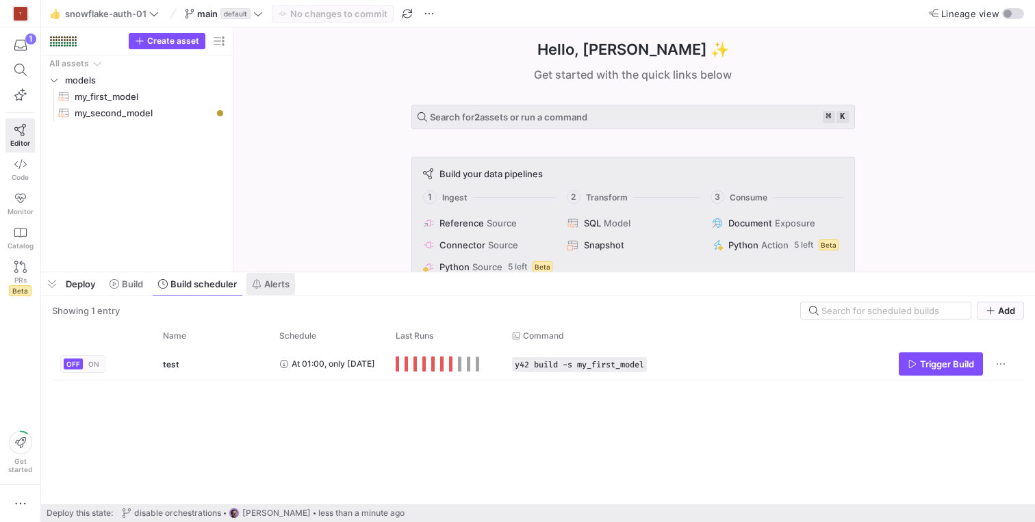
click at [283, 283] on span "Alerts" at bounding box center [276, 284] width 25 height 11
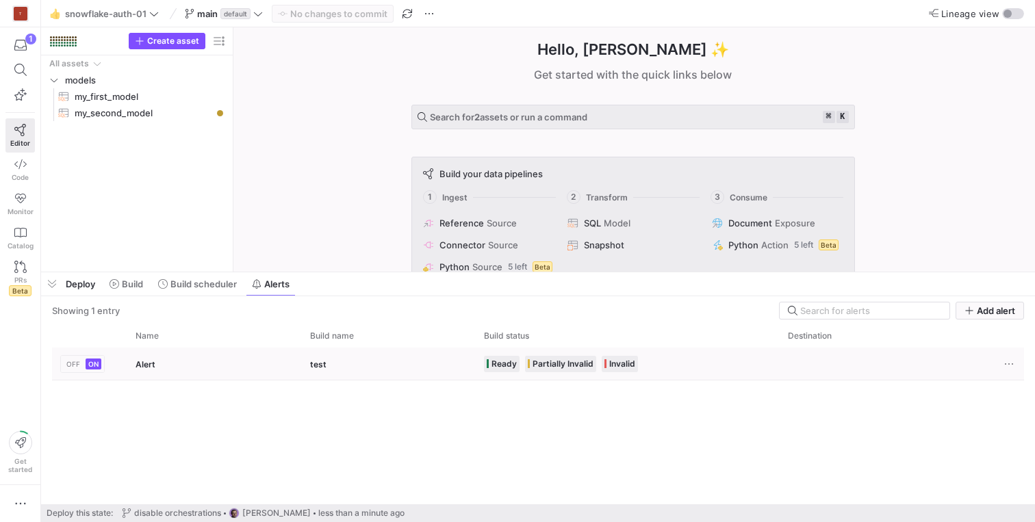
click at [214, 361] on div "Alert" at bounding box center [214, 364] width 175 height 32
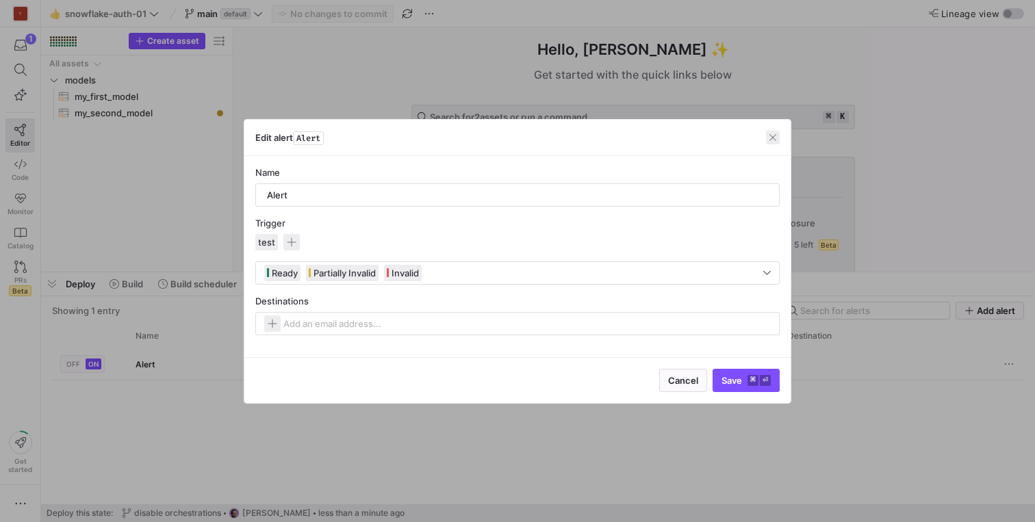
click at [769, 138] on span "button" at bounding box center [773, 138] width 14 height 14
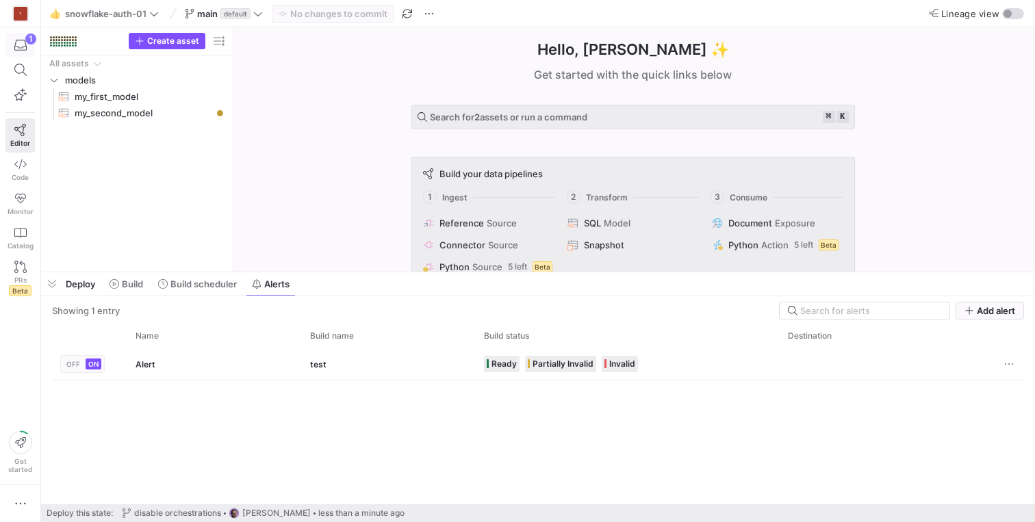
click at [27, 45] on div "button" at bounding box center [20, 45] width 17 height 12
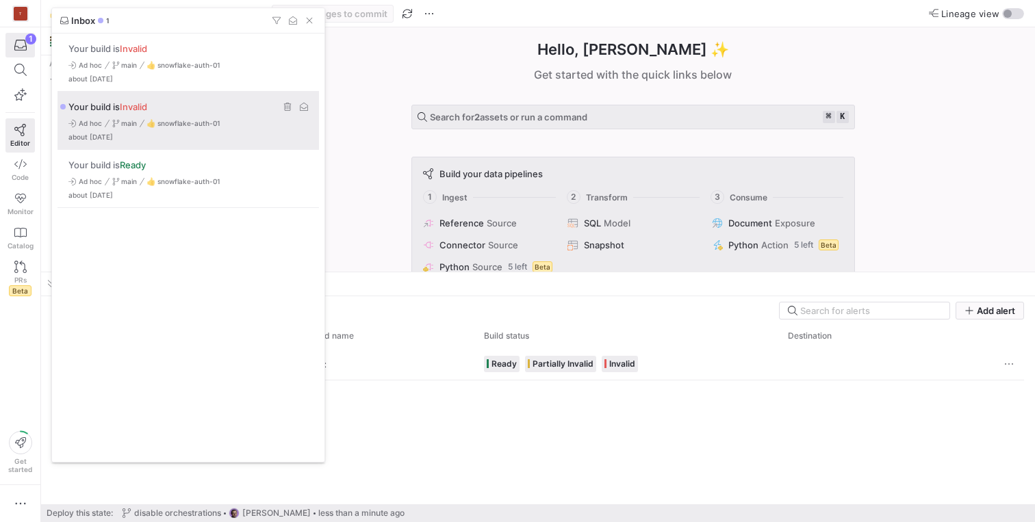
click at [138, 118] on div "Your build is Invalid Ad hoc main 👍 snowflake-auth-01 about 1 month ago" at bounding box center [190, 121] width 264 height 58
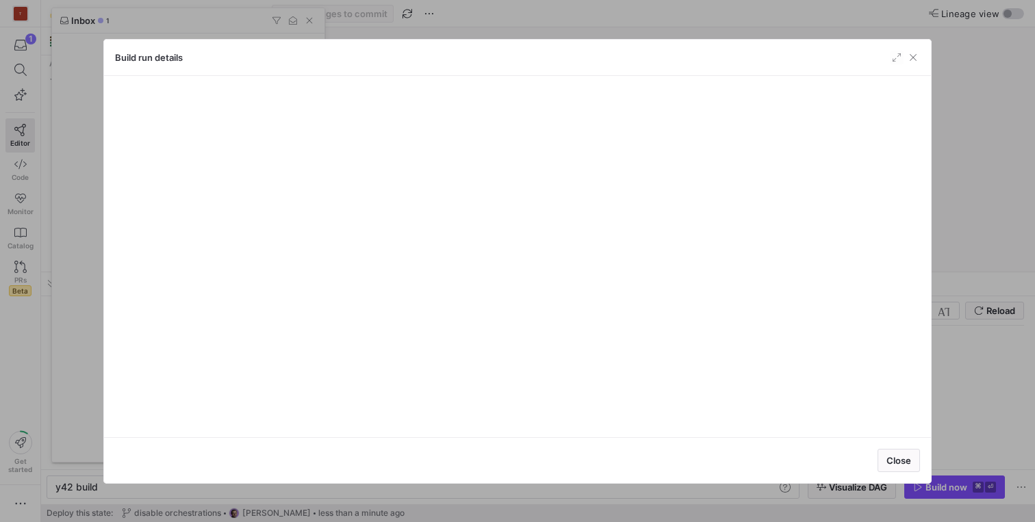
scroll to position [0, 41]
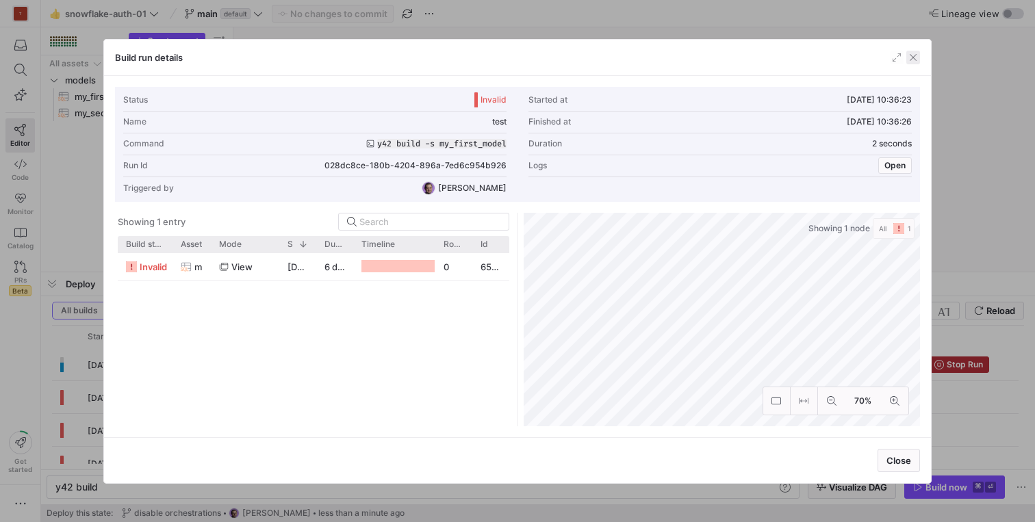
click at [918, 55] on span "button" at bounding box center [914, 58] width 14 height 14
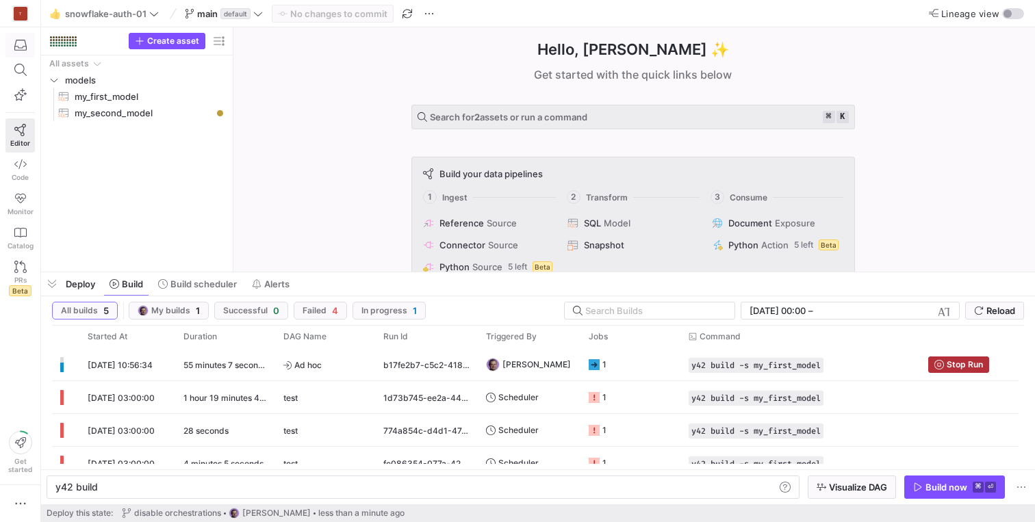
click at [21, 43] on icon "button" at bounding box center [20, 45] width 12 height 12
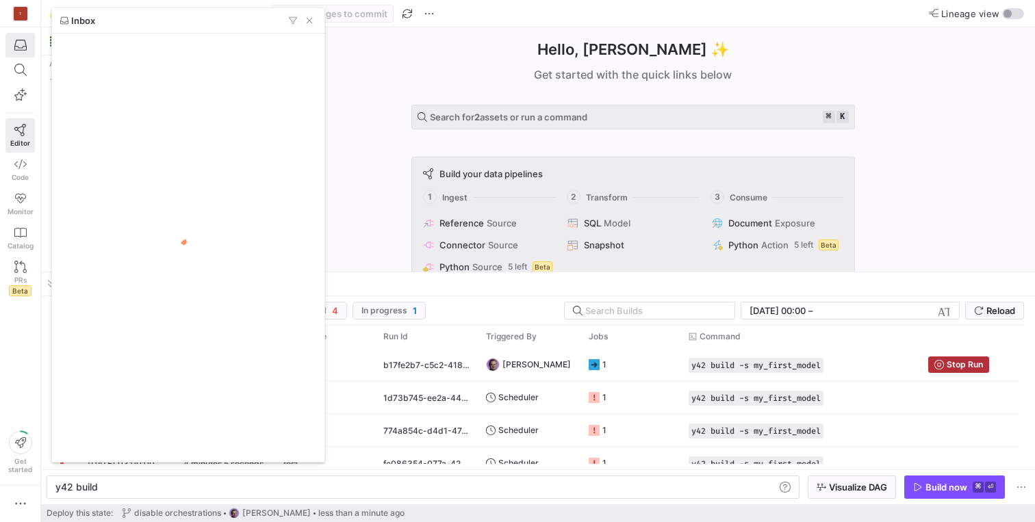
click at [18, 20] on div at bounding box center [517, 261] width 1035 height 522
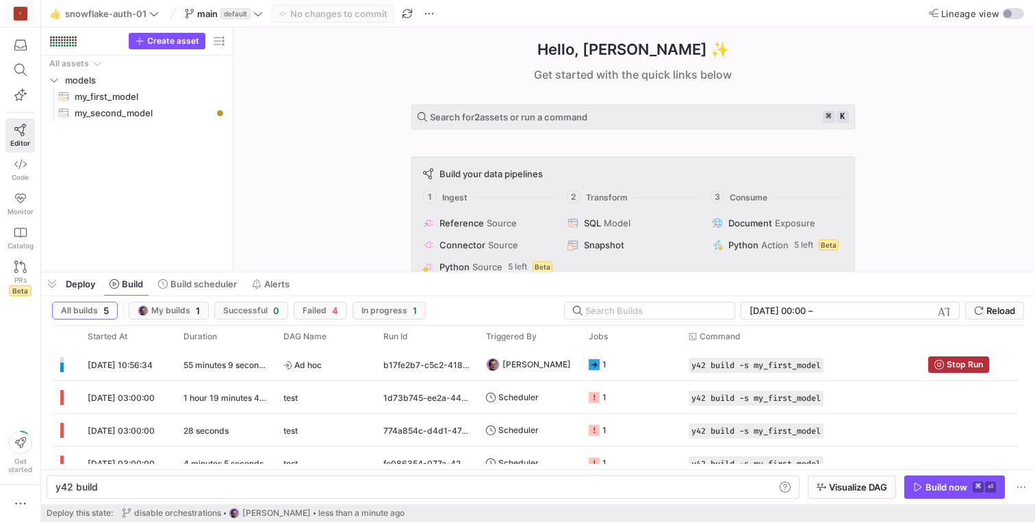
click at [18, 13] on div "T" at bounding box center [21, 14] width 14 height 14
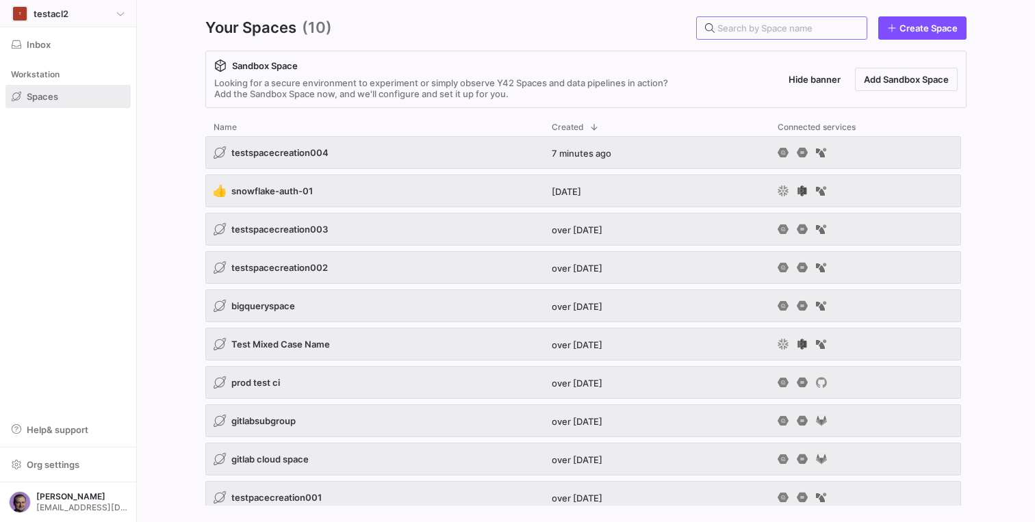
click at [60, 13] on span "testacl2" at bounding box center [51, 13] width 35 height 11
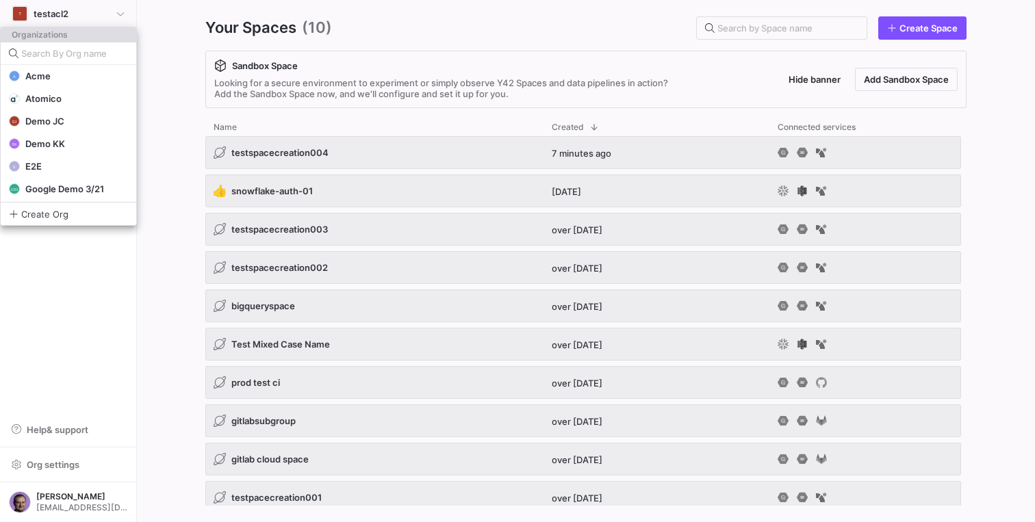
click at [35, 14] on div at bounding box center [517, 261] width 1035 height 522
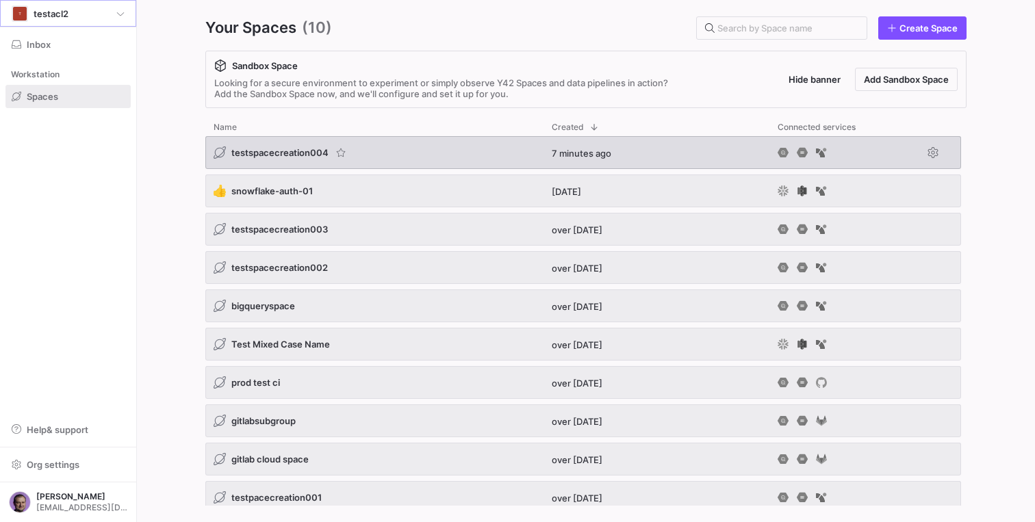
click at [292, 152] on span "testspacecreation004" at bounding box center [279, 152] width 97 height 11
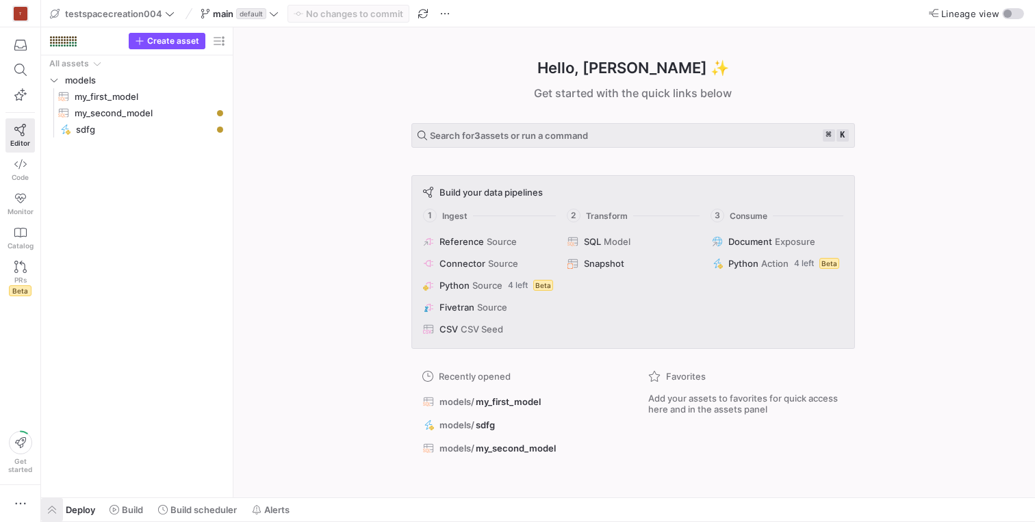
click at [58, 511] on span "button" at bounding box center [52, 509] width 22 height 23
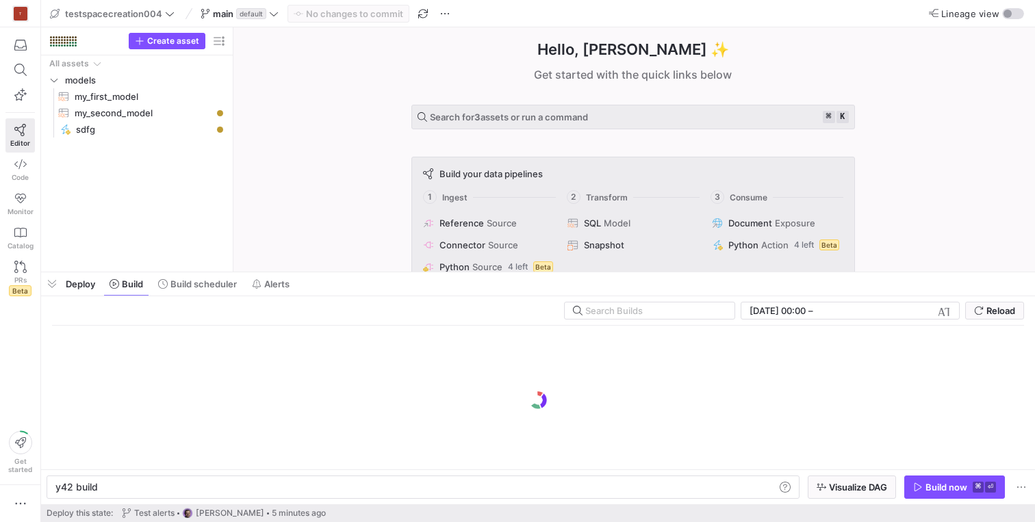
scroll to position [0, 41]
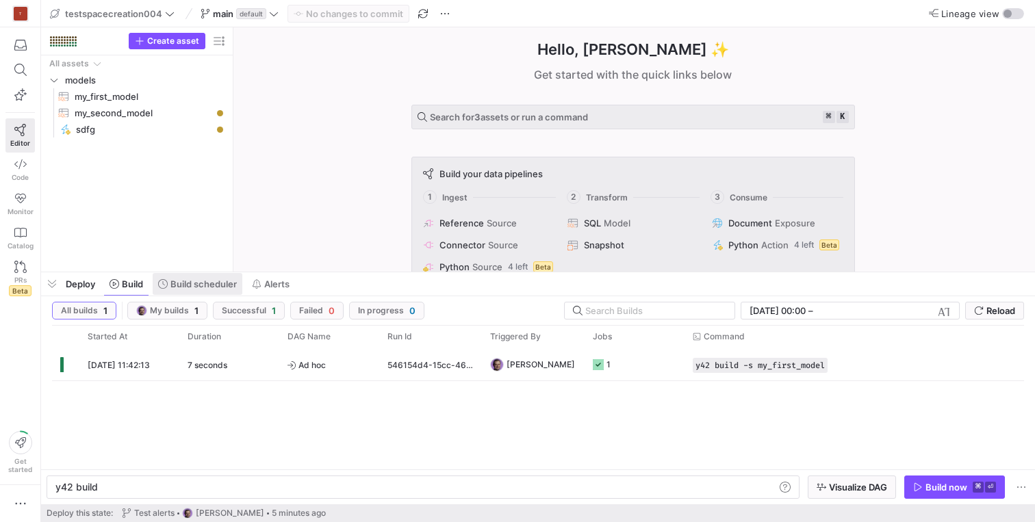
click at [197, 285] on span "Build scheduler" at bounding box center [203, 284] width 66 height 11
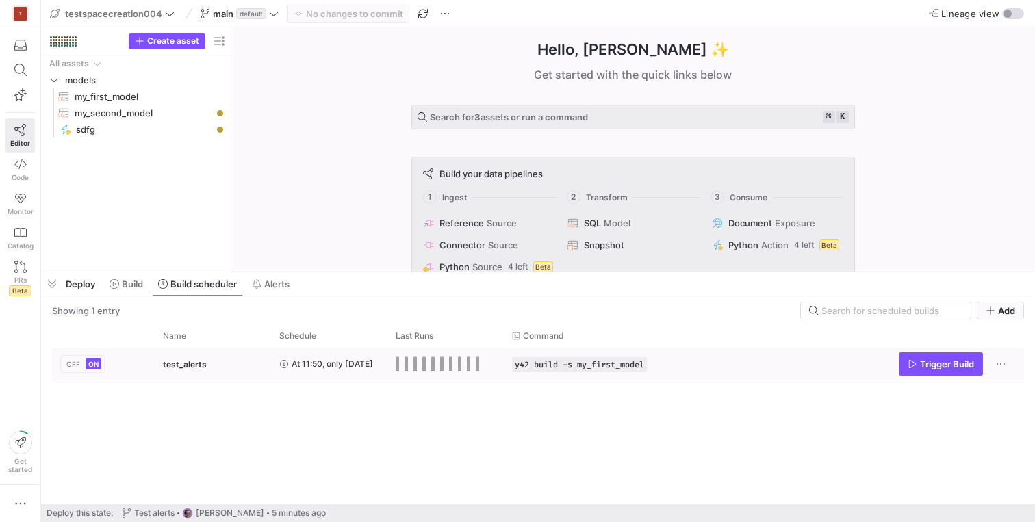
click at [283, 366] on icon "Press SPACE to select this row." at bounding box center [284, 364] width 8 height 8
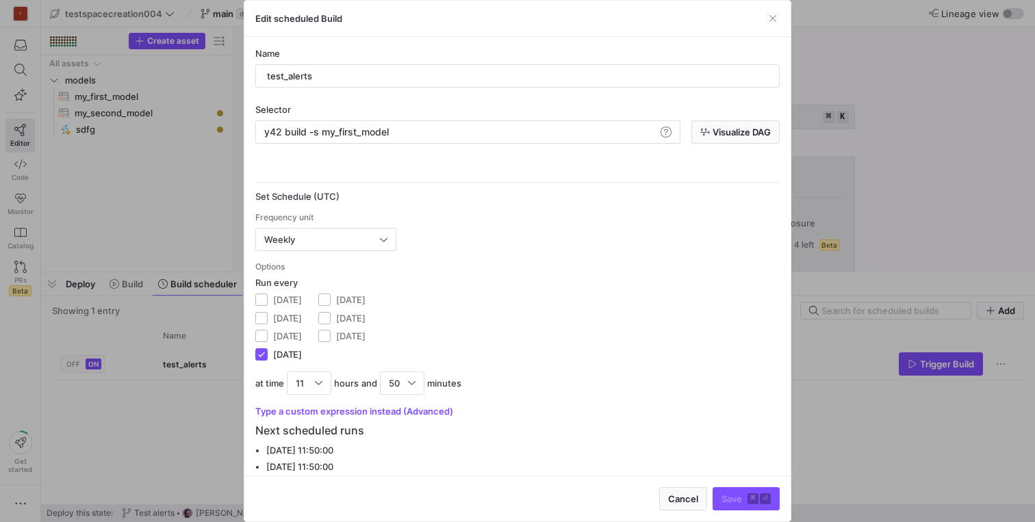
click at [774, 10] on div "Edit scheduled Build" at bounding box center [517, 19] width 546 height 36
click at [774, 16] on span "button" at bounding box center [773, 19] width 14 height 14
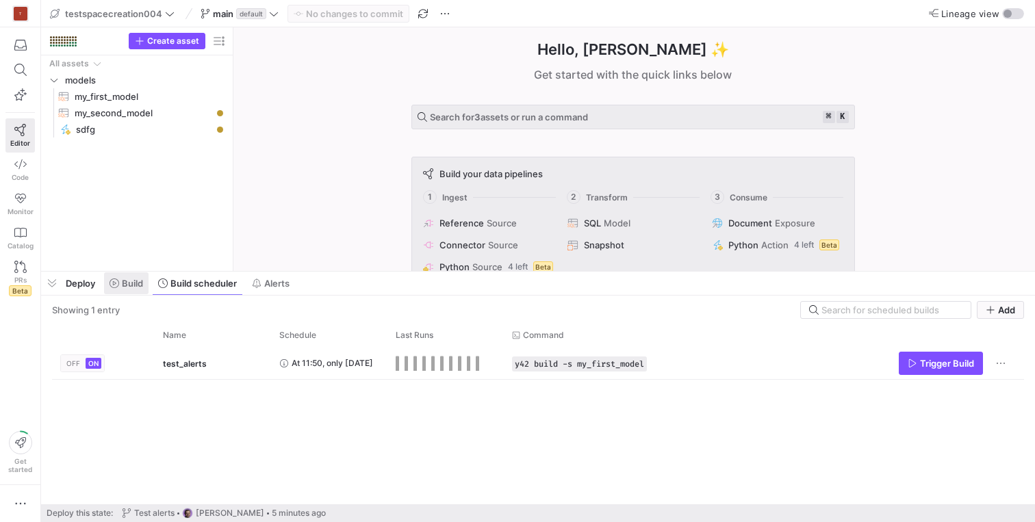
click at [127, 282] on span "Build" at bounding box center [132, 283] width 21 height 11
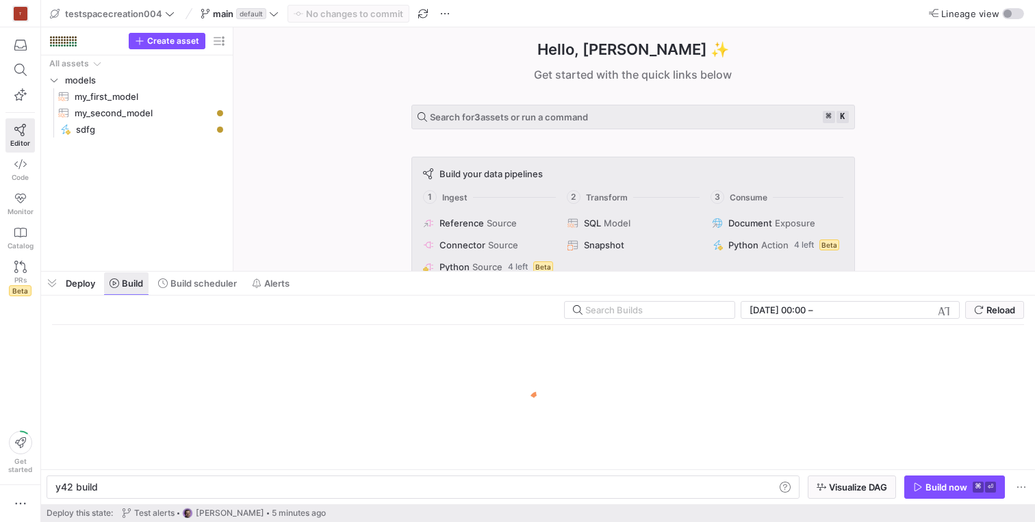
scroll to position [0, 41]
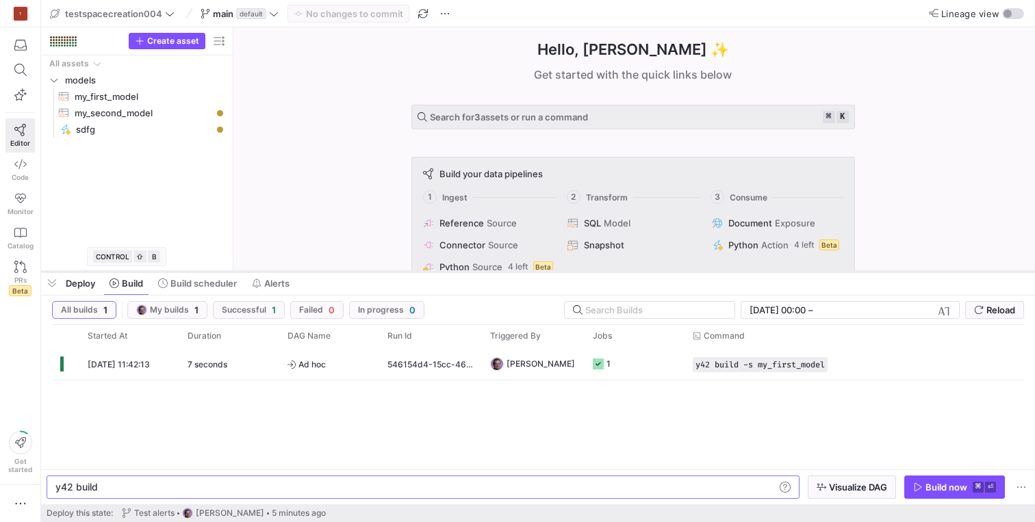
click at [220, 273] on div at bounding box center [538, 271] width 994 height 5
click at [205, 281] on span "Build scheduler" at bounding box center [203, 283] width 66 height 11
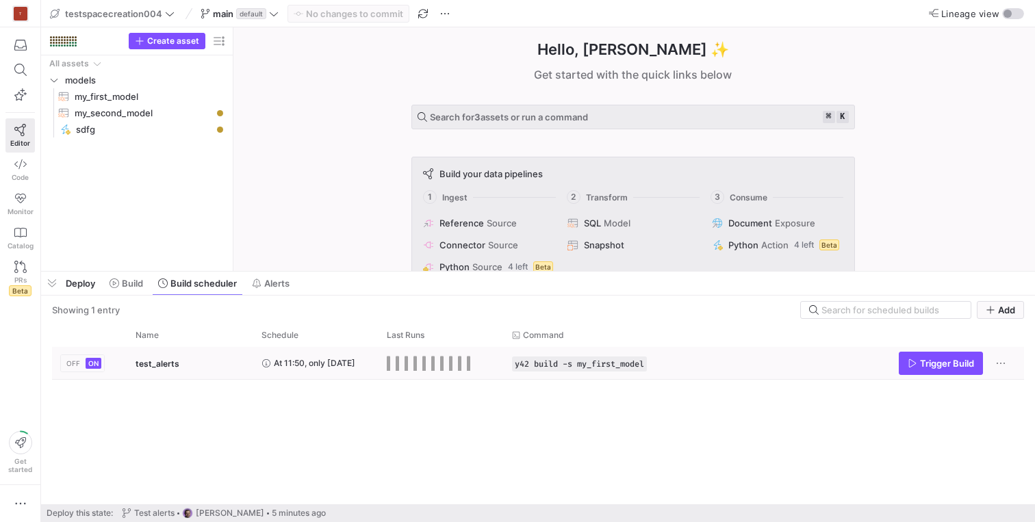
click at [238, 363] on div "test_alerts" at bounding box center [191, 364] width 110 height 32
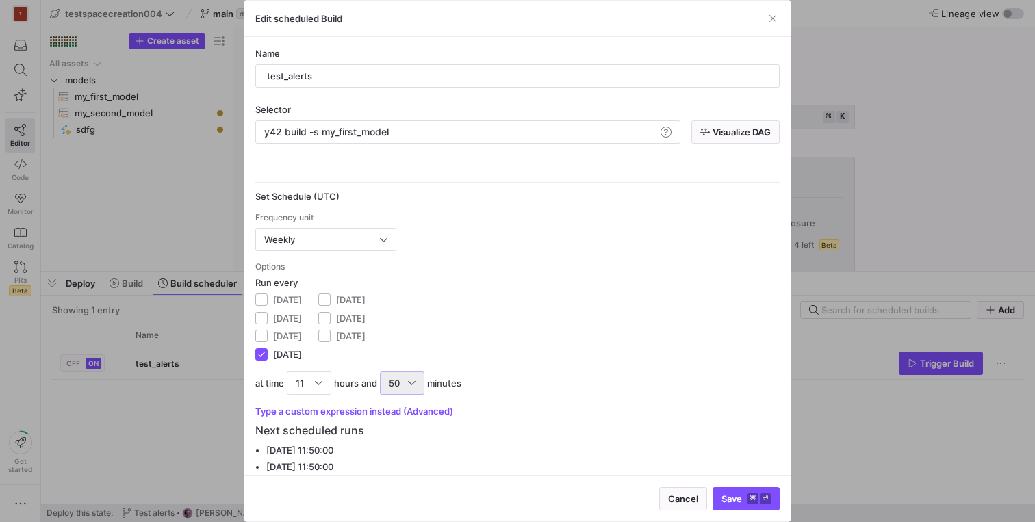
click at [410, 379] on div at bounding box center [412, 383] width 8 height 11
click at [400, 357] on span "55" at bounding box center [403, 361] width 32 height 11
click at [742, 497] on span "Save ⌘ ⏎" at bounding box center [746, 499] width 49 height 11
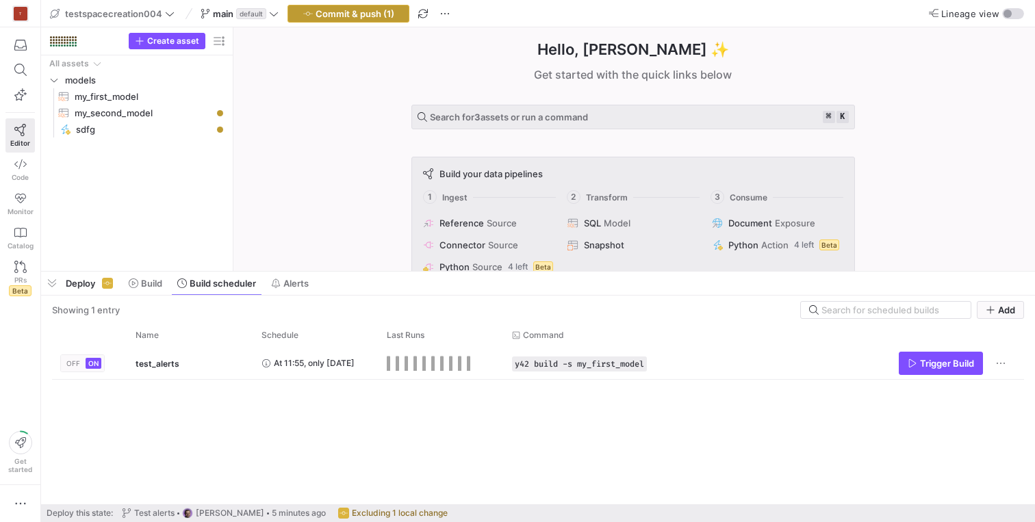
click at [370, 14] on span "Commit & push (1)" at bounding box center [355, 13] width 79 height 11
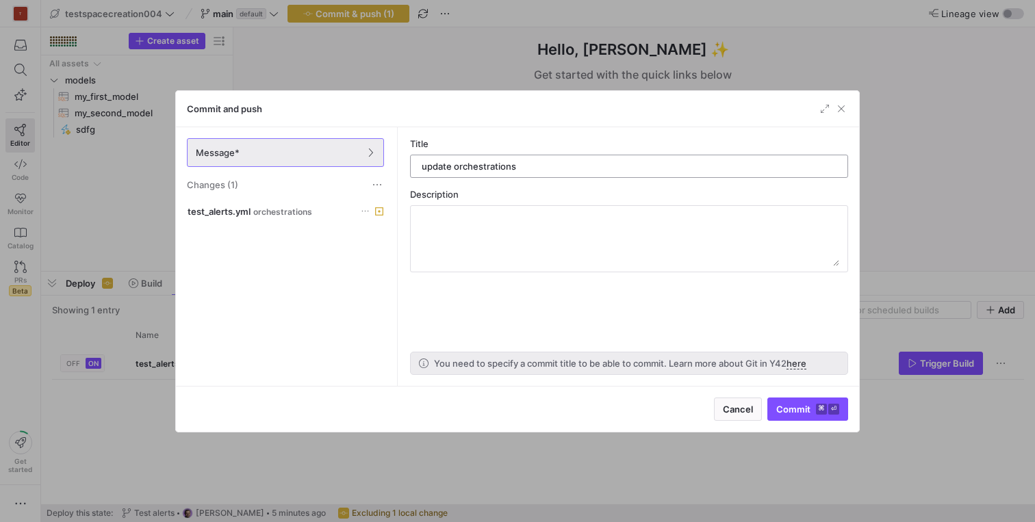
click at [481, 166] on input "update orchestrations" at bounding box center [629, 166] width 415 height 11
type input "update schedule"
click at [809, 410] on span "Commit ⌘ ⏎" at bounding box center [807, 409] width 63 height 11
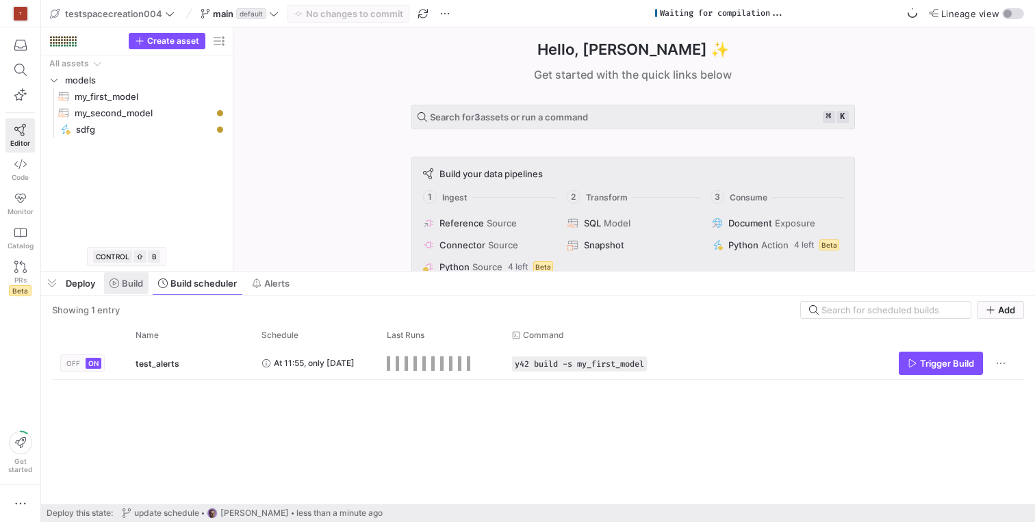
click at [127, 287] on span "Build" at bounding box center [132, 283] width 21 height 11
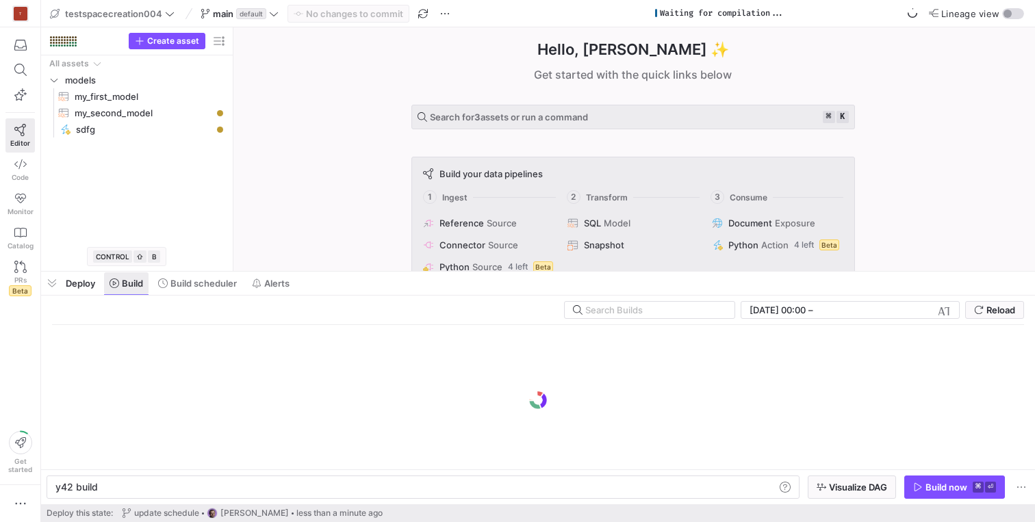
scroll to position [0, 41]
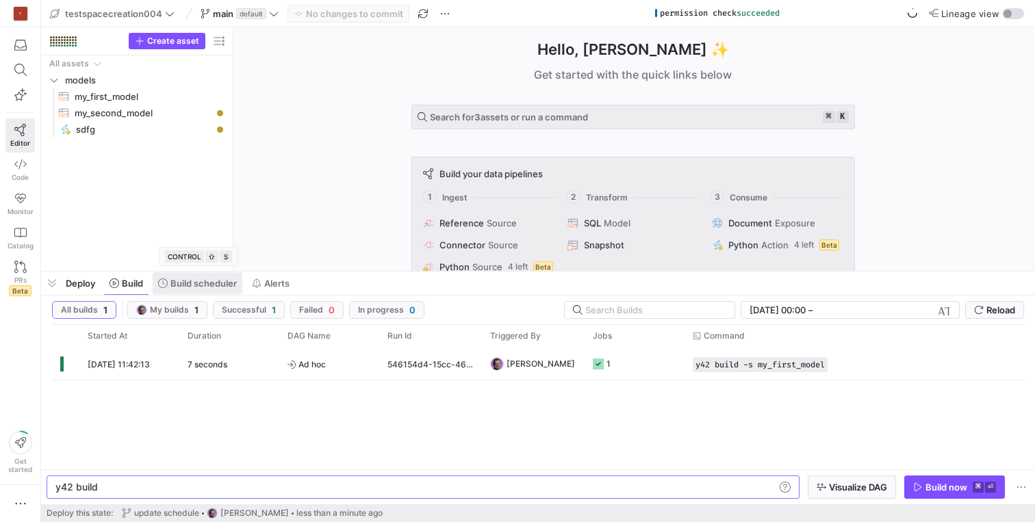
click at [199, 287] on span "Build scheduler" at bounding box center [203, 283] width 66 height 11
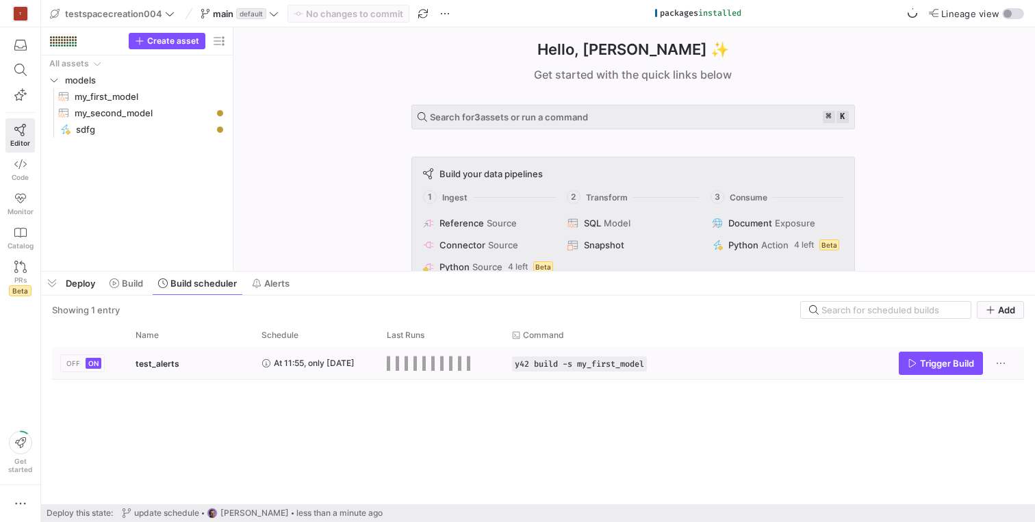
click at [225, 370] on div "test_alerts" at bounding box center [191, 364] width 110 height 32
click at [137, 284] on span "Build" at bounding box center [132, 283] width 21 height 11
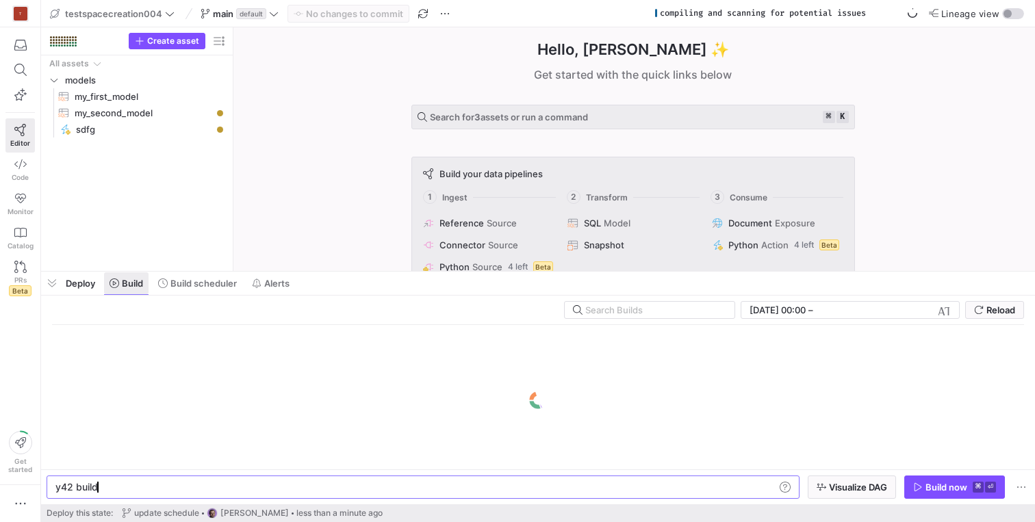
scroll to position [0, 41]
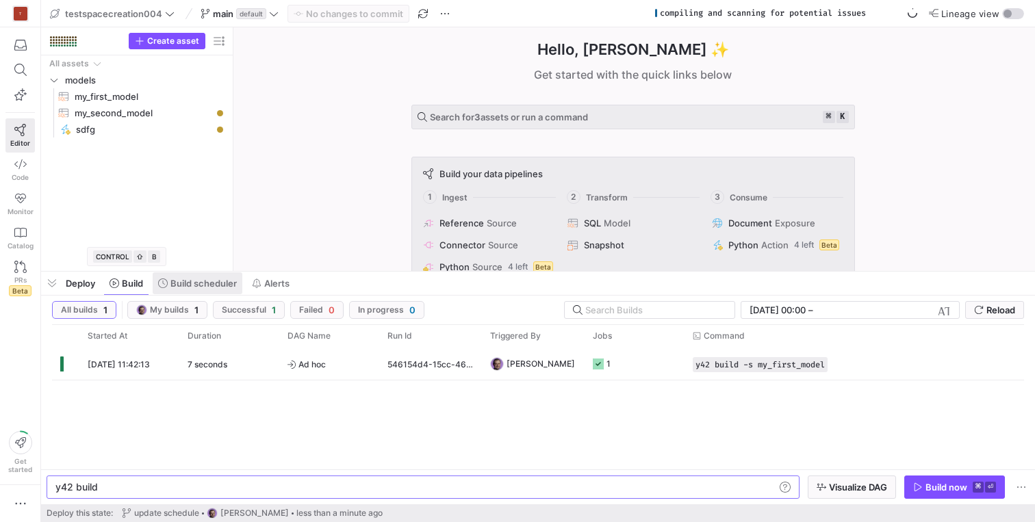
click at [201, 280] on span "Build scheduler" at bounding box center [203, 283] width 66 height 11
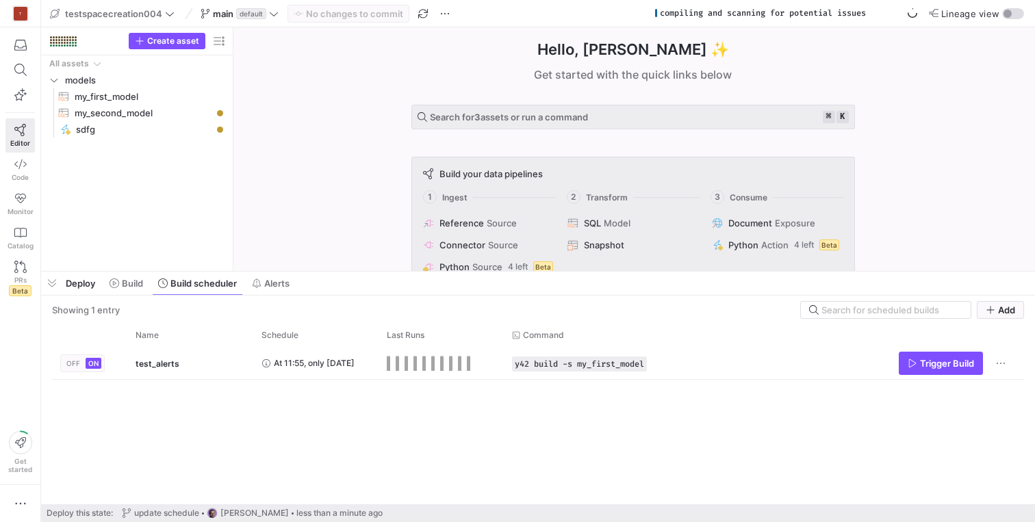
click at [691, 18] on y42-git-push-compilation-status "compiling and scanning for potential issues" at bounding box center [787, 13] width 274 height 11
click at [265, 18] on span at bounding box center [240, 13] width 84 height 16
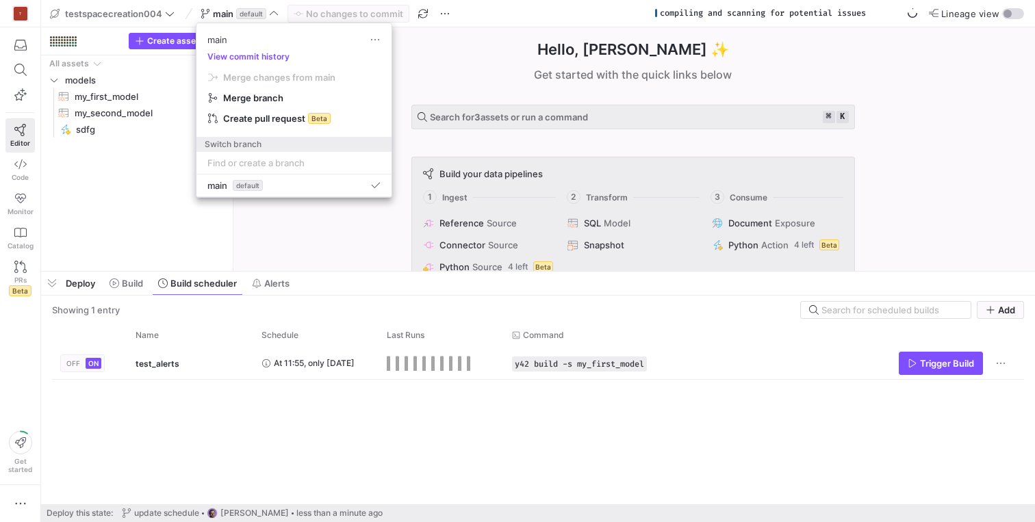
click at [139, 244] on div at bounding box center [517, 261] width 1035 height 522
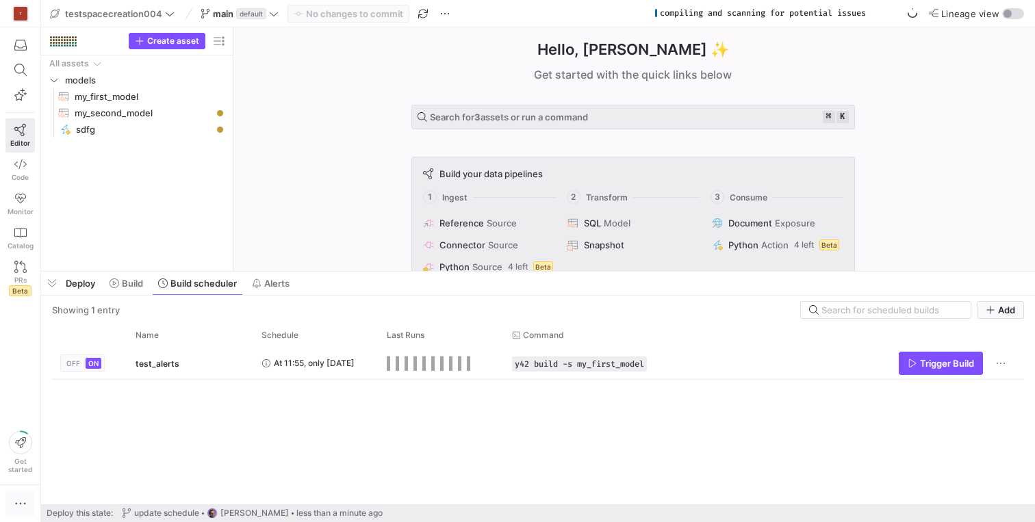
click at [18, 511] on span "button" at bounding box center [20, 504] width 28 height 25
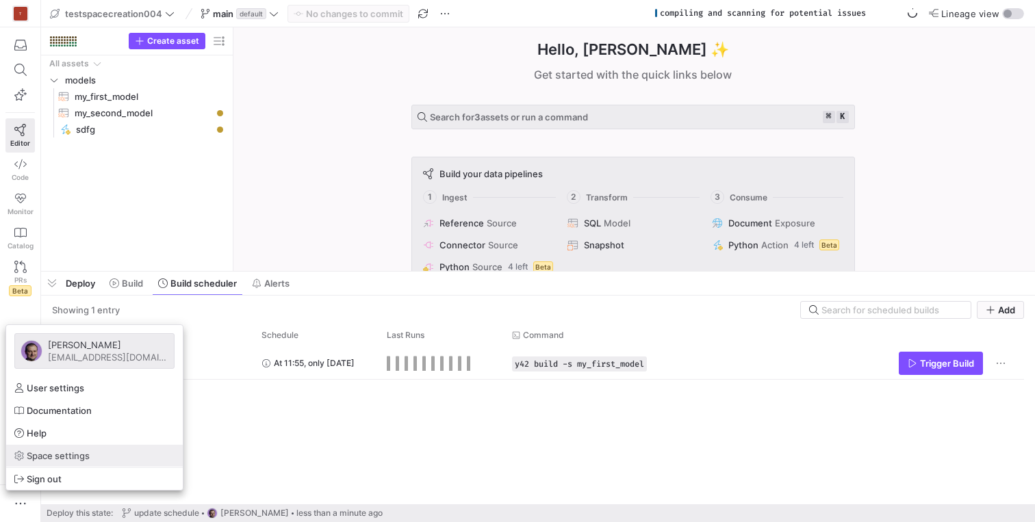
click at [56, 457] on span "Space settings" at bounding box center [58, 456] width 63 height 11
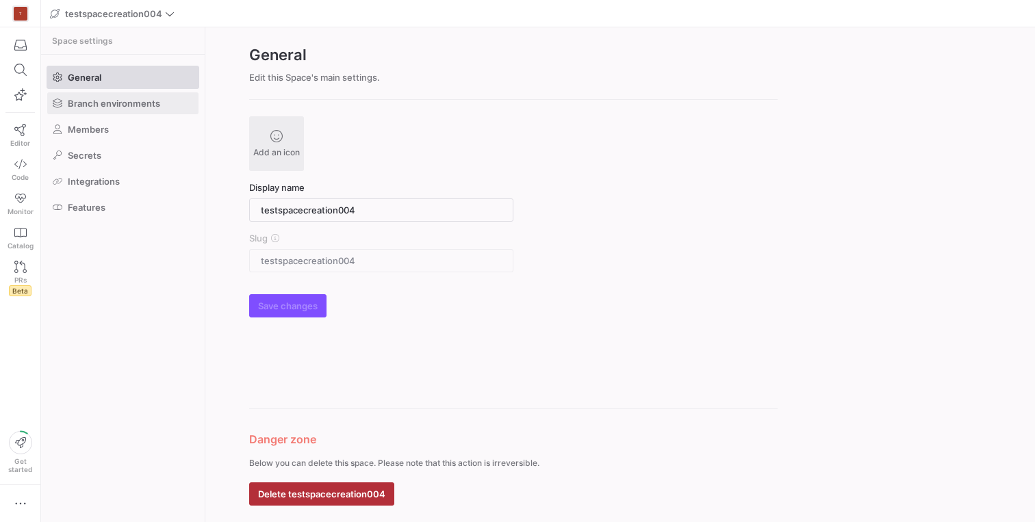
click at [127, 108] on span "Branch environments" at bounding box center [114, 103] width 92 height 11
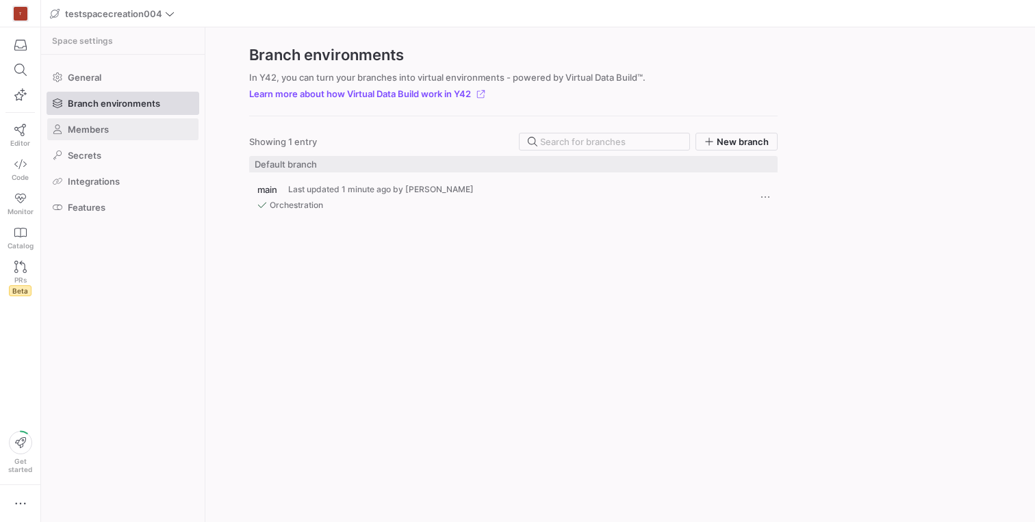
click at [107, 118] on link "Members" at bounding box center [123, 129] width 153 height 23
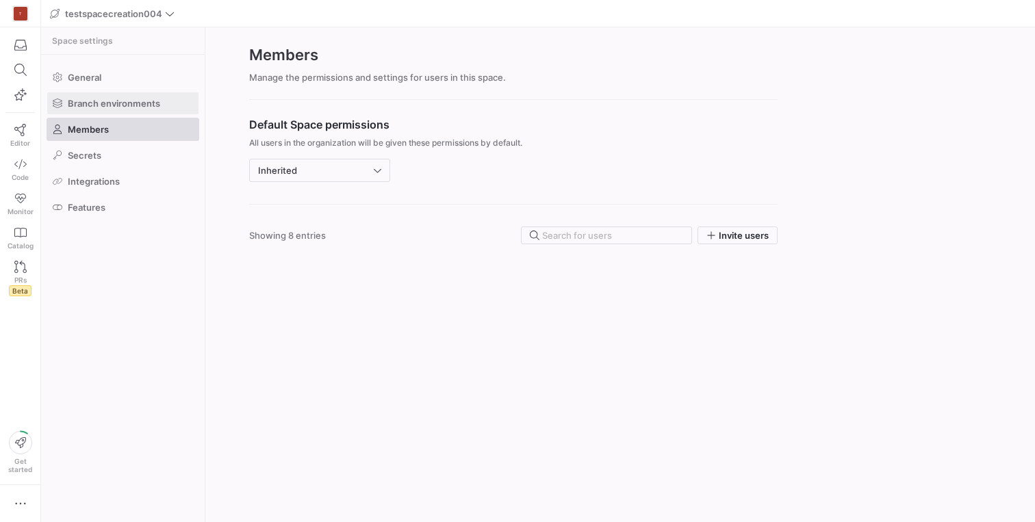
click at [108, 106] on span "Branch environments" at bounding box center [114, 103] width 92 height 11
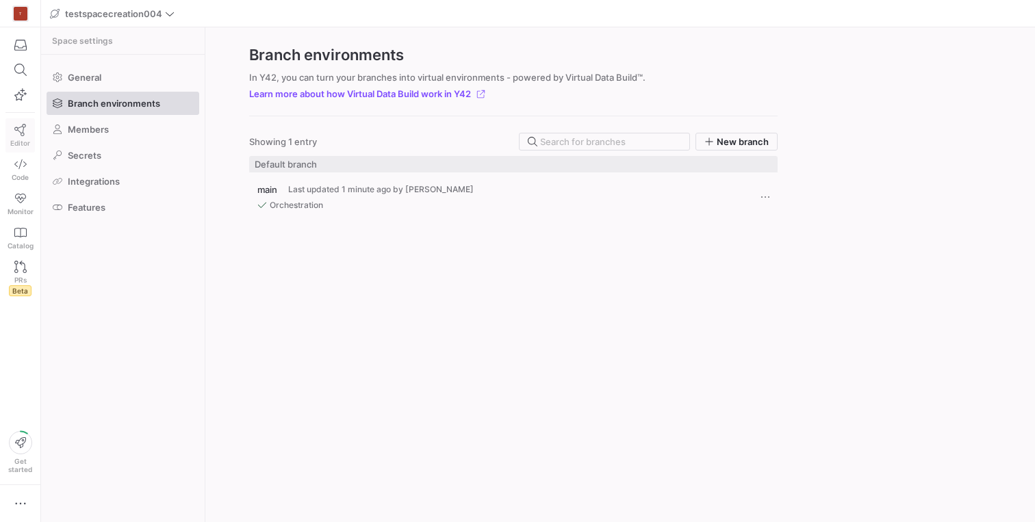
click at [21, 123] on link "Editor" at bounding box center [19, 135] width 29 height 34
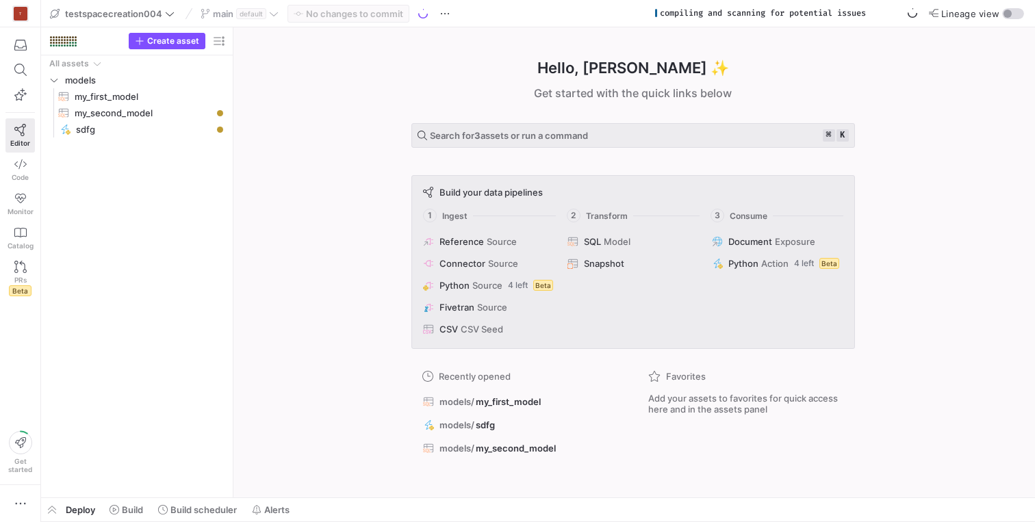
click at [705, 14] on div "compiling and scanning for potential issues" at bounding box center [763, 13] width 206 height 10
click at [49, 507] on span "button" at bounding box center [52, 509] width 22 height 23
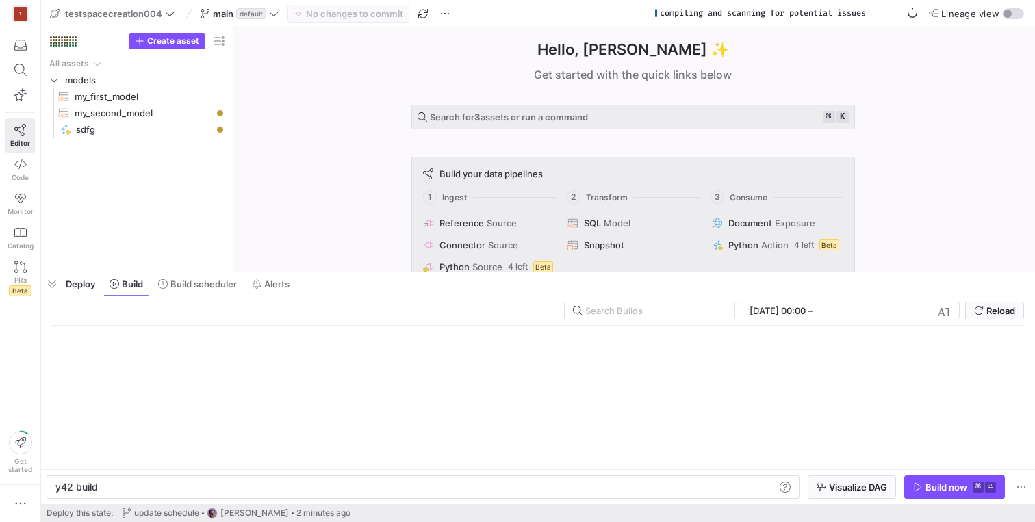
scroll to position [0, 41]
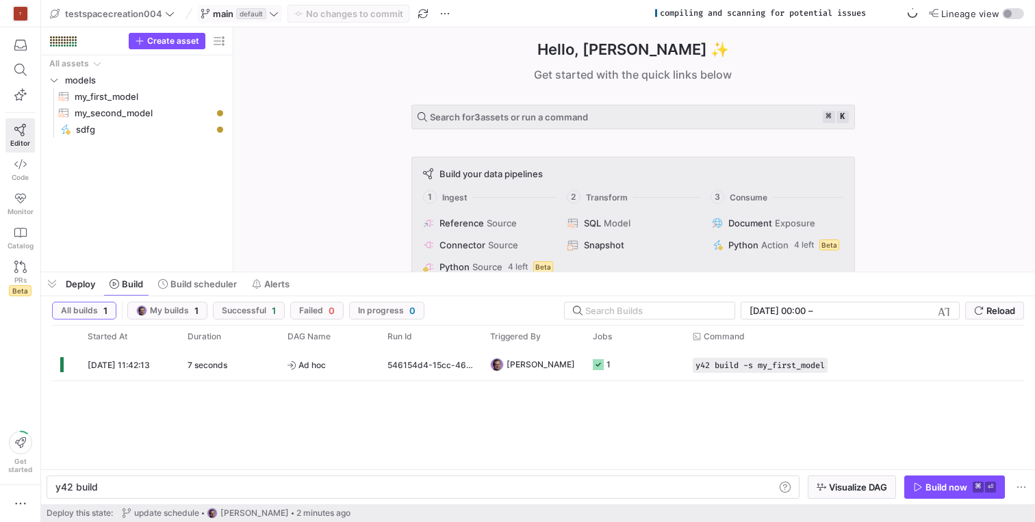
click at [273, 11] on icon at bounding box center [274, 14] width 10 height 10
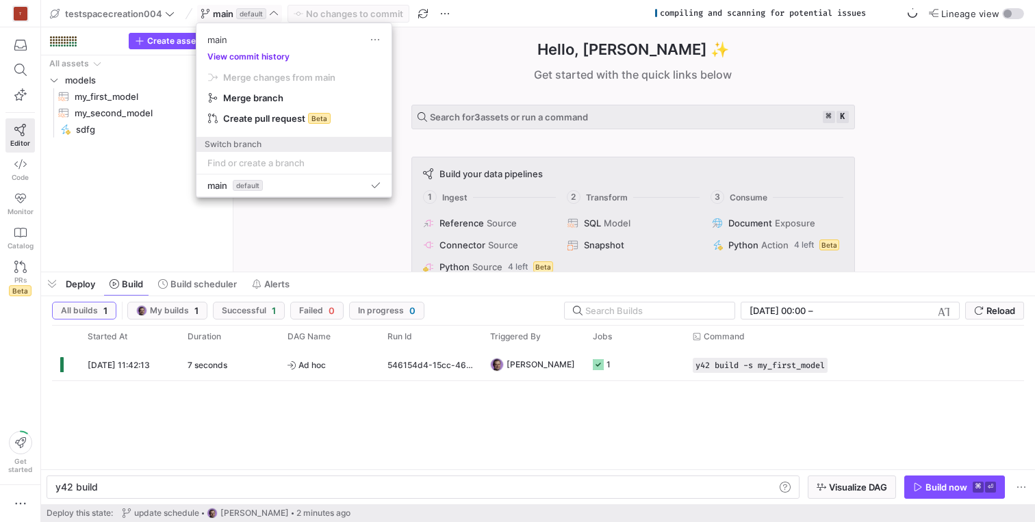
click at [265, 53] on button "View commit history" at bounding box center [249, 57] width 104 height 10
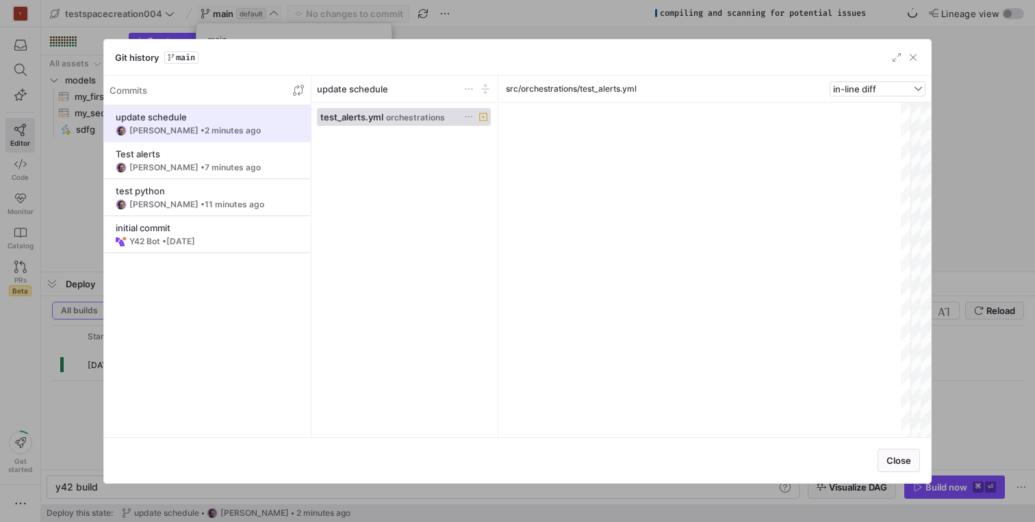
scroll to position [99, 0]
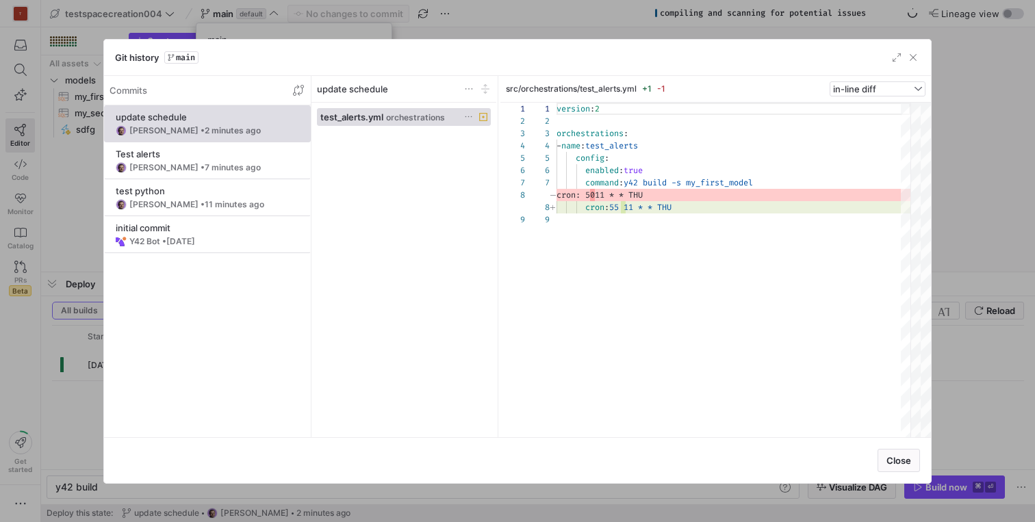
scroll to position [99, 0]
click at [916, 56] on span "button" at bounding box center [914, 58] width 14 height 14
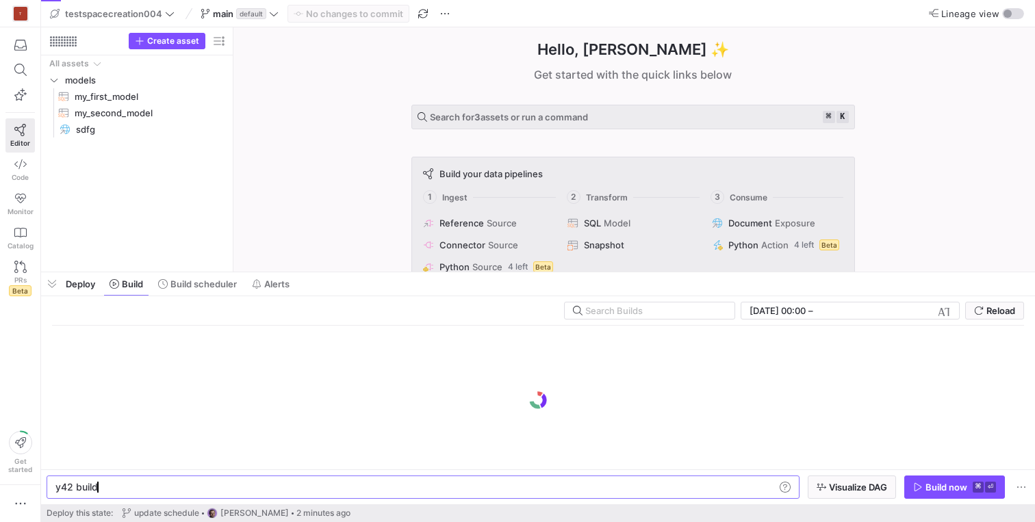
scroll to position [0, 41]
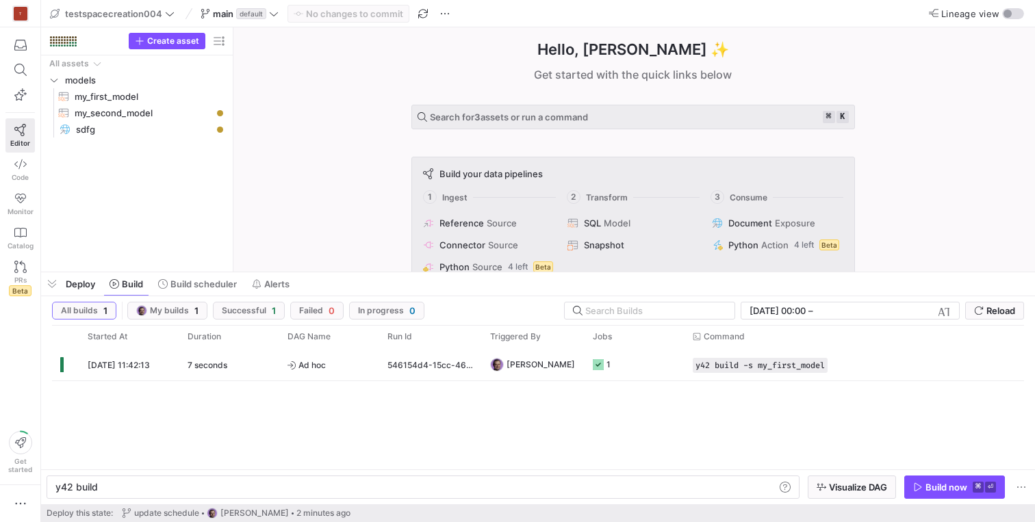
click at [314, 229] on div "Hello, Aliaksei ✨ Get started with the quick links below Search for 3 assets or…" at bounding box center [633, 149] width 788 height 244
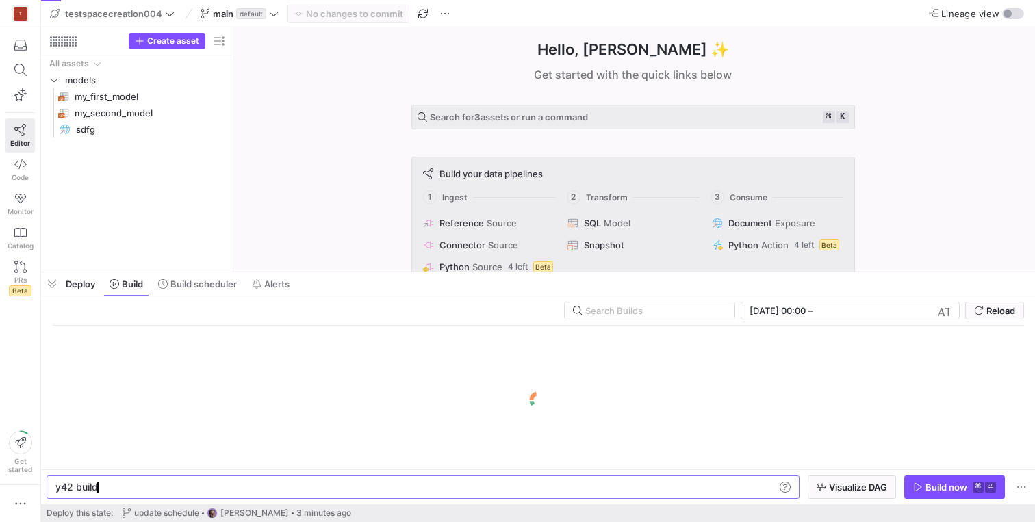
scroll to position [0, 41]
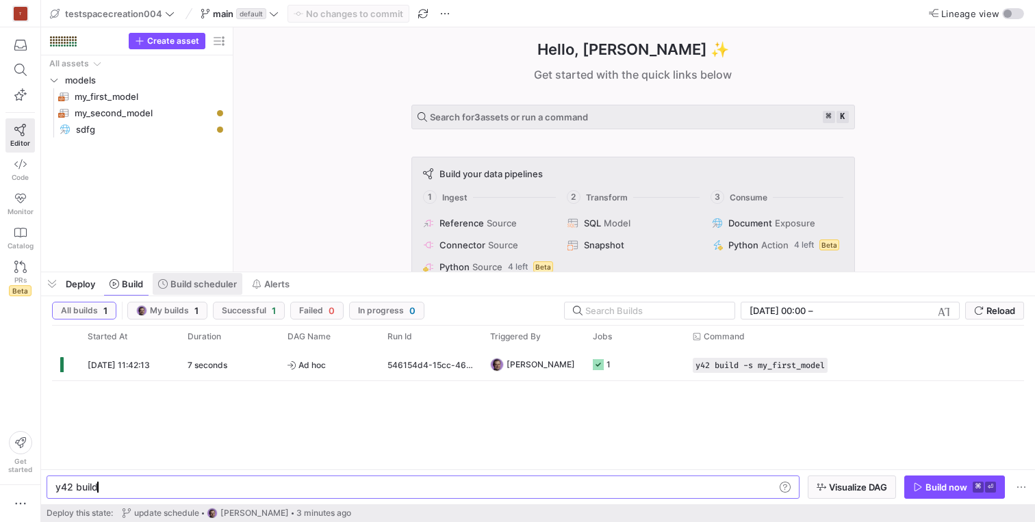
click at [203, 288] on span "Build scheduler" at bounding box center [203, 284] width 66 height 11
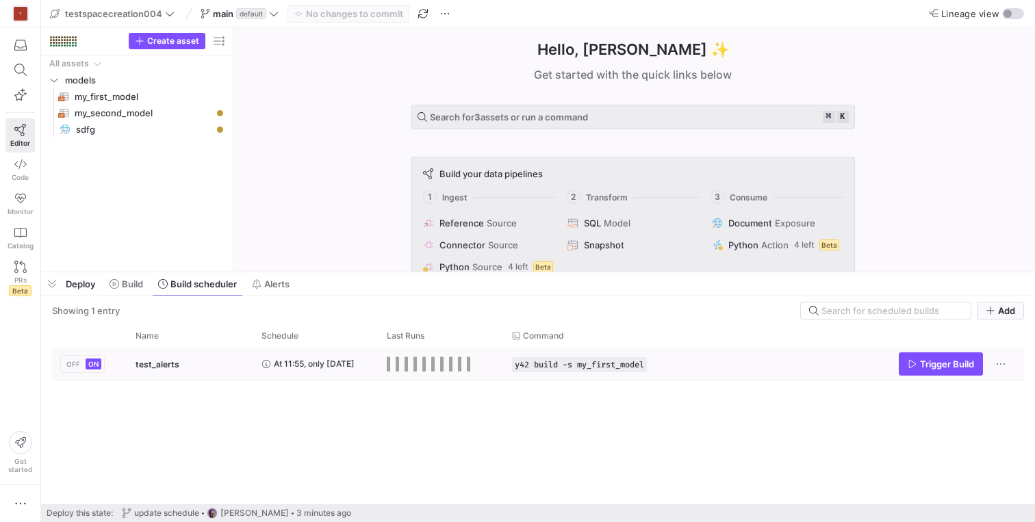
click at [303, 363] on span "At 11:55, only [DATE]" at bounding box center [314, 364] width 81 height 32
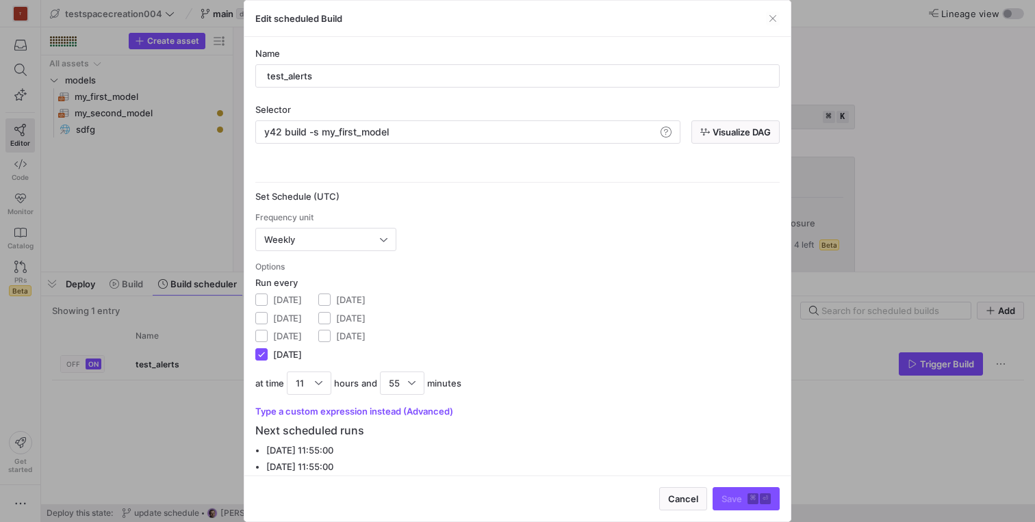
click at [190, 435] on div at bounding box center [517, 261] width 1035 height 522
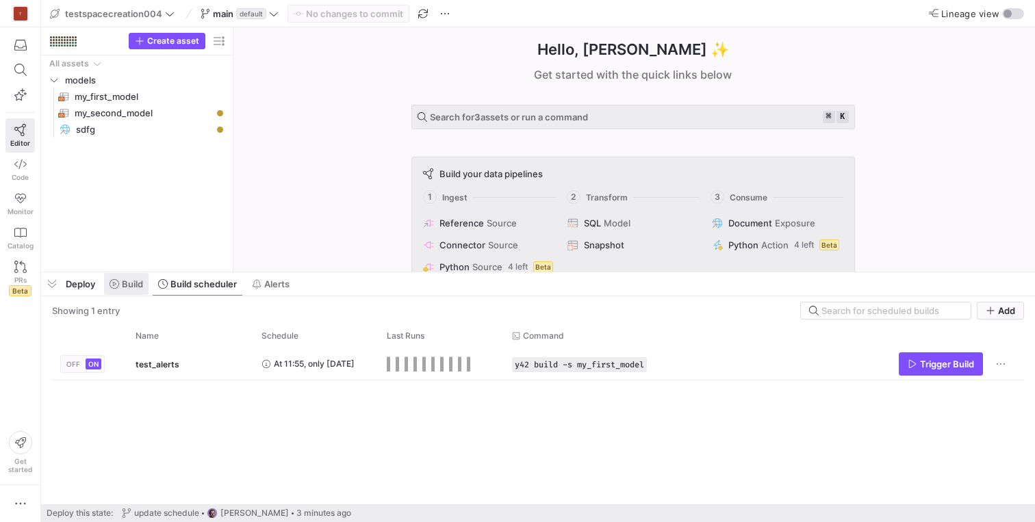
click at [121, 286] on span "Build" at bounding box center [127, 284] width 34 height 11
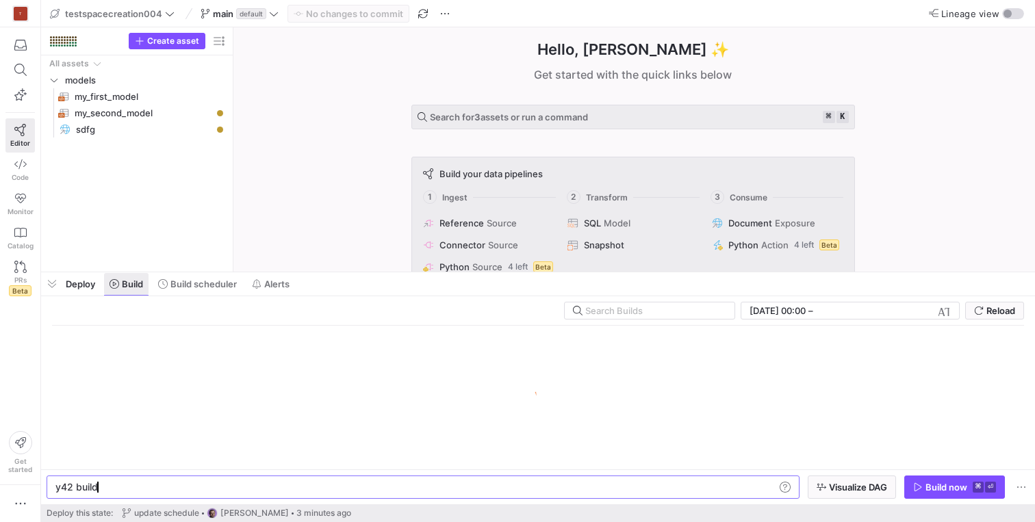
scroll to position [0, 41]
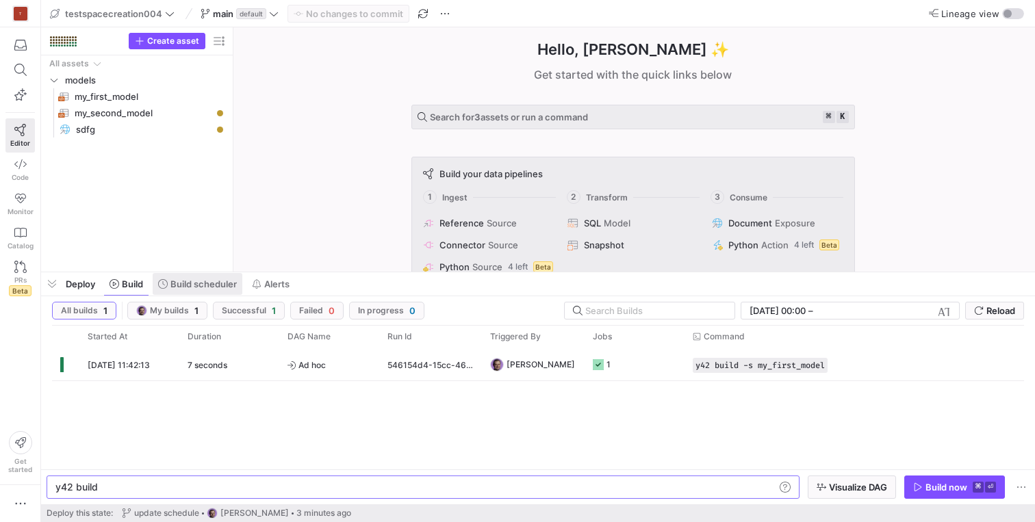
click at [176, 284] on span "Build scheduler" at bounding box center [203, 284] width 66 height 11
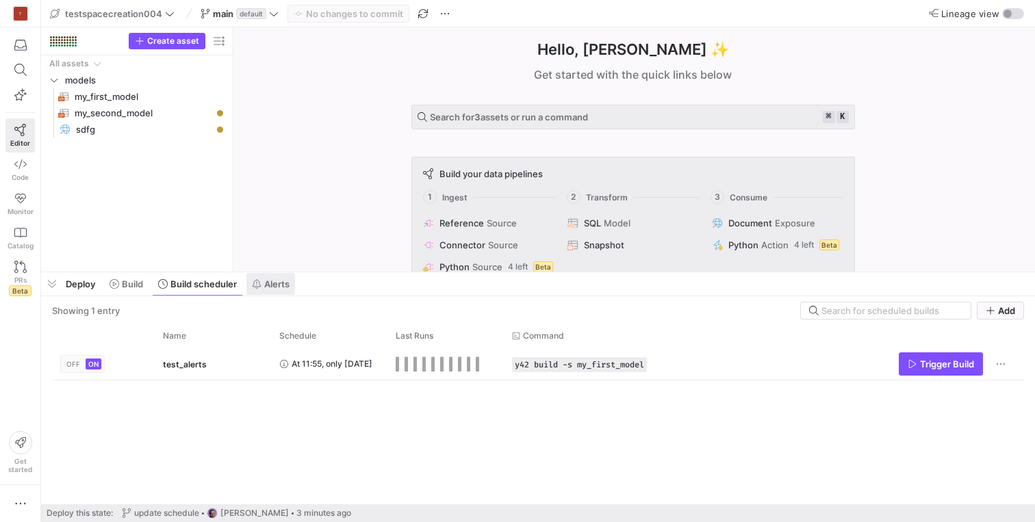
click at [268, 284] on span "Alerts" at bounding box center [276, 284] width 25 height 11
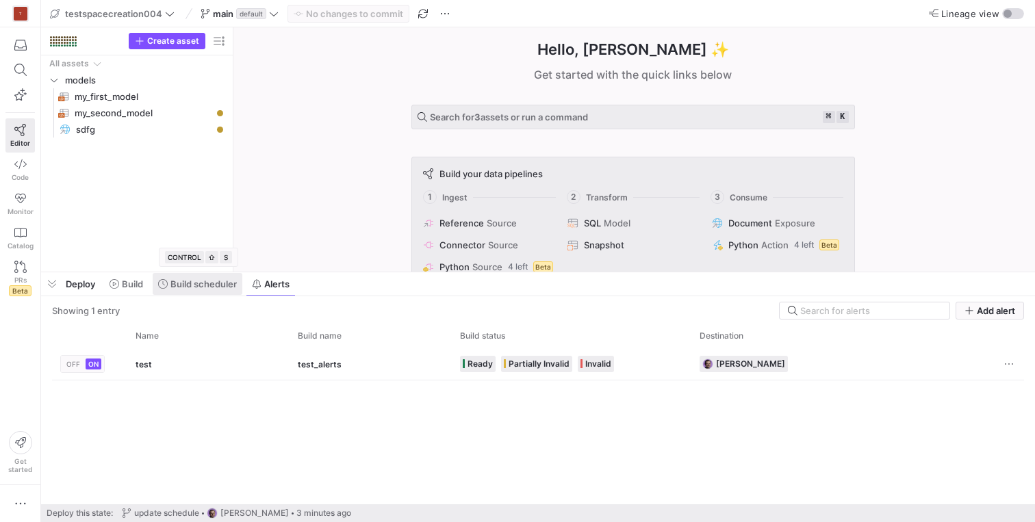
click at [220, 287] on span "Build scheduler" at bounding box center [203, 284] width 66 height 11
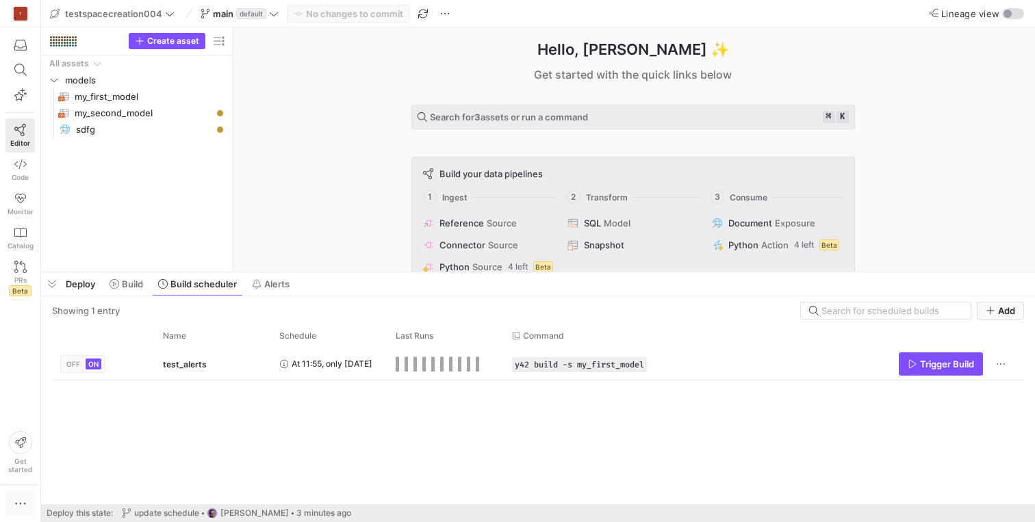
click at [18, 509] on icon "button" at bounding box center [21, 504] width 14 height 14
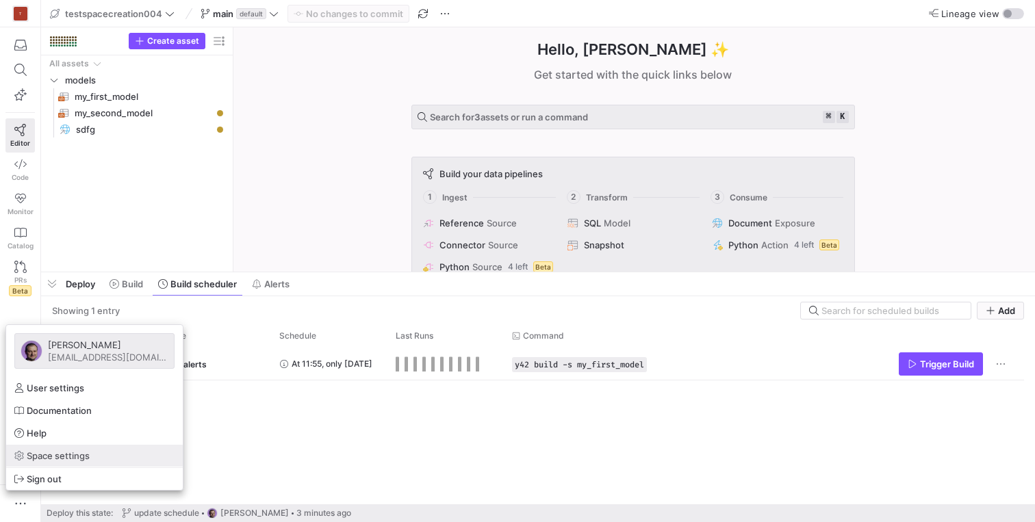
click at [60, 462] on link "Space settings" at bounding box center [94, 456] width 177 height 22
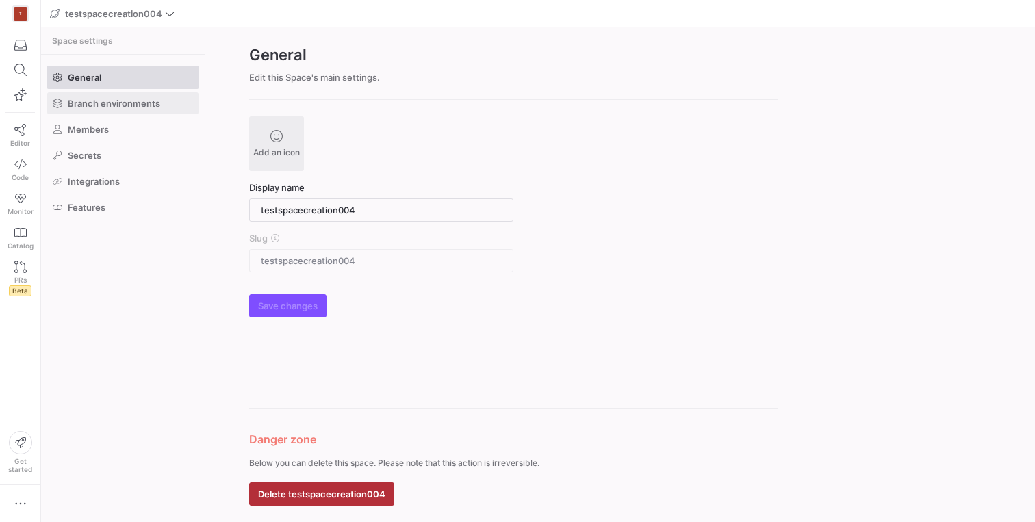
click at [136, 94] on span at bounding box center [122, 103] width 151 height 22
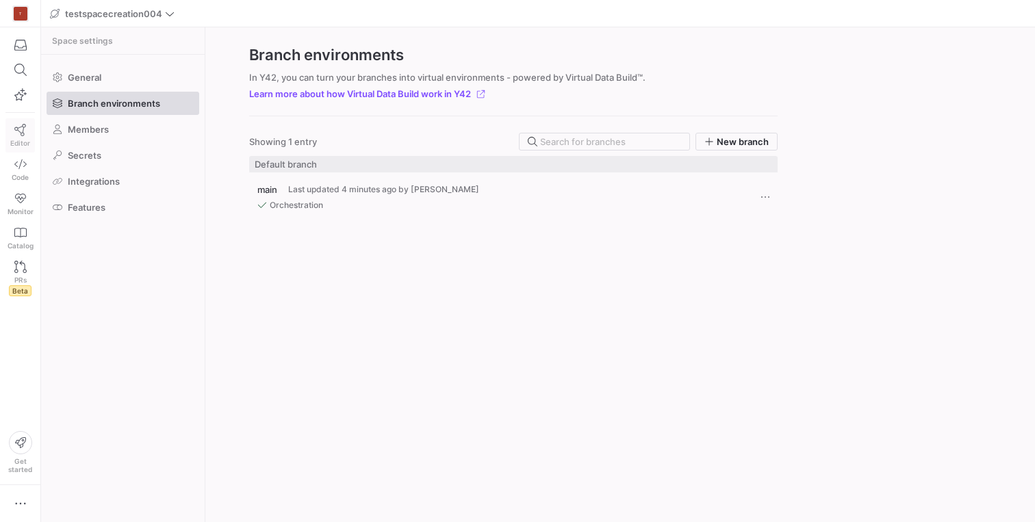
click at [19, 129] on icon at bounding box center [20, 130] width 12 height 12
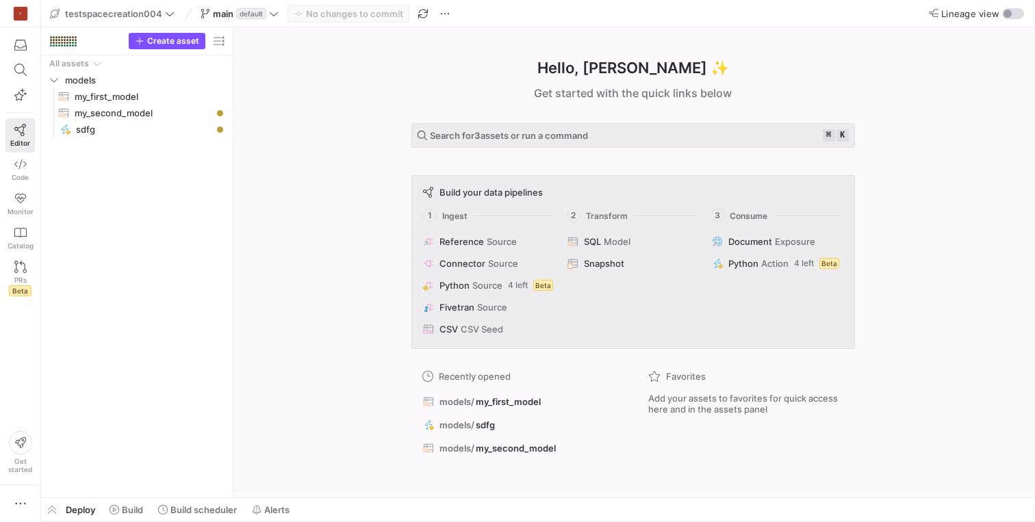
click at [80, 506] on span "Deploy" at bounding box center [80, 510] width 29 height 11
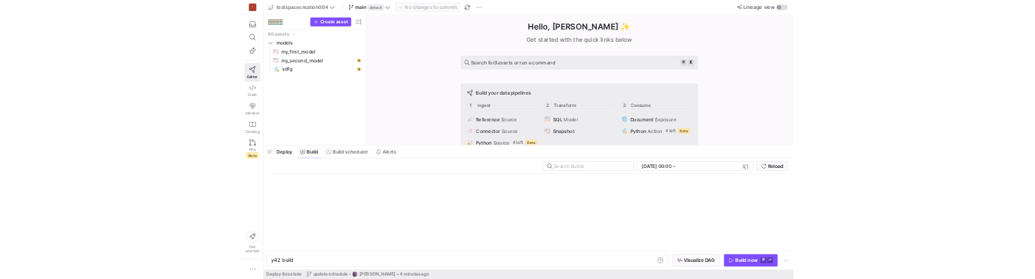
scroll to position [0, 41]
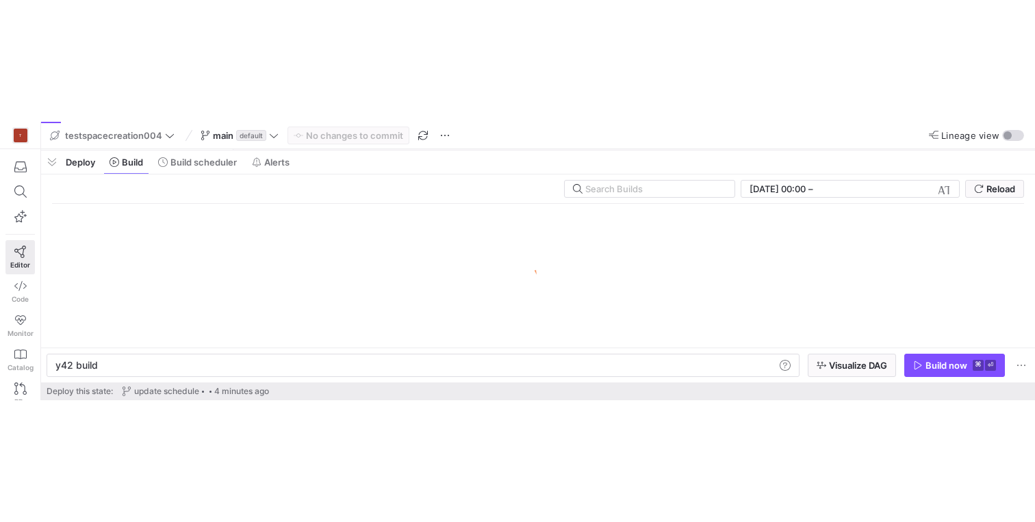
scroll to position [0, 41]
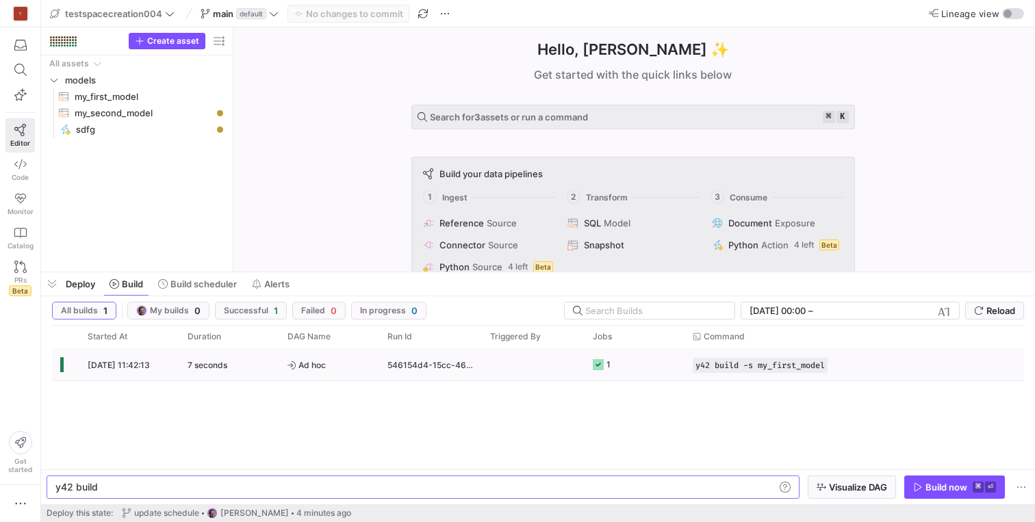
click at [150, 278] on span "[DATE] 11:42:13" at bounding box center [119, 365] width 62 height 10
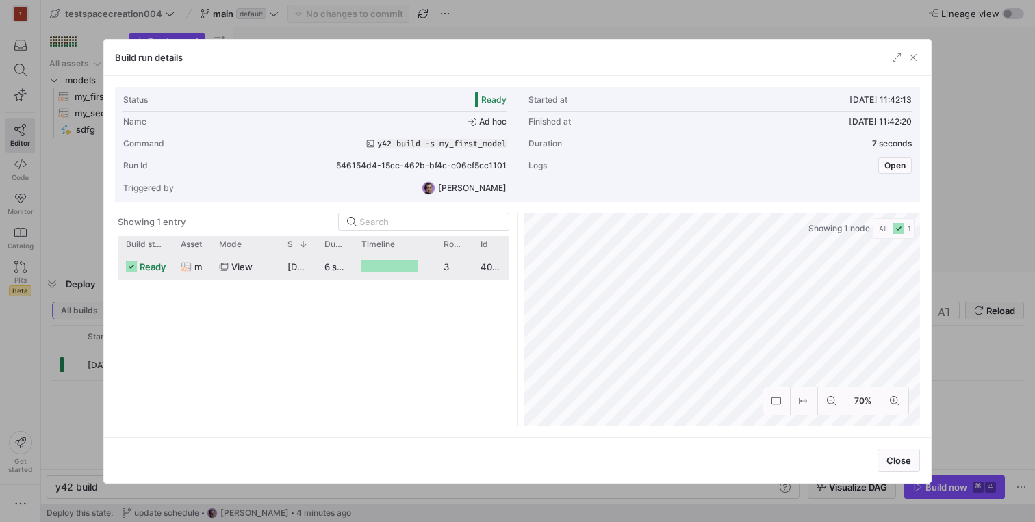
click at [159, 269] on span "ready" at bounding box center [153, 267] width 26 height 27
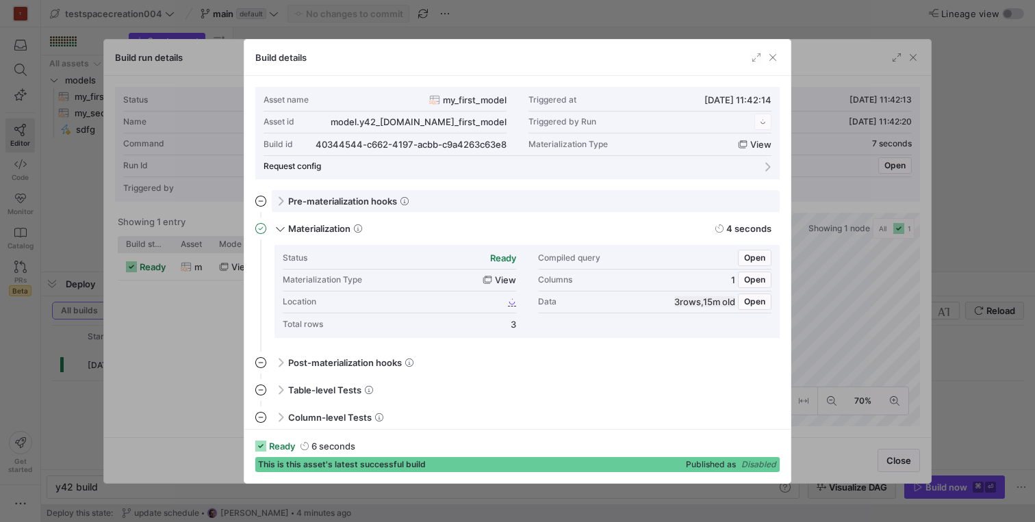
scroll to position [123, 0]
click at [321, 199] on span "Pre-materialization hooks" at bounding box center [342, 201] width 109 height 11
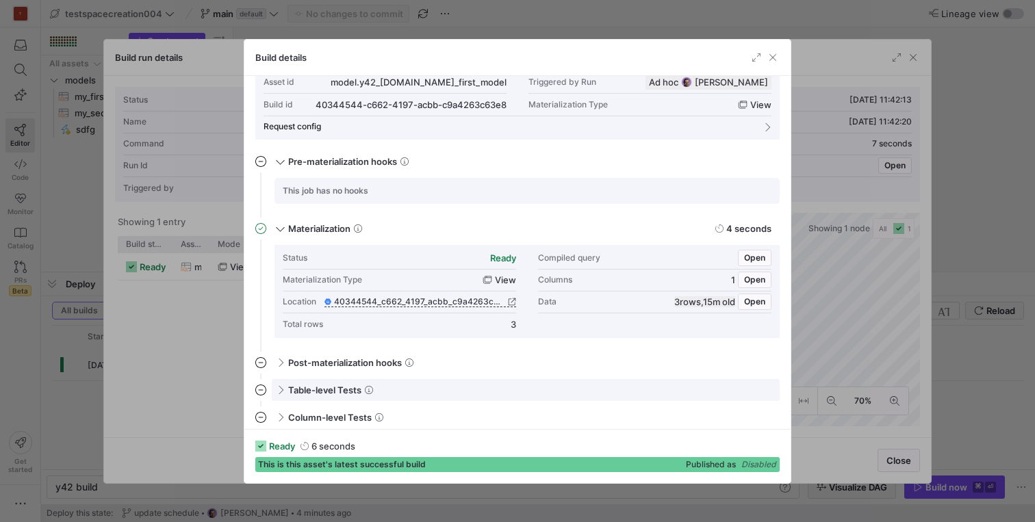
scroll to position [45, 0]
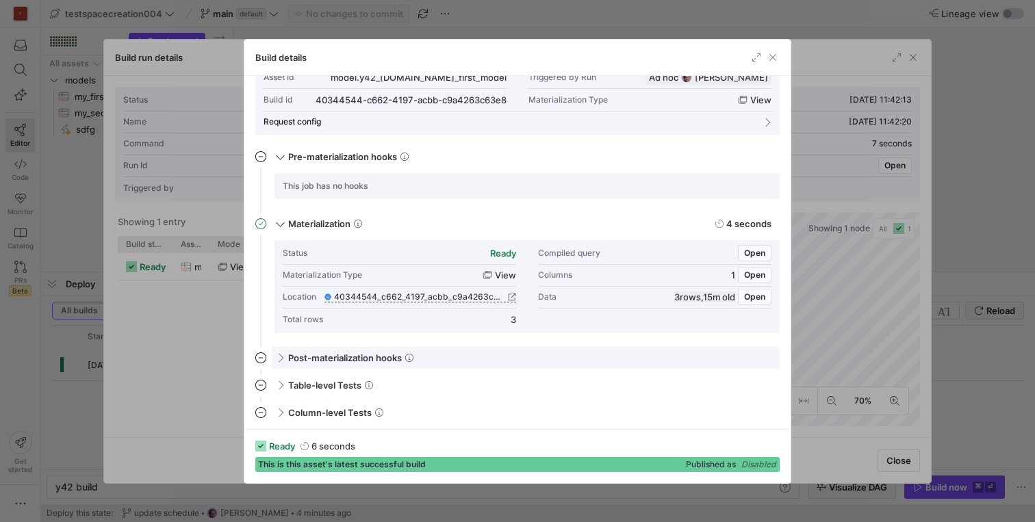
click at [288, 278] on div "Post-materialization hooks" at bounding box center [526, 358] width 508 height 22
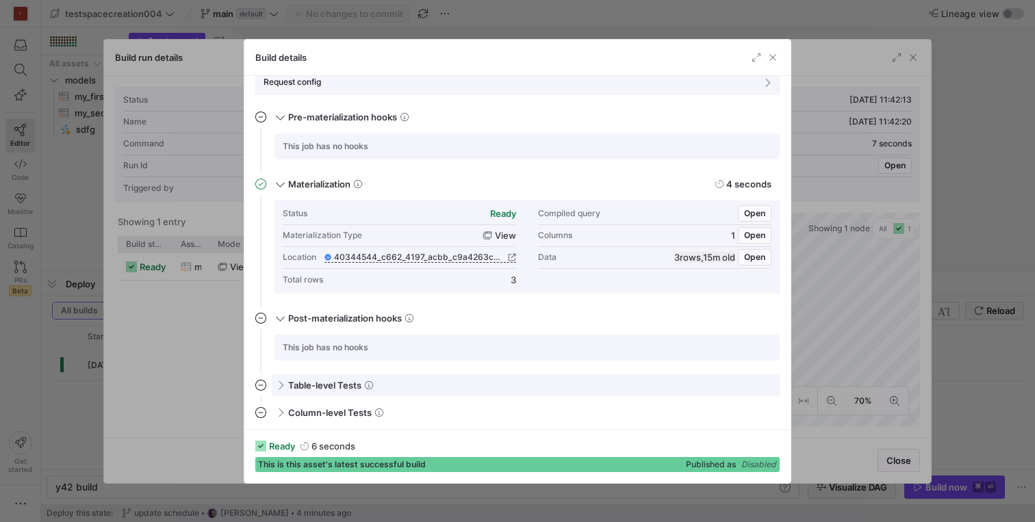
click at [279, 278] on span at bounding box center [279, 385] width 11 height 6
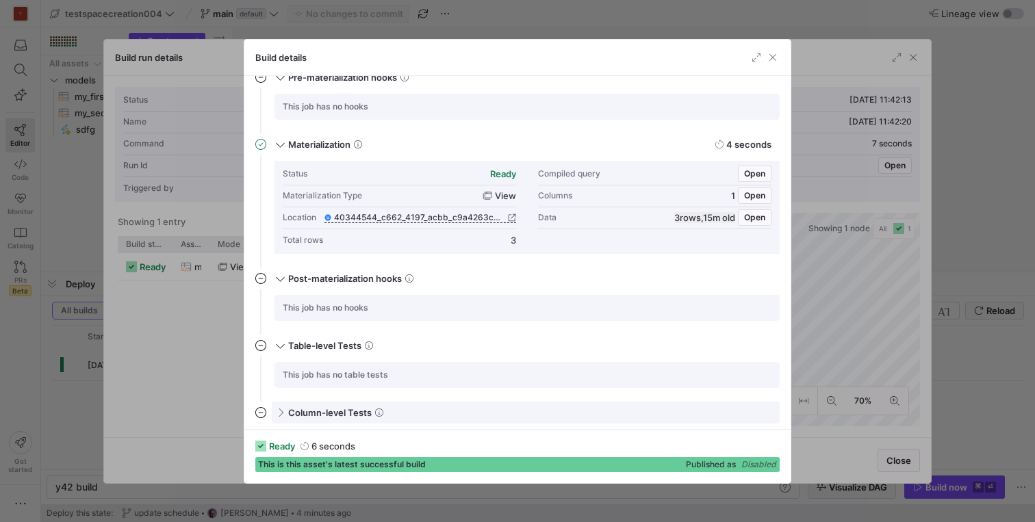
click at [282, 278] on span at bounding box center [279, 412] width 11 height 6
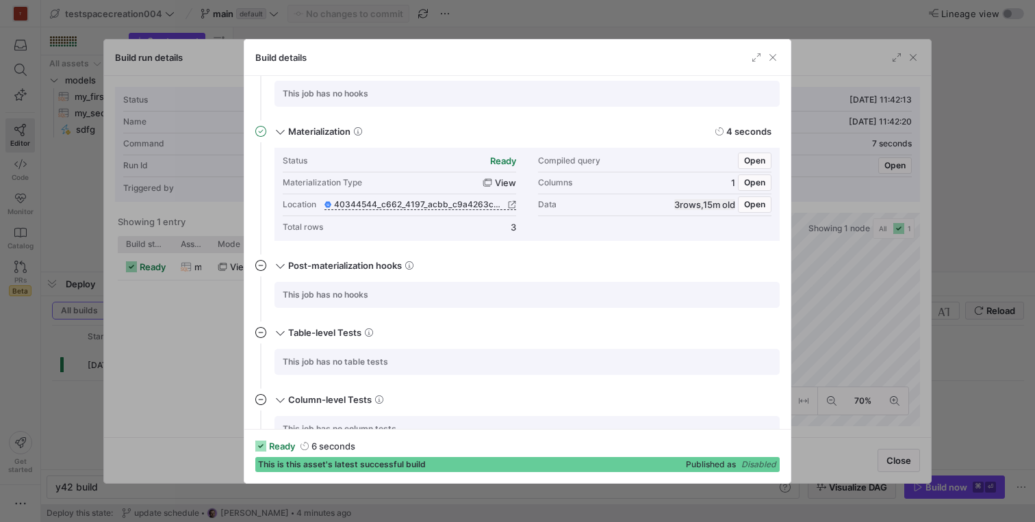
scroll to position [164, 0]
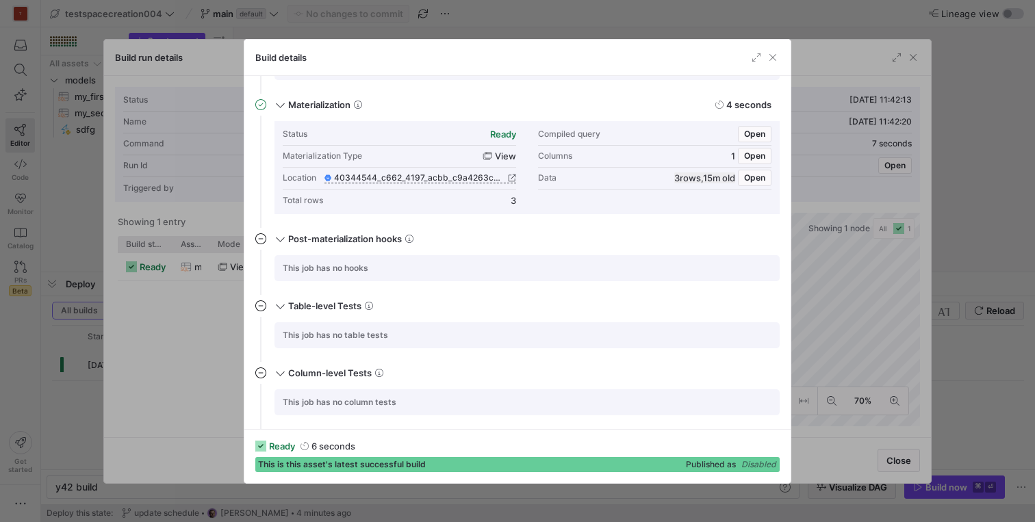
click at [313, 278] on y42-duration "6 seconds" at bounding box center [334, 446] width 44 height 11
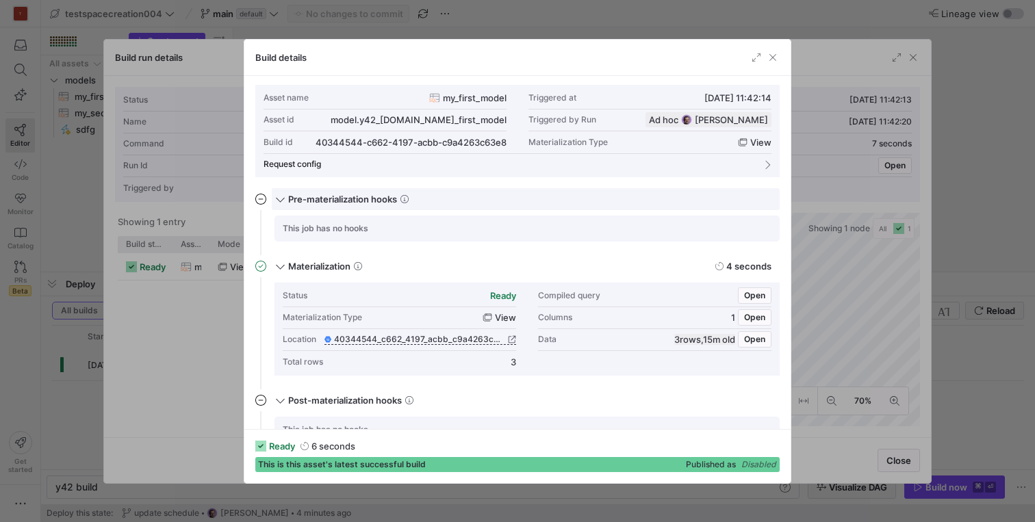
scroll to position [0, 0]
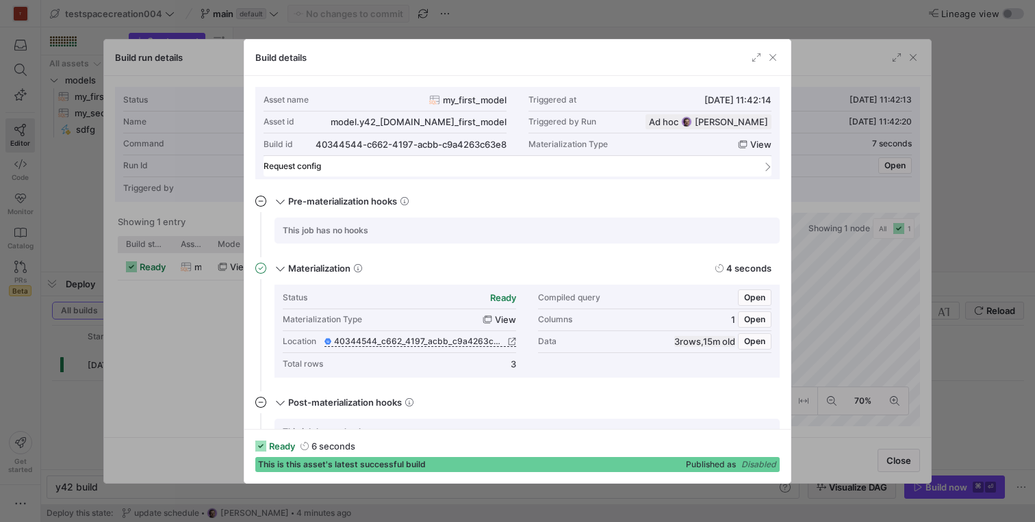
click at [762, 164] on span at bounding box center [766, 167] width 11 height 6
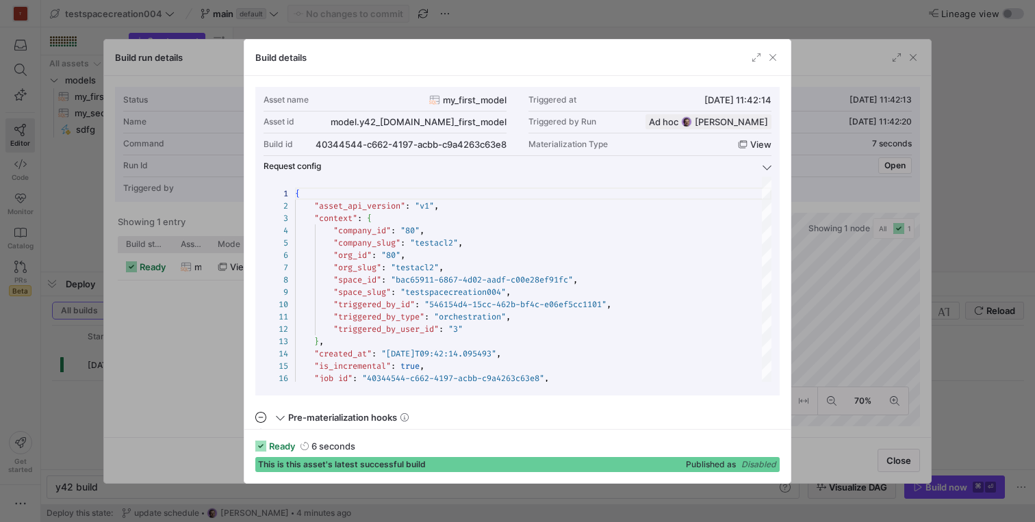
click at [763, 63] on div at bounding box center [765, 58] width 30 height 14
click at [771, 62] on span "button" at bounding box center [773, 58] width 14 height 14
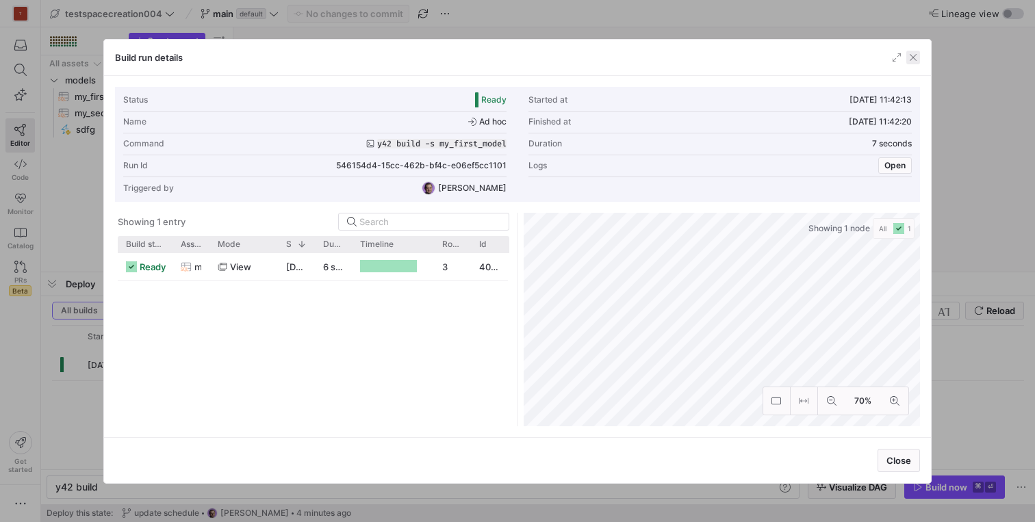
click at [914, 53] on span "button" at bounding box center [914, 58] width 14 height 14
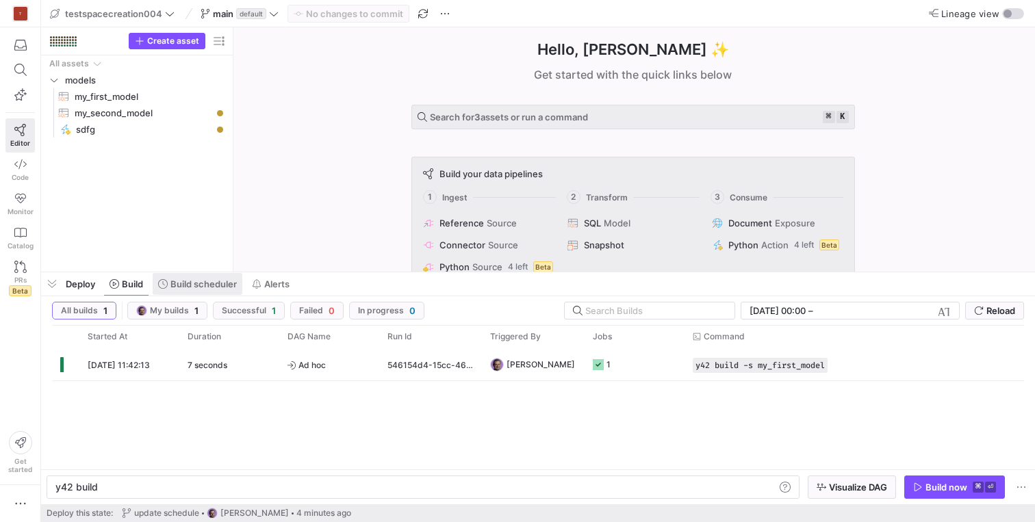
click at [184, 278] on span "Build scheduler" at bounding box center [203, 284] width 66 height 11
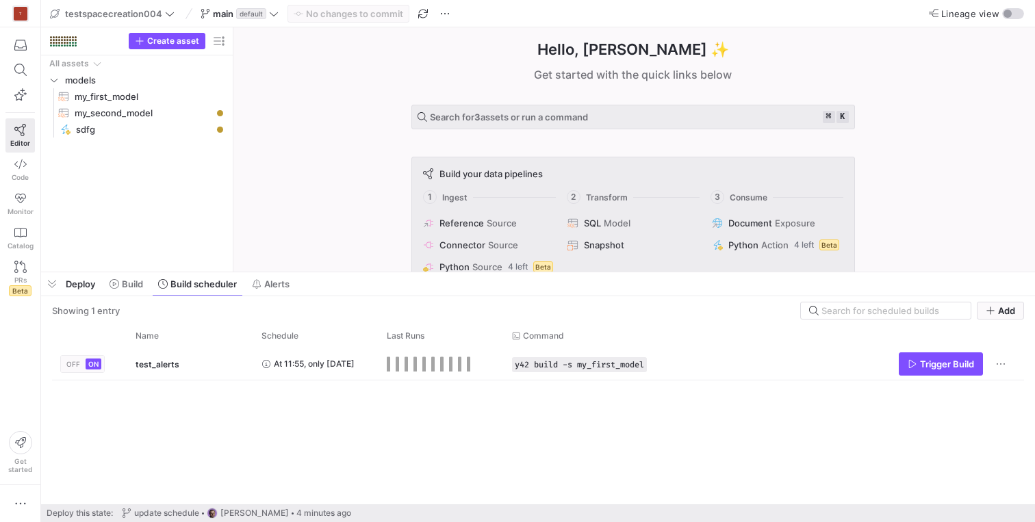
click at [152, 278] on div "Deploy Build Build scheduler Alerts" at bounding box center [168, 284] width 255 height 23
click at [144, 278] on span at bounding box center [126, 284] width 45 height 22
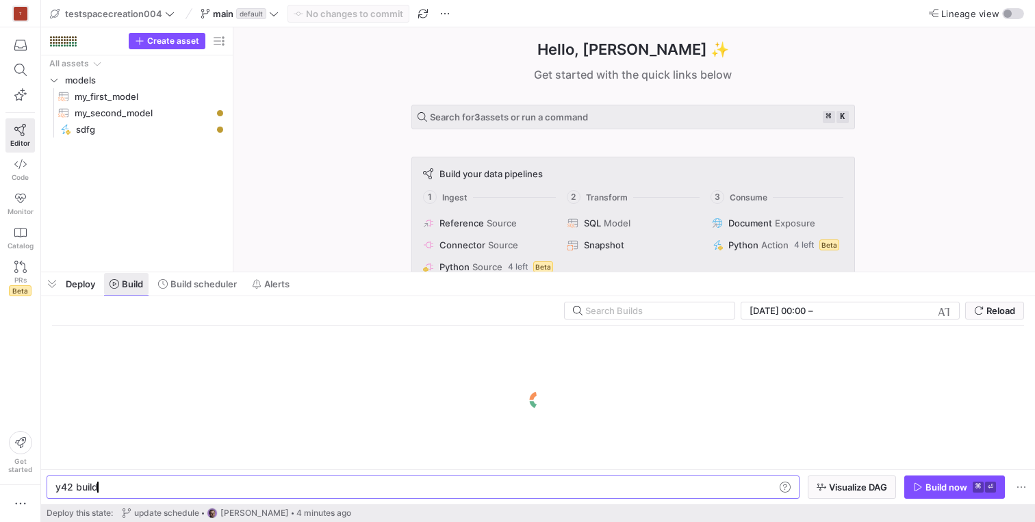
scroll to position [0, 41]
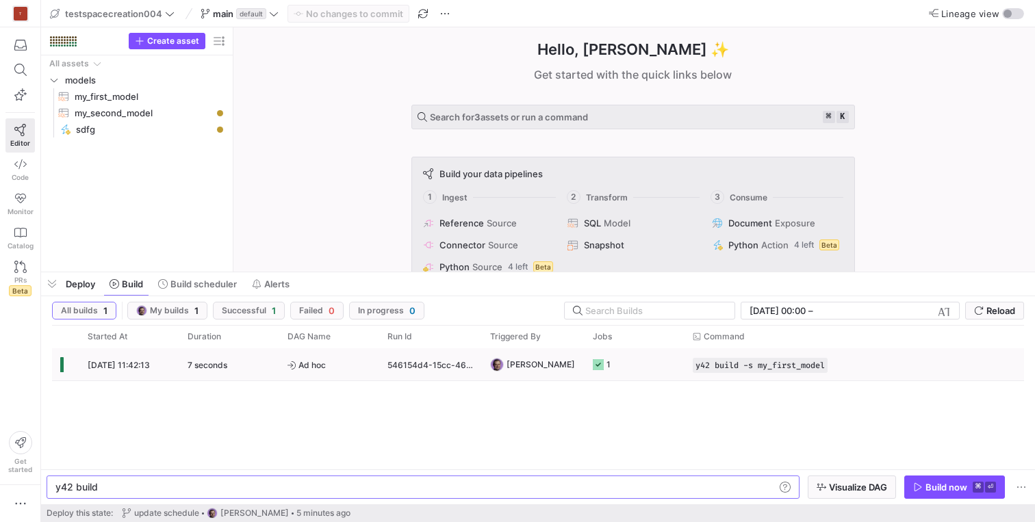
click at [184, 367] on div "7 seconds" at bounding box center [229, 365] width 100 height 32
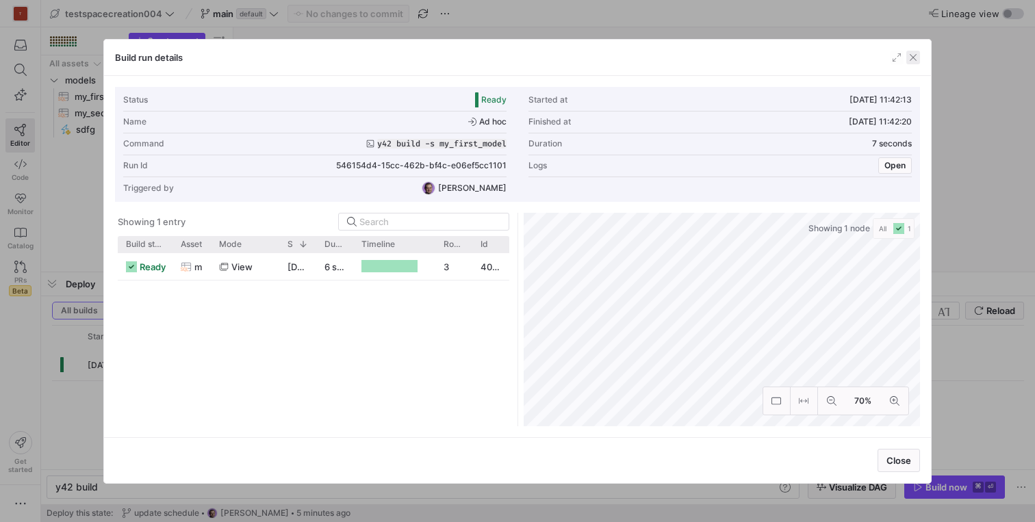
click at [916, 55] on span "button" at bounding box center [914, 58] width 14 height 14
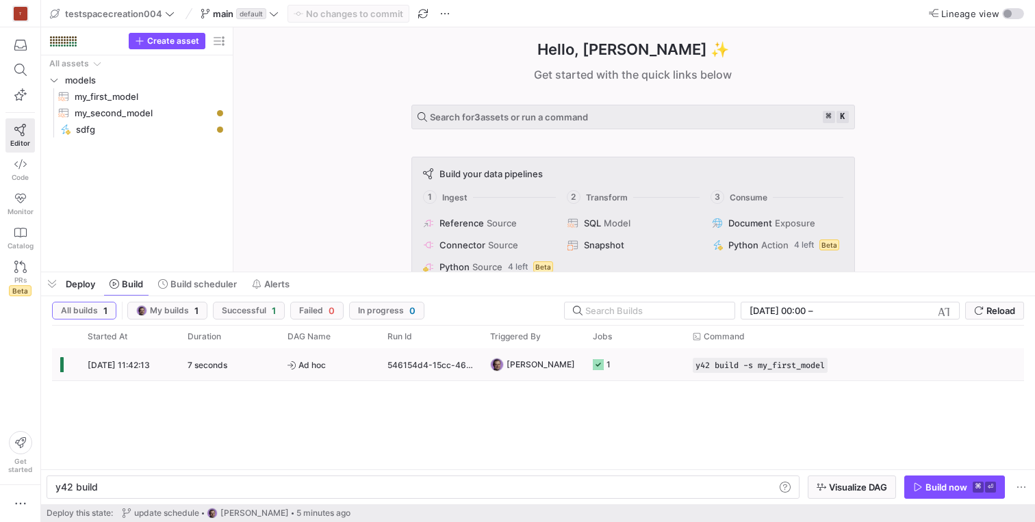
click at [110, 366] on span "[DATE] 11:42:13" at bounding box center [119, 365] width 62 height 10
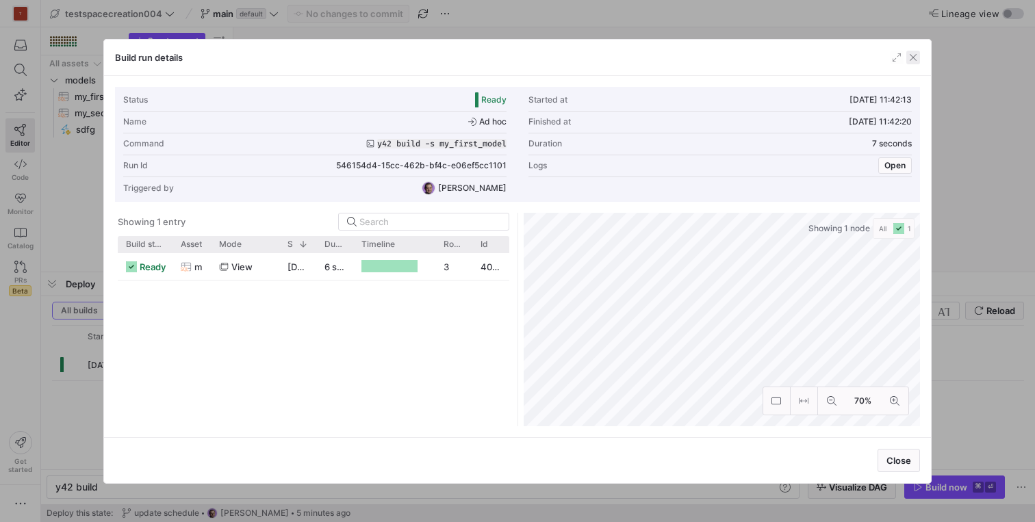
click at [914, 56] on span "button" at bounding box center [914, 58] width 14 height 14
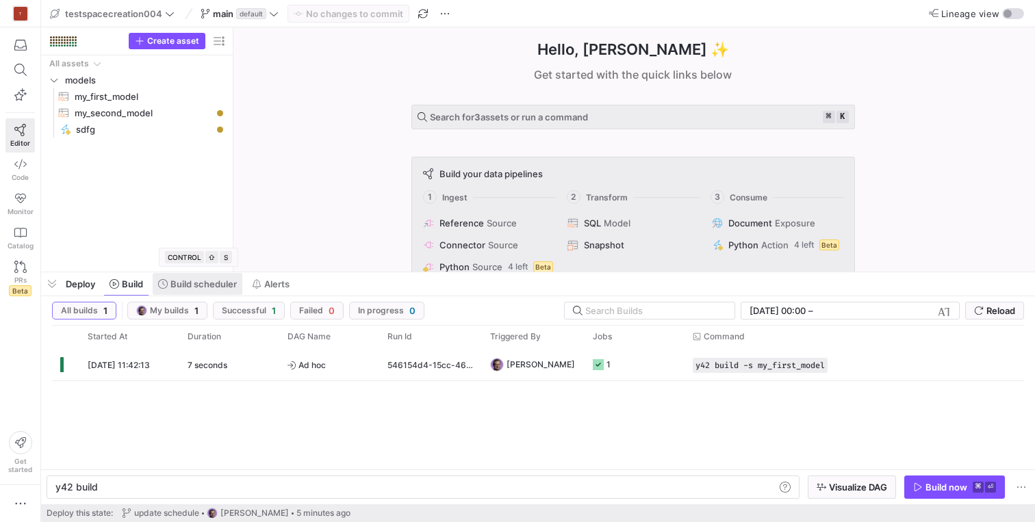
click at [214, 280] on span "Build scheduler" at bounding box center [203, 284] width 66 height 11
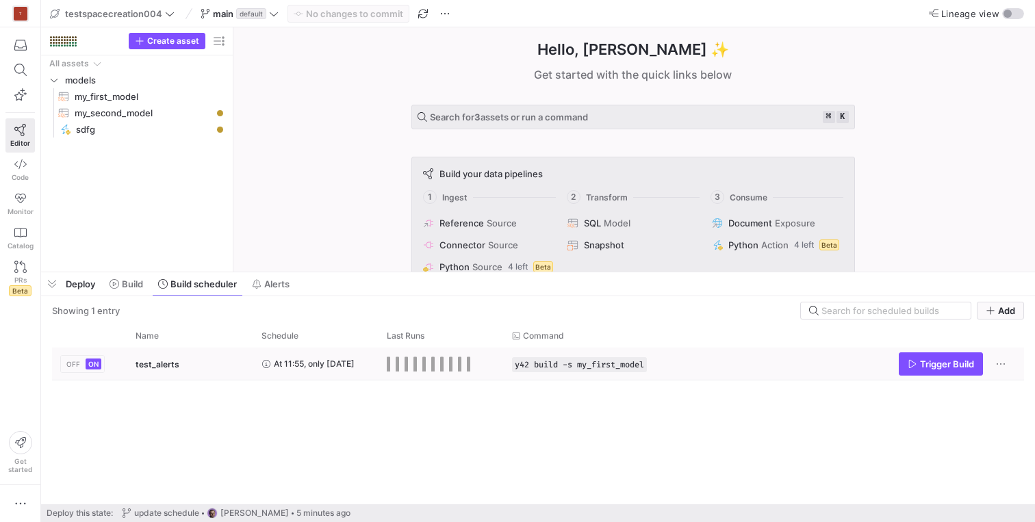
click at [186, 366] on div "test_alerts" at bounding box center [191, 365] width 110 height 32
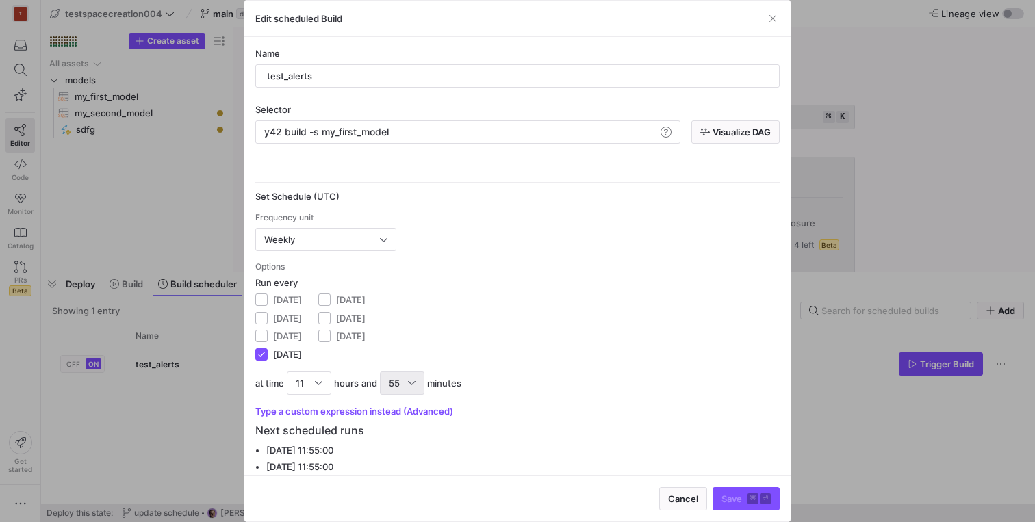
click at [414, 388] on div "55" at bounding box center [402, 383] width 27 height 22
click at [393, 194] on span "0" at bounding box center [403, 195] width 32 height 11
click at [329, 378] on div "11" at bounding box center [309, 383] width 45 height 23
click at [305, 338] on span "10" at bounding box center [310, 337] width 32 height 11
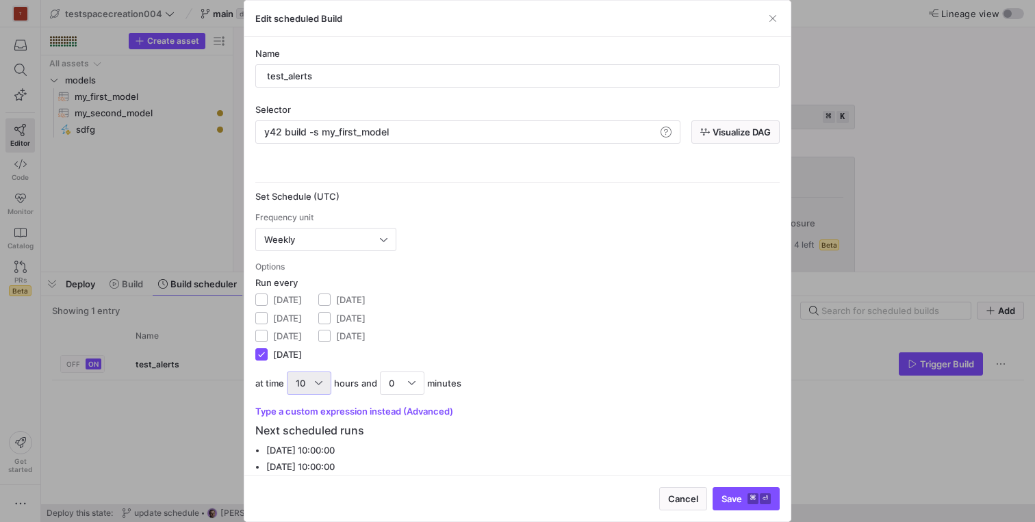
click at [598, 324] on div "Monday Tuesday Wednesday Thursday Friday Saturday Sunday" at bounding box center [517, 327] width 524 height 67
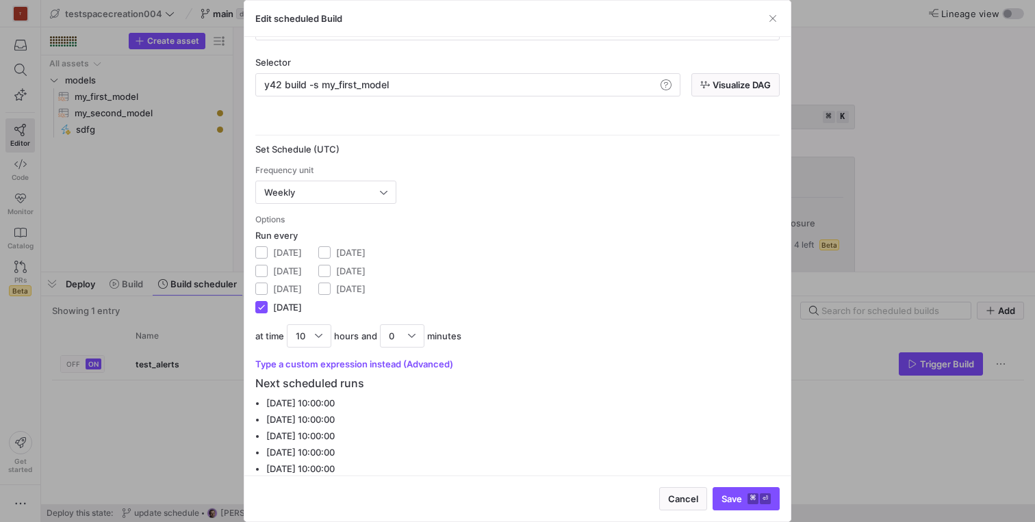
scroll to position [58, 0]
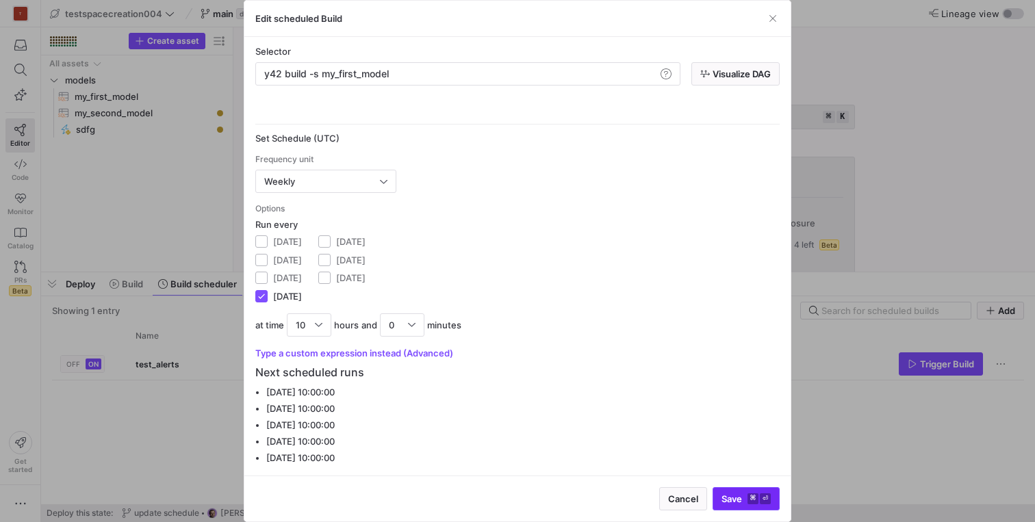
click at [722, 490] on span "submit" at bounding box center [746, 499] width 66 height 22
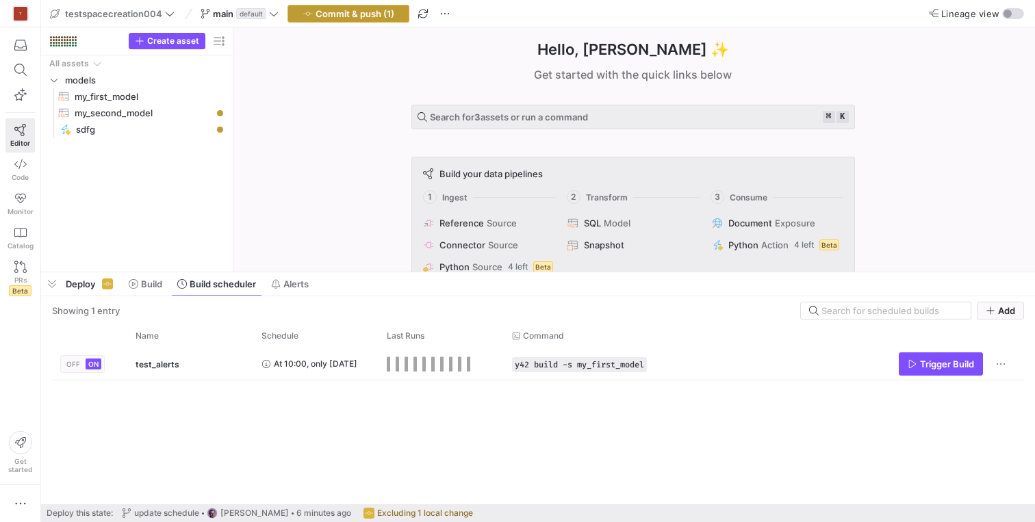
click at [379, 21] on span "button" at bounding box center [348, 13] width 121 height 16
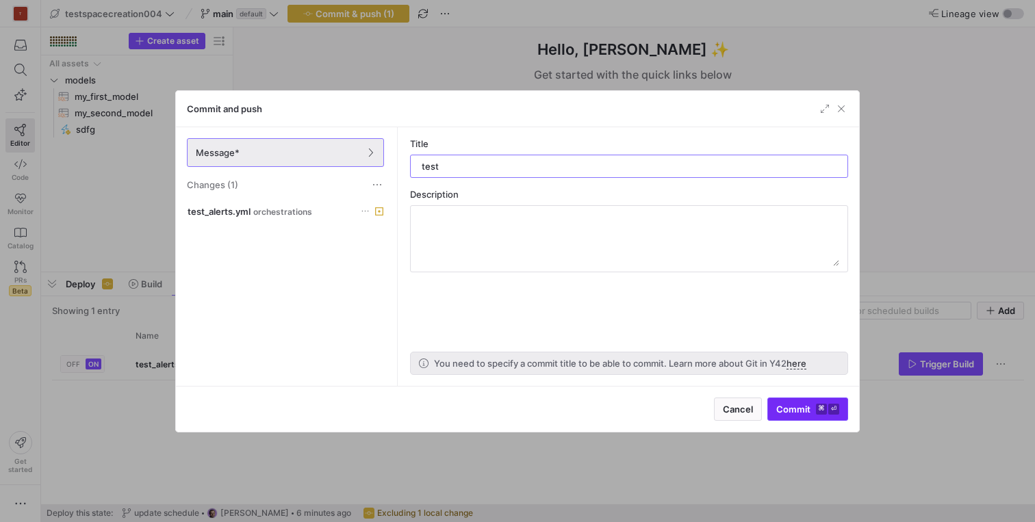
type input "test"
click at [801, 416] on span "submit" at bounding box center [807, 410] width 79 height 22
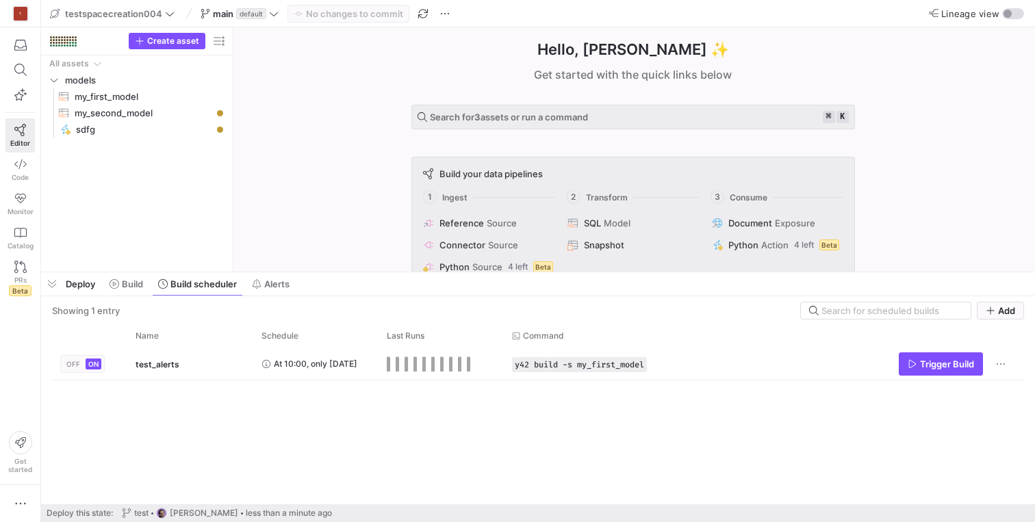
click at [232, 403] on div "OFF ON test_alerts At 10:00, only on Thursday y42 build -s my_first_model Trigg…" at bounding box center [538, 426] width 972 height 157
